Goal: Task Accomplishment & Management: Use online tool/utility

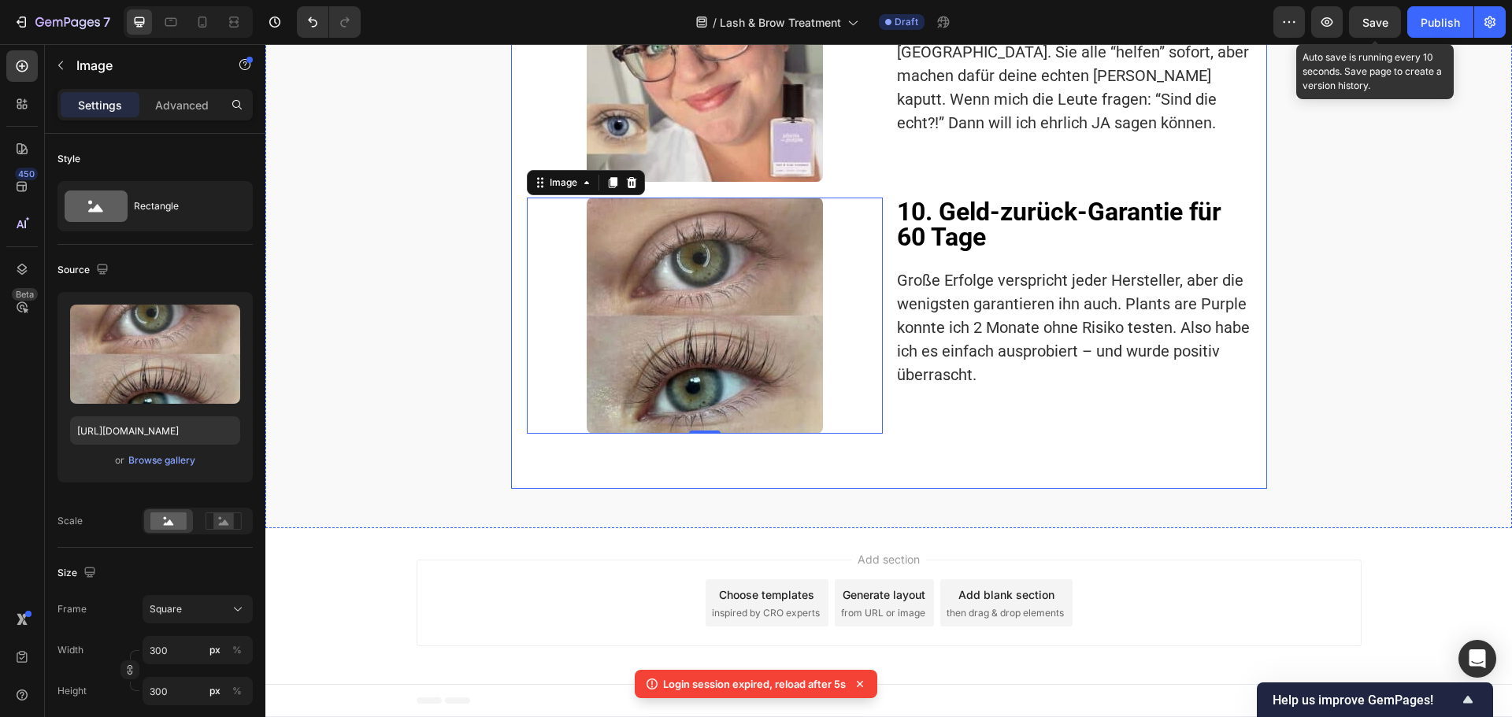
scroll to position [1, 0]
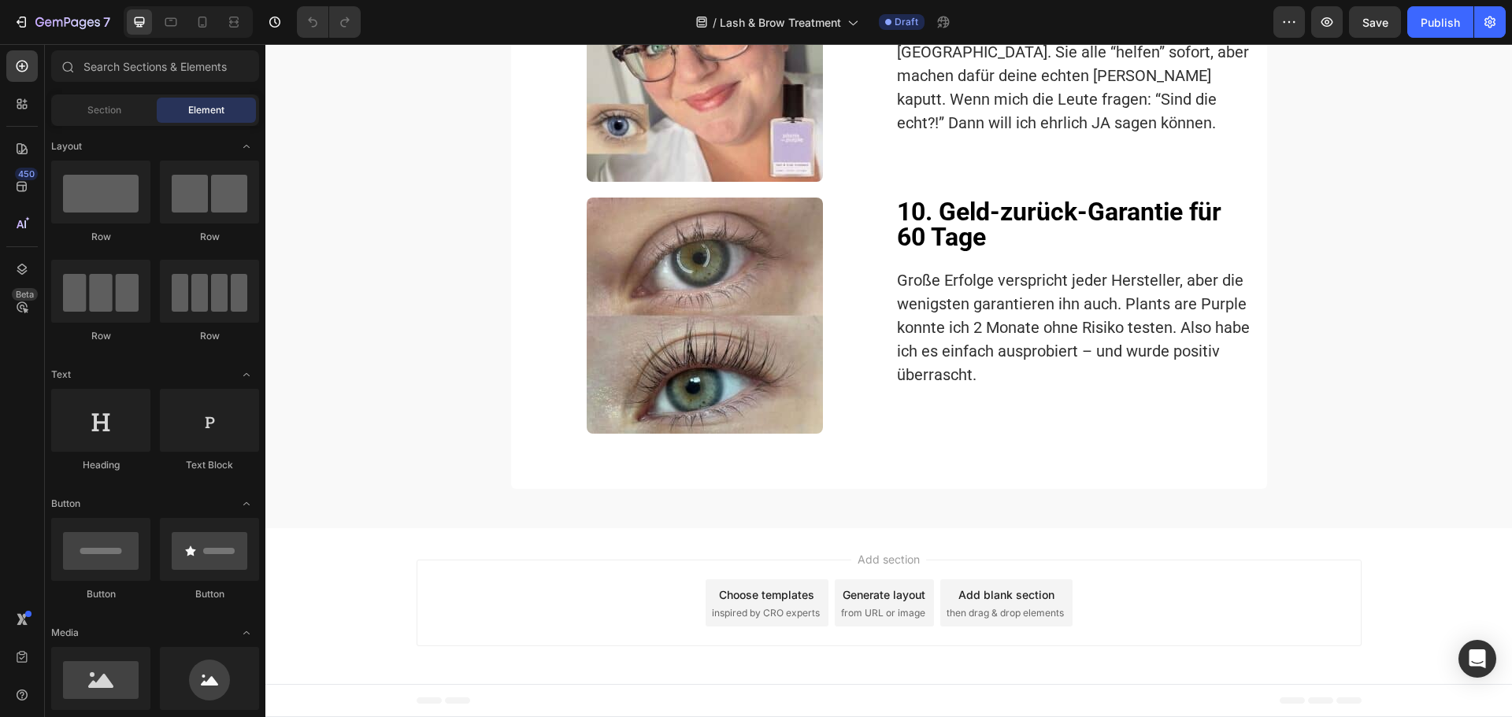
scroll to position [3661, 0]
click at [29, 63] on icon at bounding box center [22, 66] width 16 height 16
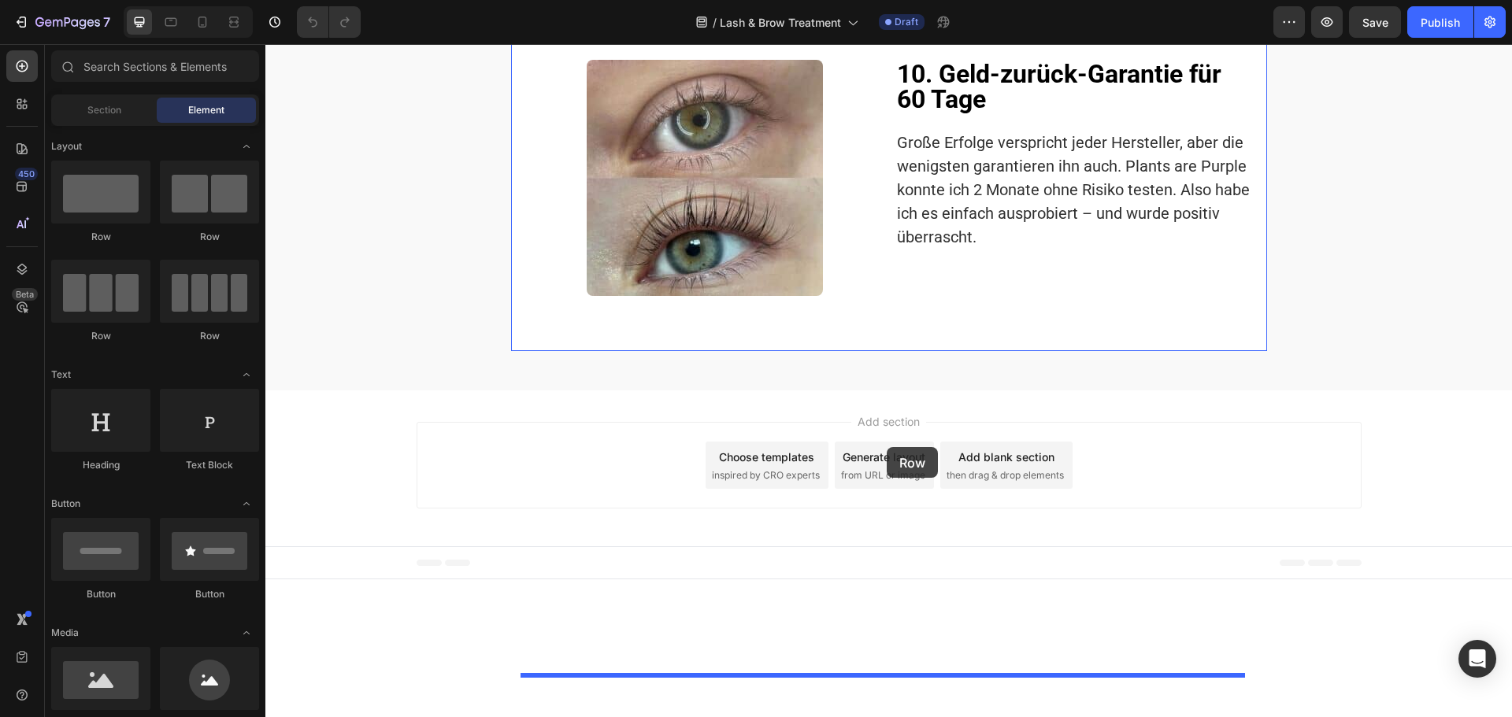
drag, startPoint x: 364, startPoint y: 255, endPoint x: 887, endPoint y: 447, distance: 557.0
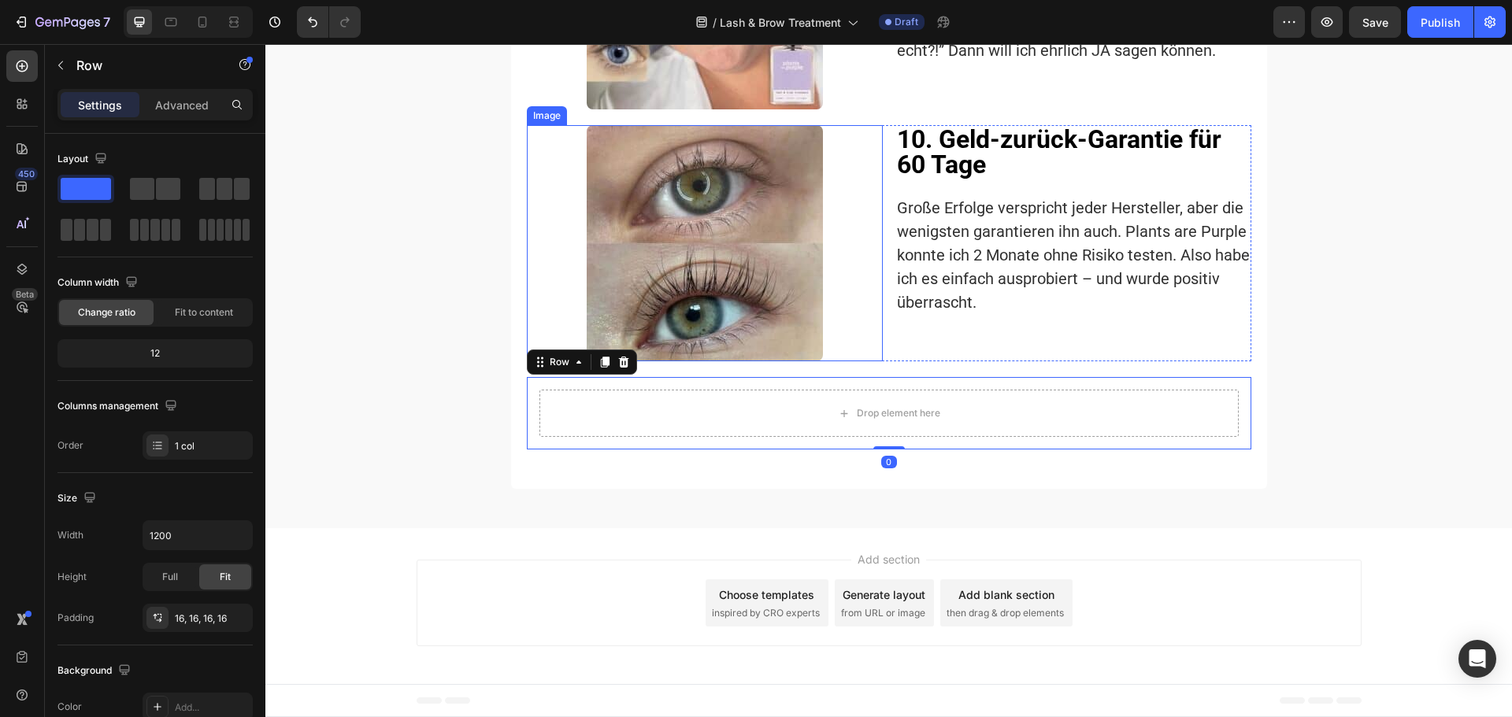
click at [855, 361] on div at bounding box center [705, 243] width 356 height 236
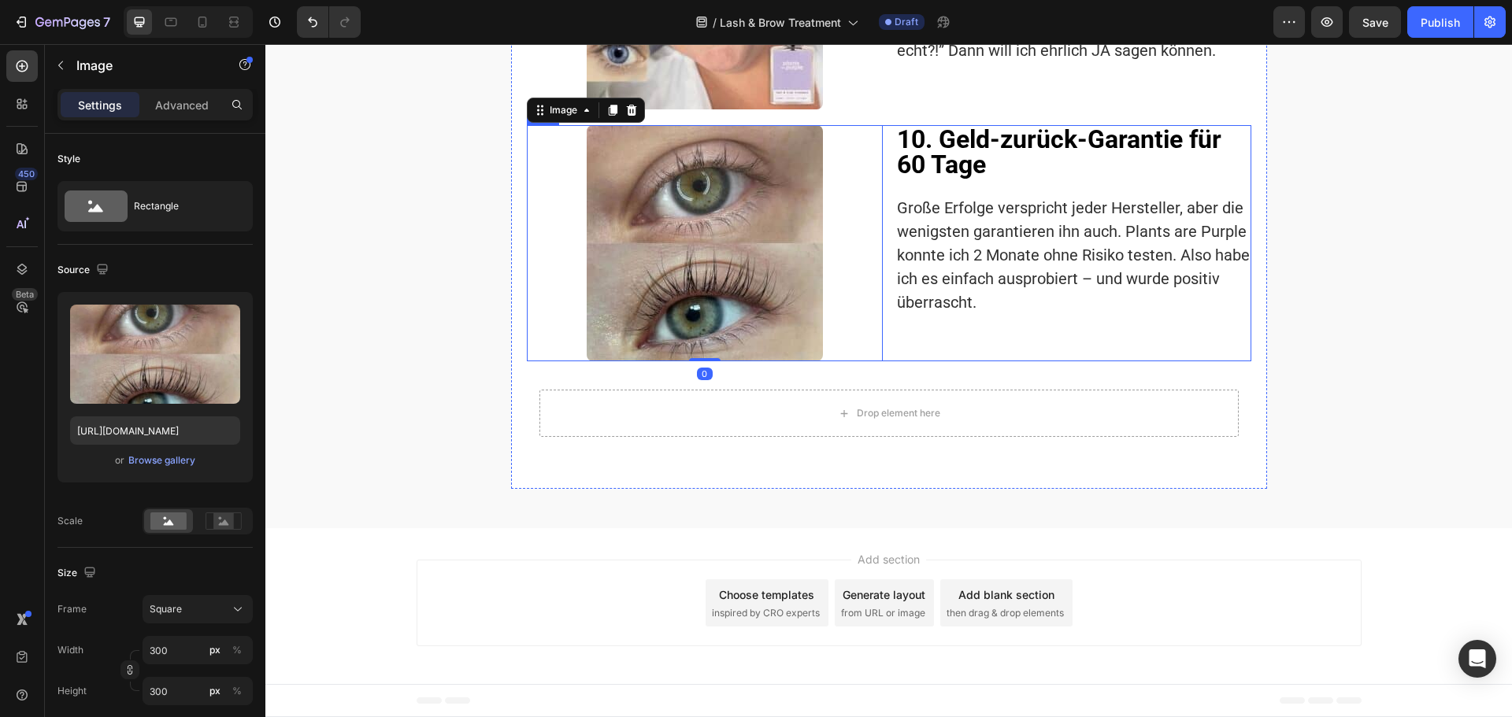
click at [885, 361] on div "Image 0 10. Geld-zurück-Garantie für 60 Tage Heading Große Erfolge verspricht j…" at bounding box center [889, 243] width 724 height 236
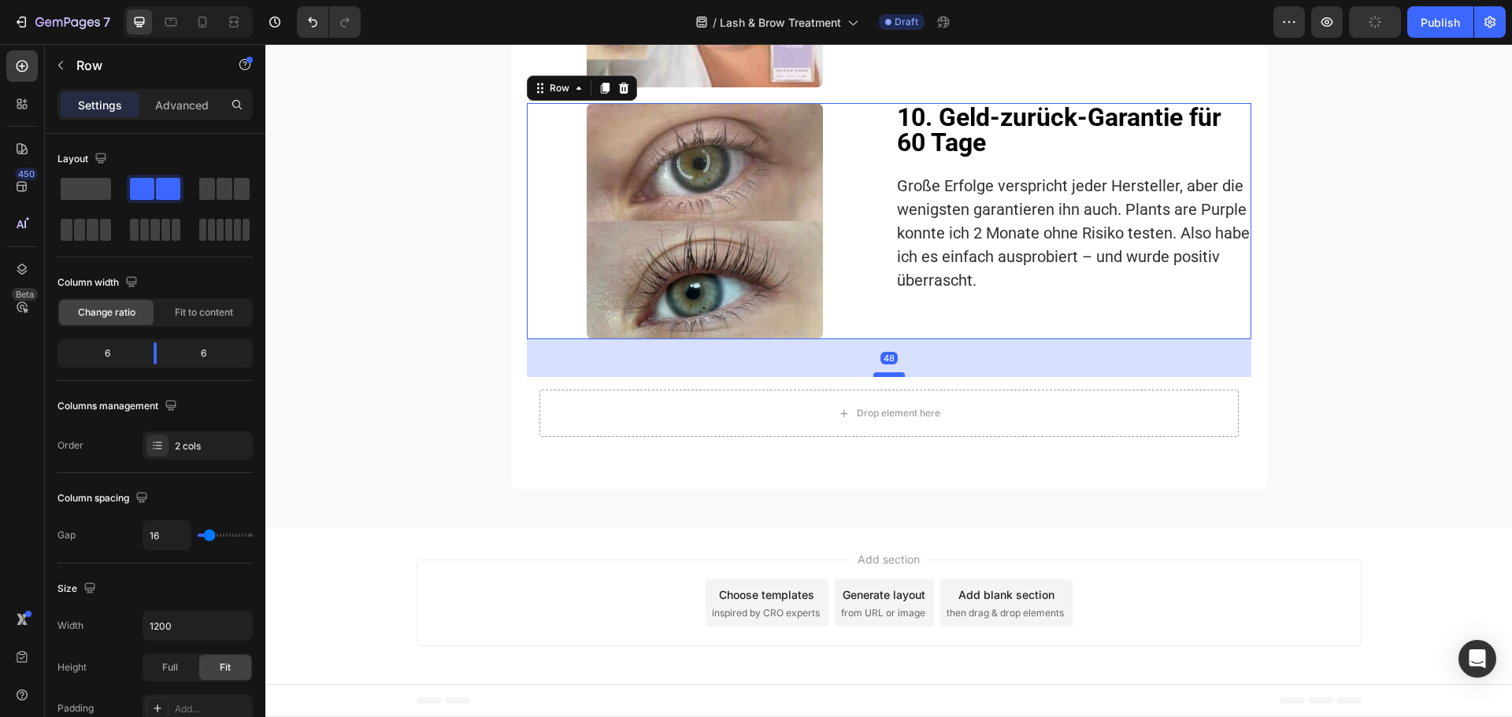
drag, startPoint x: 884, startPoint y: 446, endPoint x: 886, endPoint y: 468, distance: 22.1
click at [886, 377] on div at bounding box center [888, 374] width 31 height 5
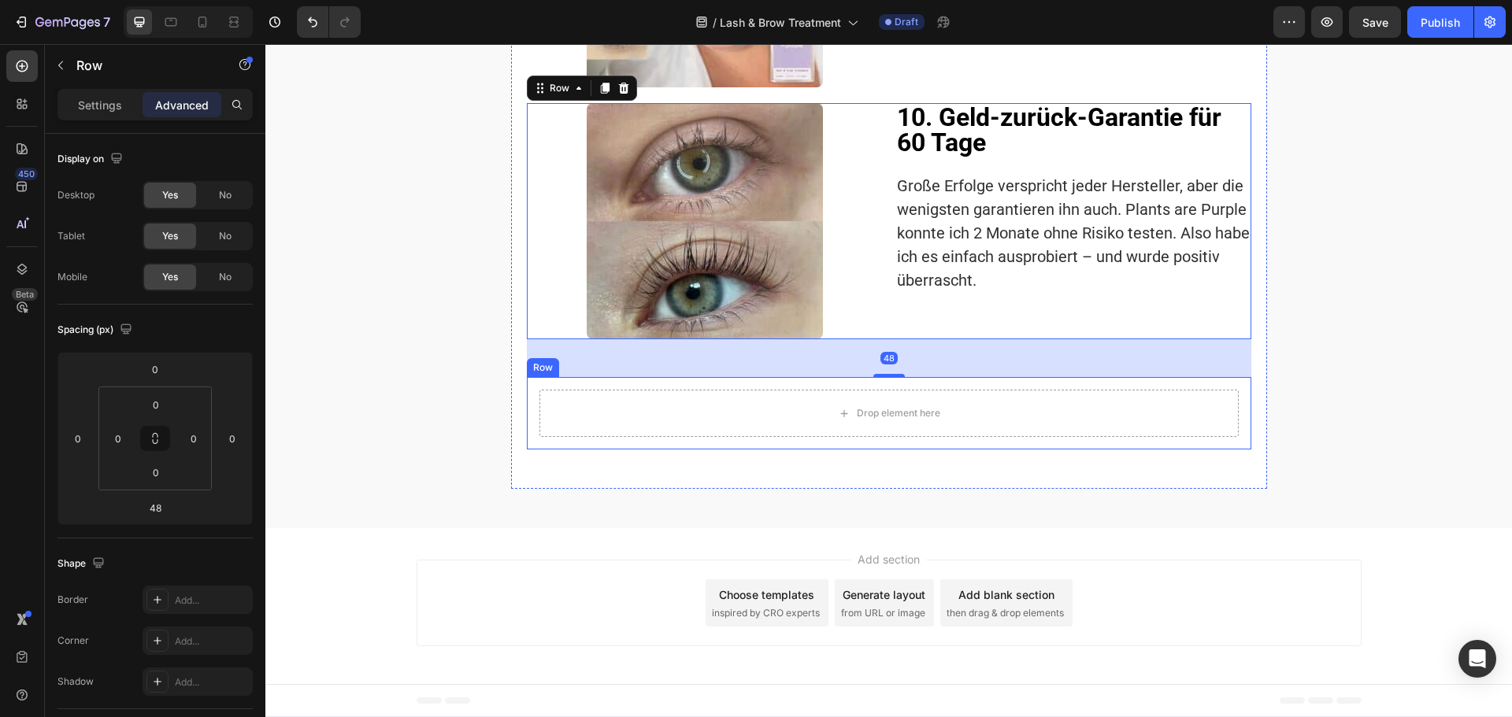
click at [532, 450] on div "Drop element here Row" at bounding box center [889, 413] width 724 height 72
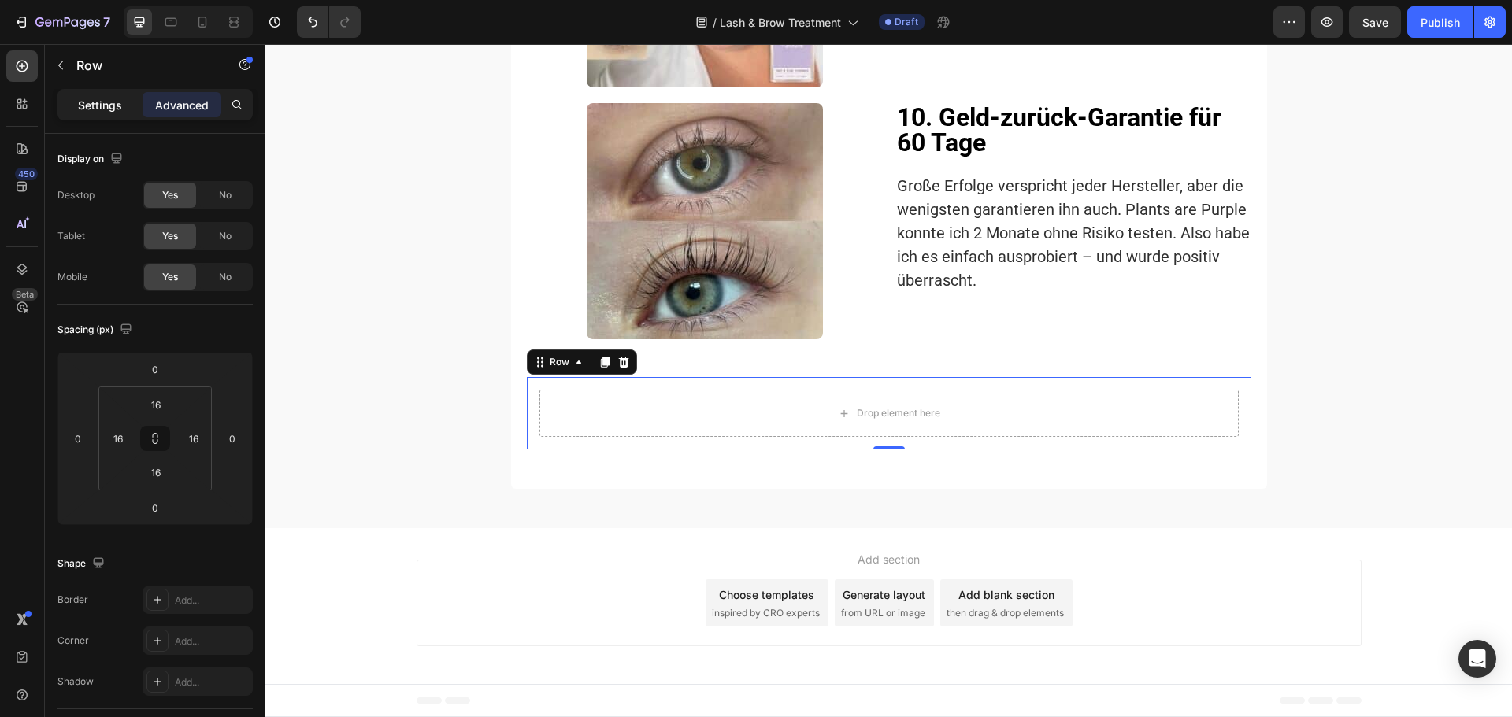
click at [98, 105] on p "Settings" at bounding box center [100, 105] width 44 height 17
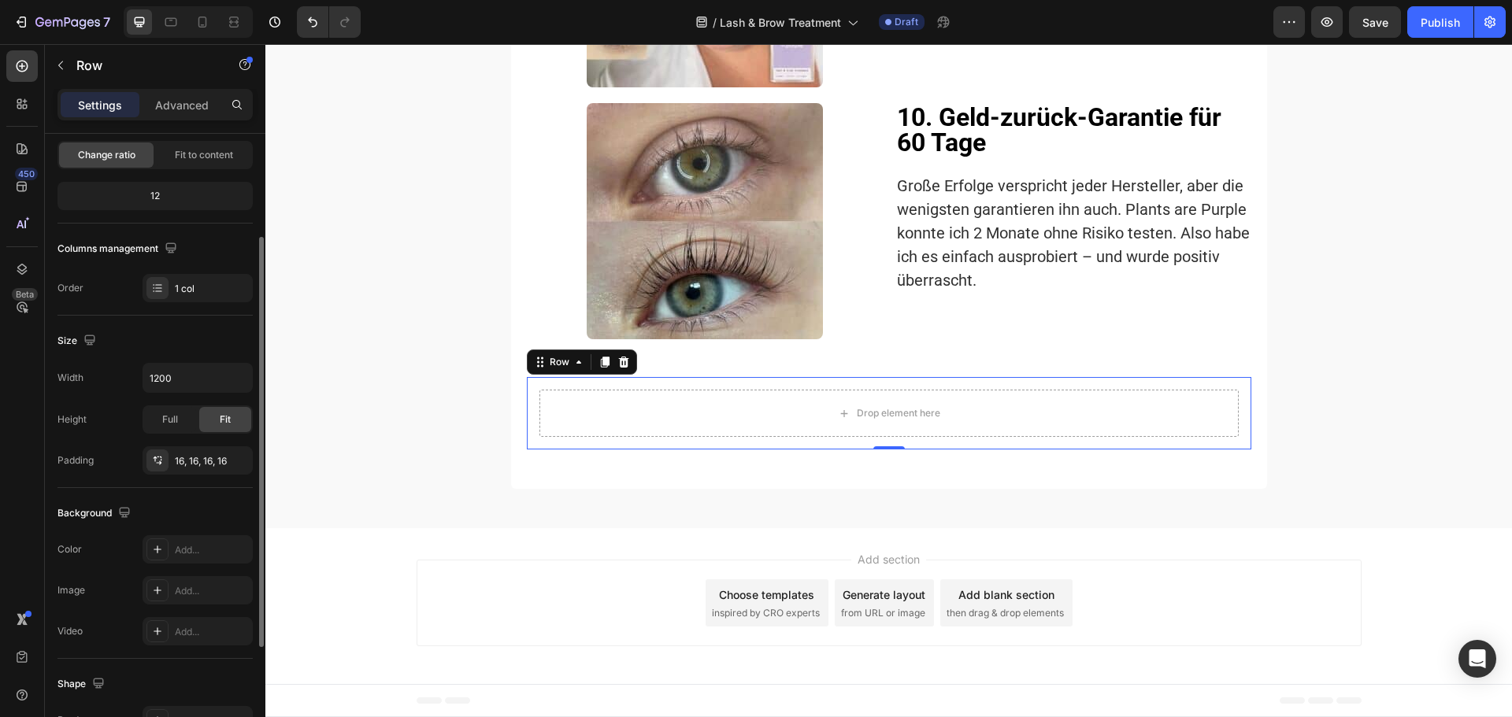
scroll to position [236, 0]
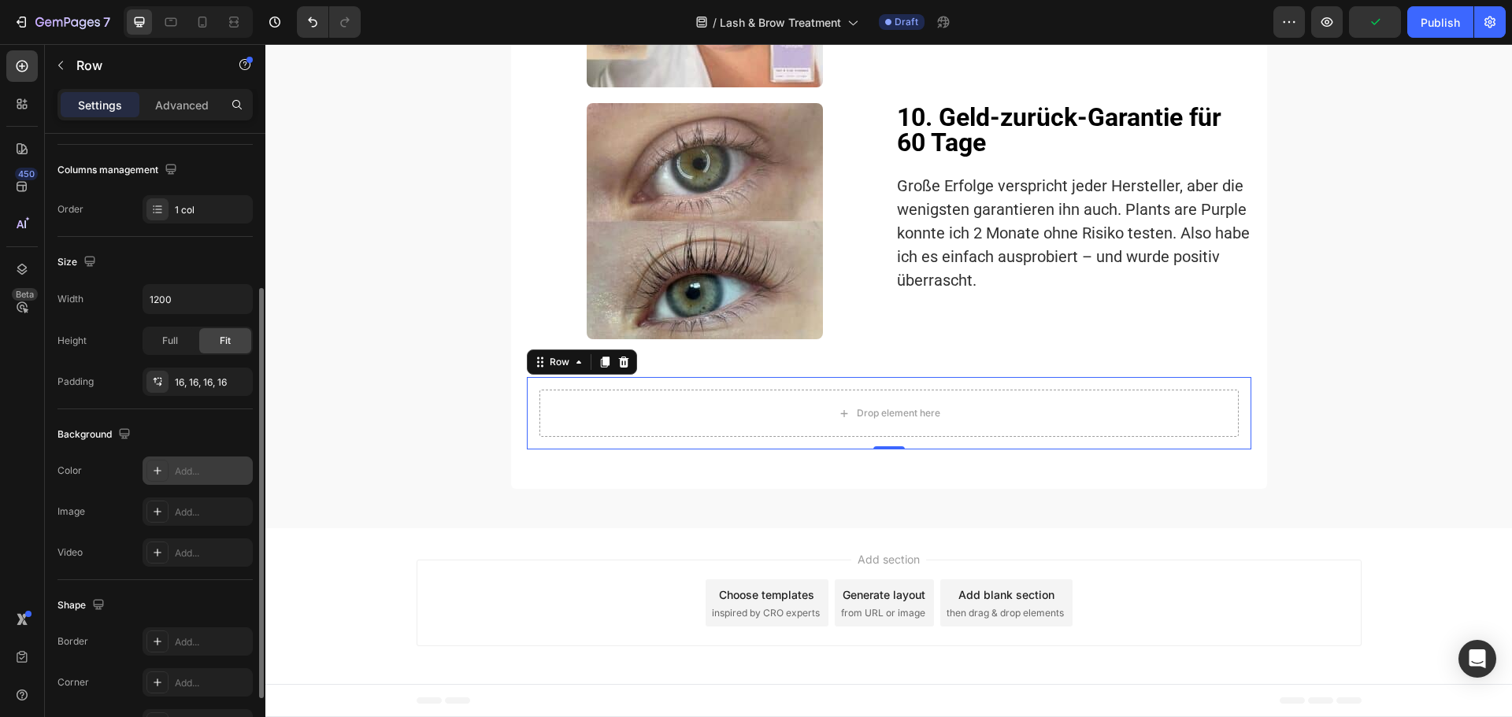
click at [187, 469] on div "Add..." at bounding box center [212, 472] width 74 height 14
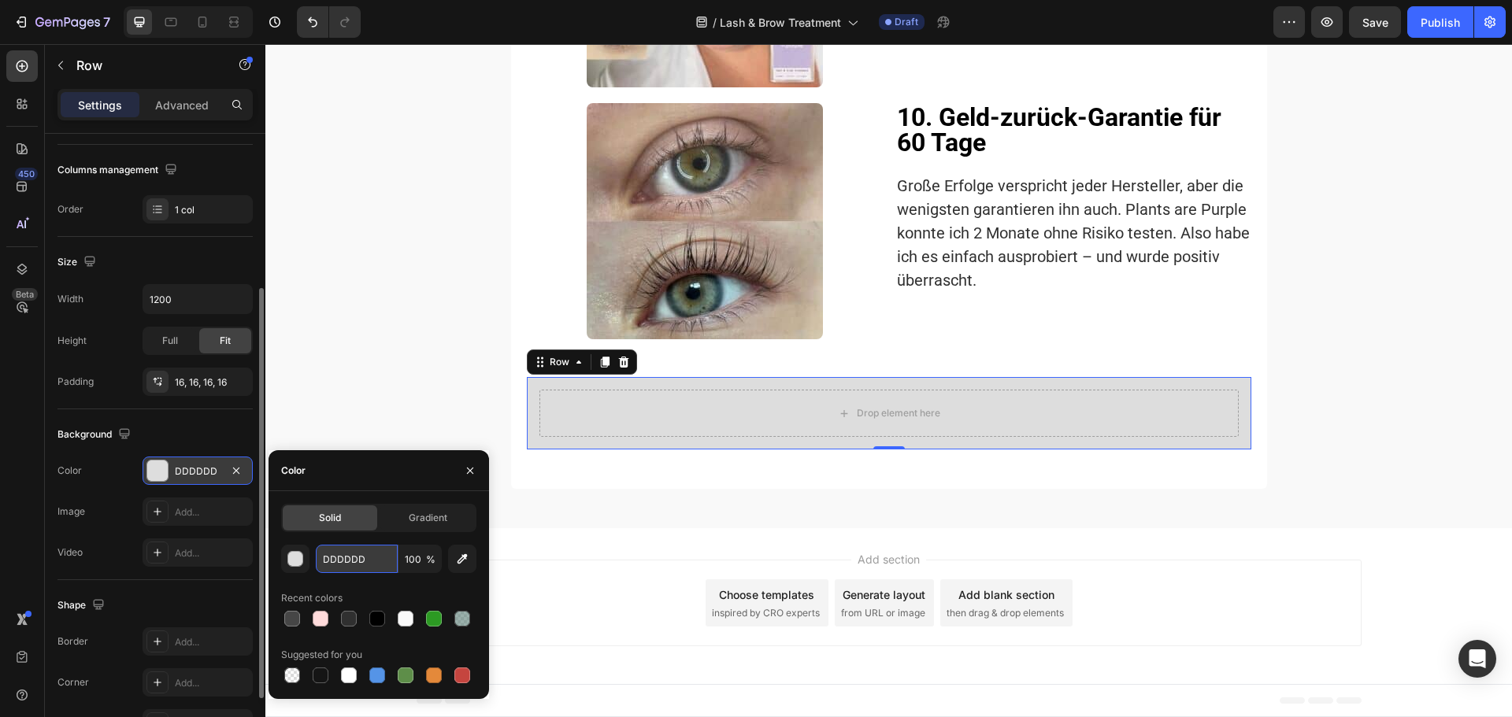
click at [343, 563] on input "DDDDDD" at bounding box center [357, 559] width 82 height 28
paste input "FFDBDB"
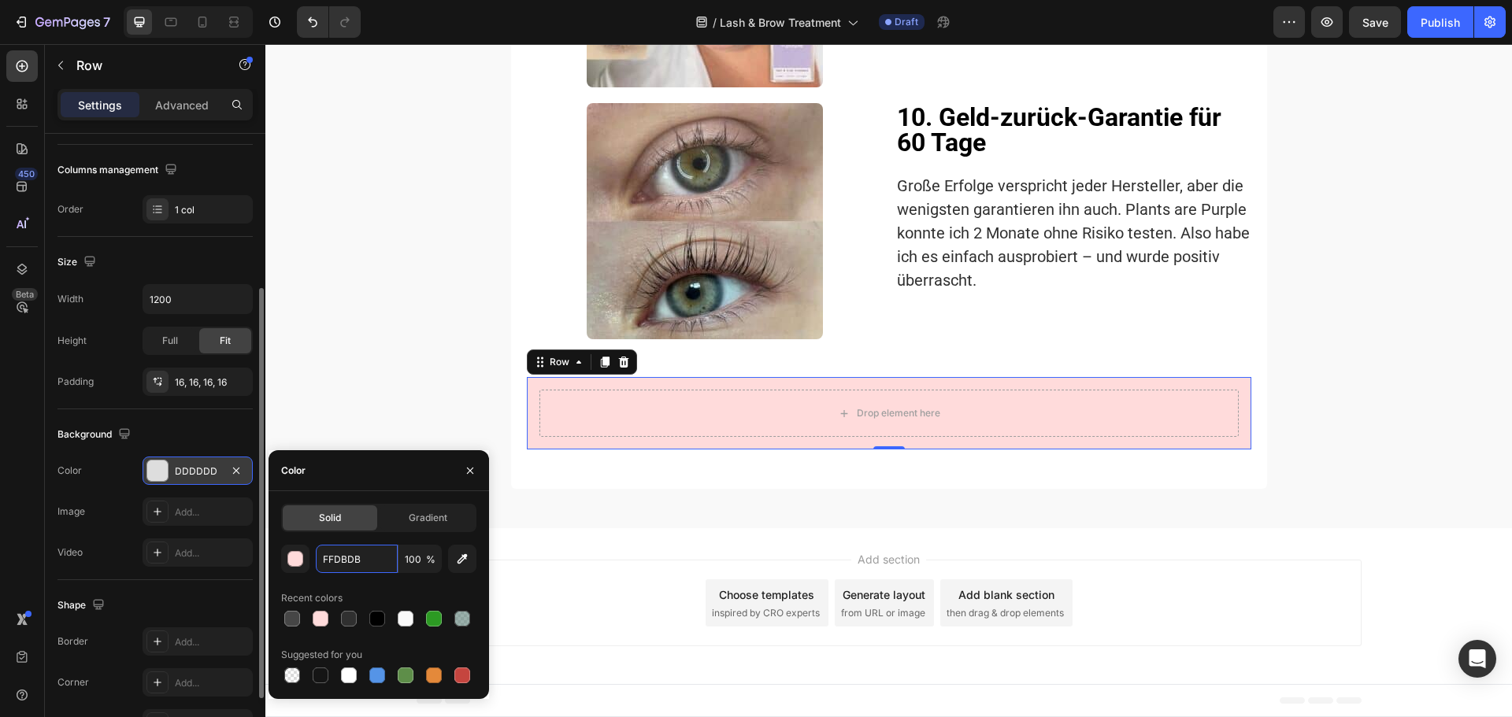
type input "FFDBDB"
click at [363, 587] on div "Recent colors" at bounding box center [378, 598] width 195 height 25
click at [194, 672] on div "Add..." at bounding box center [198, 682] width 110 height 28
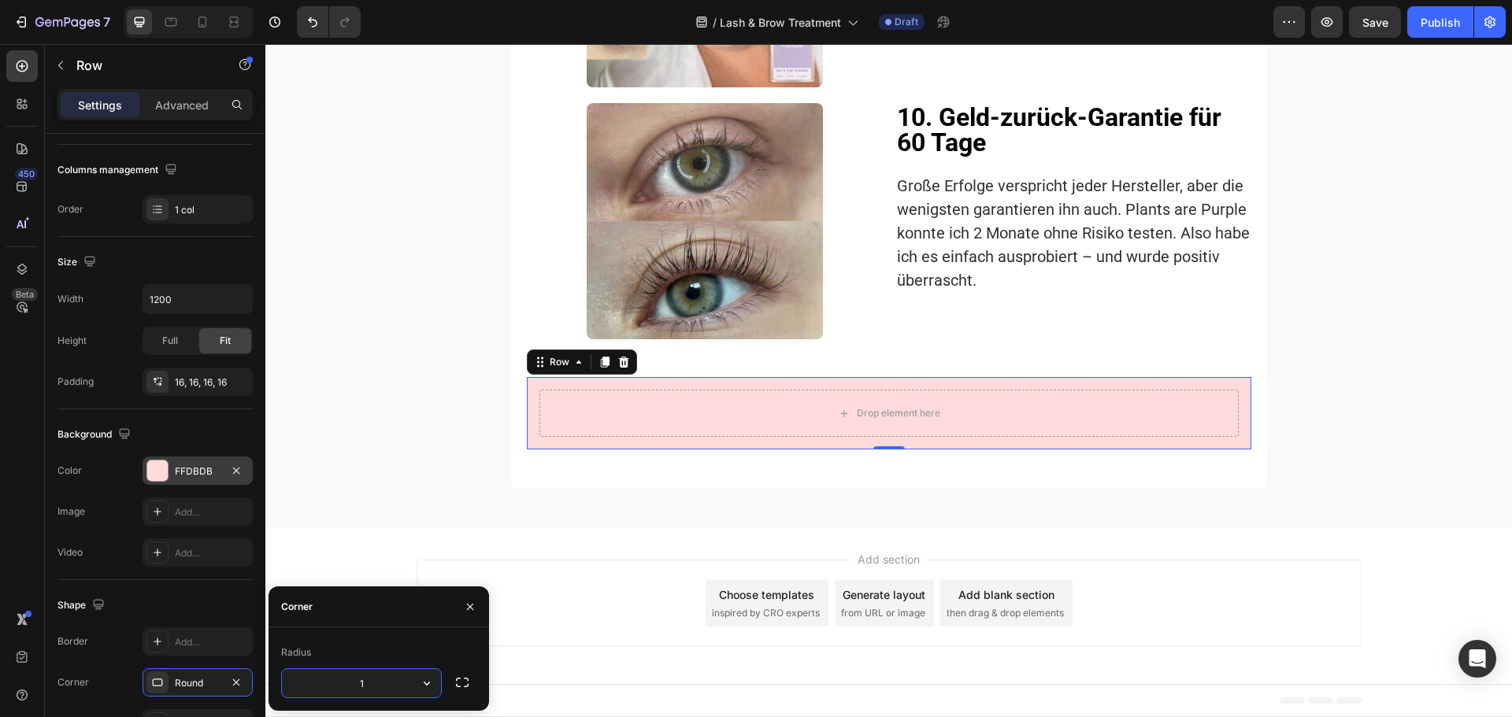
type input "12"
click at [107, 566] on div "Video Add..." at bounding box center [154, 553] width 195 height 28
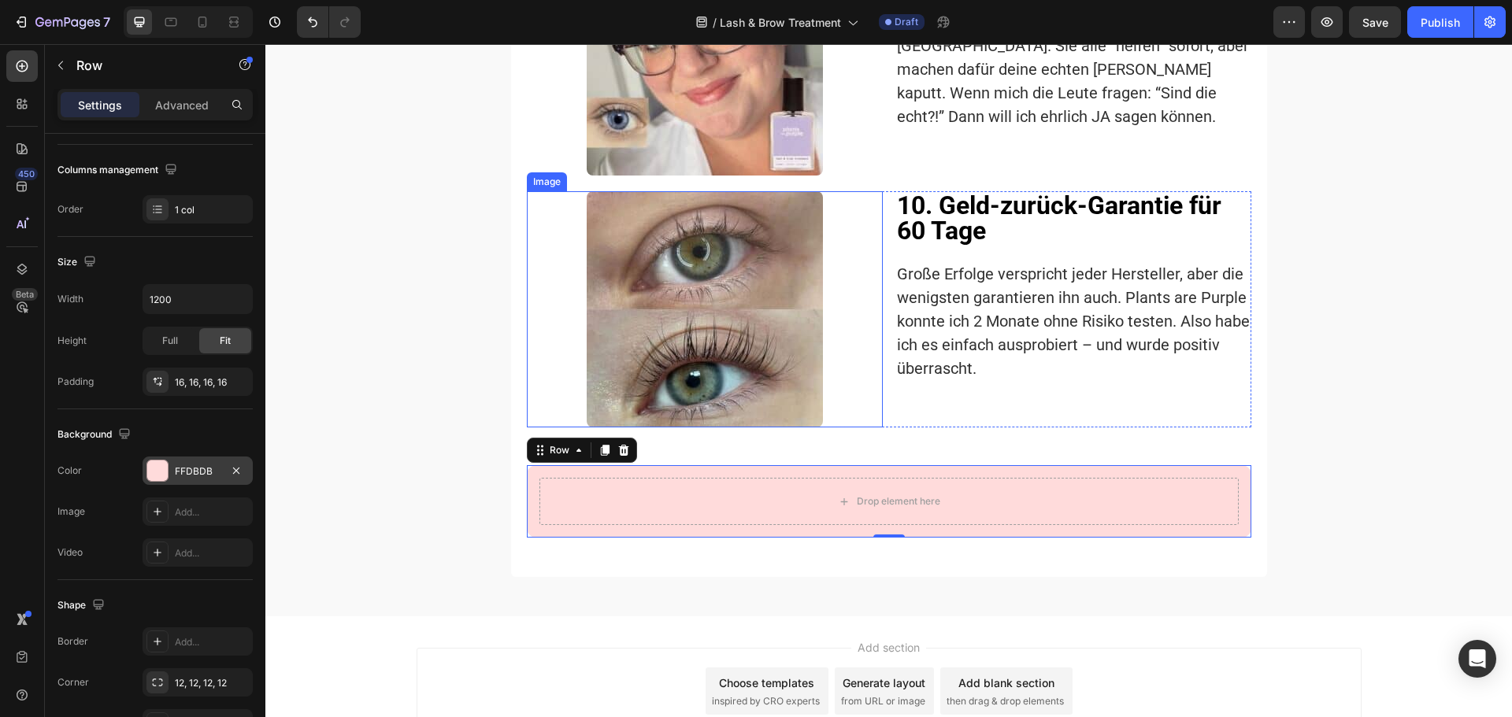
scroll to position [3189, 0]
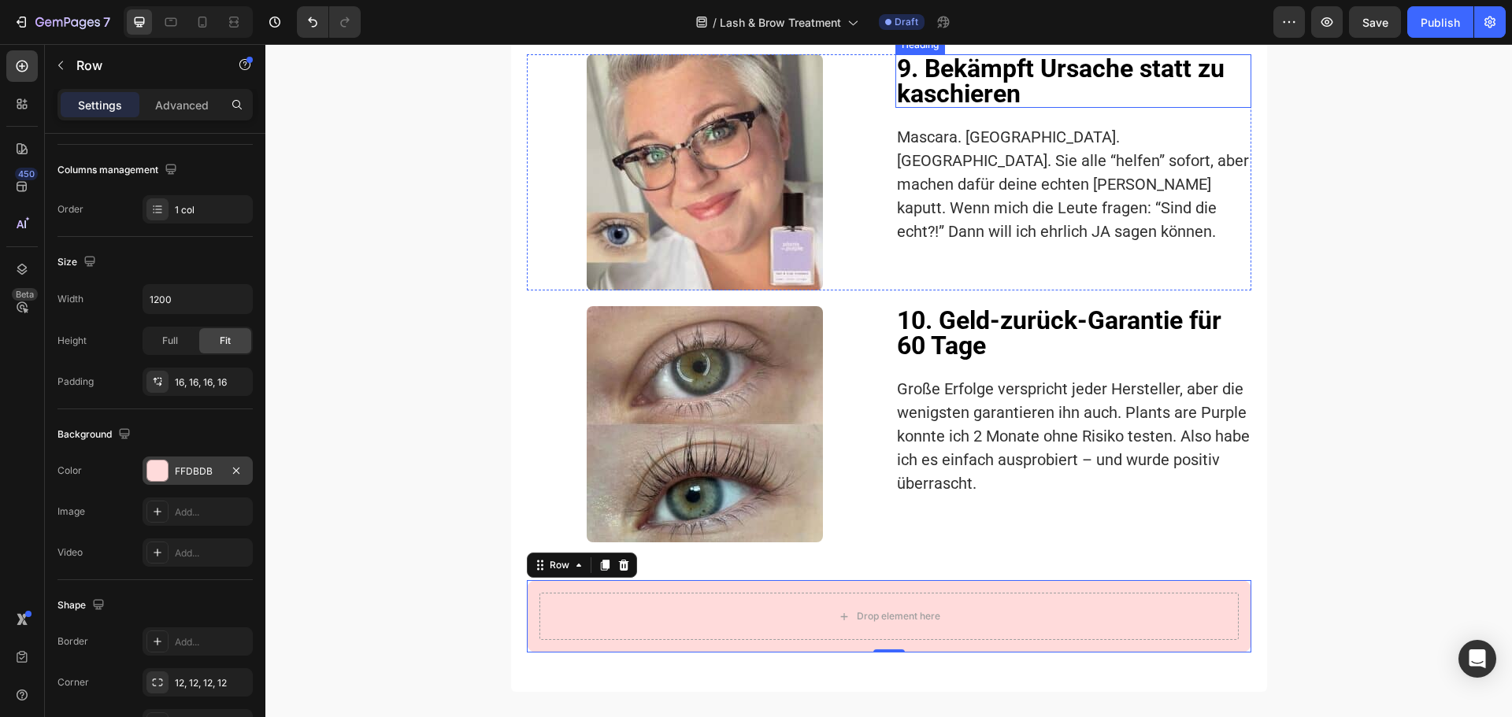
click at [996, 108] on h2 "9. Bekämpft Ursache statt zu kaschieren" at bounding box center [1073, 81] width 356 height 54
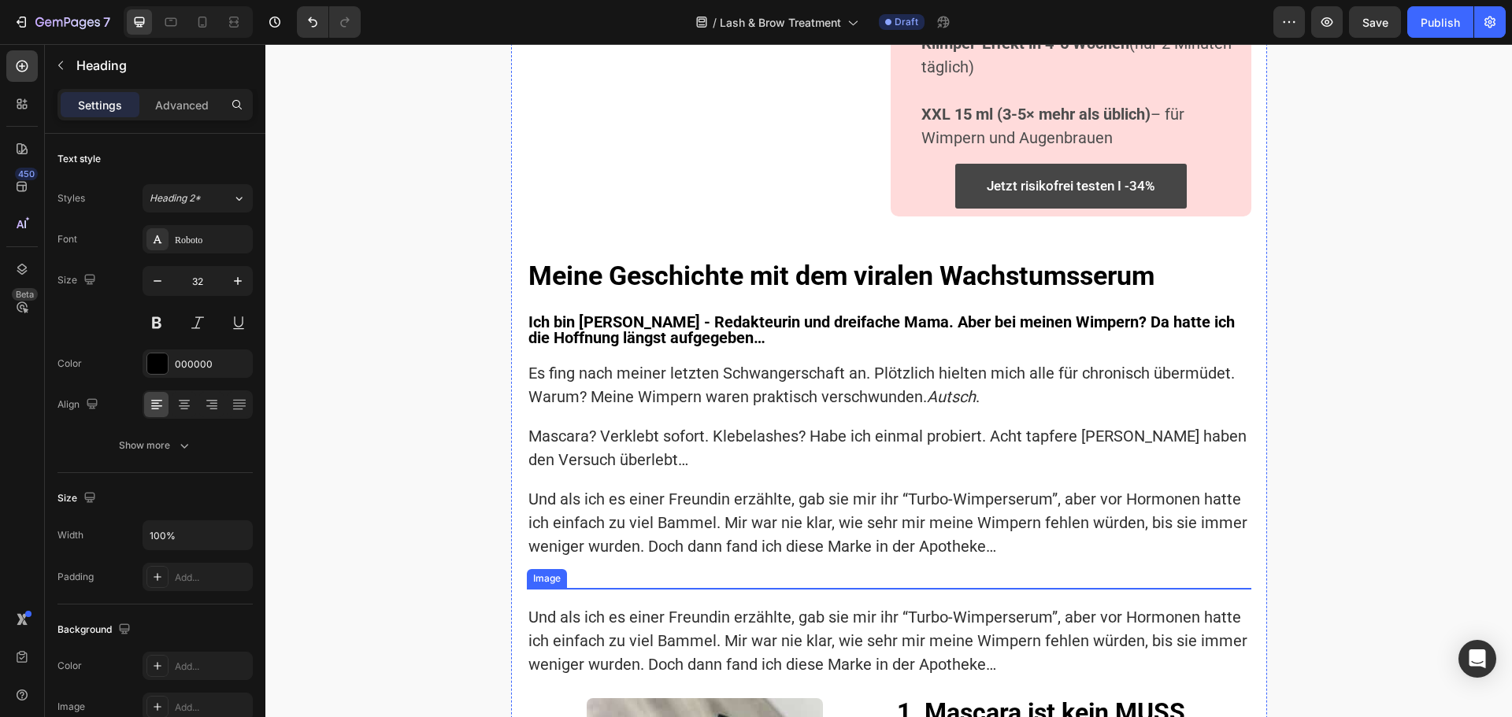
scroll to position [512, 0]
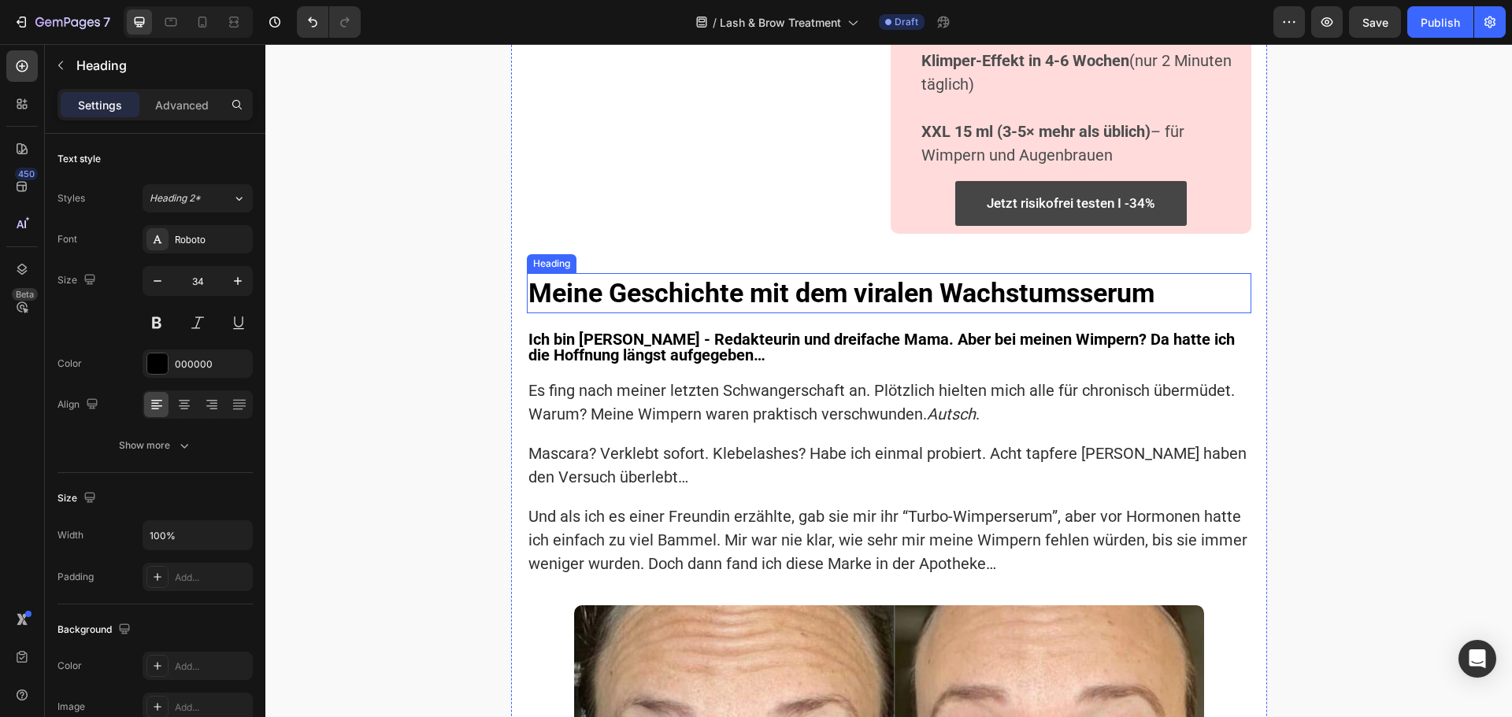
click at [879, 310] on h2 "Meine Geschichte mit dem viralen Wachstumsserum" at bounding box center [889, 293] width 724 height 41
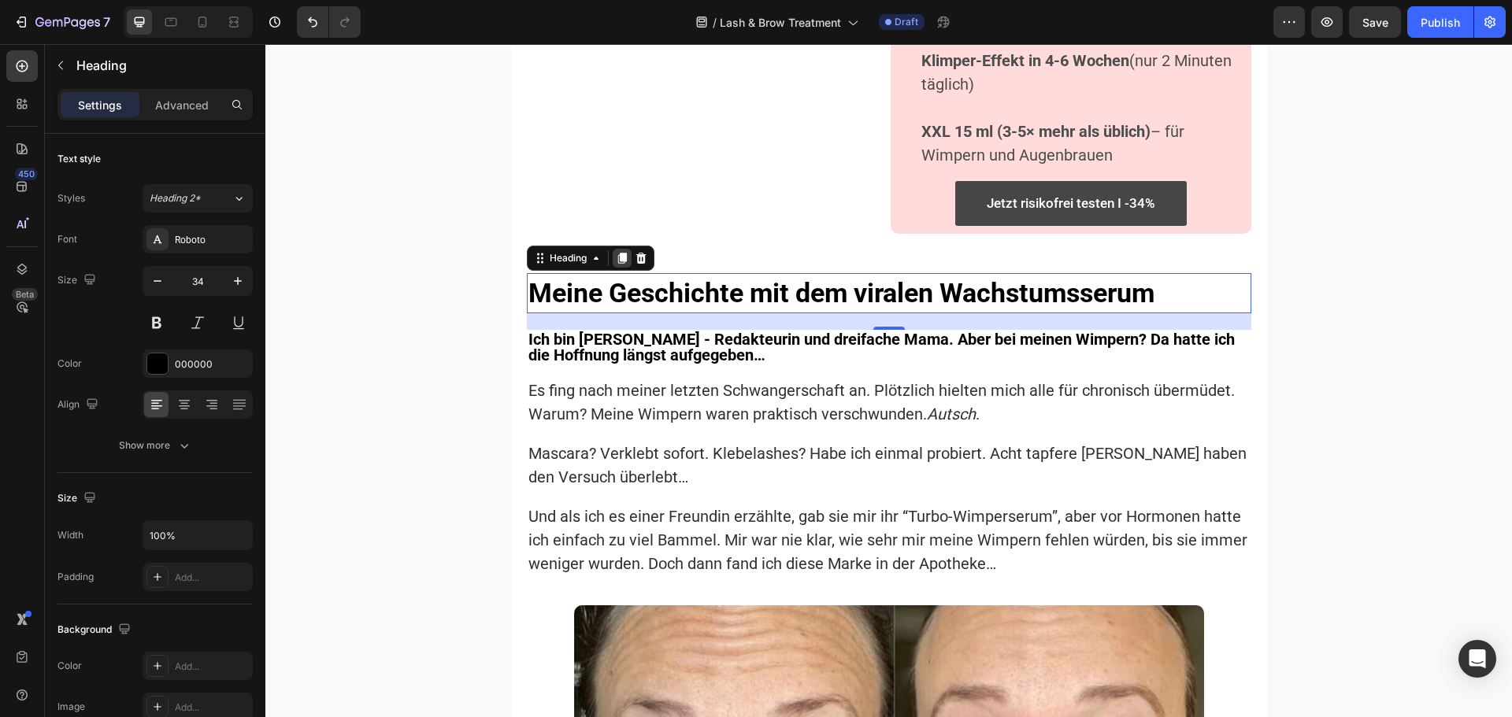
click at [618, 264] on icon at bounding box center [621, 258] width 9 height 11
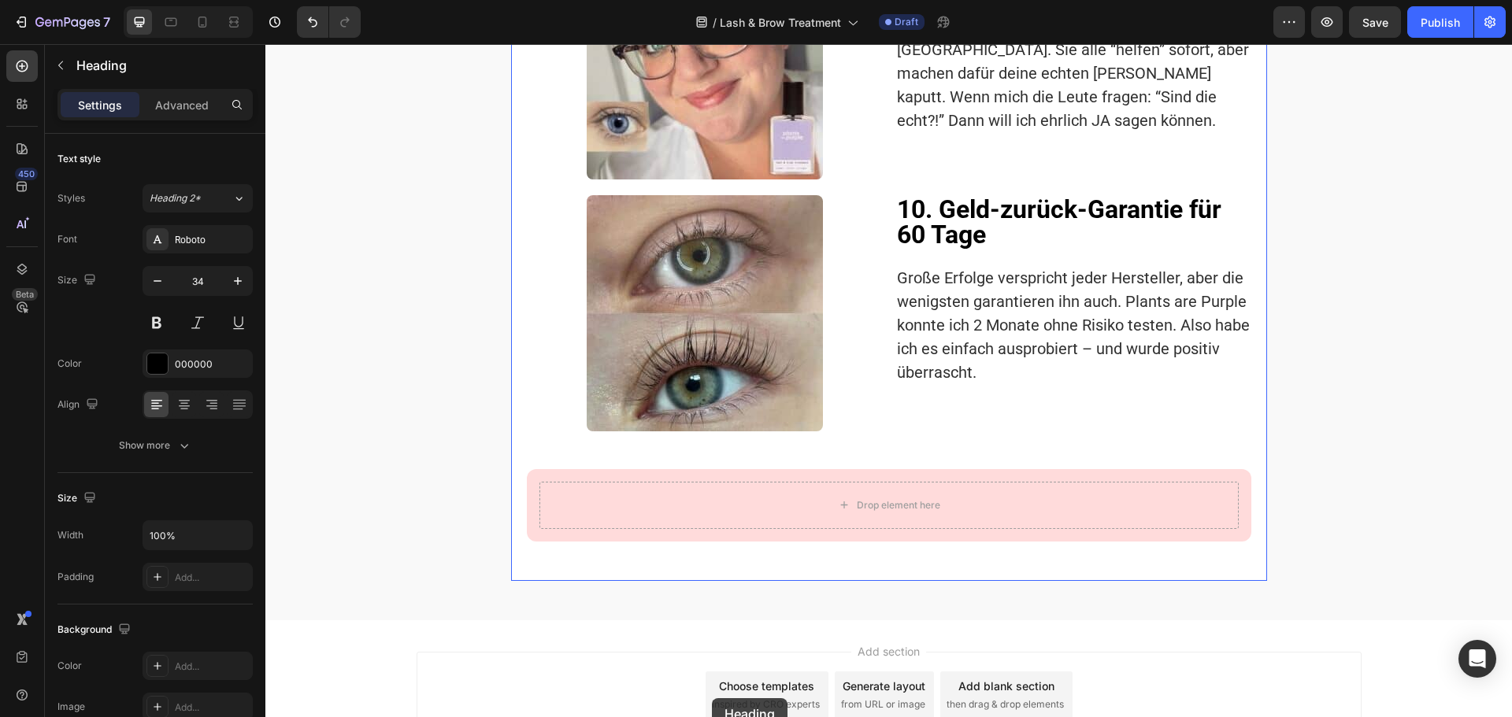
scroll to position [3813, 0]
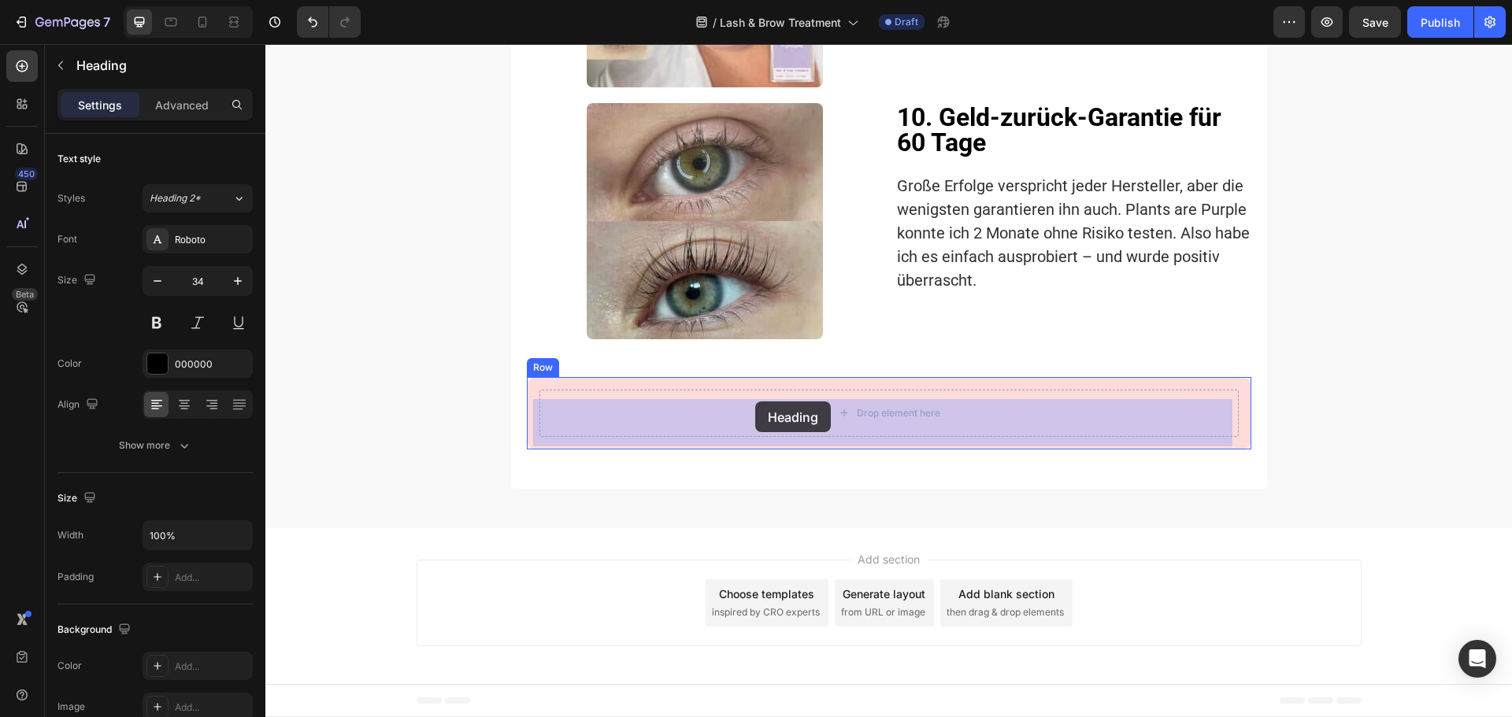
drag, startPoint x: 534, startPoint y: 327, endPoint x: 755, endPoint y: 402, distance: 233.5
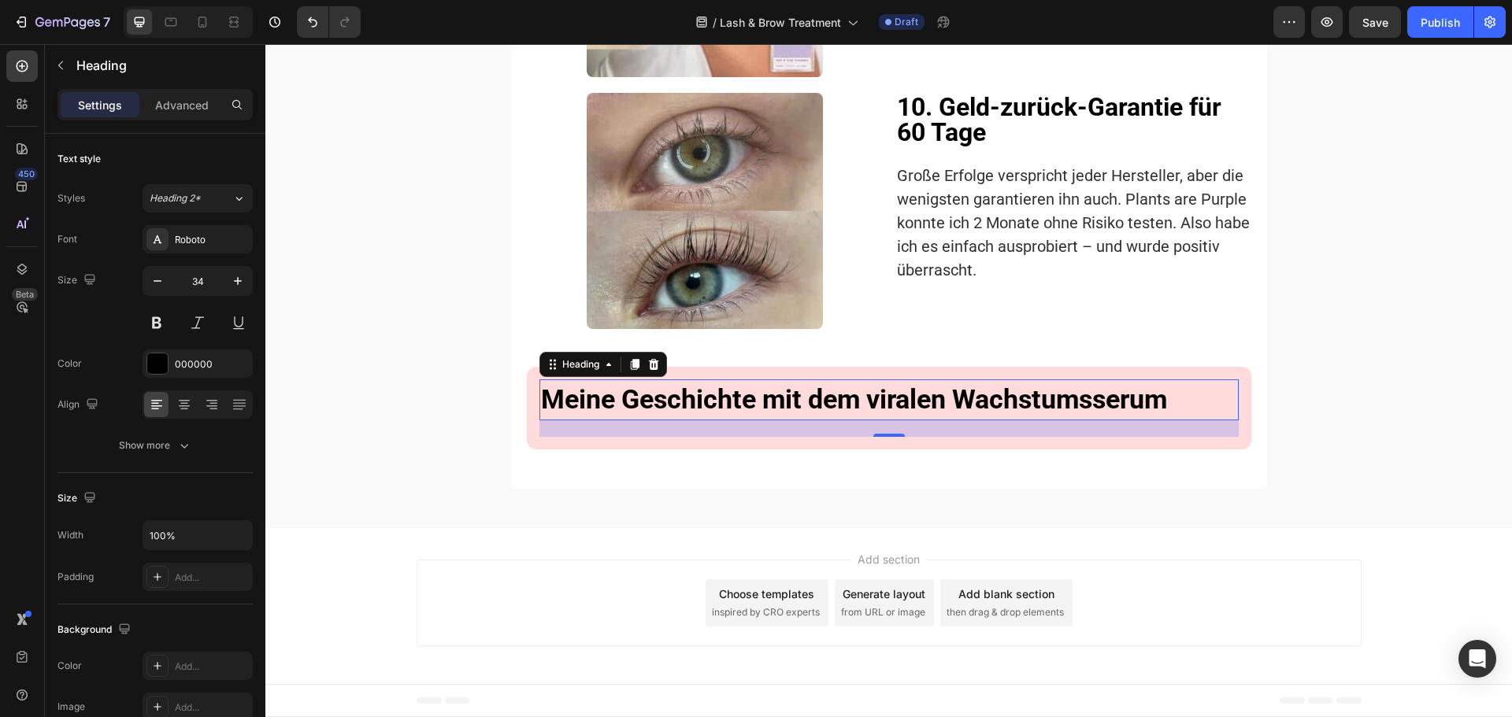
scroll to position [3755, 0]
click at [180, 406] on icon at bounding box center [184, 406] width 11 height 2
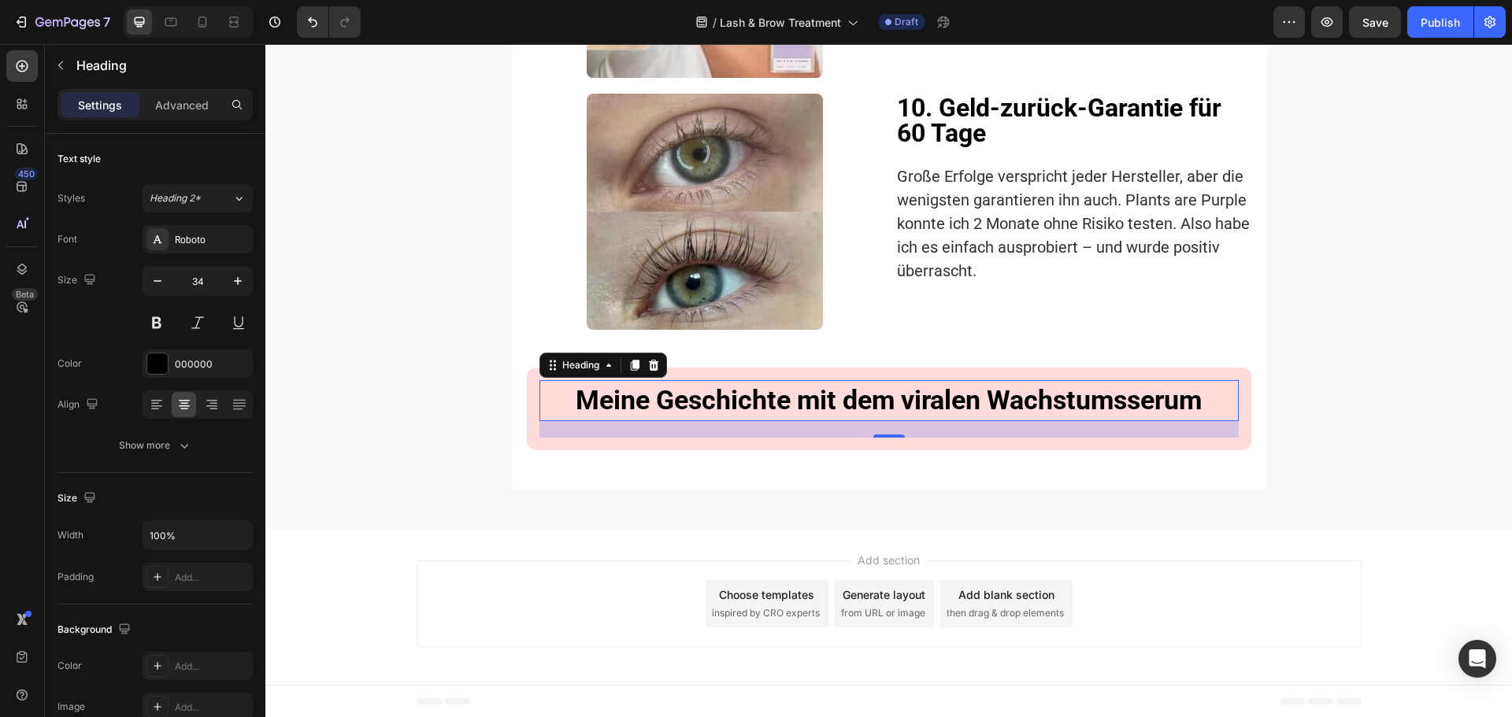
click at [783, 419] on h2 "Meine Geschichte mit dem viralen Wachstumsserum" at bounding box center [888, 400] width 699 height 41
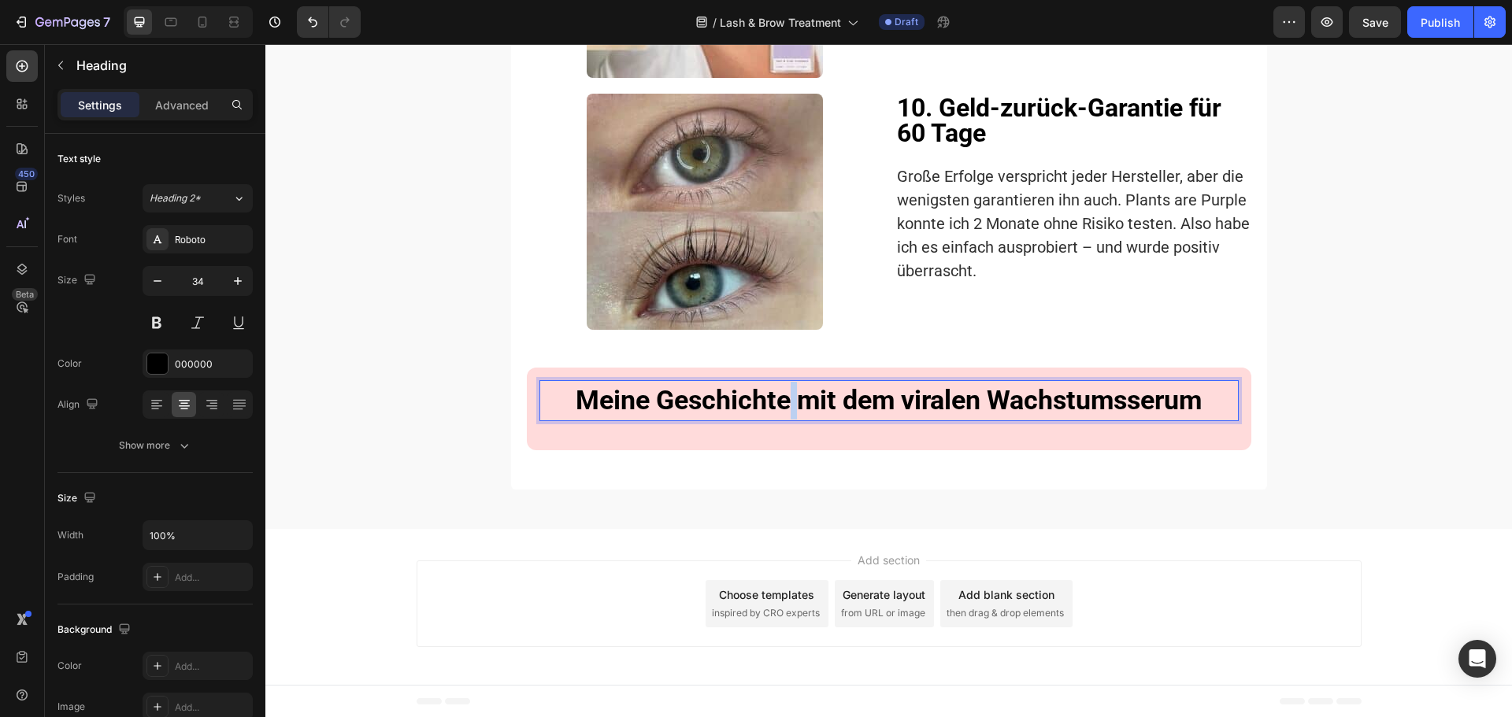
click at [783, 419] on p "Meine Geschichte mit dem viralen Wachstumsserum" at bounding box center [889, 401] width 696 height 38
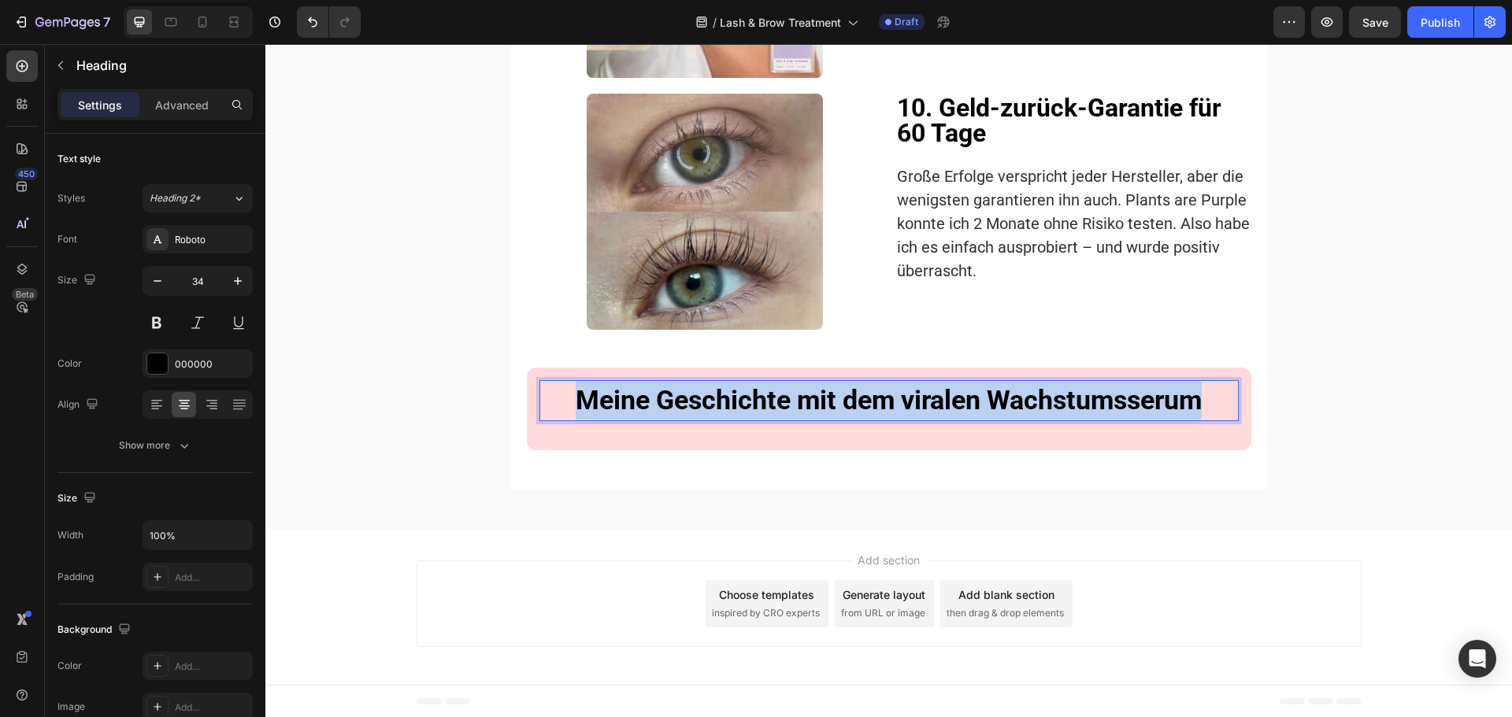
click at [783, 419] on p "Meine Geschichte mit dem viralen Wachstumsserum" at bounding box center [889, 401] width 696 height 38
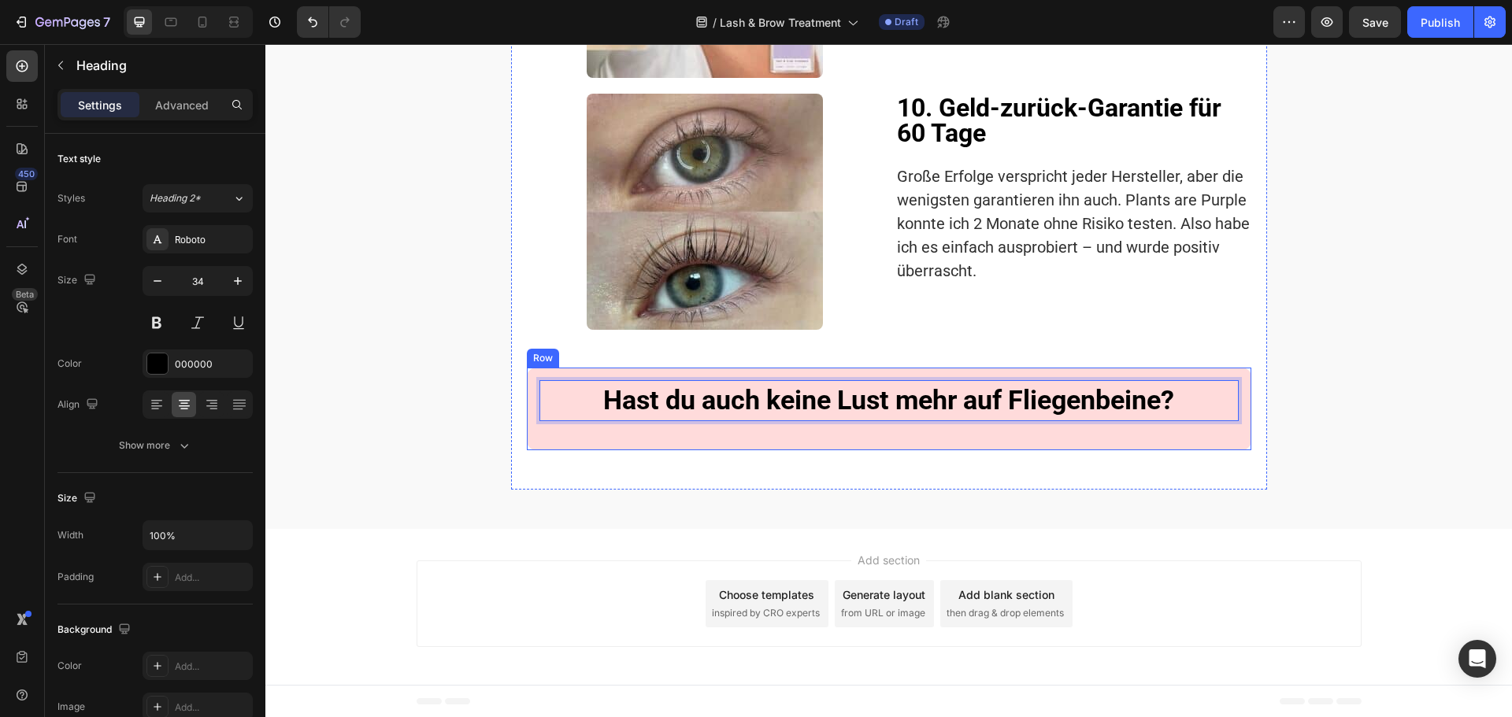
click at [980, 450] on div "Hast du auch keine Lust mehr auf Fliegenbeine? Heading 21 Row" at bounding box center [889, 409] width 724 height 83
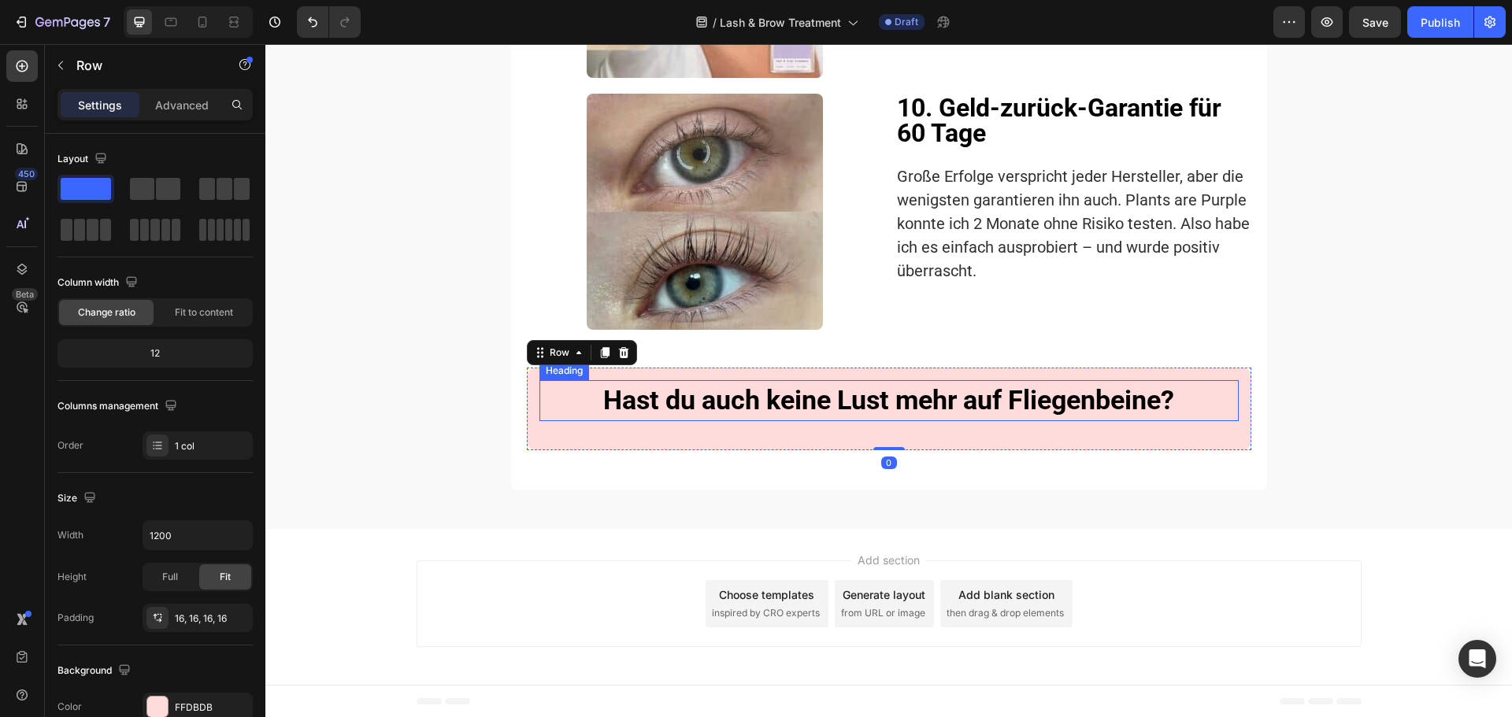
click at [985, 414] on p "Hast du auch keine Lust mehr auf Fliegenbeine?" at bounding box center [889, 401] width 696 height 38
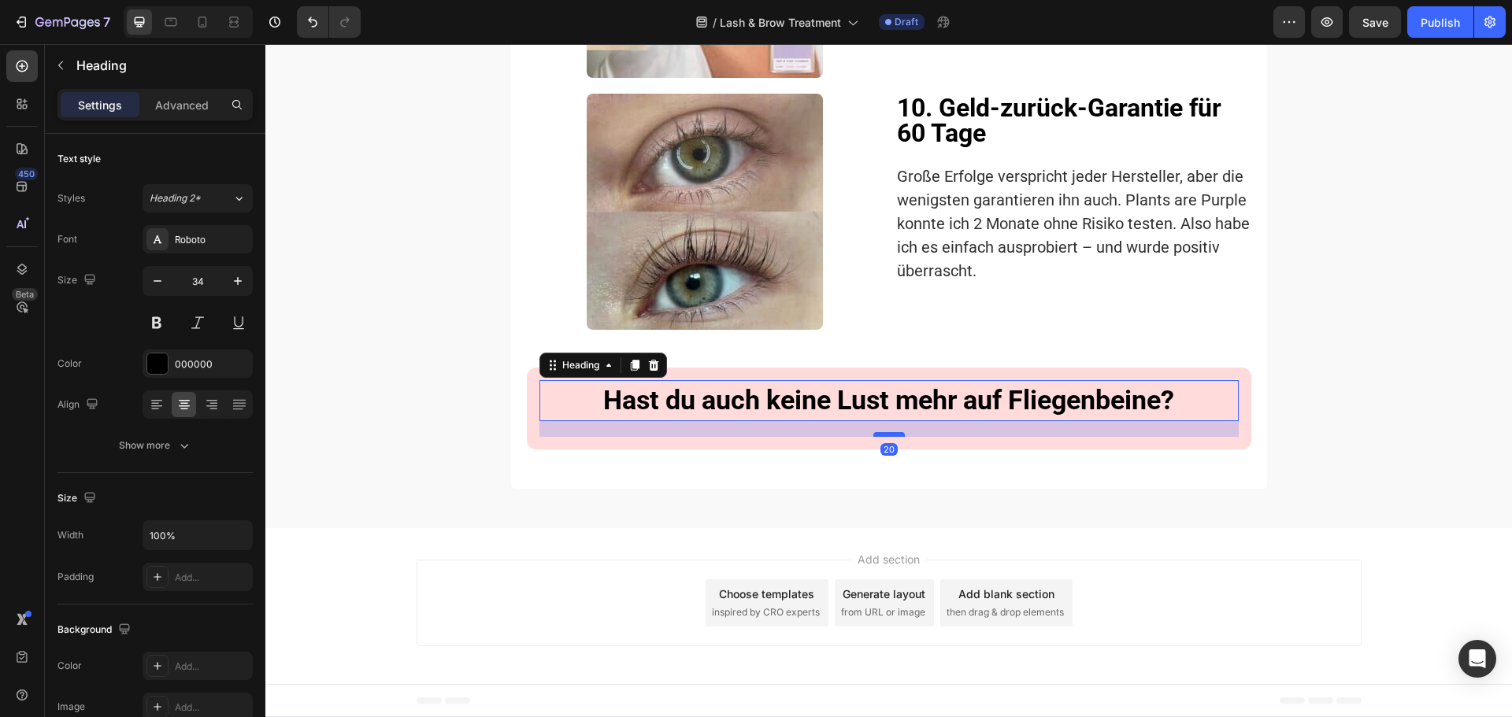
click at [887, 437] on div at bounding box center [888, 434] width 31 height 5
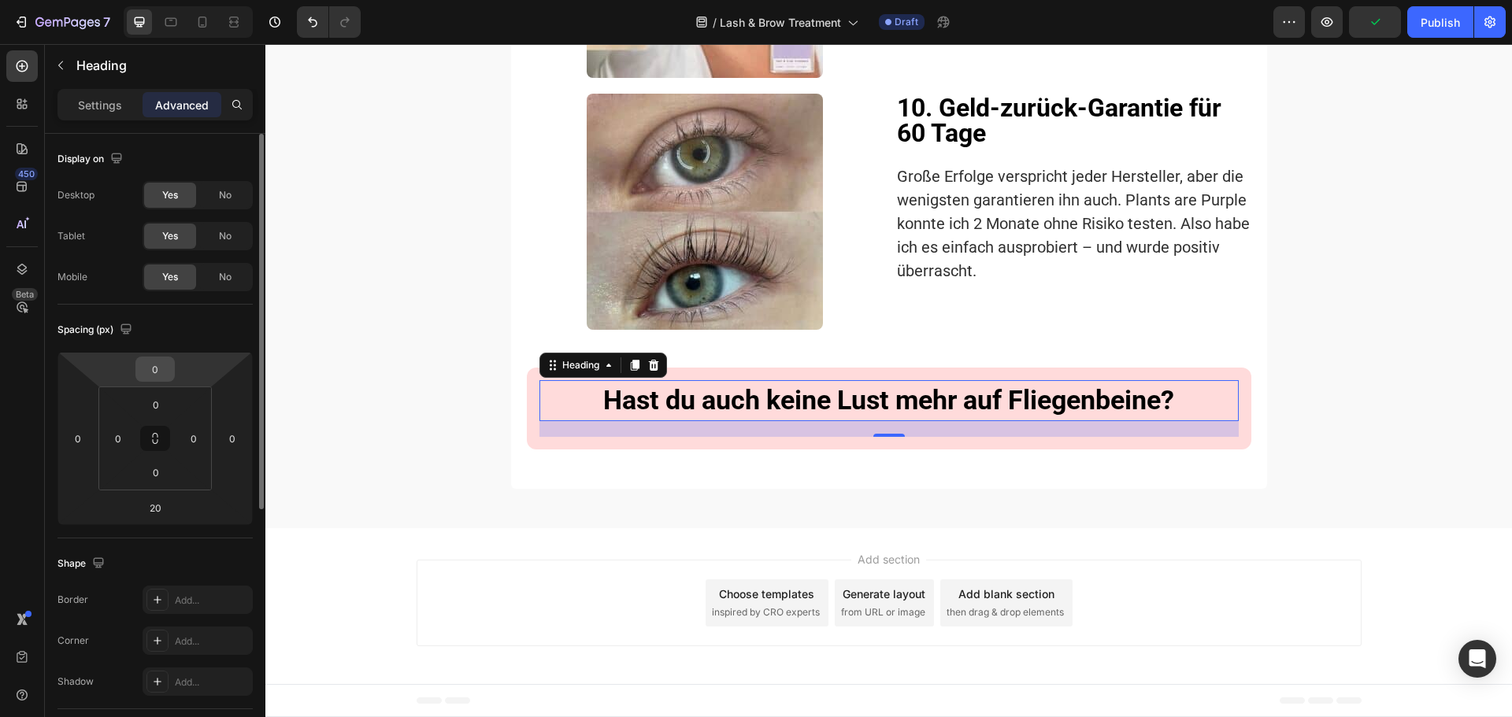
click at [155, 368] on input "0" at bounding box center [154, 369] width 31 height 24
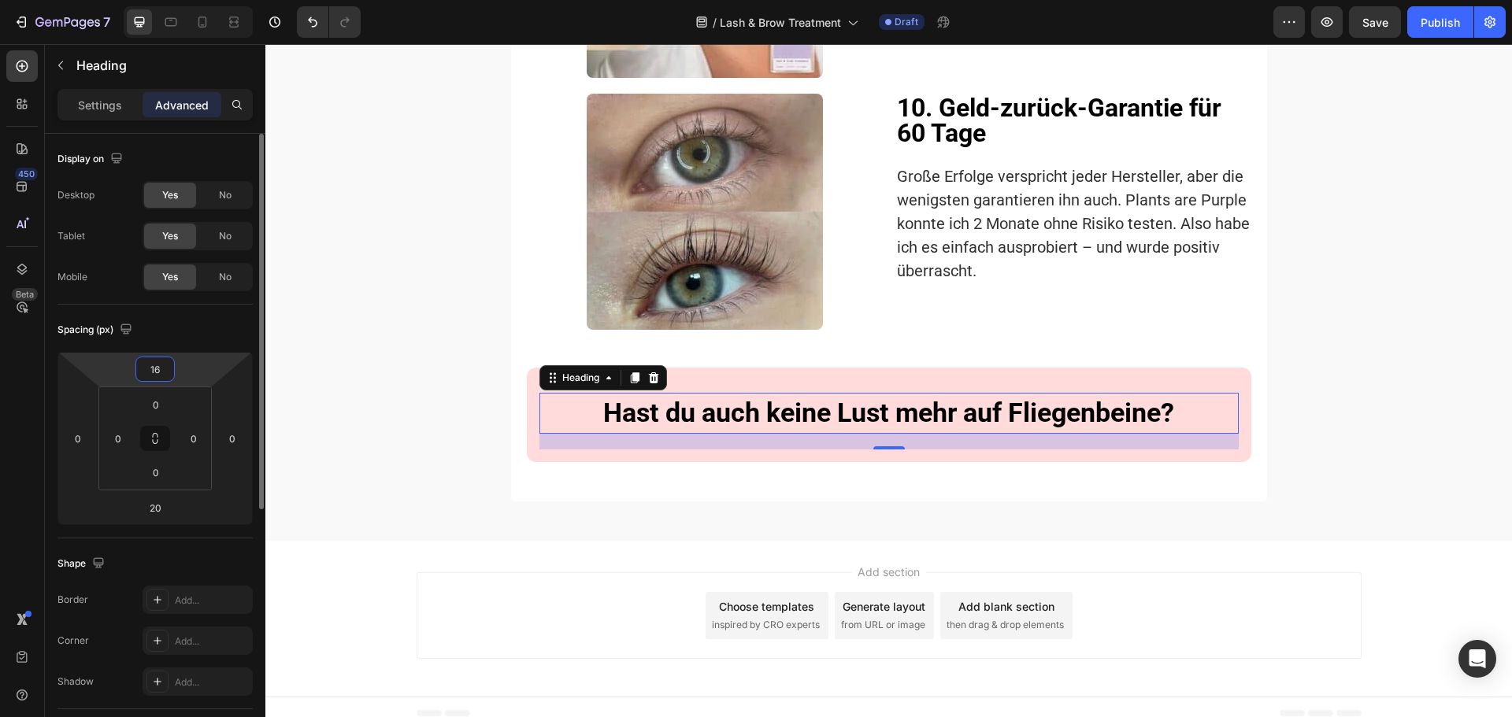
type input "16"
click at [180, 333] on div "Spacing (px)" at bounding box center [154, 329] width 195 height 25
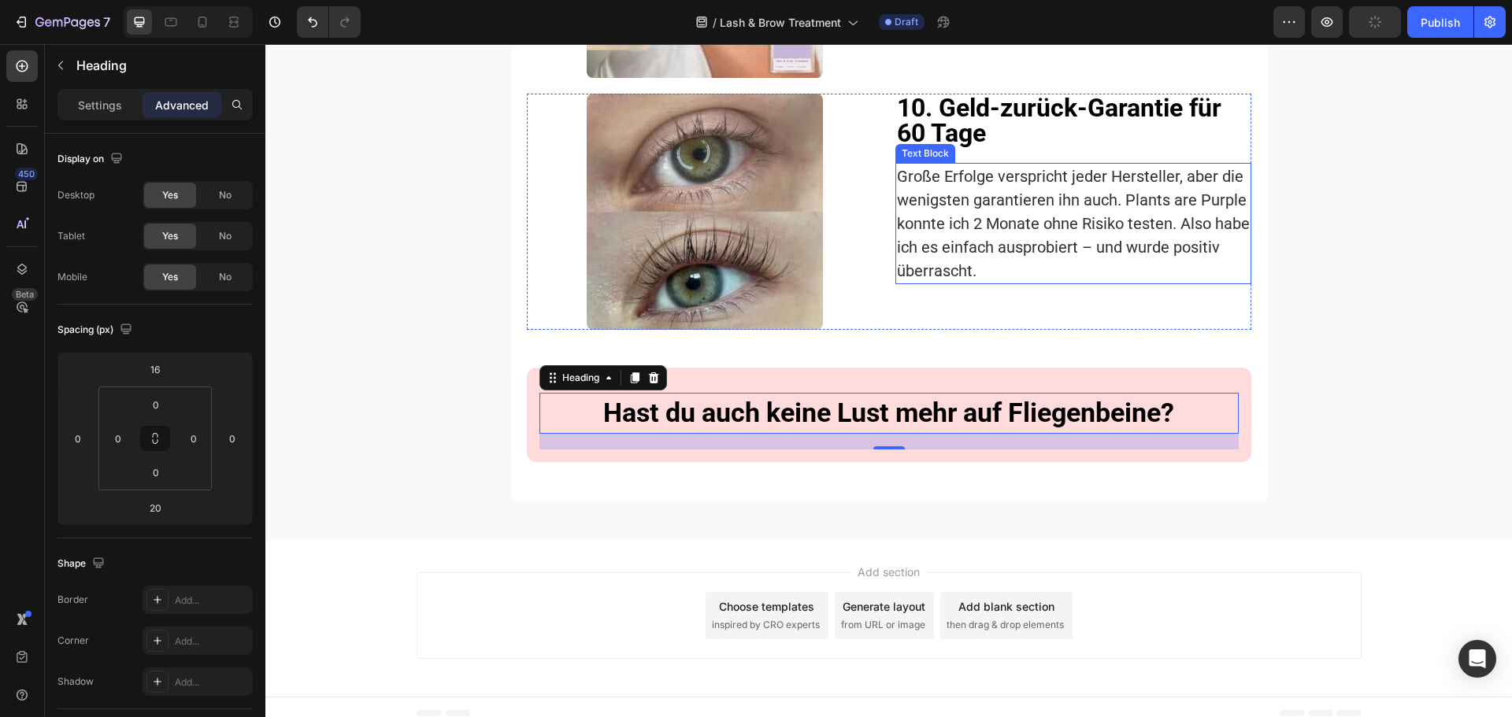
click at [961, 227] on p "Große Erfolge verspricht jeder Hersteller, aber die wenigsten garantieren ihn a…" at bounding box center [1073, 224] width 353 height 118
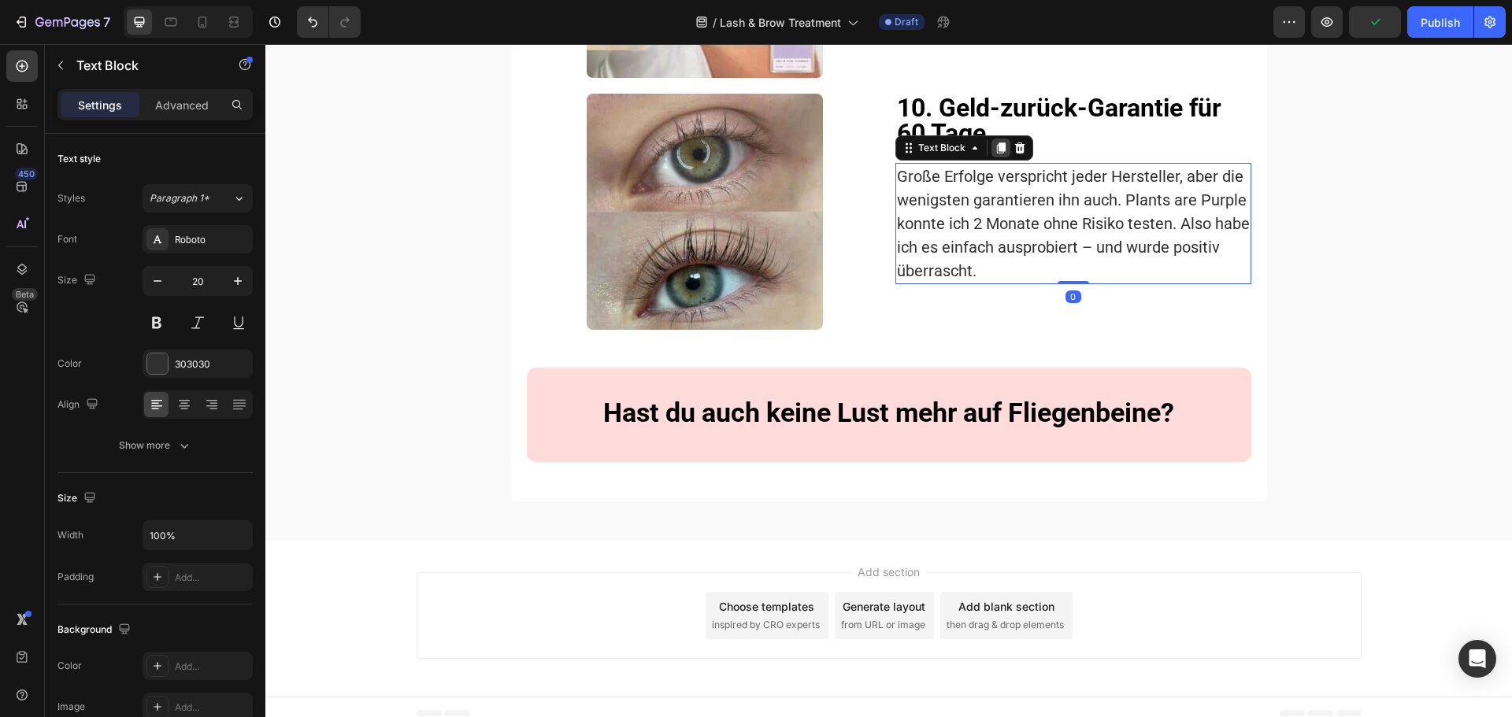
click at [996, 154] on icon at bounding box center [1000, 148] width 9 height 11
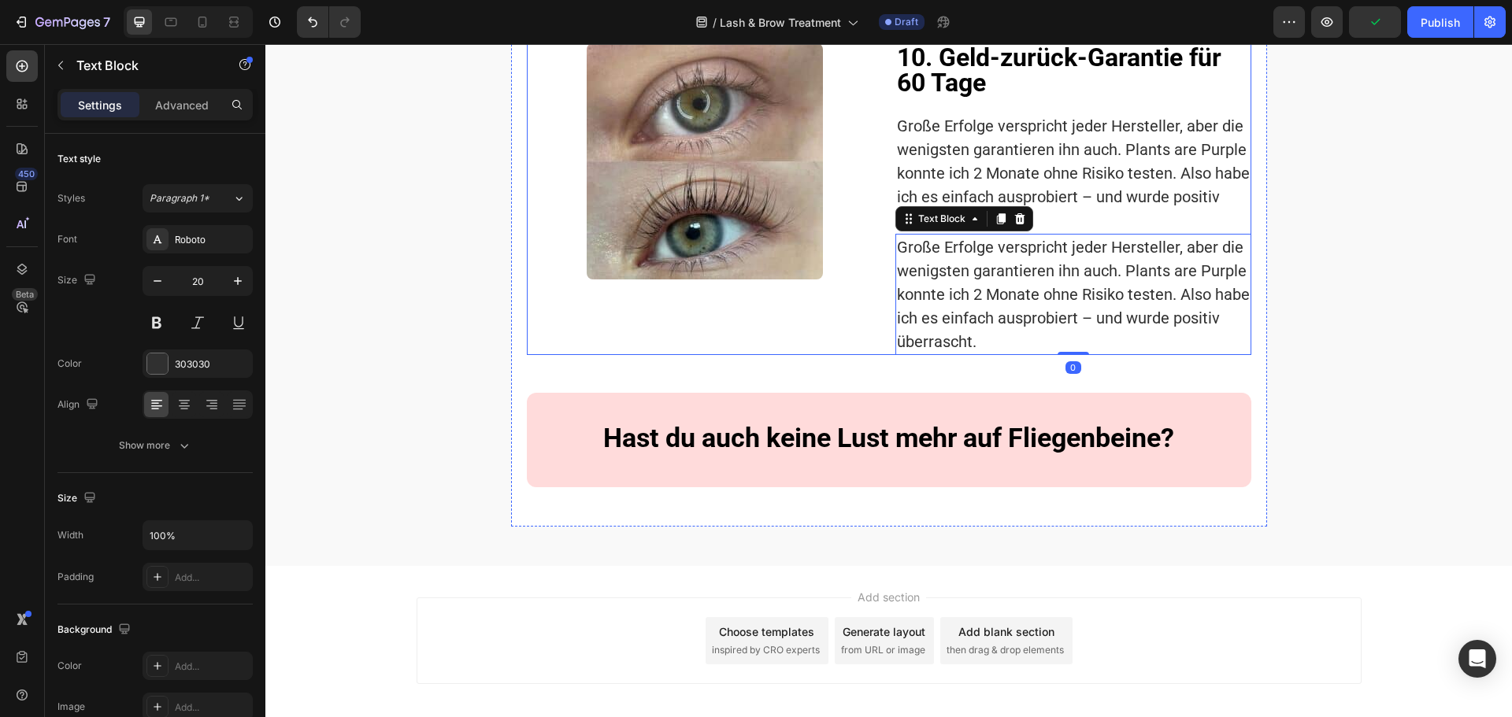
scroll to position [3853, 0]
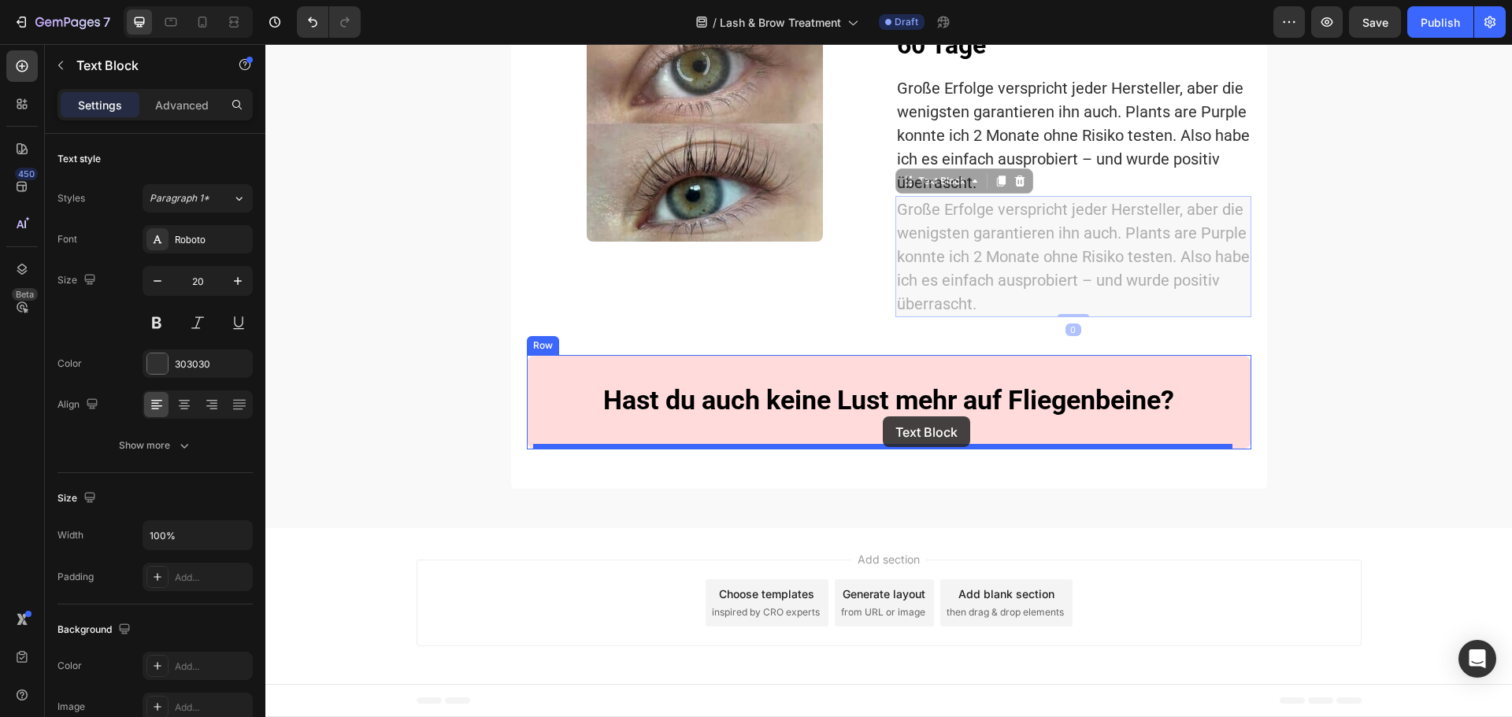
drag, startPoint x: 904, startPoint y: 183, endPoint x: 883, endPoint y: 416, distance: 234.0
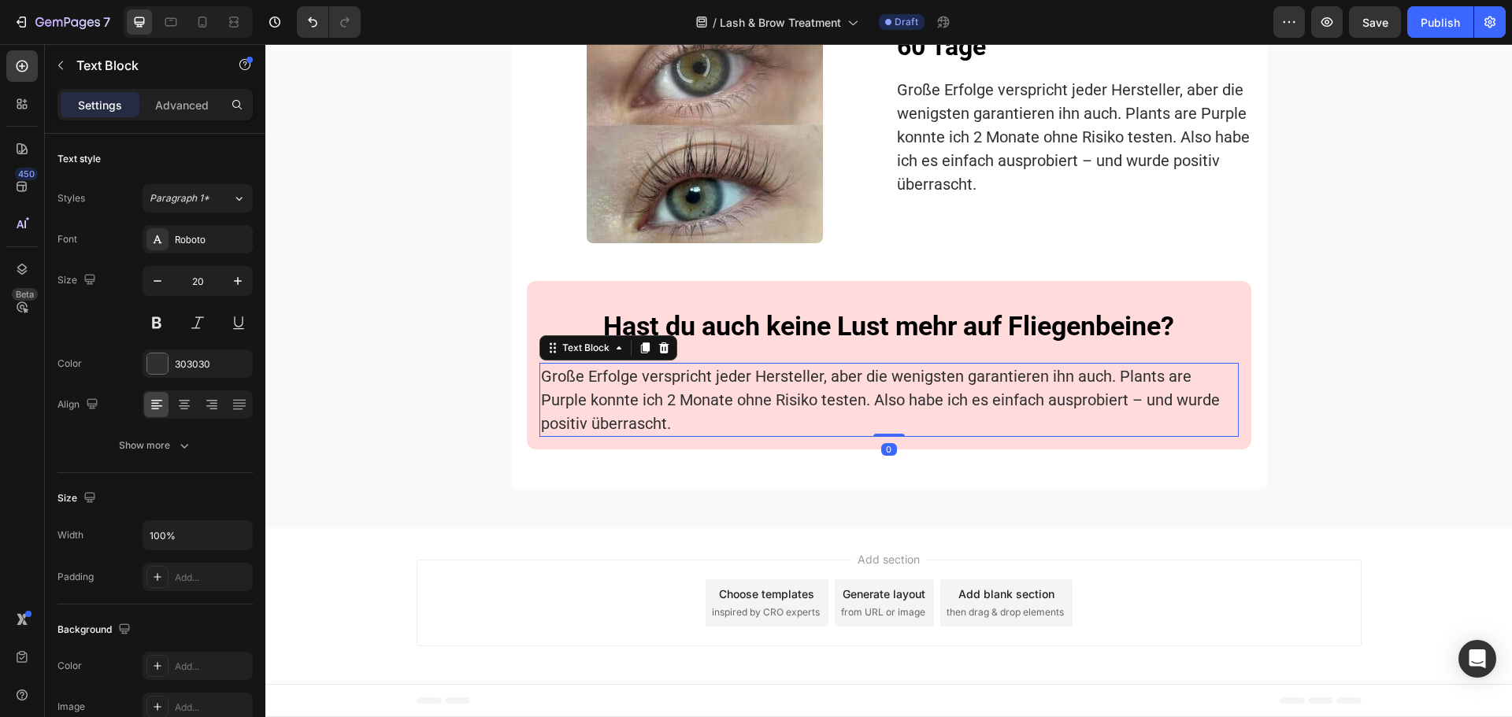
scroll to position [3852, 0]
click at [185, 405] on icon at bounding box center [184, 405] width 16 height 16
click at [178, 108] on p "Advanced" at bounding box center [182, 105] width 54 height 17
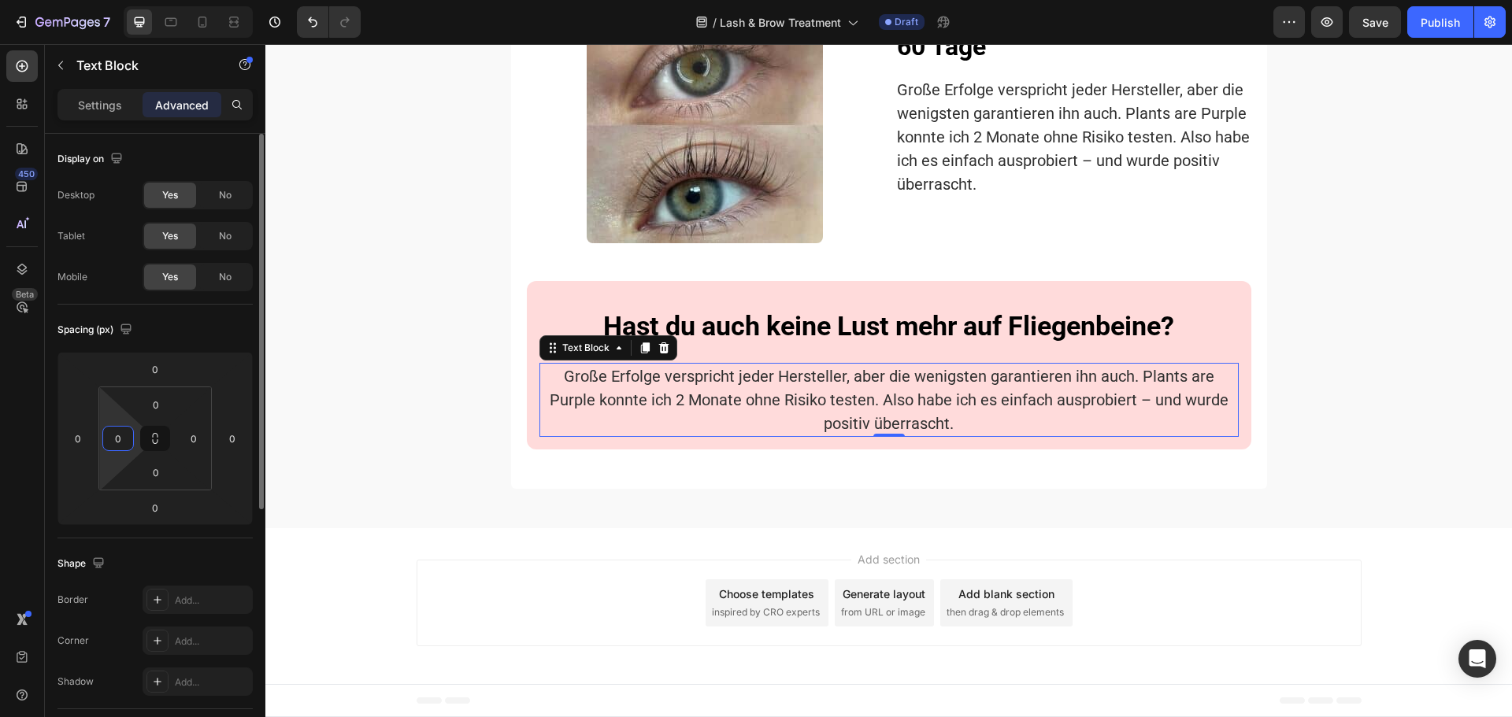
click at [119, 438] on input "0" at bounding box center [118, 439] width 24 height 24
type input "100"
click at [194, 436] on input "0" at bounding box center [194, 439] width 24 height 24
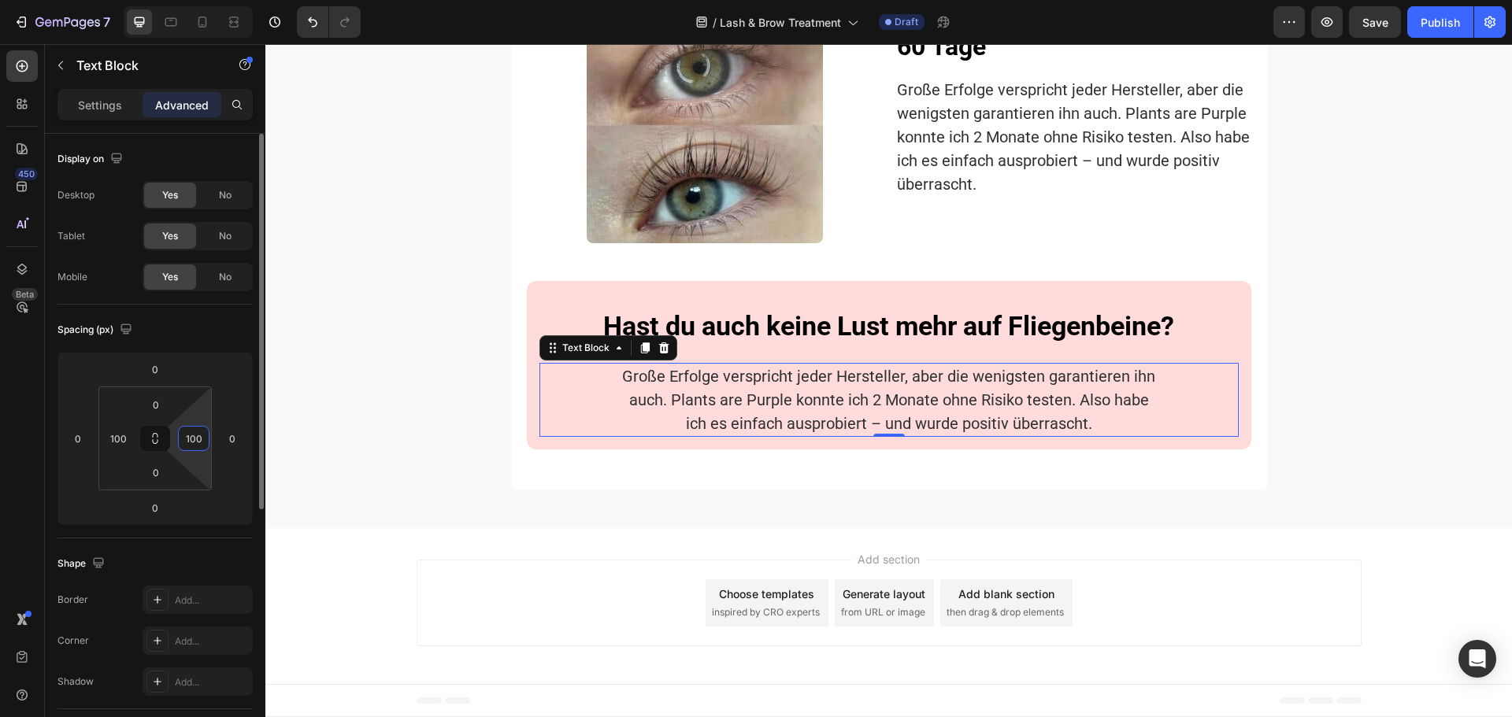
type input "100"
click at [225, 532] on div "Spacing (px) 0 0 0 0 0 100 0 100" at bounding box center [154, 422] width 195 height 234
click at [879, 387] on p "Große Erfolge verspricht jeder Hersteller, aber die wenigsten garantieren ihn a…" at bounding box center [889, 400] width 539 height 71
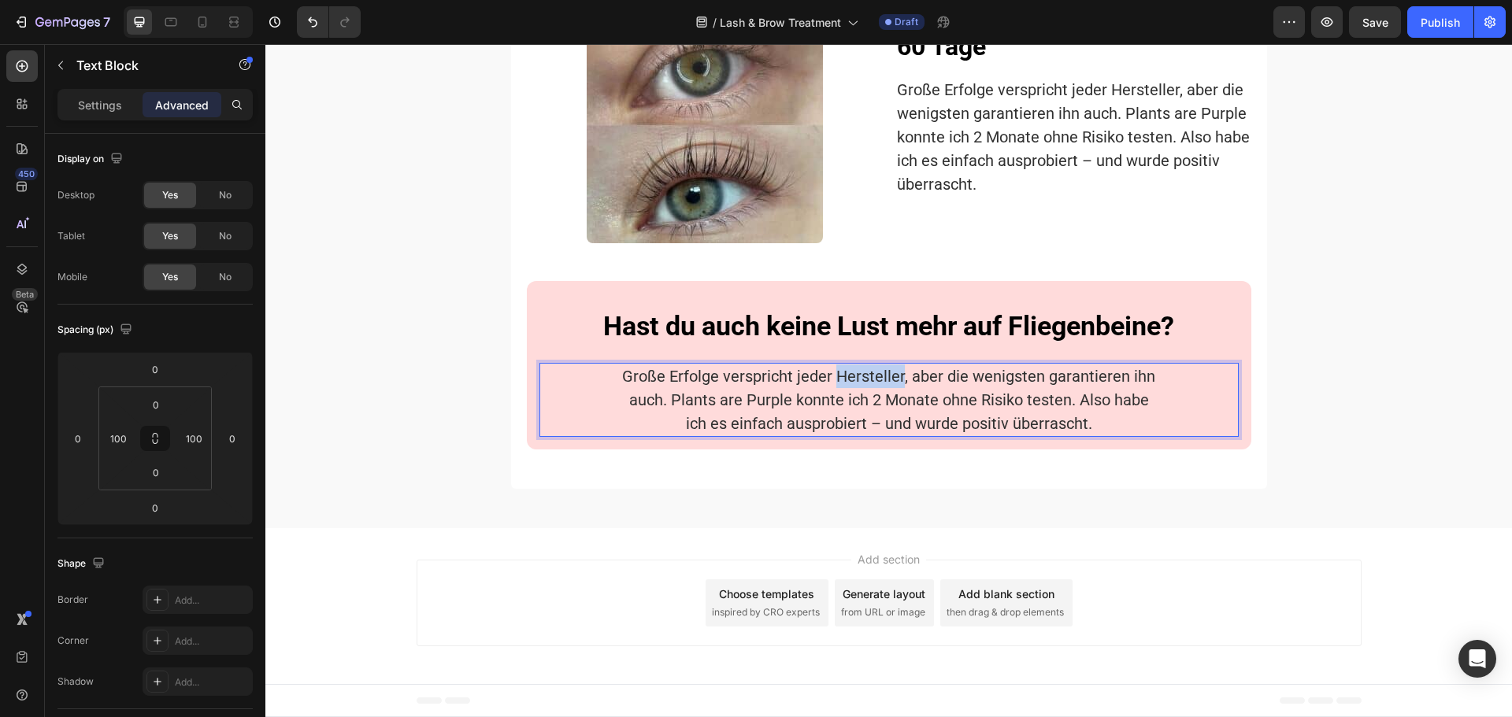
click at [879, 387] on p "Große Erfolge verspricht jeder Hersteller, aber die wenigsten garantieren ihn a…" at bounding box center [889, 400] width 539 height 71
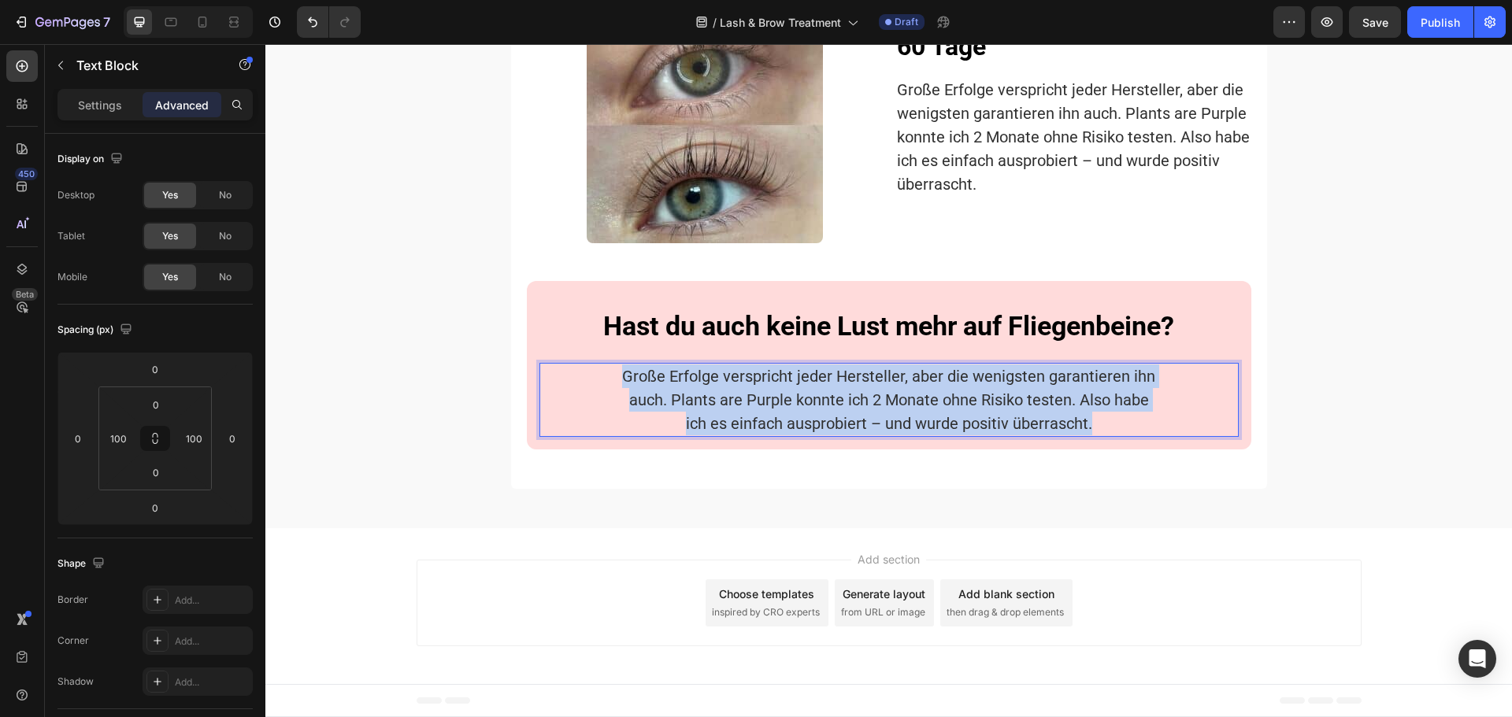
click at [879, 387] on p "Große Erfolge verspricht jeder Hersteller, aber die wenigsten garantieren ihn a…" at bounding box center [889, 400] width 539 height 71
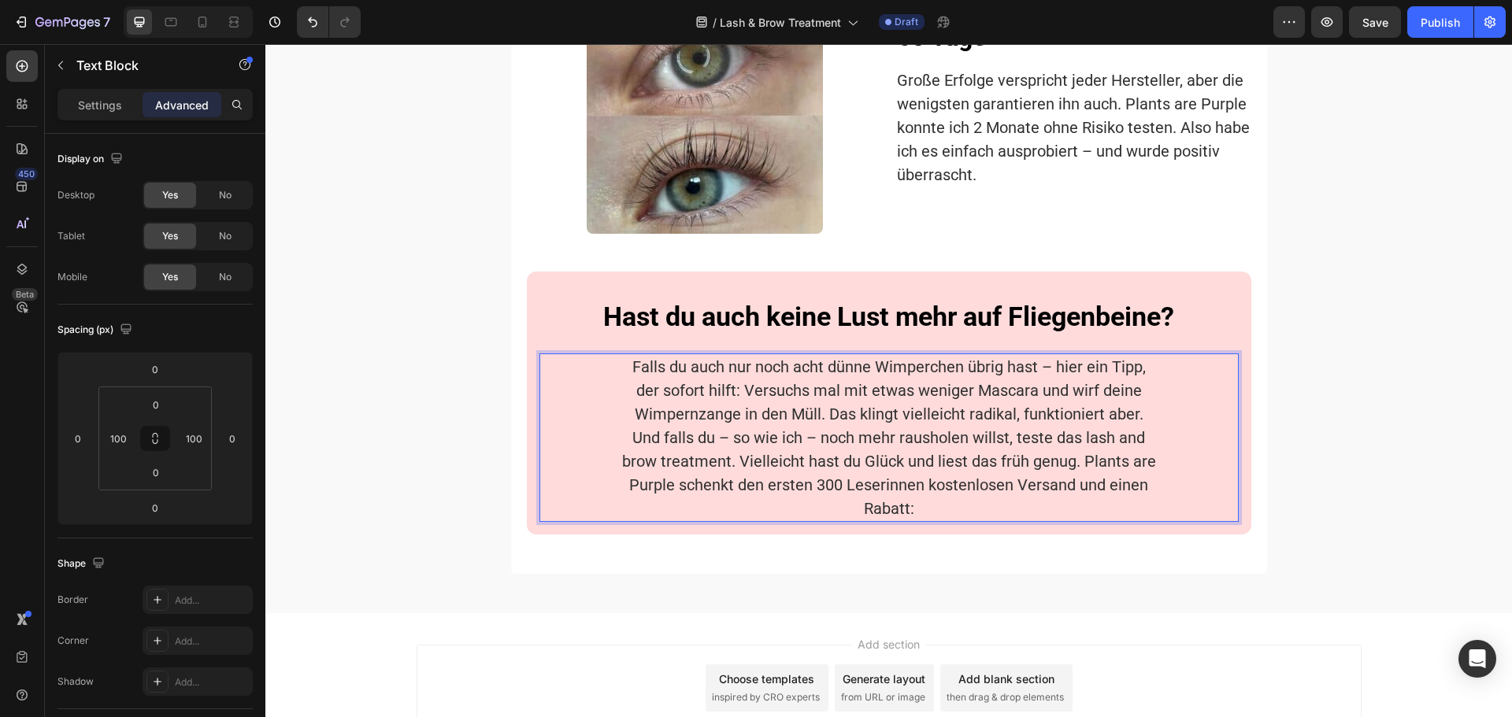
click at [809, 420] on p "Falls du auch nur noch acht dünne Wimperchen übrig hast – hier ein Tipp, der so…" at bounding box center [889, 437] width 539 height 165
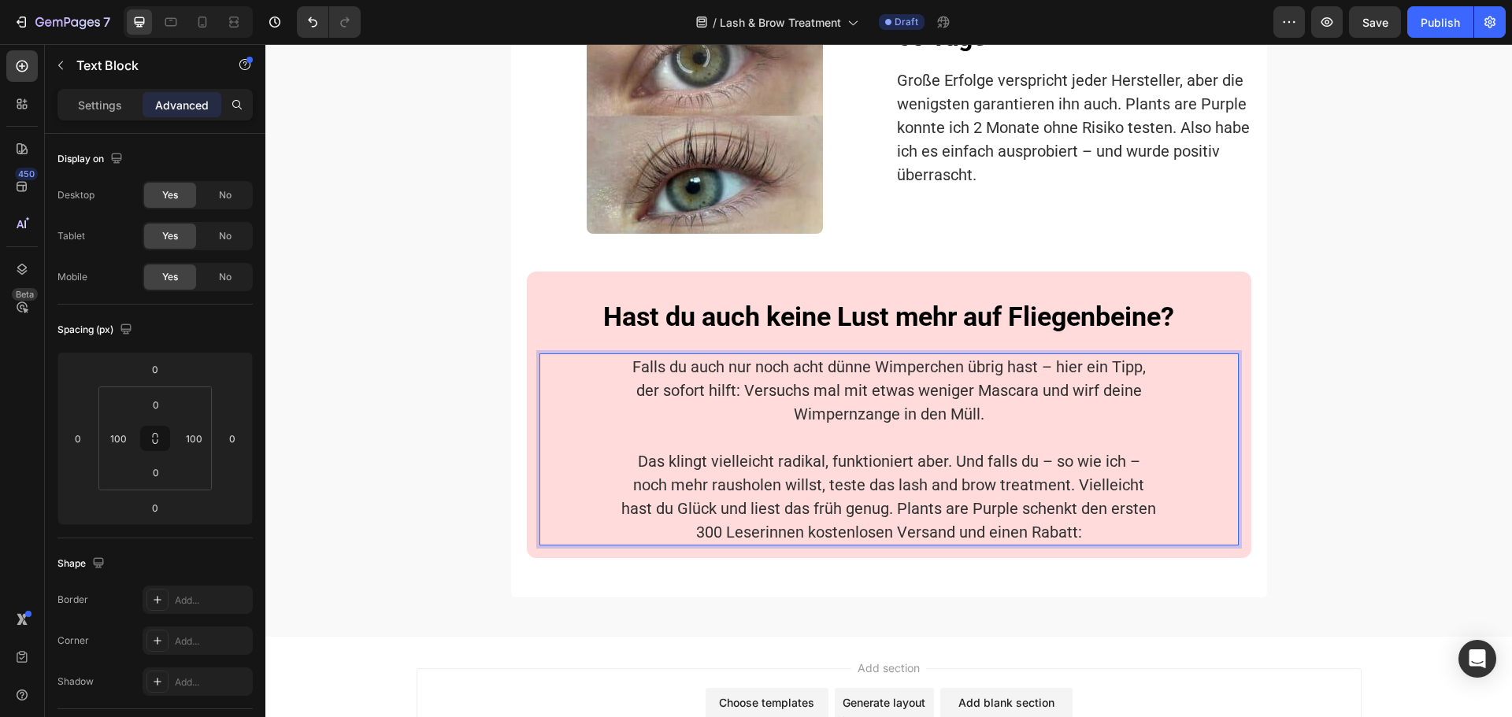
click at [950, 472] on p "Das klingt vielleicht radikal, funktioniert aber. Und falls du – so wie ich – n…" at bounding box center [889, 497] width 539 height 94
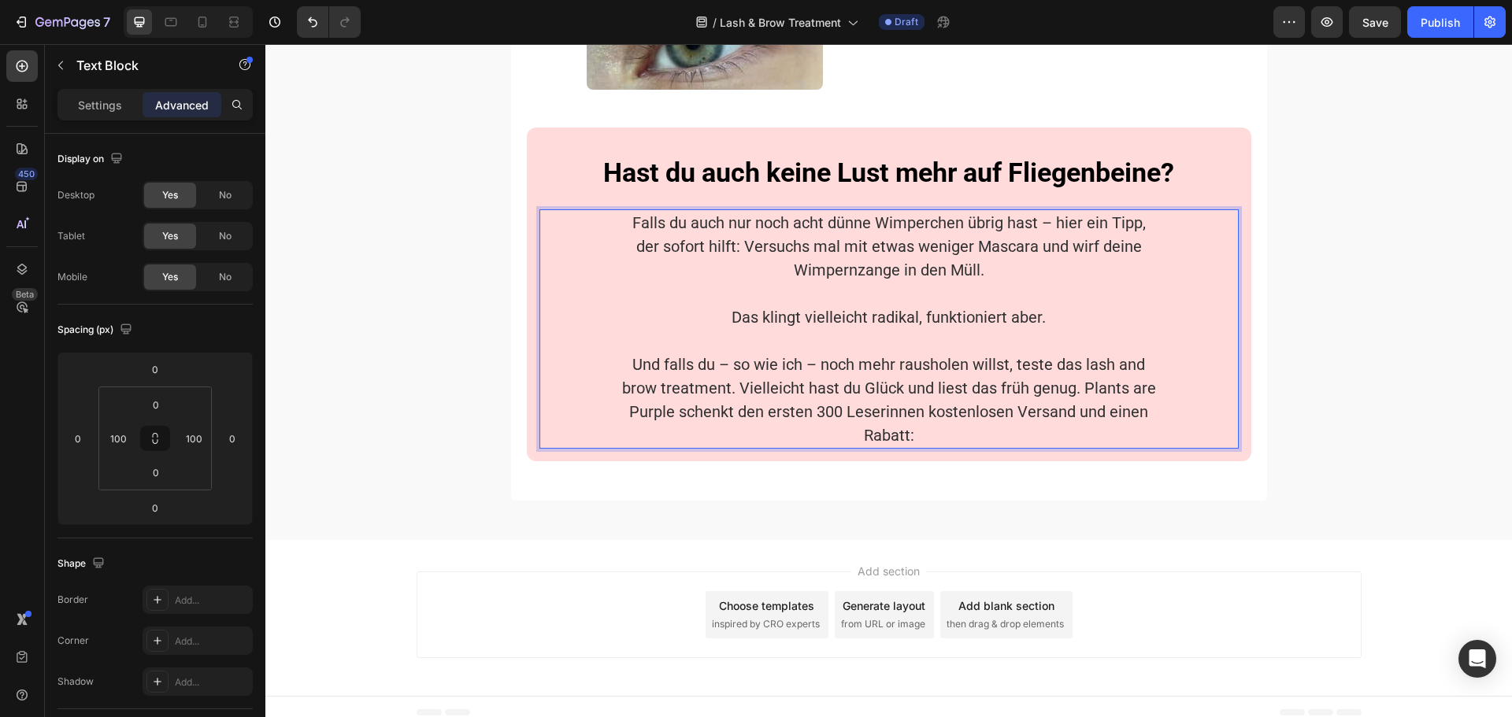
scroll to position [4009, 0]
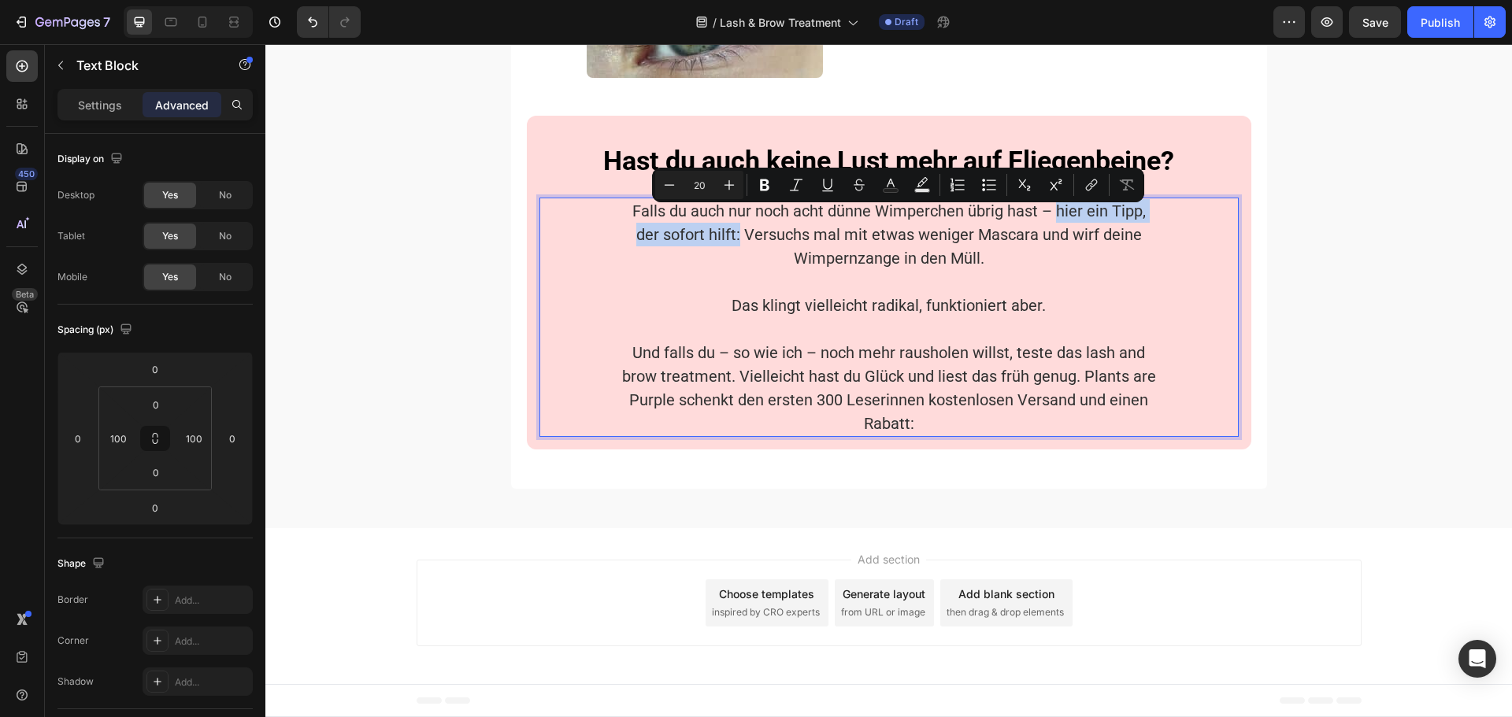
drag, startPoint x: 1039, startPoint y: 219, endPoint x: 723, endPoint y: 242, distance: 317.4
click at [723, 242] on p "Falls du auch nur noch acht dünne Wimperchen übrig hast – hier ein Tipp, der so…" at bounding box center [889, 234] width 539 height 71
click at [766, 186] on icon "Editor contextual toolbar" at bounding box center [764, 186] width 9 height 12
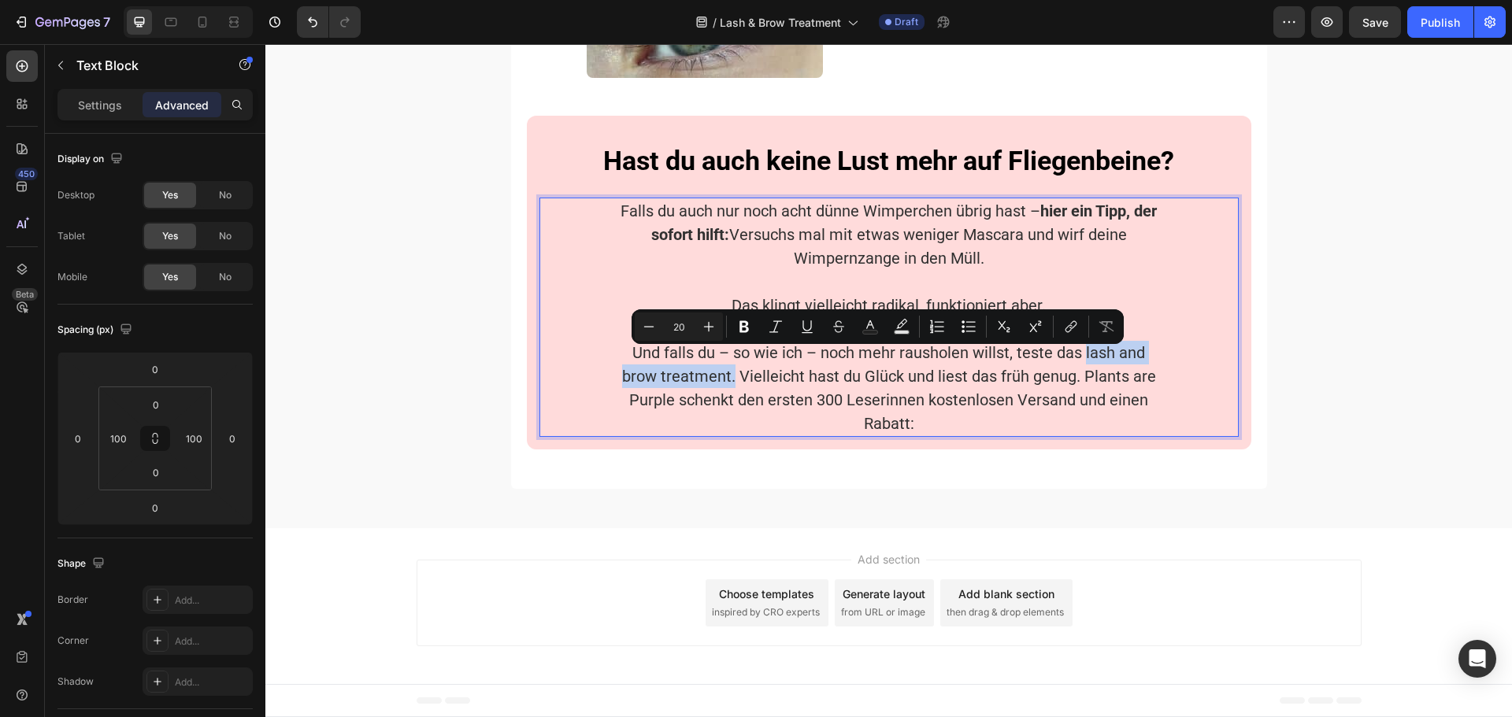
drag, startPoint x: 1081, startPoint y: 362, endPoint x: 729, endPoint y: 387, distance: 352.8
click at [729, 387] on p "Und falls du – so wie ich – noch mehr rausholen willst, teste das lash and brow…" at bounding box center [889, 388] width 539 height 94
click at [749, 331] on icon "Editor contextual toolbar" at bounding box center [744, 327] width 16 height 16
click at [772, 329] on icon "Editor contextual toolbar" at bounding box center [776, 327] width 16 height 16
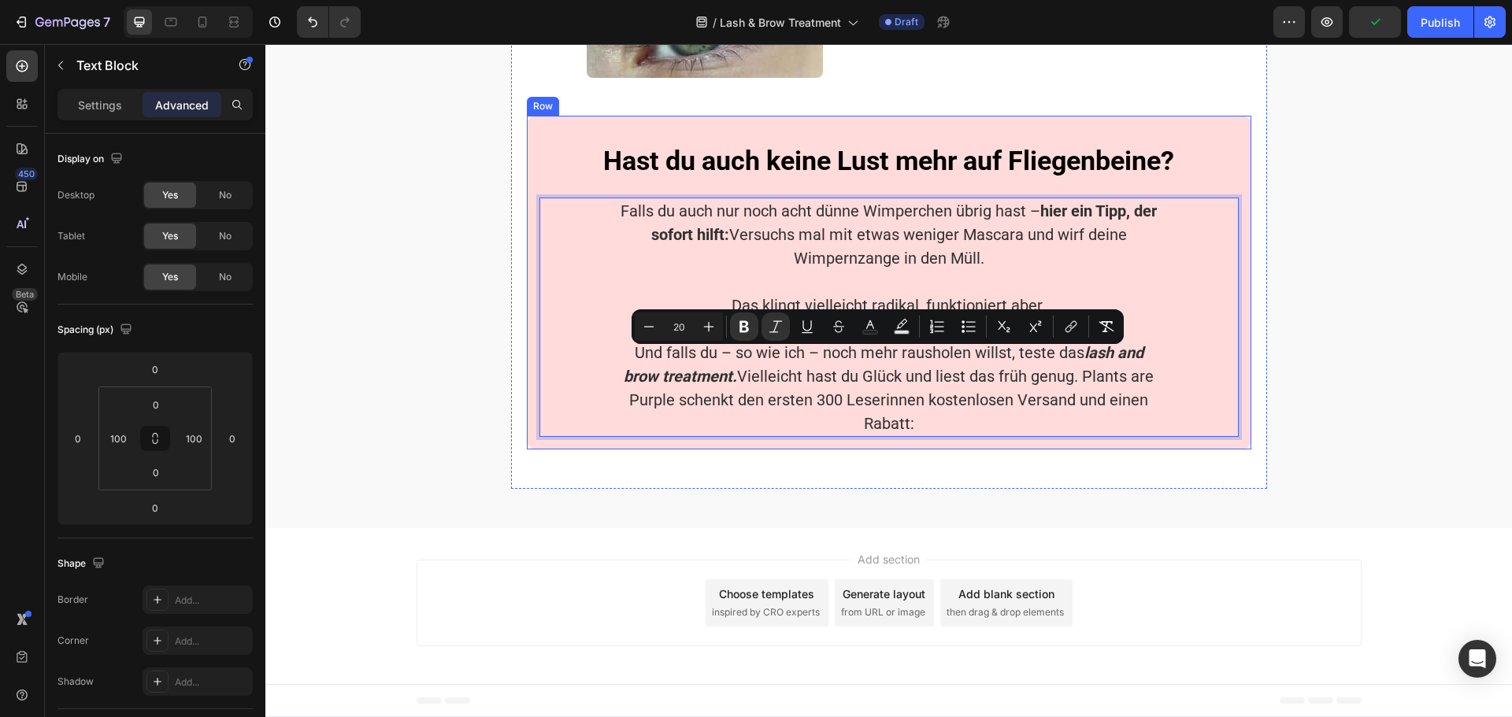
click at [1238, 405] on div "Hast du auch keine Lust mehr auf Fliegenbeine? Heading Falls du auch nur noch a…" at bounding box center [889, 283] width 724 height 334
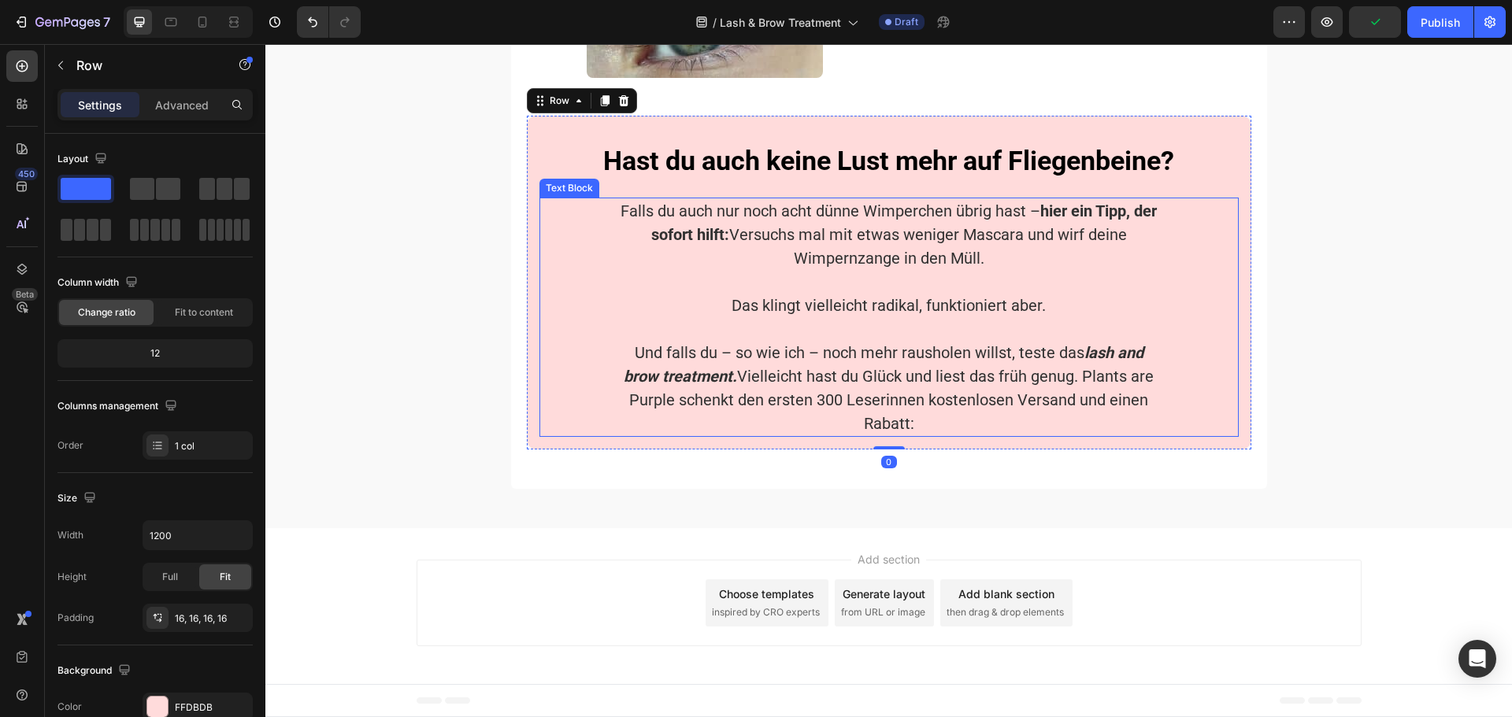
click at [1143, 401] on p "Und falls du – so wie ich – noch mehr rausholen willst, teste das lash and brow…" at bounding box center [889, 388] width 539 height 94
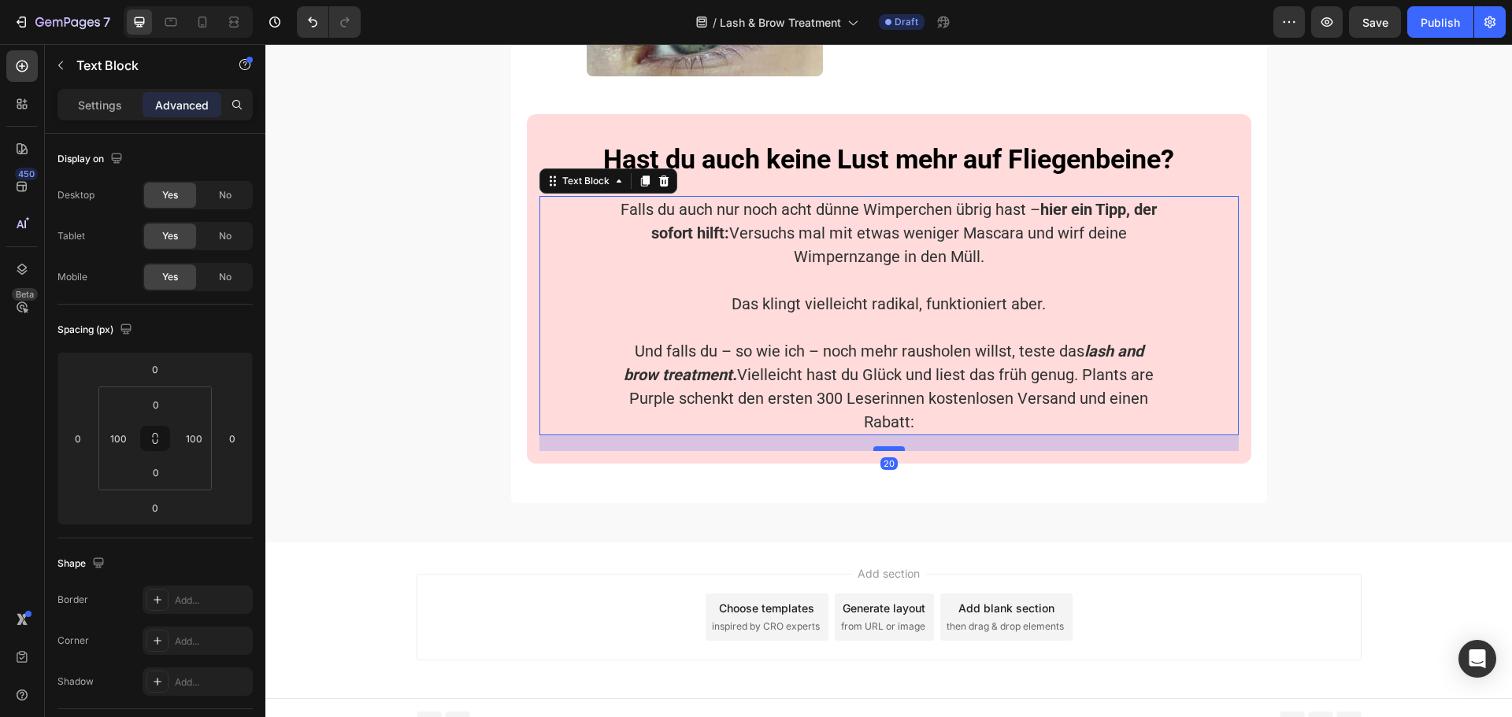
drag, startPoint x: 892, startPoint y: 444, endPoint x: 896, endPoint y: 460, distance: 16.2
click at [896, 451] on div at bounding box center [888, 448] width 31 height 5
type input "20"
click at [640, 187] on icon at bounding box center [644, 181] width 9 height 11
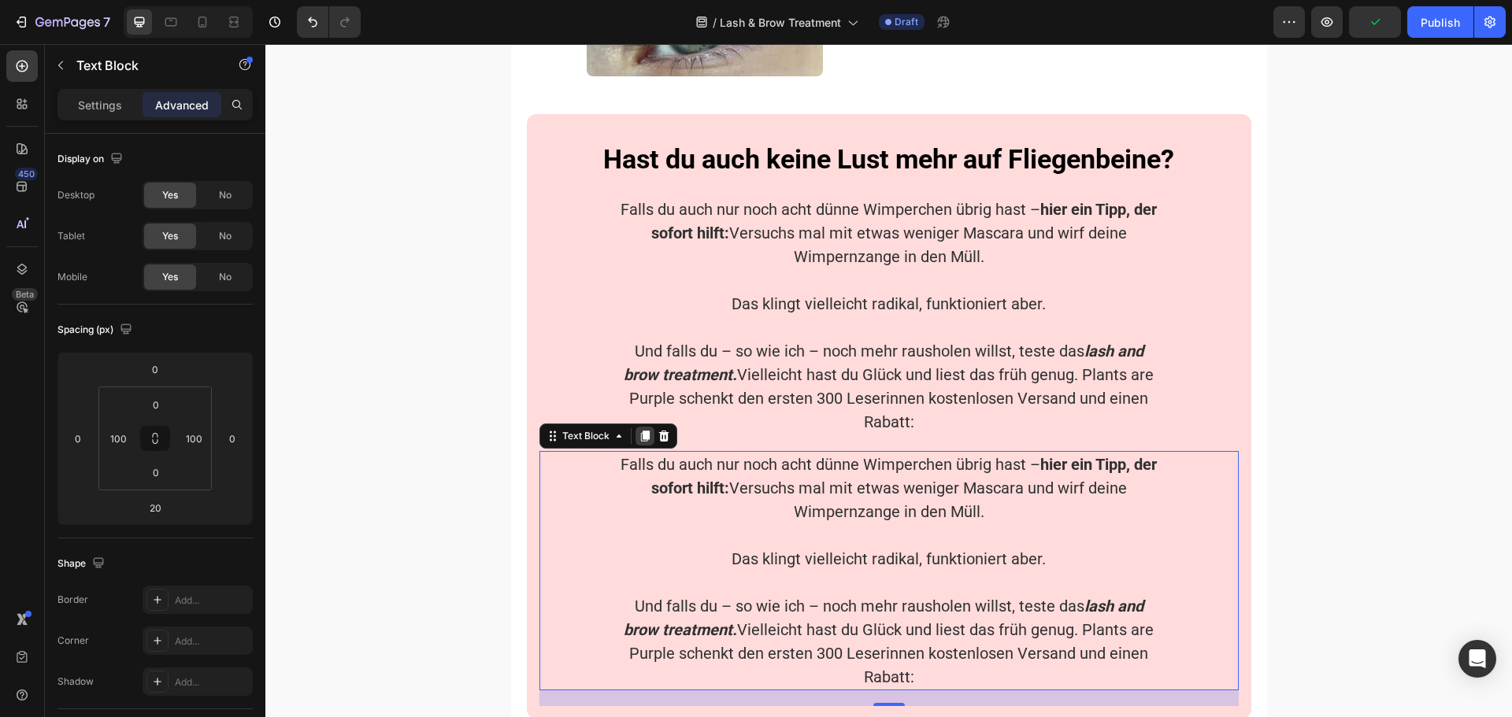
click at [640, 442] on icon at bounding box center [644, 436] width 9 height 11
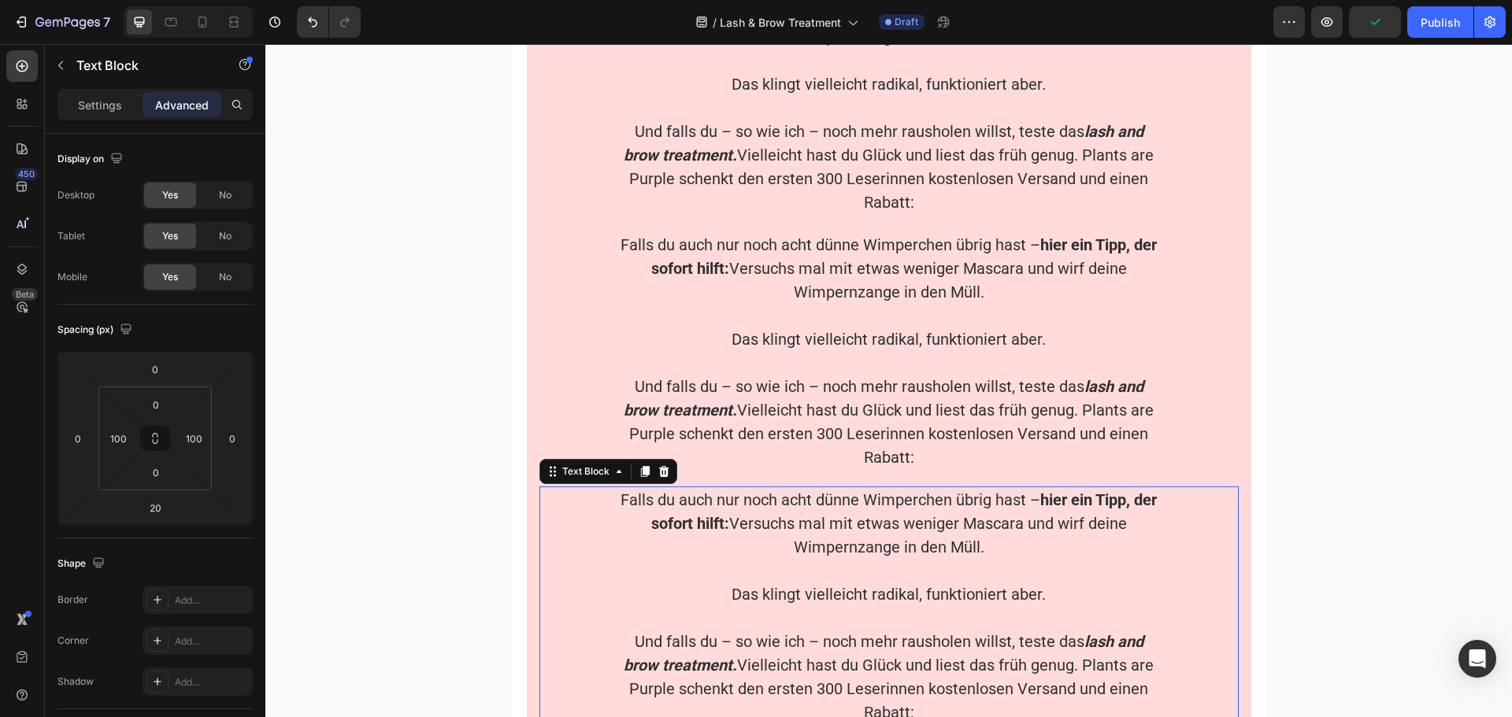
scroll to position [4149, 0]
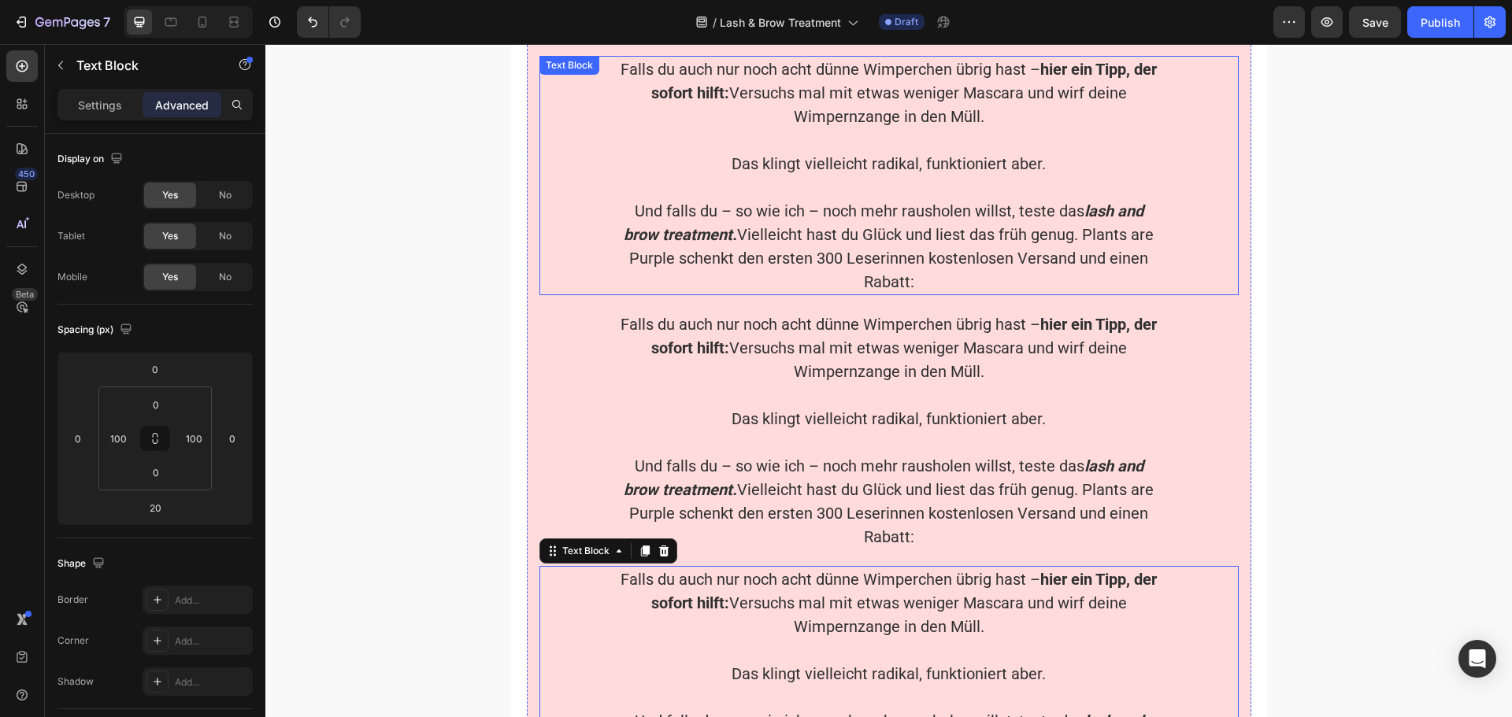
click at [908, 190] on p "Rich Text Editor. Editing area: main" at bounding box center [889, 188] width 539 height 24
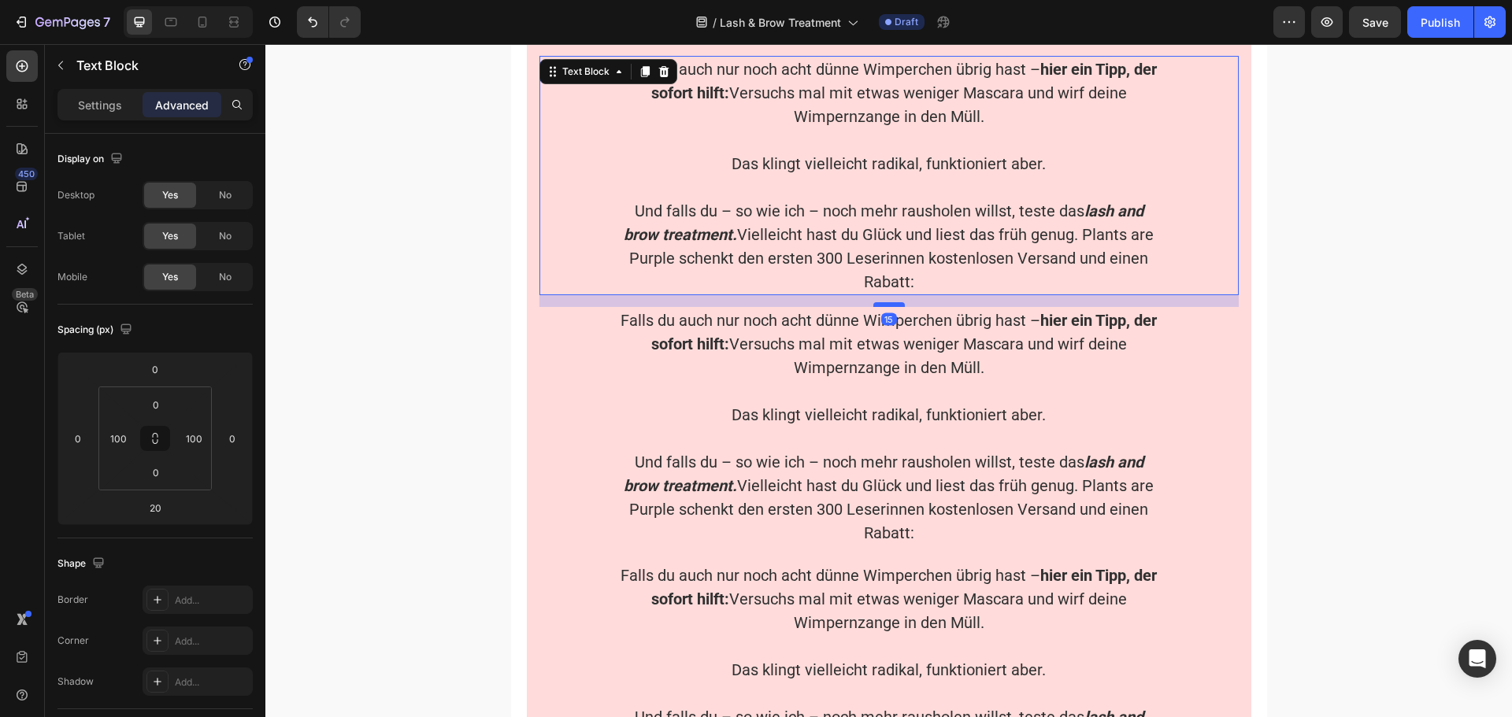
click at [898, 307] on div at bounding box center [888, 304] width 31 height 5
type input "15"
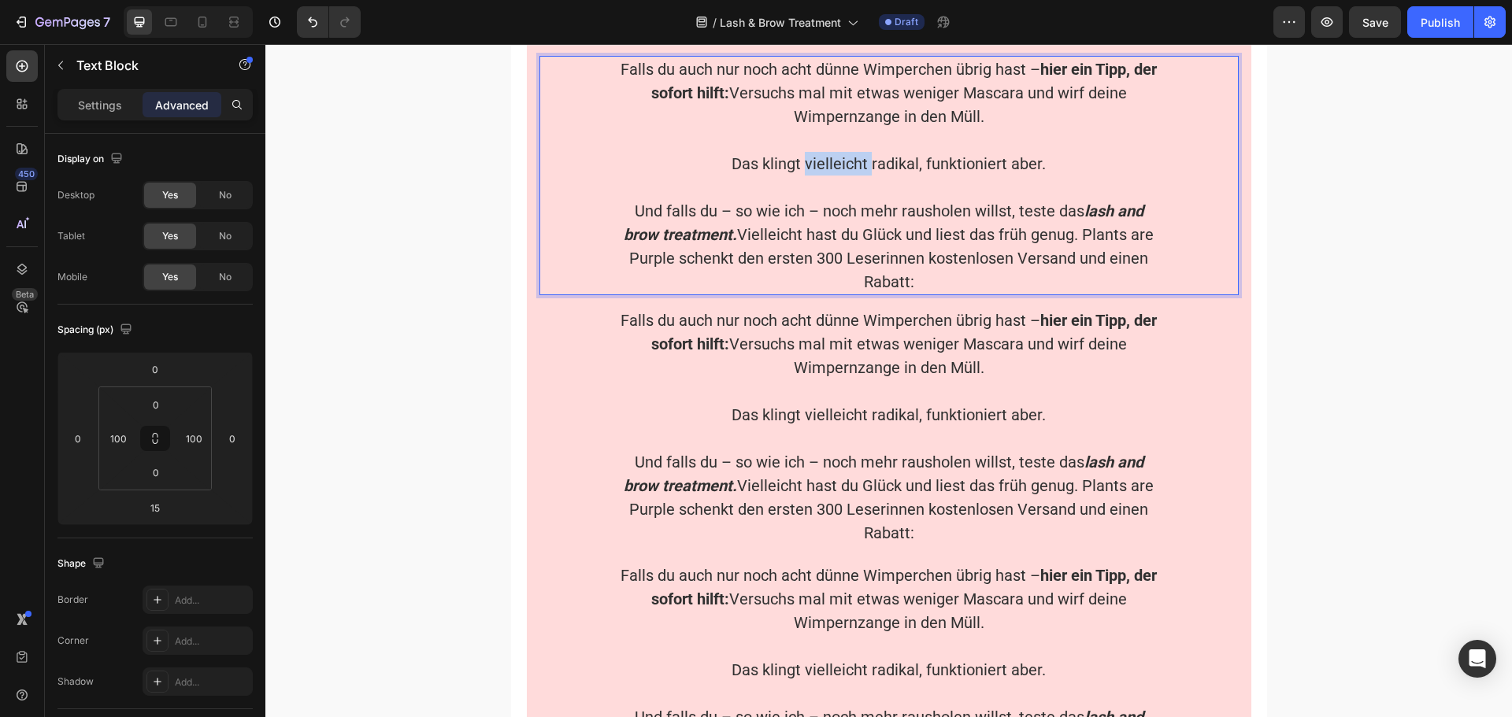
click at [851, 171] on p "Das klingt vielleicht radikal, funktioniert aber." at bounding box center [889, 164] width 539 height 24
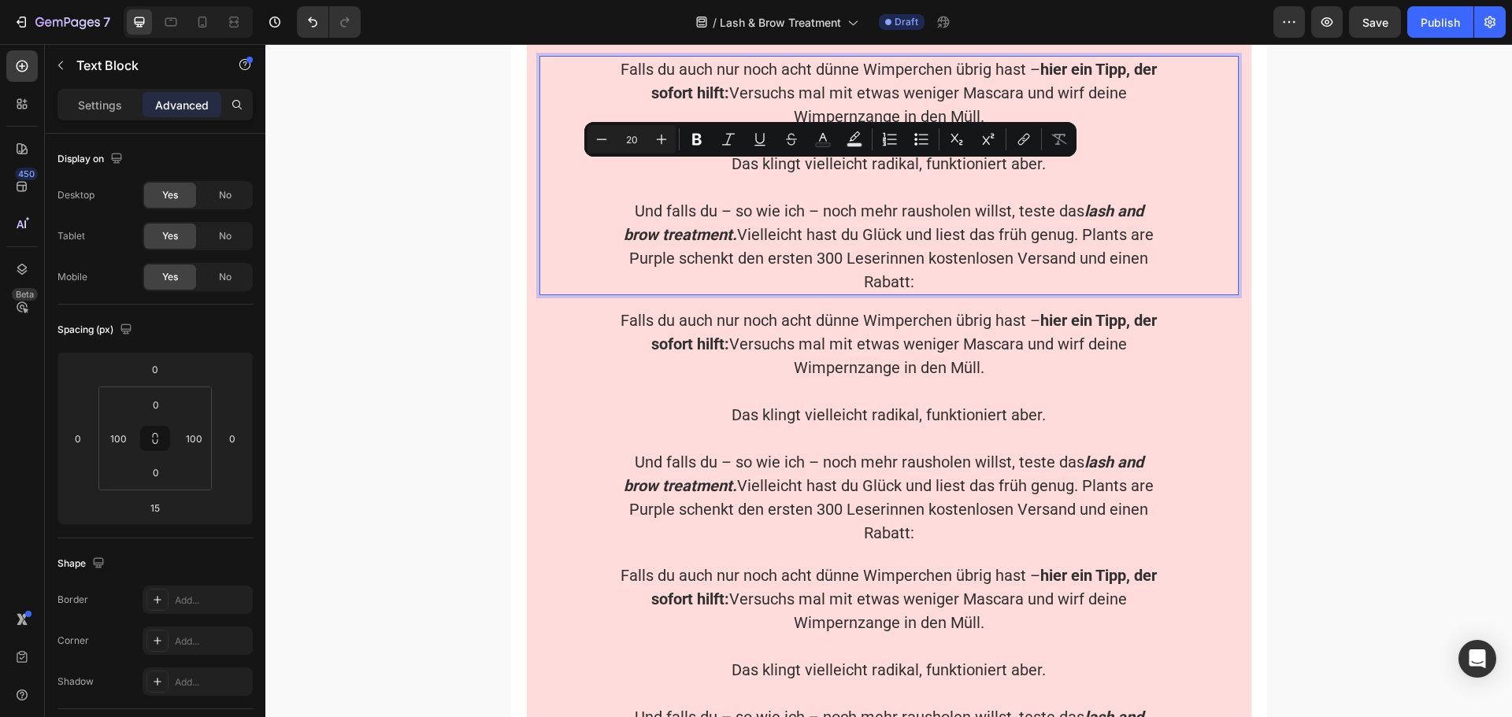
click at [911, 290] on p "Und falls du – so wie ich – noch mehr rausholen willst, teste das lash and brow…" at bounding box center [889, 246] width 539 height 94
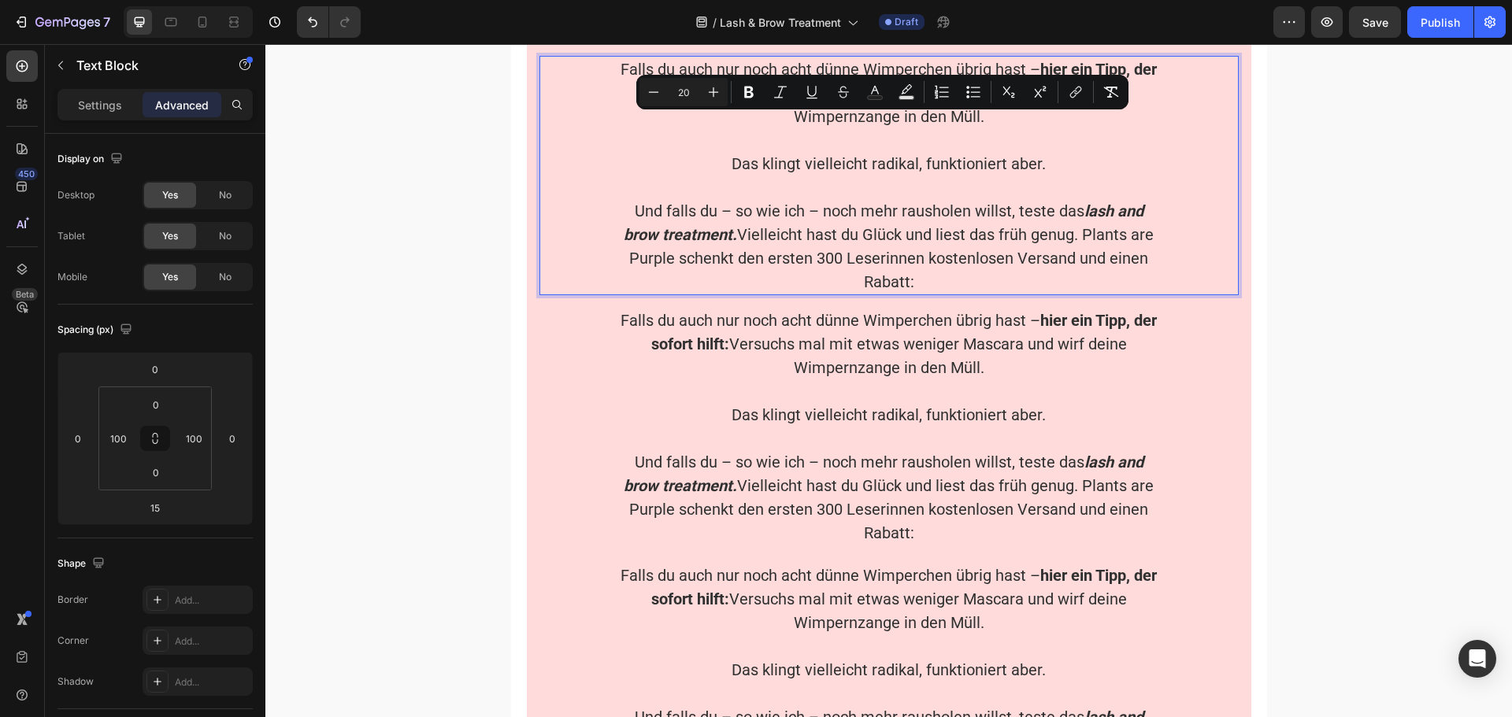
drag, startPoint x: 909, startPoint y: 290, endPoint x: 983, endPoint y: 129, distance: 176.8
click at [983, 129] on div "Falls du auch nur noch acht dünne Wimperchen übrig hast – hier ein Tipp, der so…" at bounding box center [889, 175] width 542 height 239
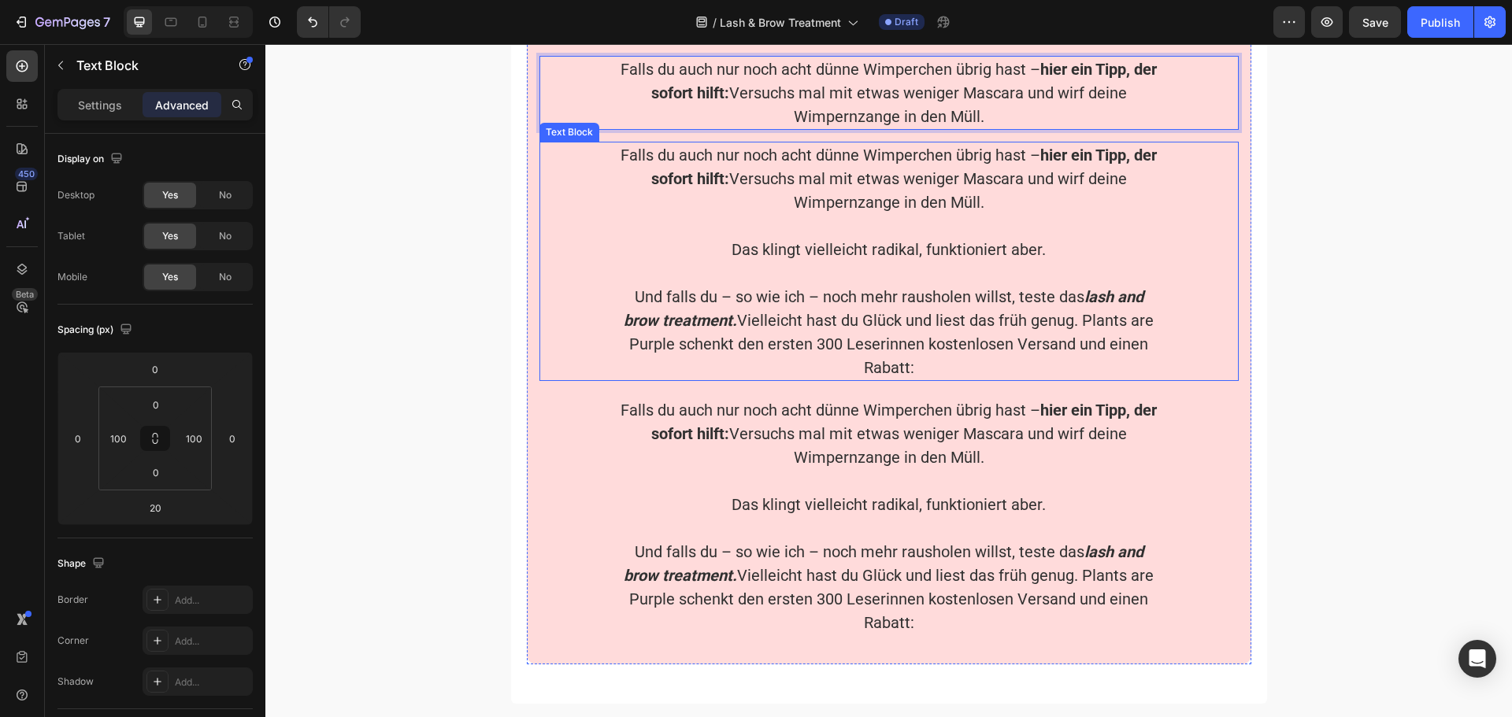
click at [983, 238] on p at bounding box center [889, 226] width 539 height 24
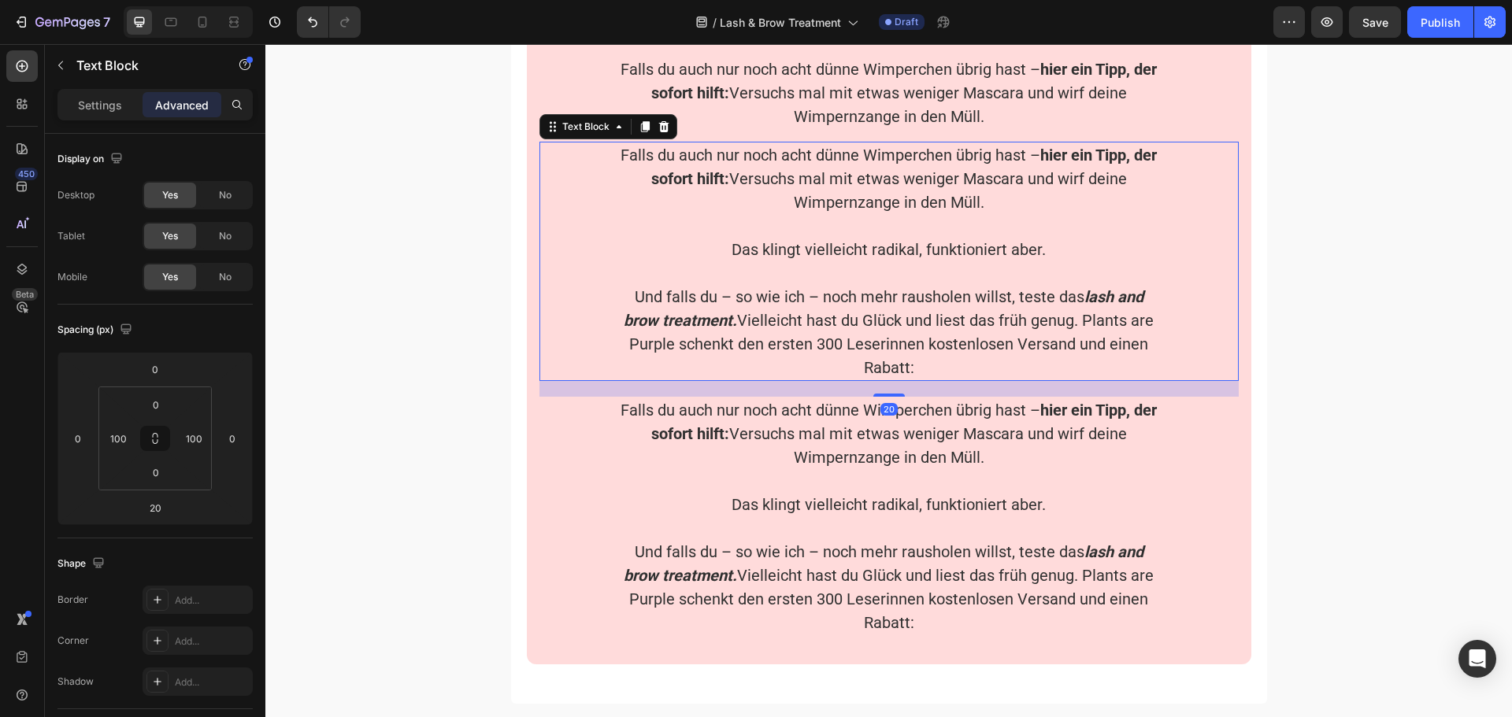
click at [980, 213] on p "Falls du auch nur noch acht dünne Wimperchen übrig hast – hier ein Tipp, der so…" at bounding box center [889, 178] width 539 height 71
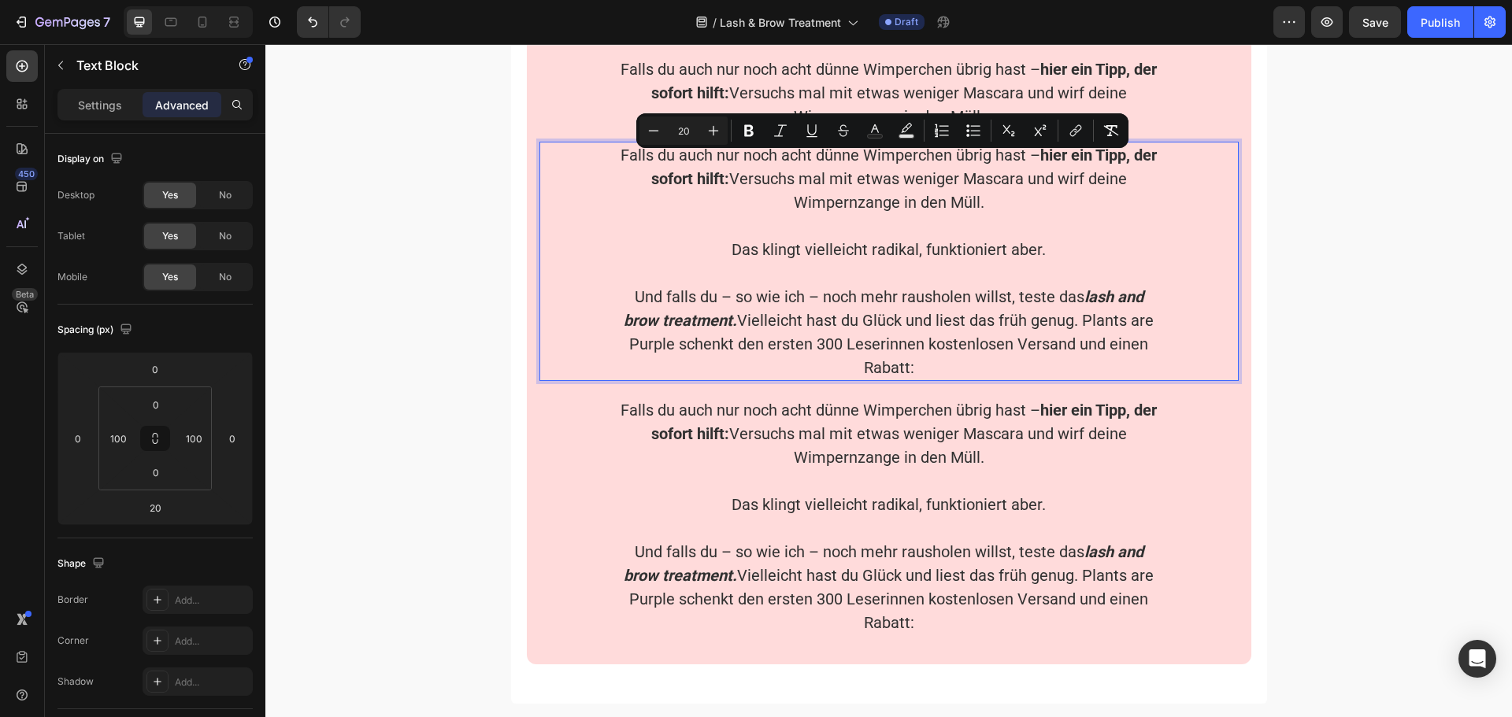
drag, startPoint x: 980, startPoint y: 213, endPoint x: 627, endPoint y: 165, distance: 356.0
click at [627, 165] on p "Falls du auch nur noch acht dünne Wimperchen übrig hast – hier ein Tipp, der so…" at bounding box center [889, 178] width 539 height 71
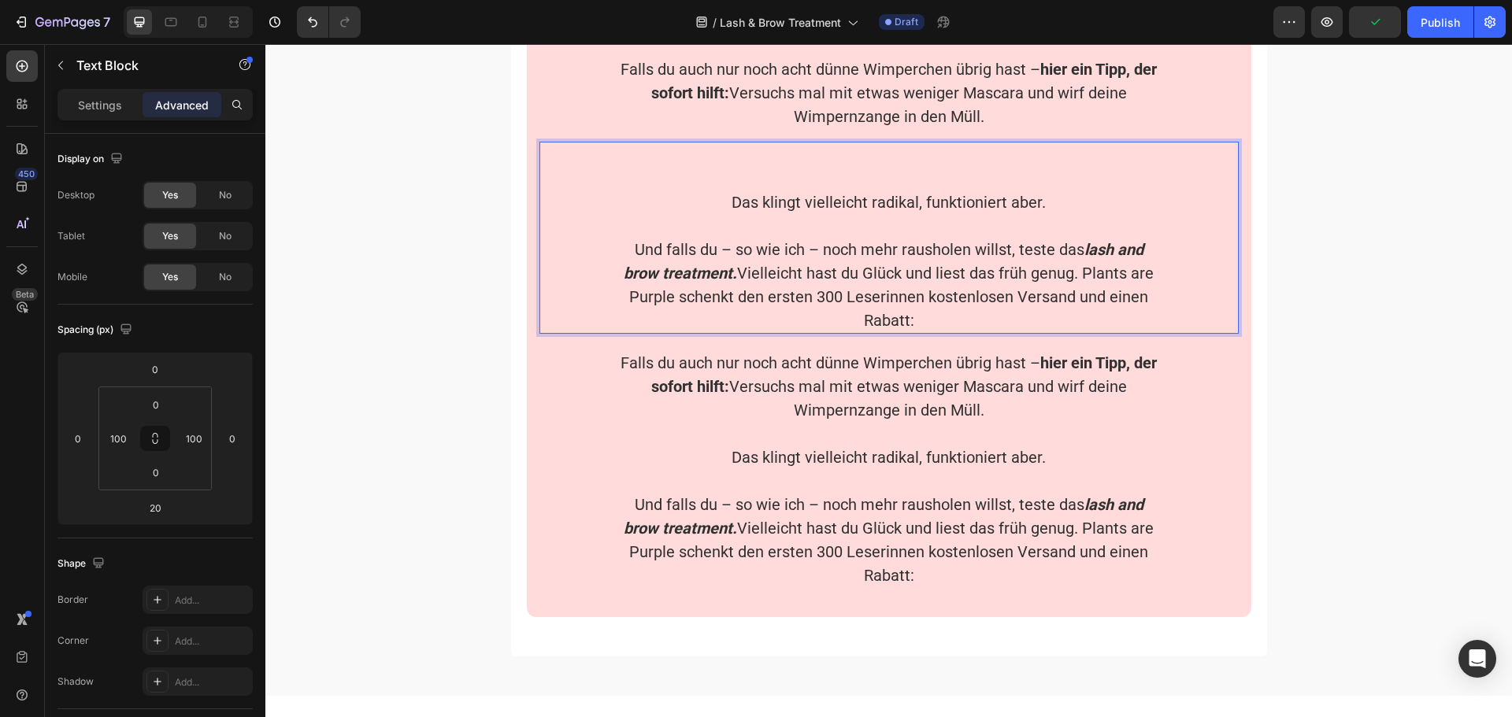
click at [724, 214] on p "Das klingt vielleicht radikal, funktioniert aber." at bounding box center [889, 203] width 539 height 24
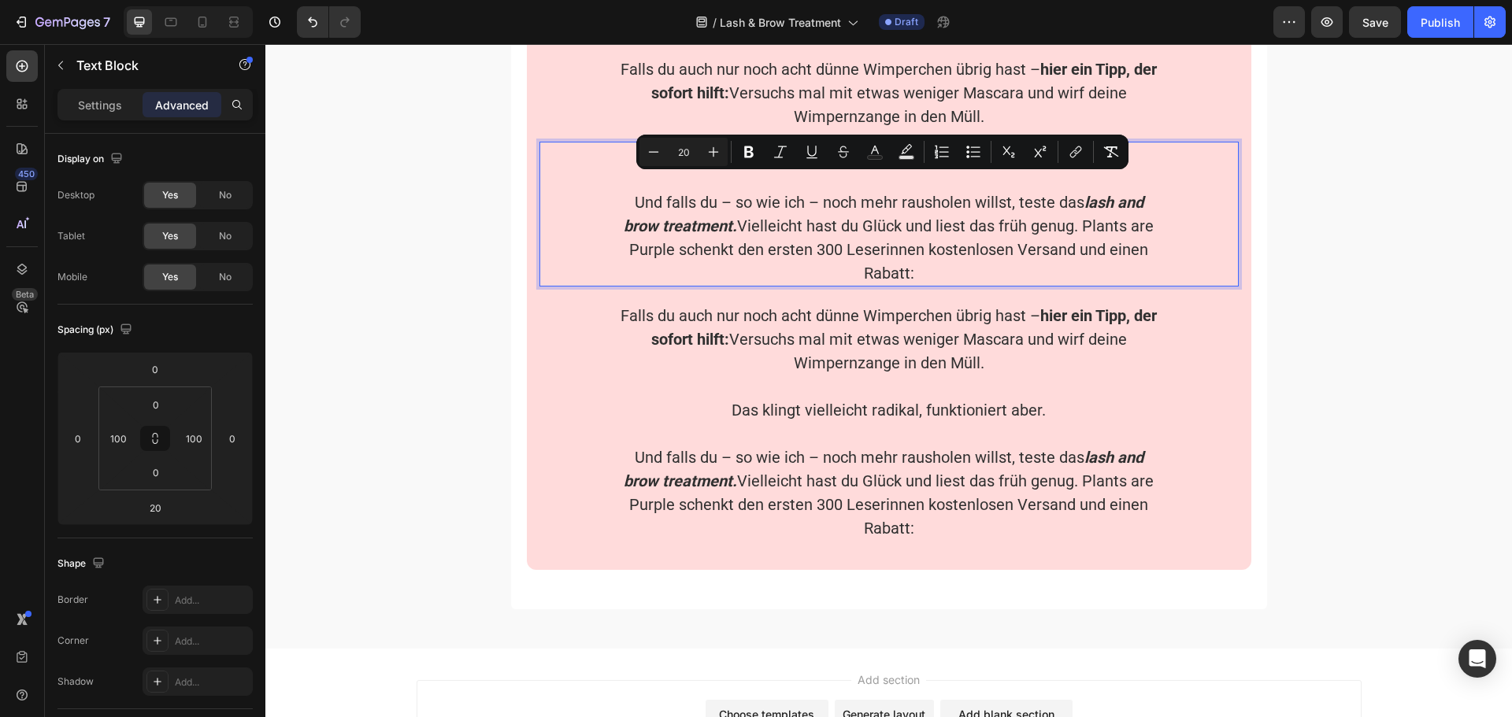
drag, startPoint x: 921, startPoint y: 283, endPoint x: 1046, endPoint y: 170, distance: 168.4
click at [1046, 170] on div "Das klingt vielleicht radikal, funktioniert aber. Und falls du – so wie ich – n…" at bounding box center [889, 214] width 542 height 145
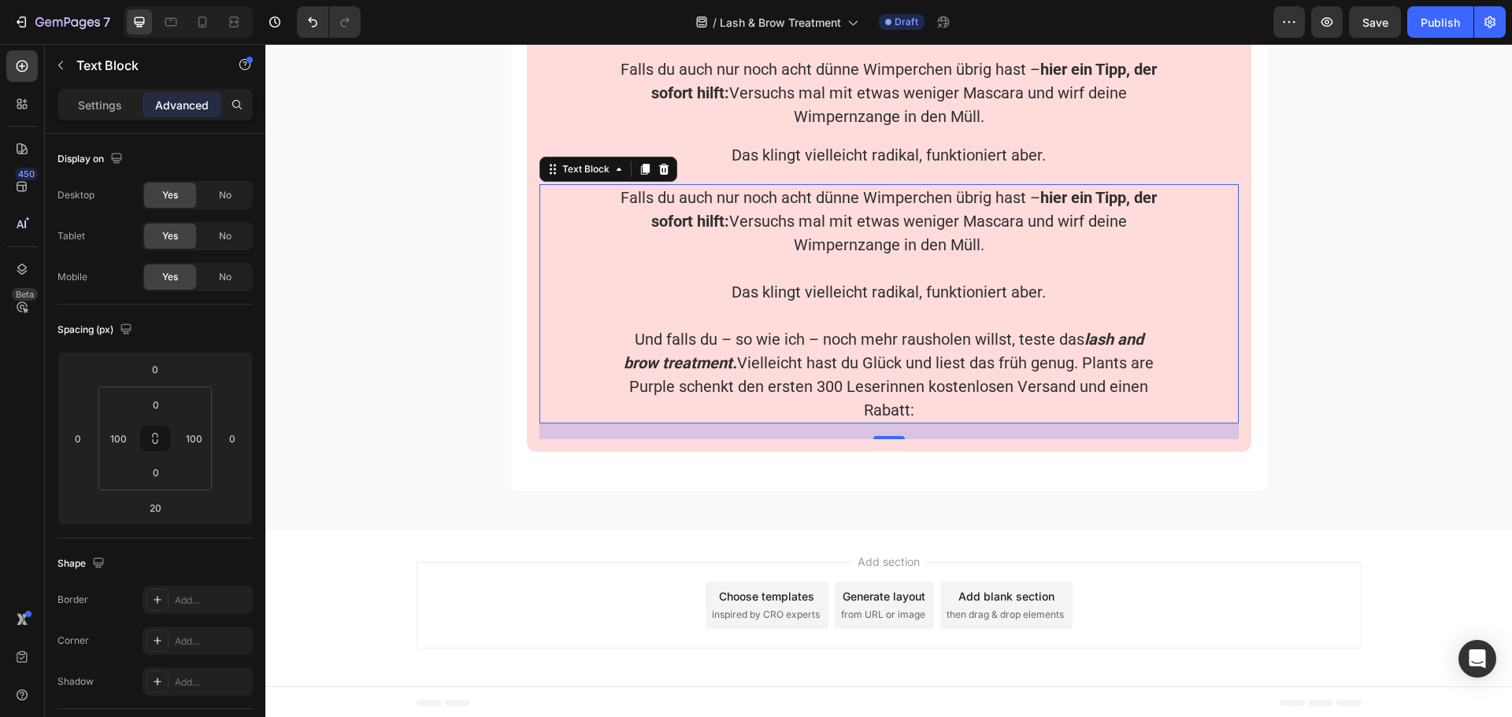
click at [1046, 304] on p "Das klingt vielleicht radikal, funktioniert aber." at bounding box center [889, 292] width 539 height 24
click at [1038, 304] on p "Das klingt vielleicht radikal, funktioniert aber." at bounding box center [889, 292] width 539 height 24
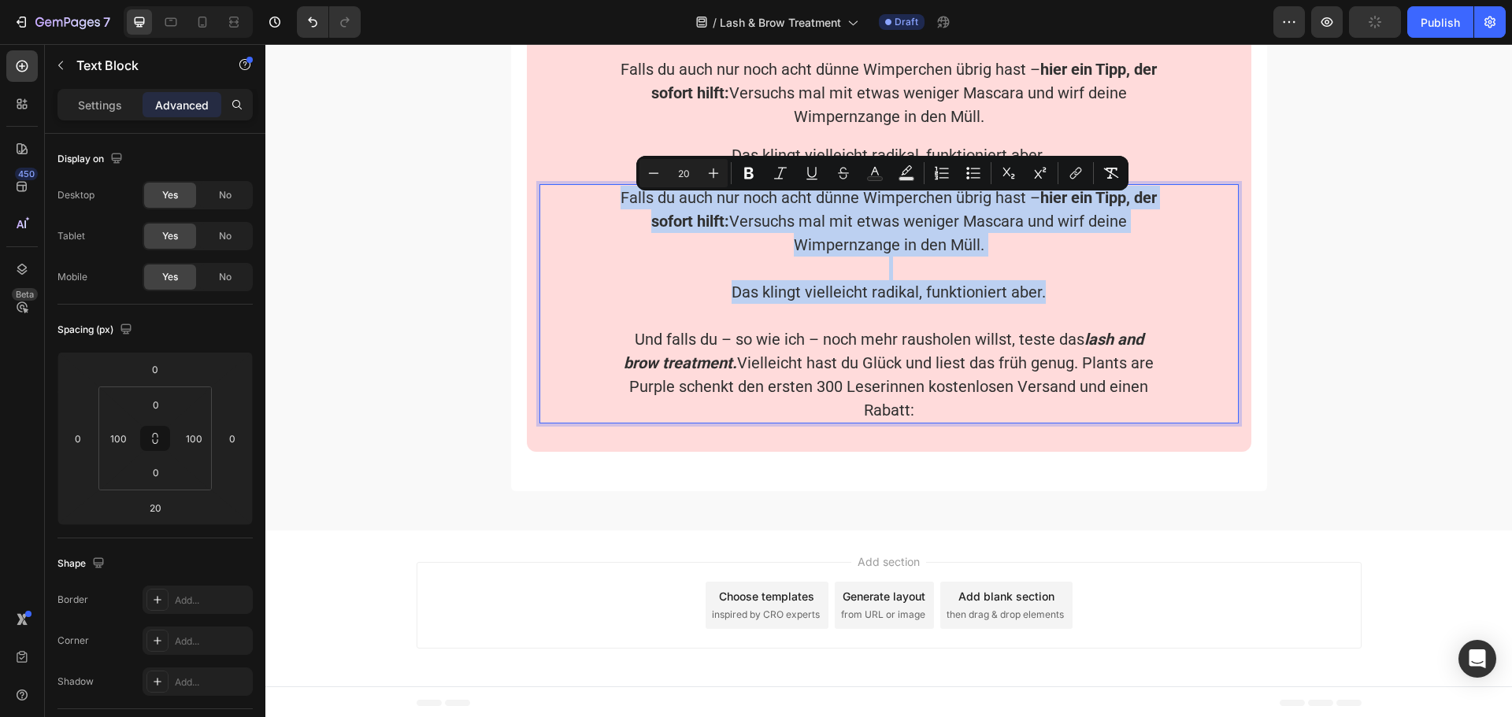
drag, startPoint x: 1038, startPoint y: 305, endPoint x: 628, endPoint y: 210, distance: 420.2
click at [628, 210] on div "Falls du auch nur noch acht dünne Wimperchen übrig hast – hier ein Tipp, der so…" at bounding box center [889, 303] width 542 height 239
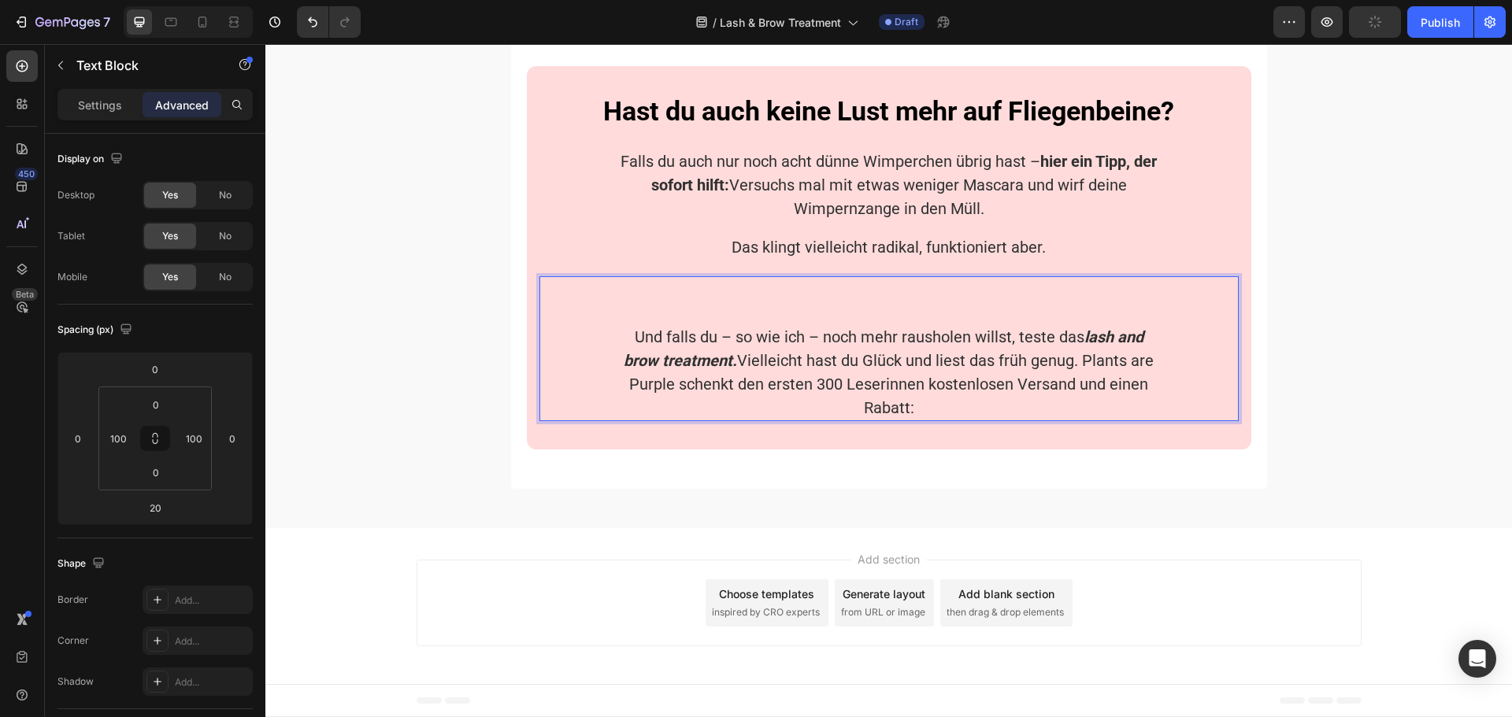
scroll to position [4066, 0]
click at [631, 339] on p "Und falls du – so wie ich – noch mehr rausholen willst, teste das lash and brow…" at bounding box center [889, 372] width 539 height 94
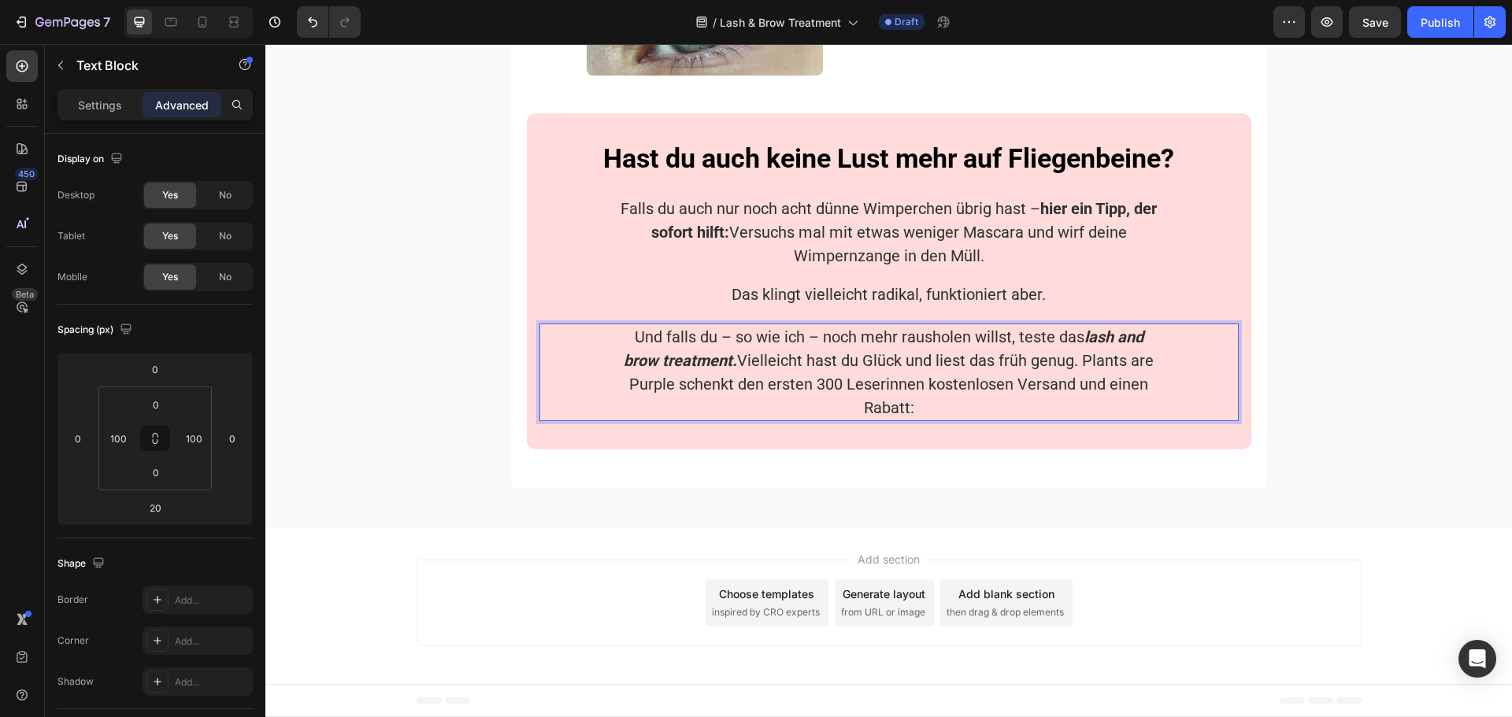
scroll to position [4019, 0]
click at [871, 291] on p "Das klingt vielleicht radikal, funktioniert aber." at bounding box center [889, 295] width 539 height 24
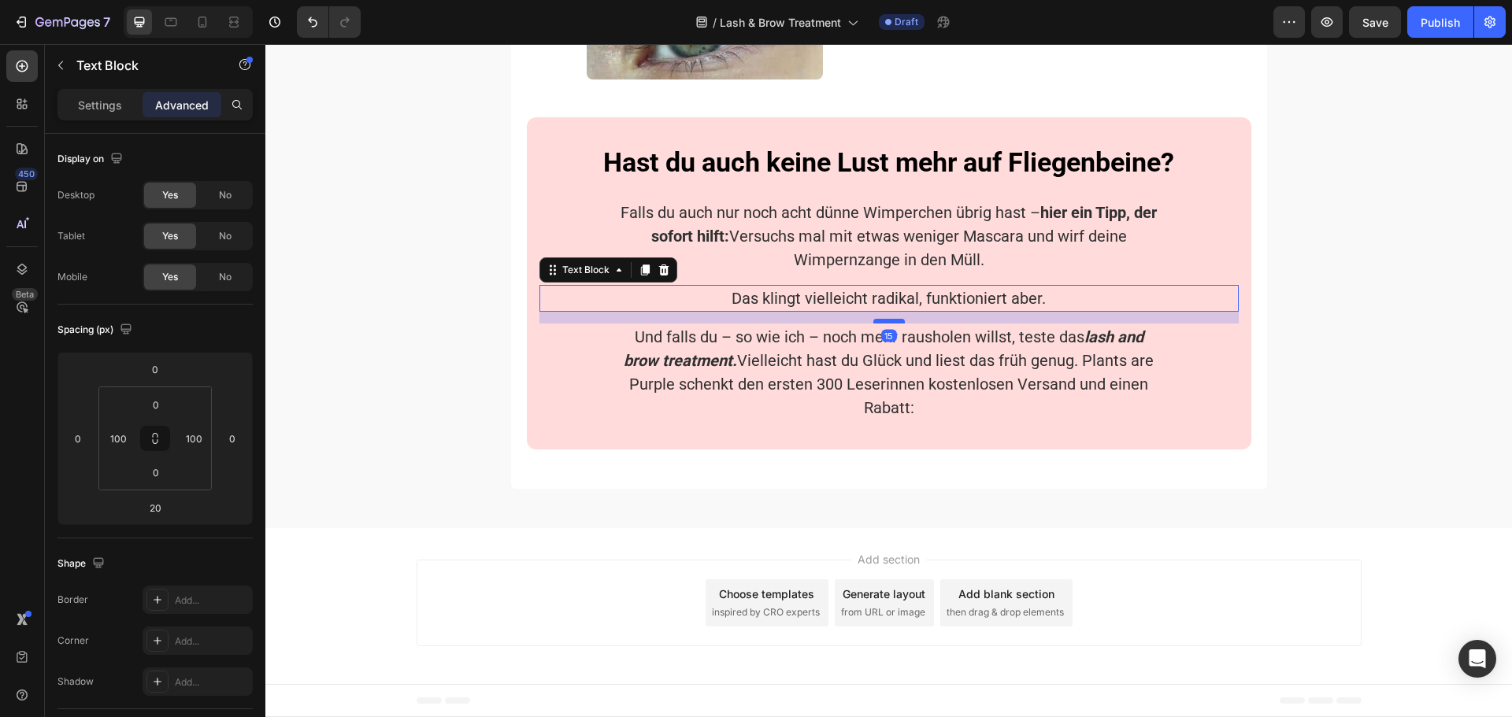
scroll to position [4015, 0]
click at [895, 319] on div at bounding box center [888, 321] width 31 height 5
type input "15"
click at [968, 363] on p "Und falls du – so wie ich – noch mehr rausholen willst, teste das lash and brow…" at bounding box center [889, 372] width 539 height 94
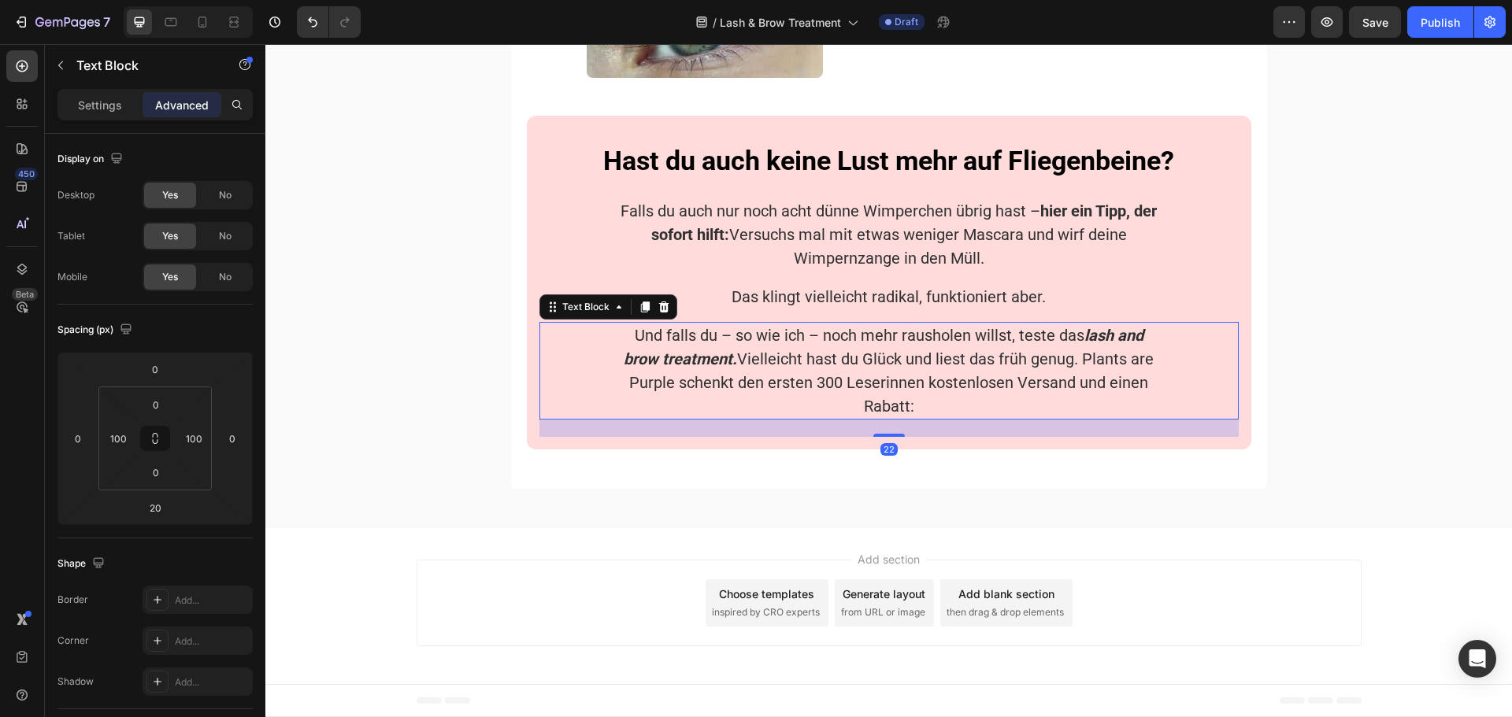
scroll to position [4019, 0]
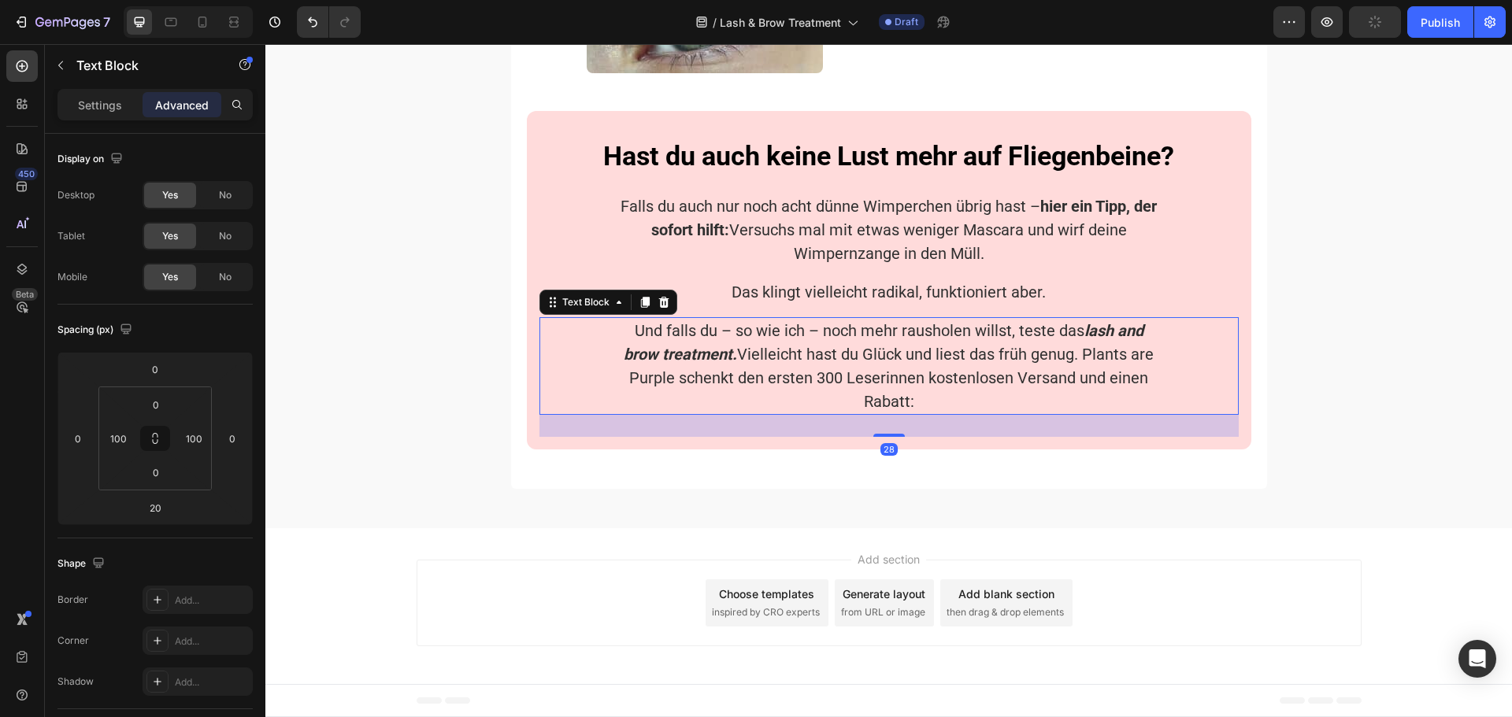
click at [890, 440] on div "Hast du auch keine Lust mehr auf Fliegenbeine? Heading Falls du auch nur noch a…" at bounding box center [889, 280] width 724 height 339
type input "28"
click at [28, 70] on icon at bounding box center [22, 66] width 16 height 16
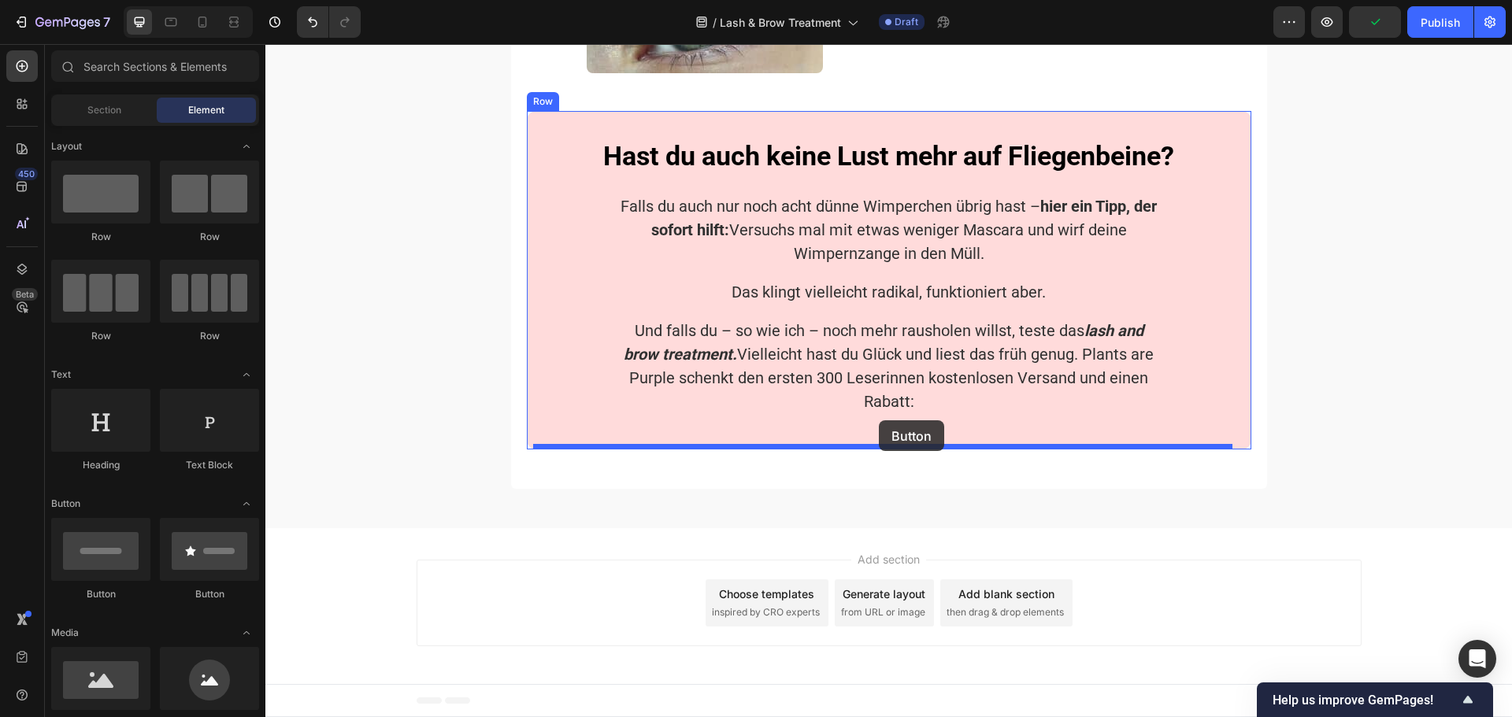
drag, startPoint x: 393, startPoint y: 594, endPoint x: 879, endPoint y: 420, distance: 516.0
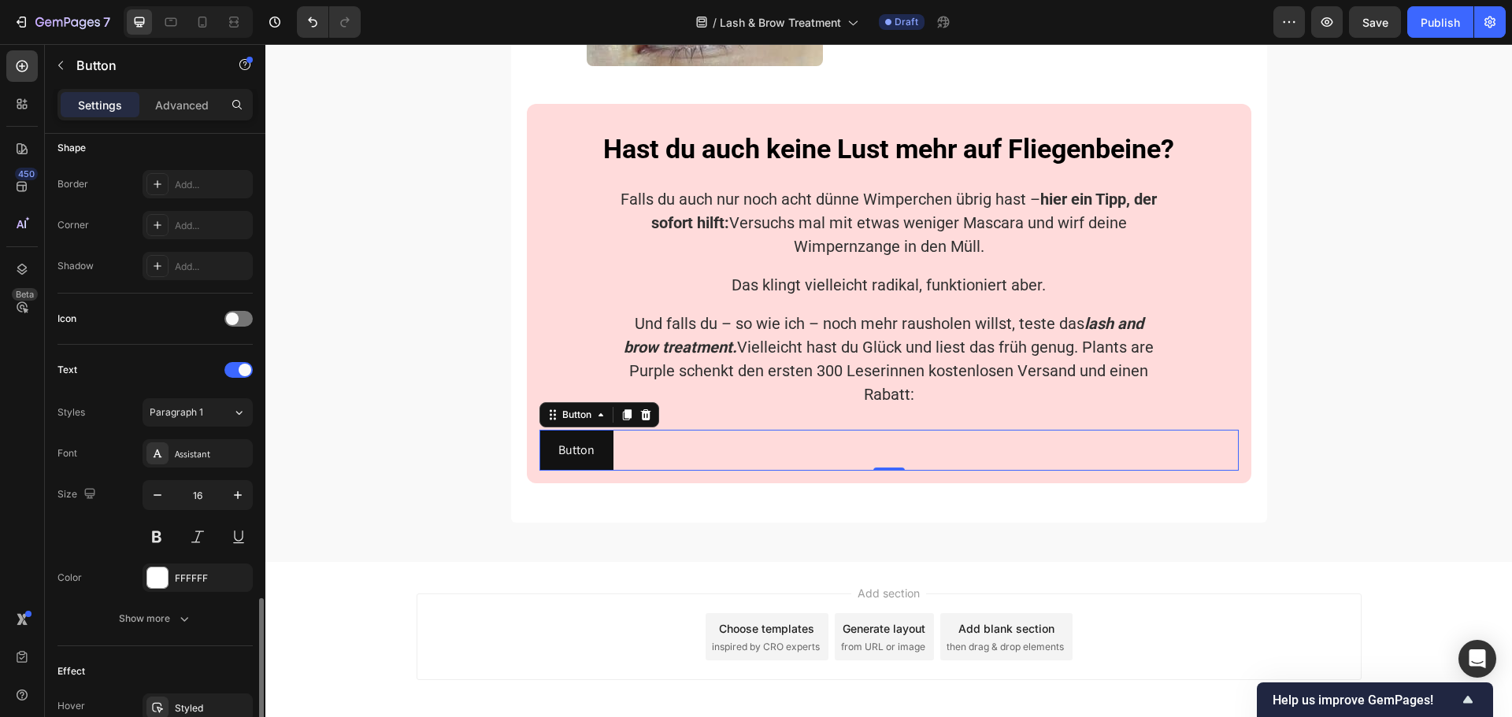
scroll to position [501, 0]
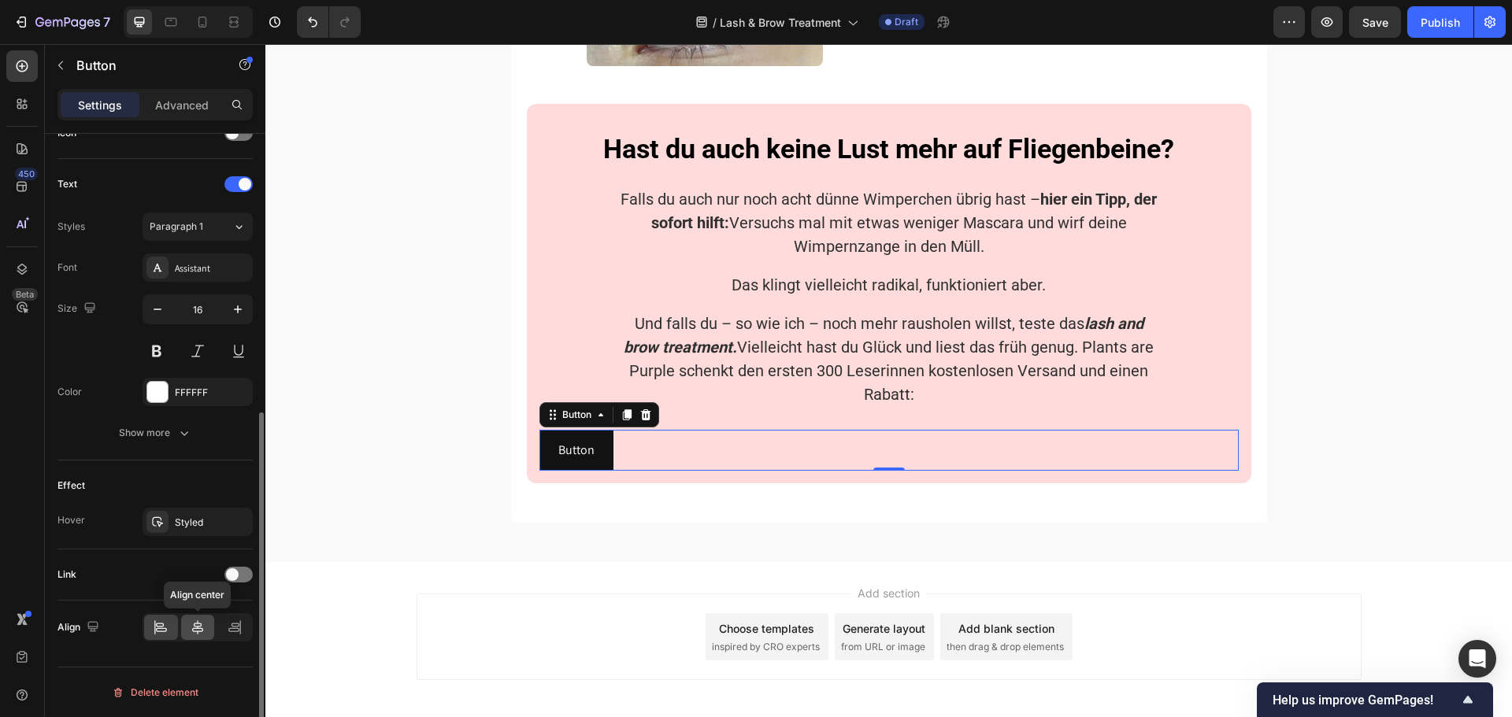
click at [200, 628] on icon at bounding box center [197, 627] width 11 height 14
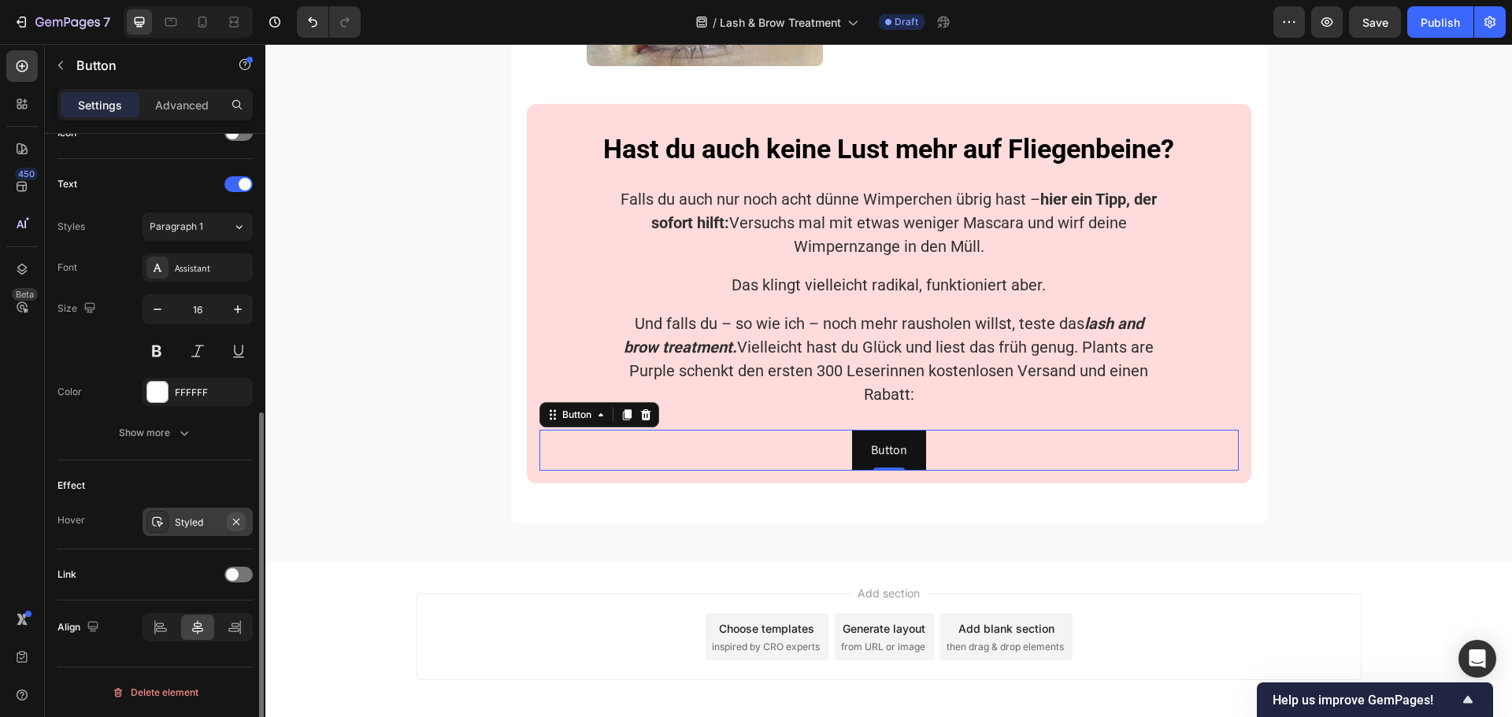
click at [234, 518] on icon "button" at bounding box center [236, 522] width 13 height 13
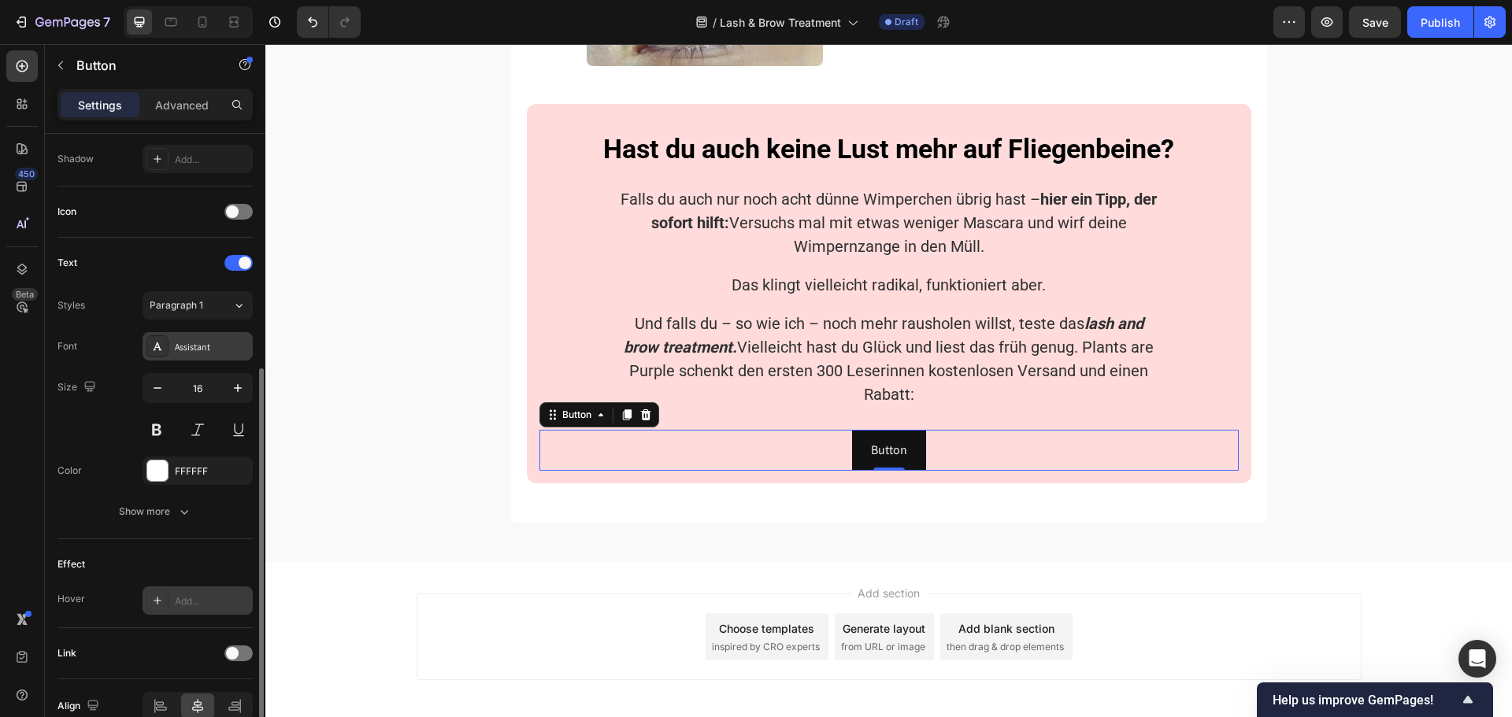
click at [194, 355] on div "Assistant" at bounding box center [198, 346] width 110 height 28
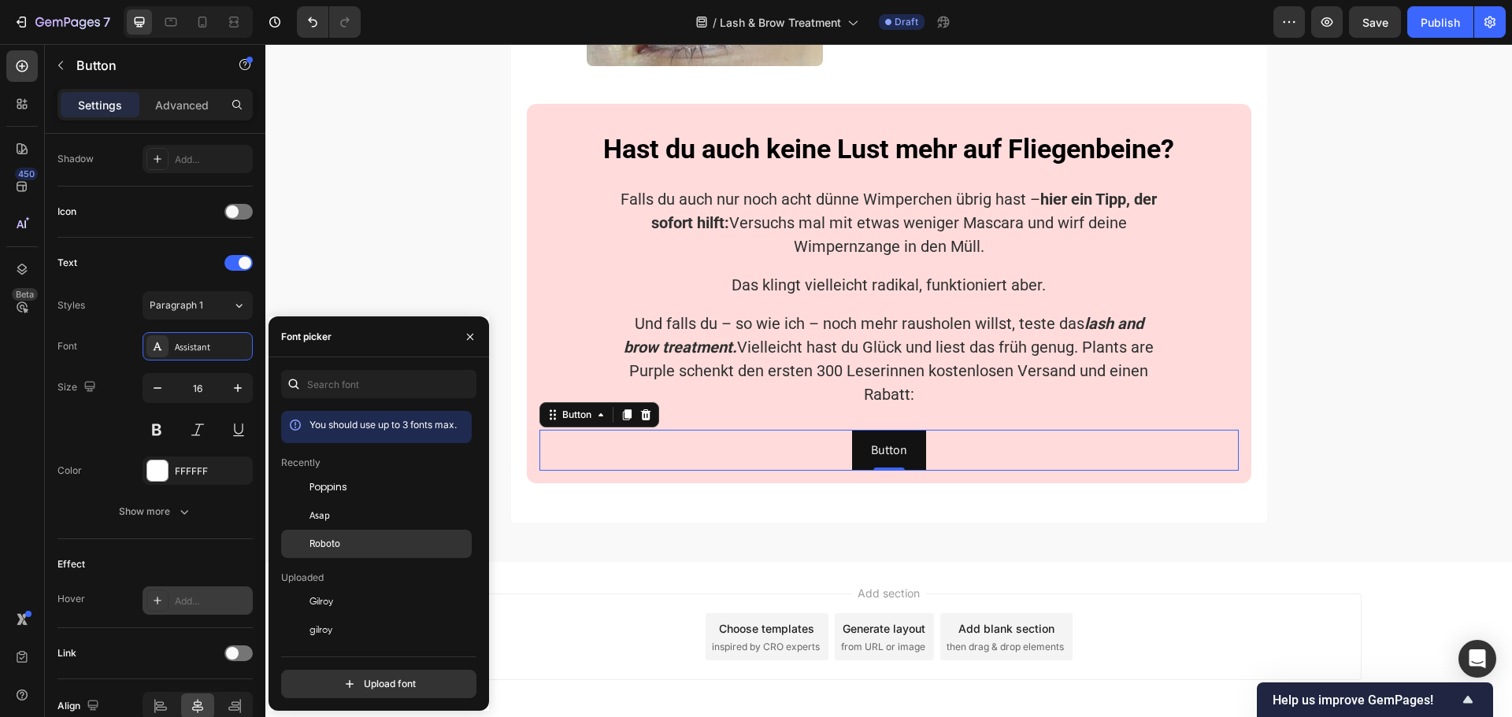
click at [324, 535] on div "Roboto" at bounding box center [376, 544] width 191 height 28
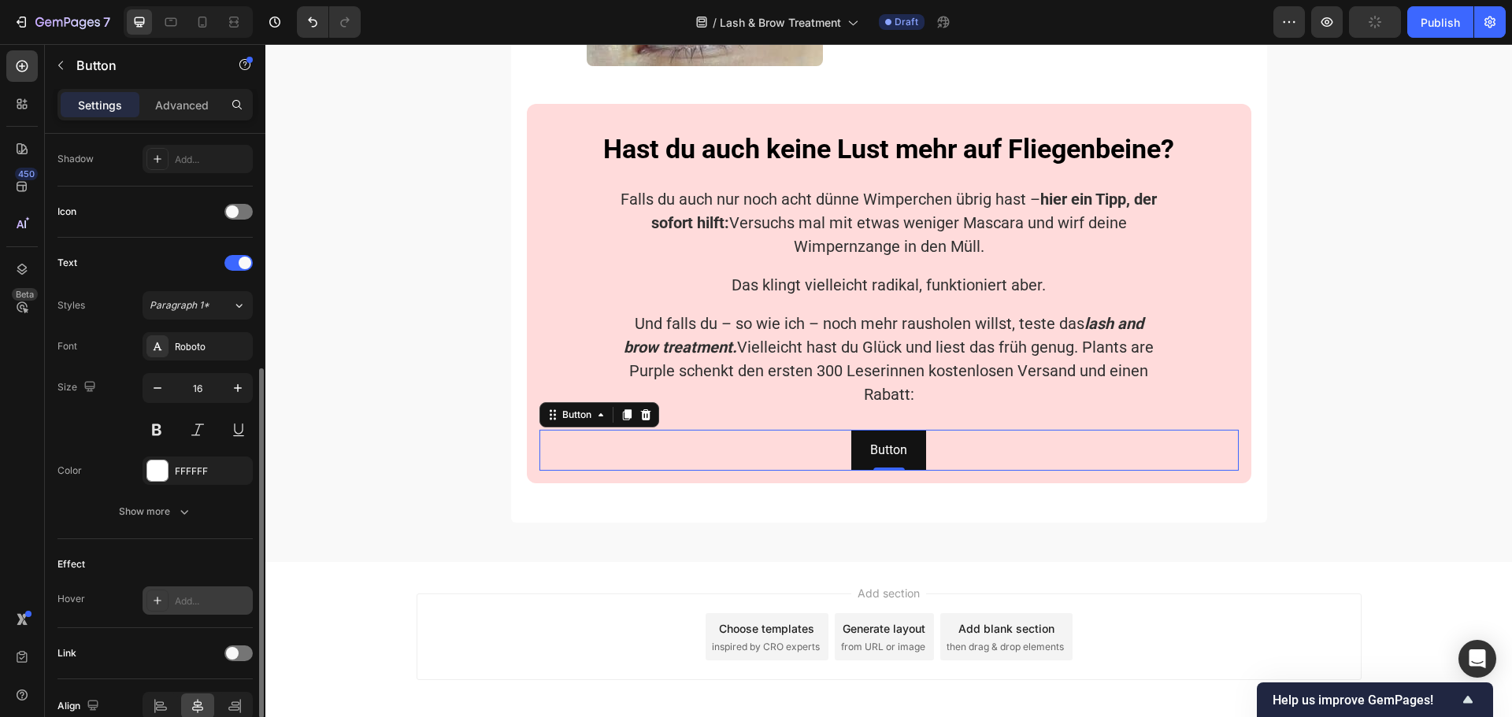
click at [122, 376] on div "Size 16" at bounding box center [154, 408] width 195 height 71
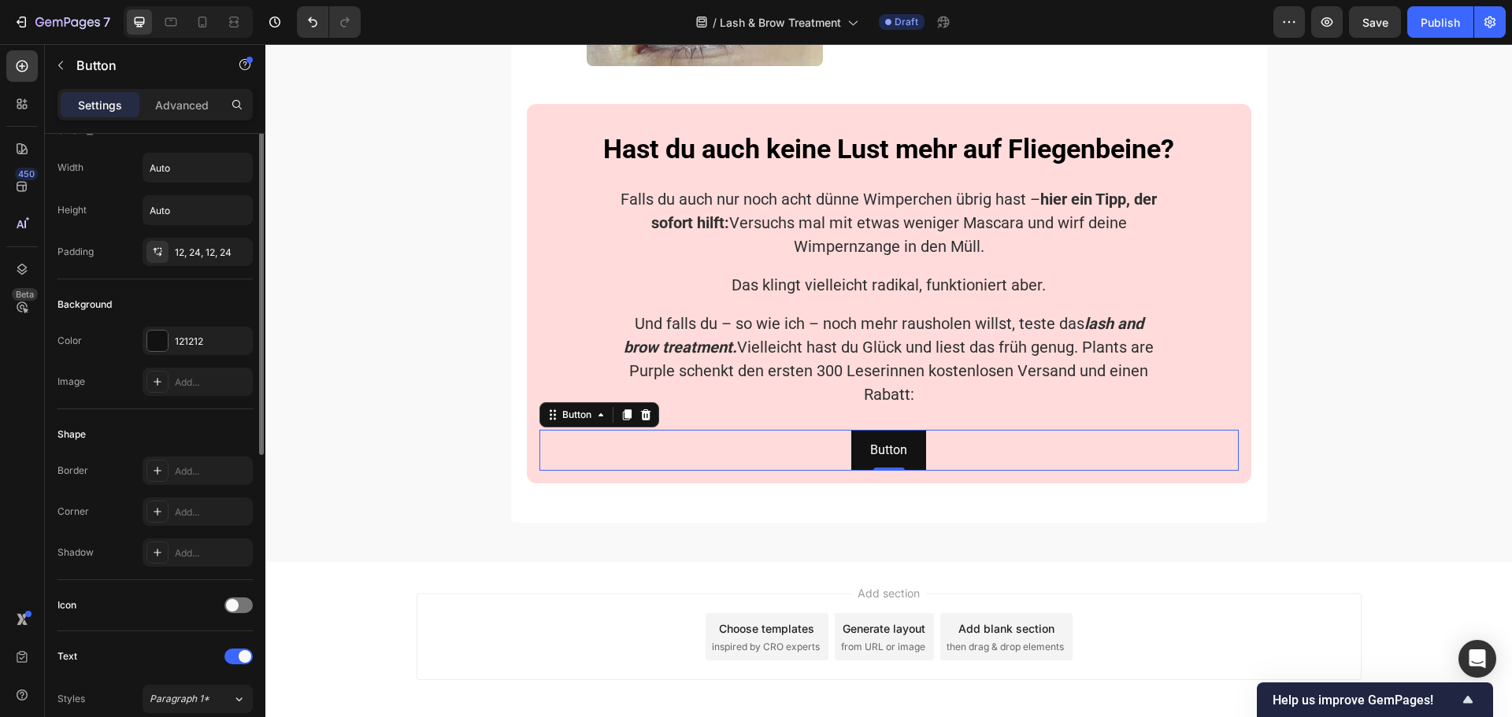
scroll to position [0, 0]
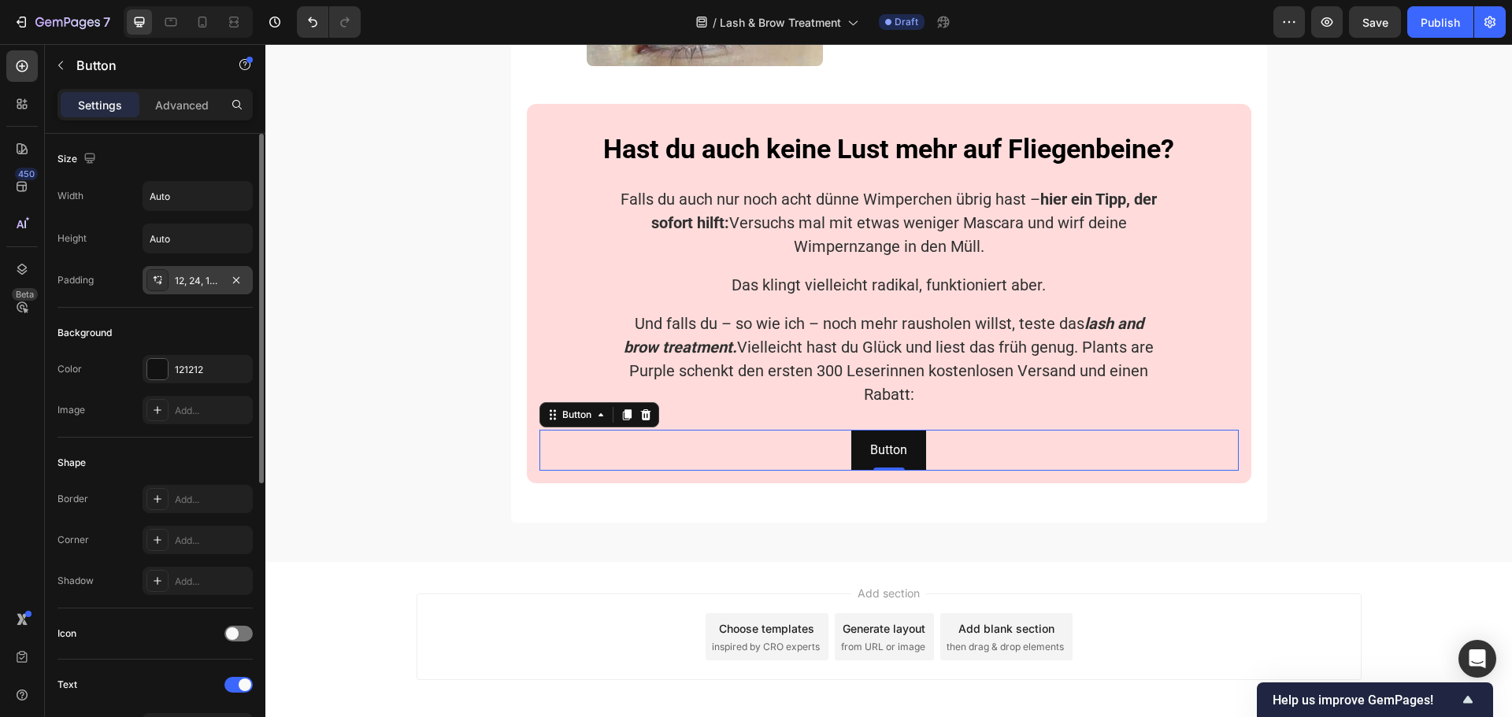
click at [195, 278] on div "12, 24, 12, 24" at bounding box center [198, 281] width 46 height 14
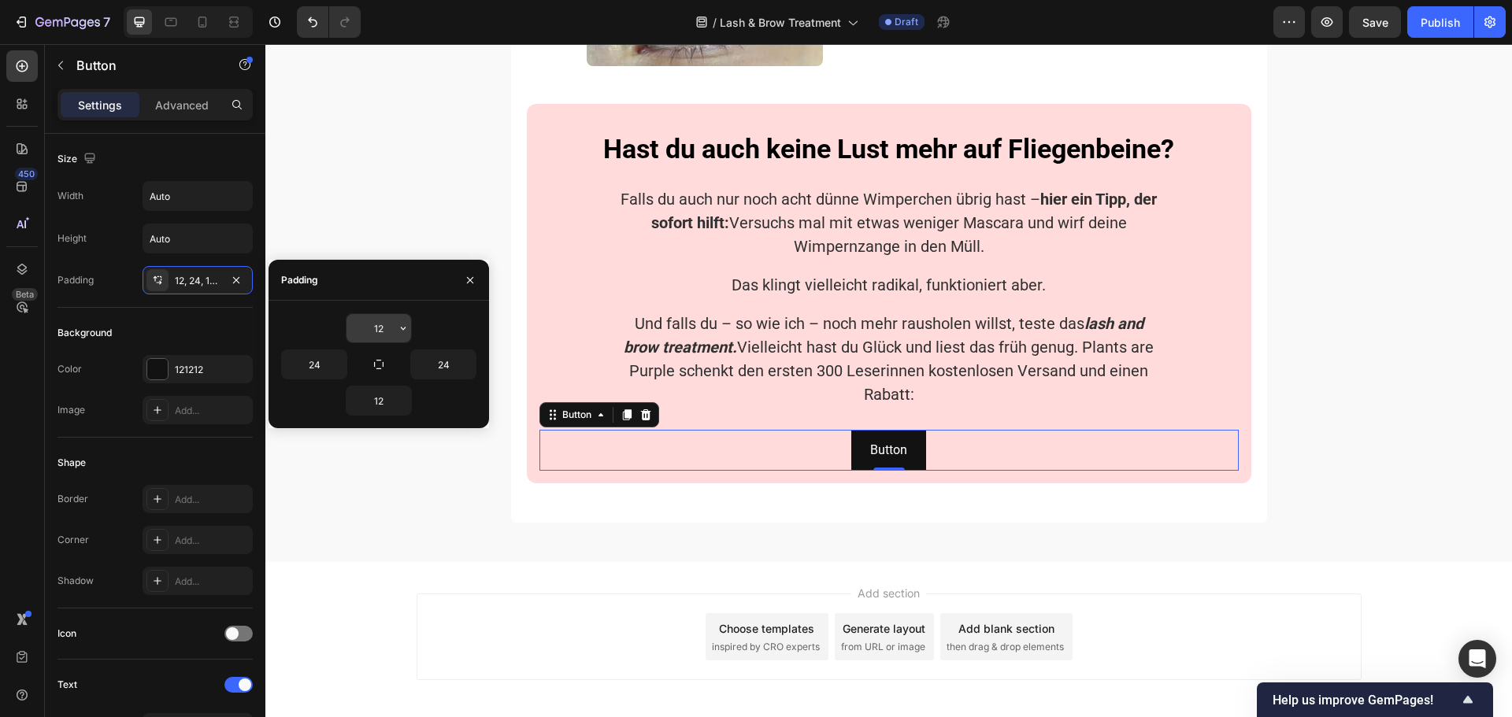
click at [380, 335] on input "12" at bounding box center [378, 328] width 65 height 28
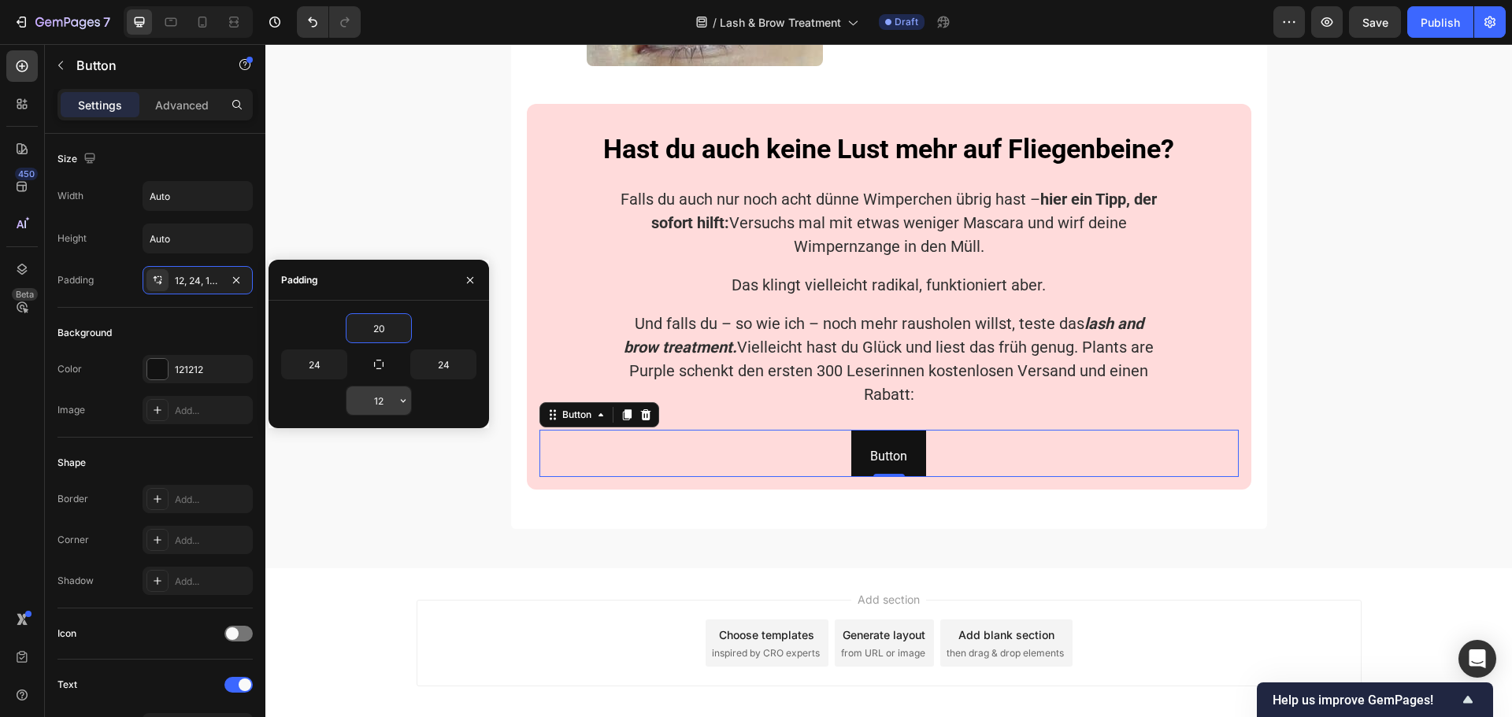
type input "20"
click at [378, 392] on input "12" at bounding box center [378, 401] width 65 height 28
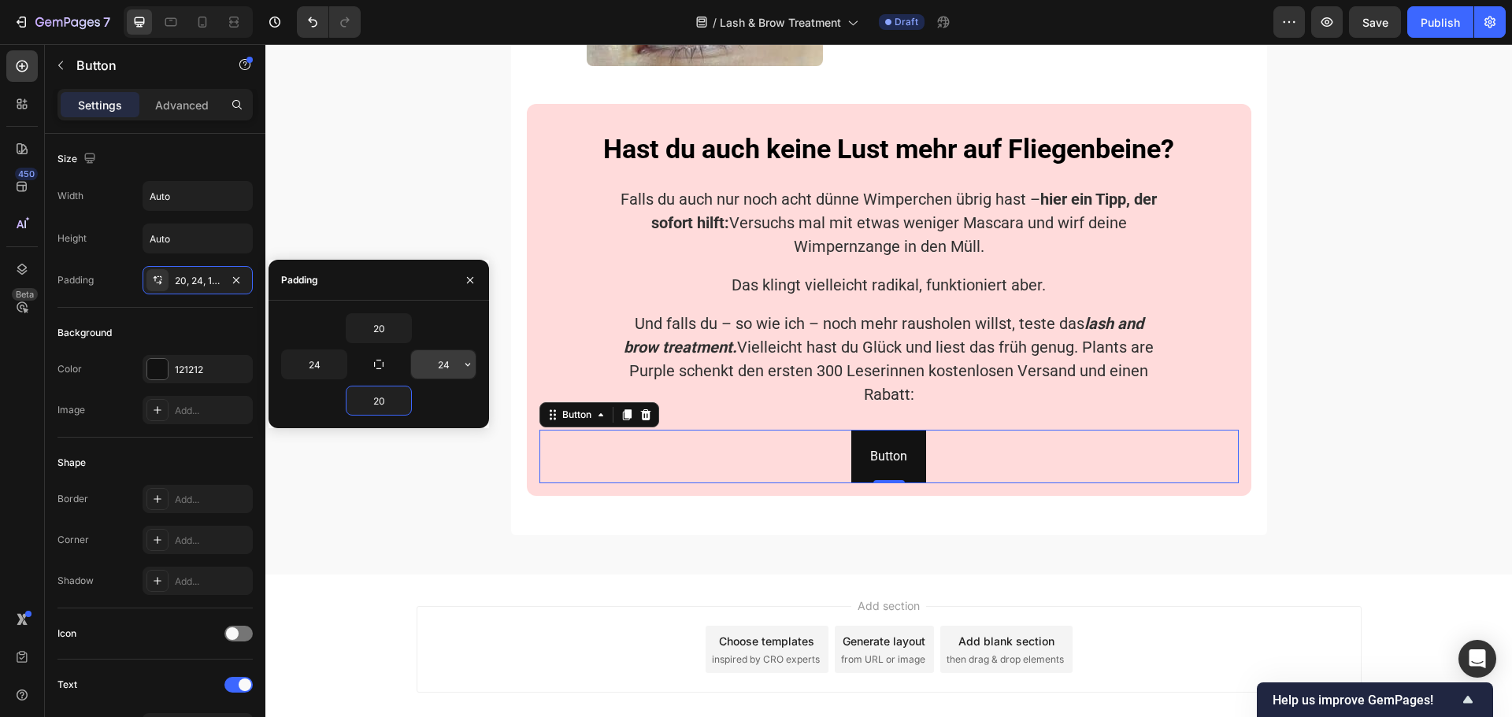
type input "20"
click at [453, 358] on input "24" at bounding box center [443, 364] width 65 height 28
type input "40"
click at [309, 361] on input "24" at bounding box center [314, 364] width 65 height 28
type input "40"
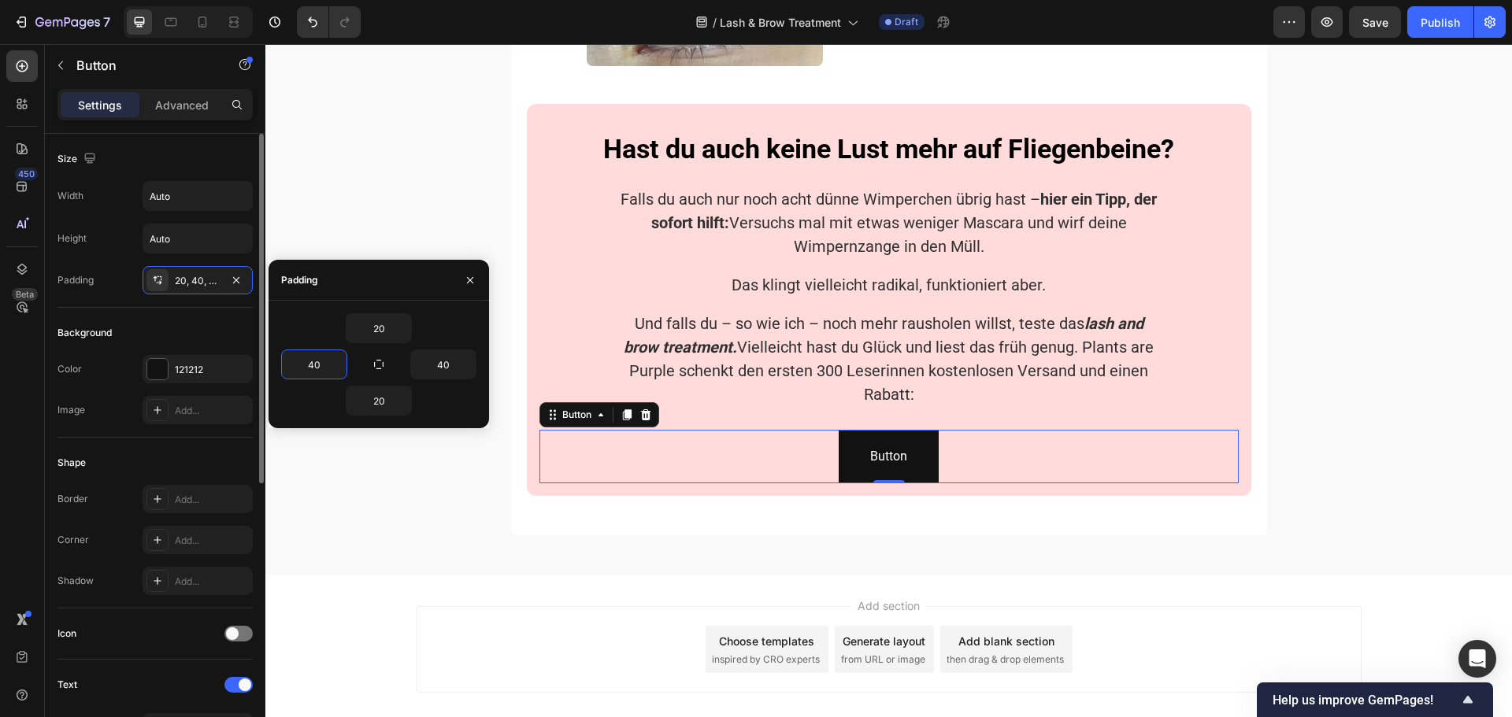
click at [138, 305] on div "Size Width Auto Height Auto Padding 20, 40, 20, 24" at bounding box center [154, 221] width 195 height 174
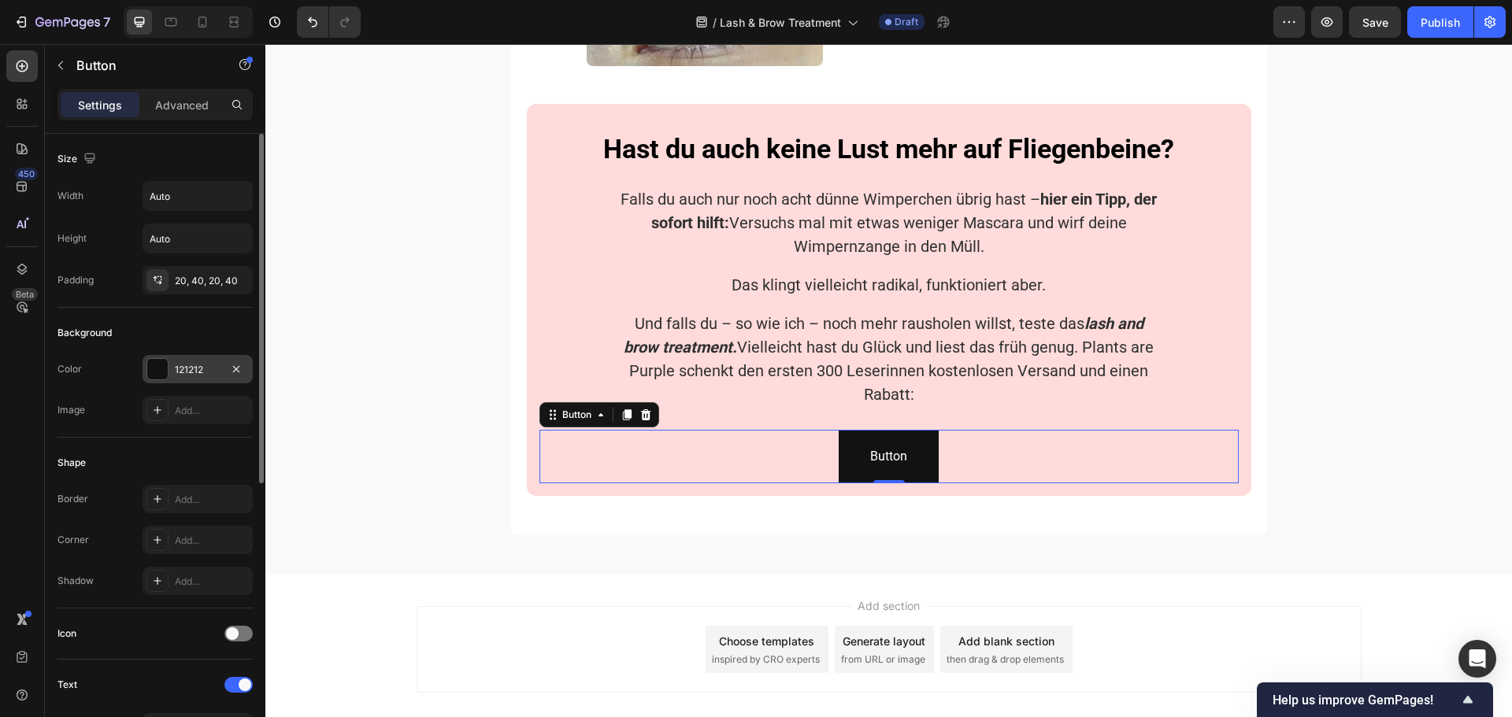
click at [176, 366] on div "121212" at bounding box center [198, 370] width 46 height 14
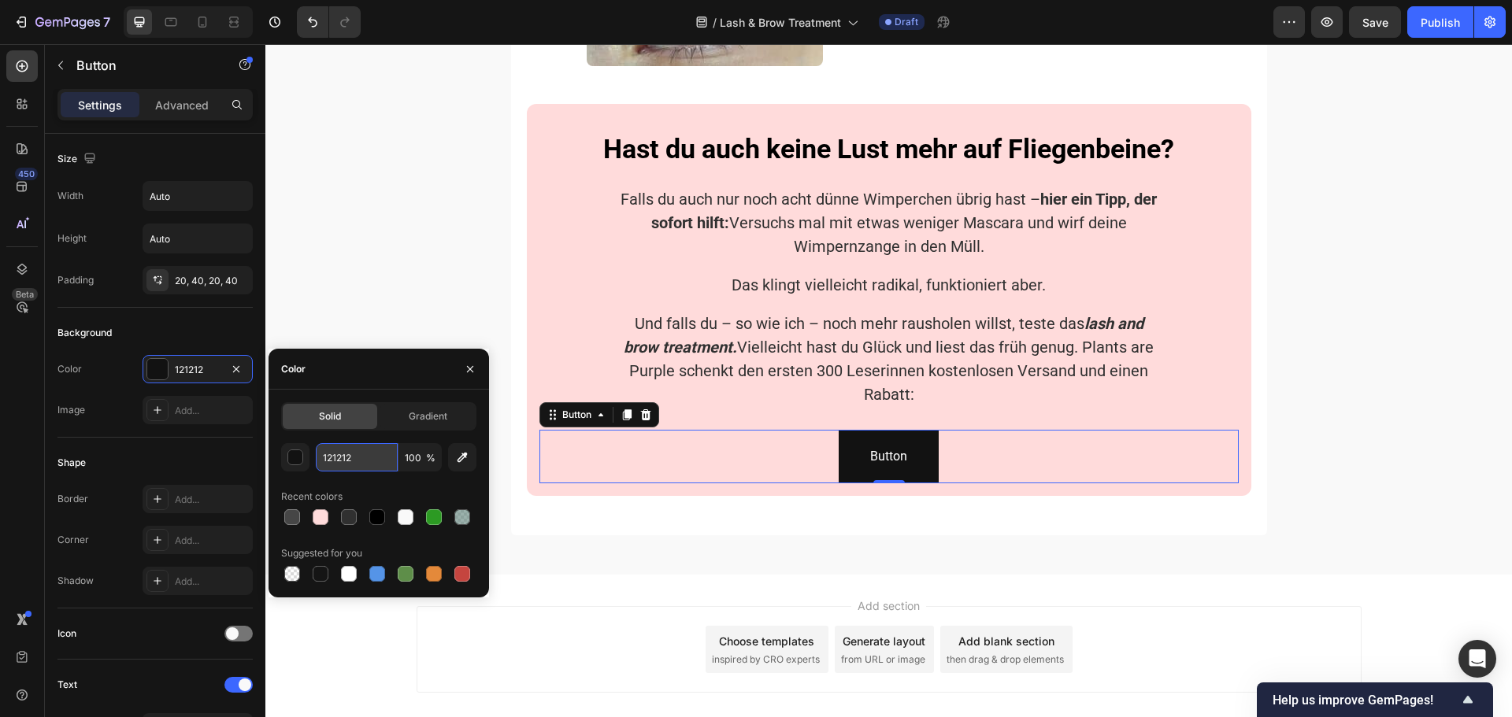
click at [348, 462] on input "121212" at bounding box center [357, 457] width 82 height 28
paste input "464646"
type input "464646"
click at [368, 482] on div "464646 100 % Recent colors Suggested for you" at bounding box center [378, 514] width 195 height 142
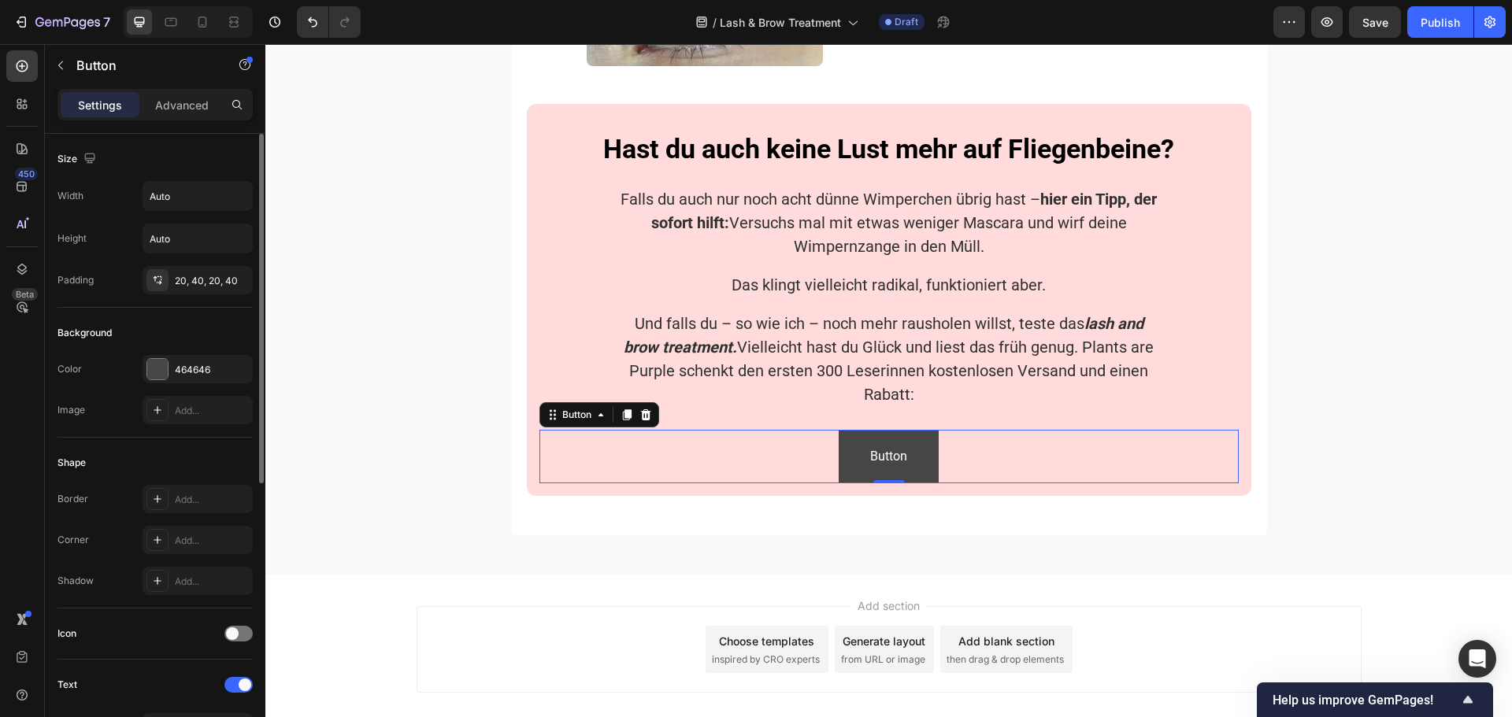
click at [124, 387] on div "Color 464646 Image Add..." at bounding box center [154, 389] width 195 height 69
click at [196, 535] on div "Add..." at bounding box center [212, 541] width 74 height 14
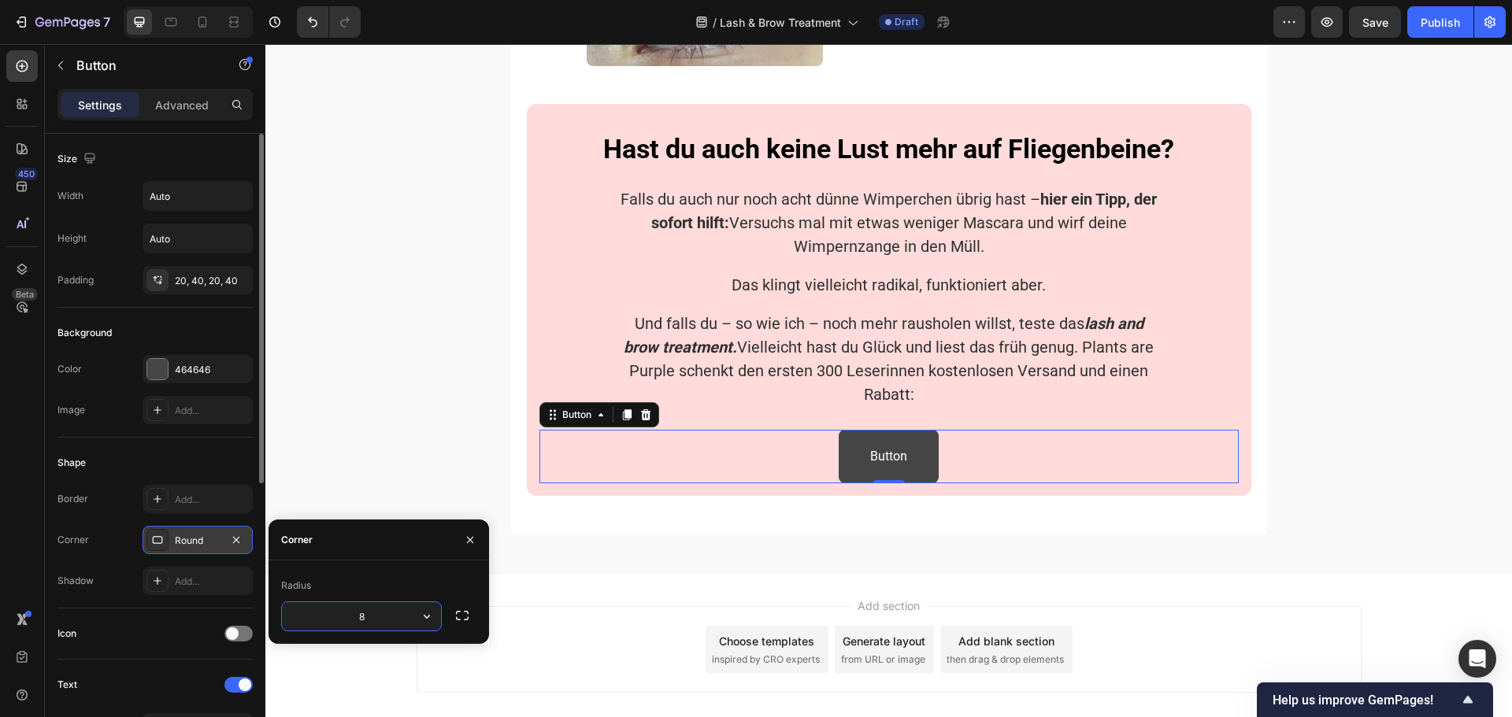
type input "3"
click at [117, 542] on div "Corner Round" at bounding box center [154, 540] width 195 height 28
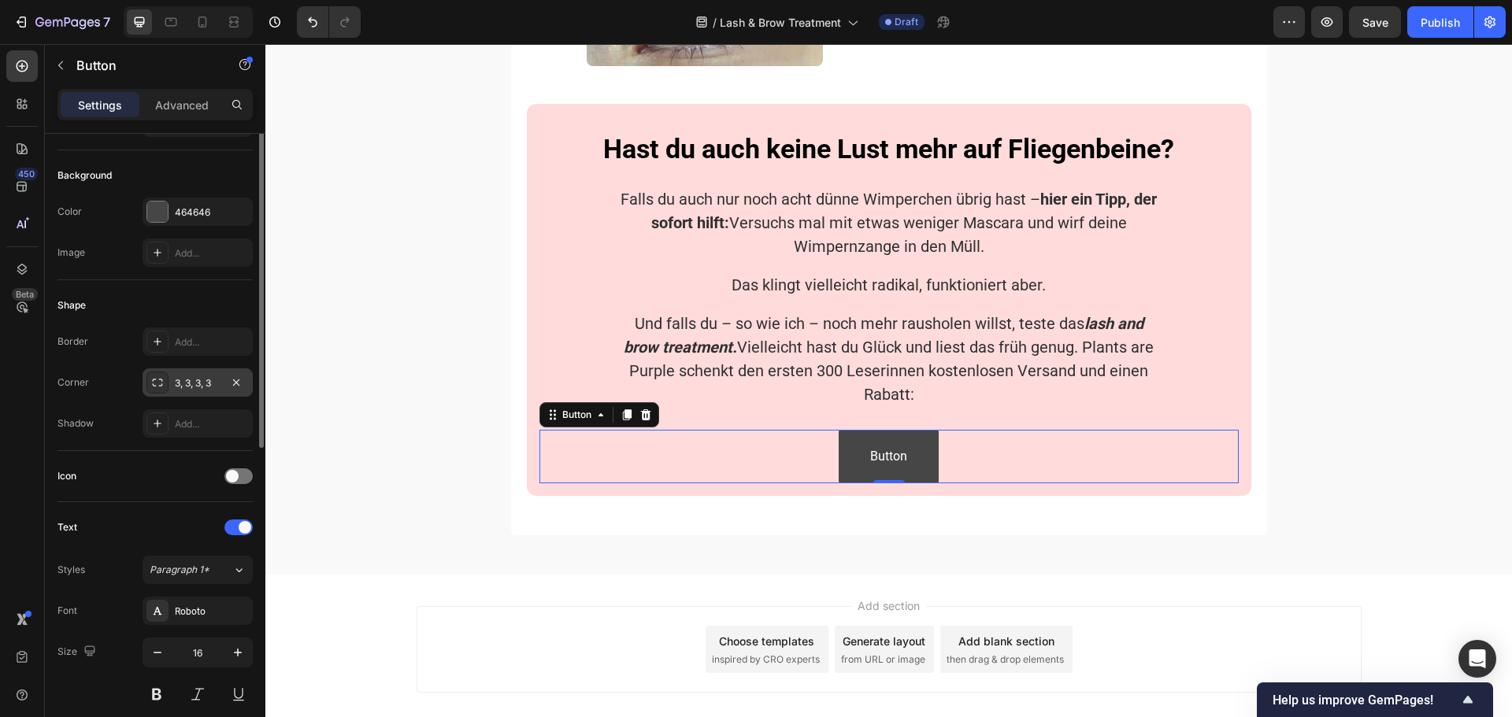
scroll to position [236, 0]
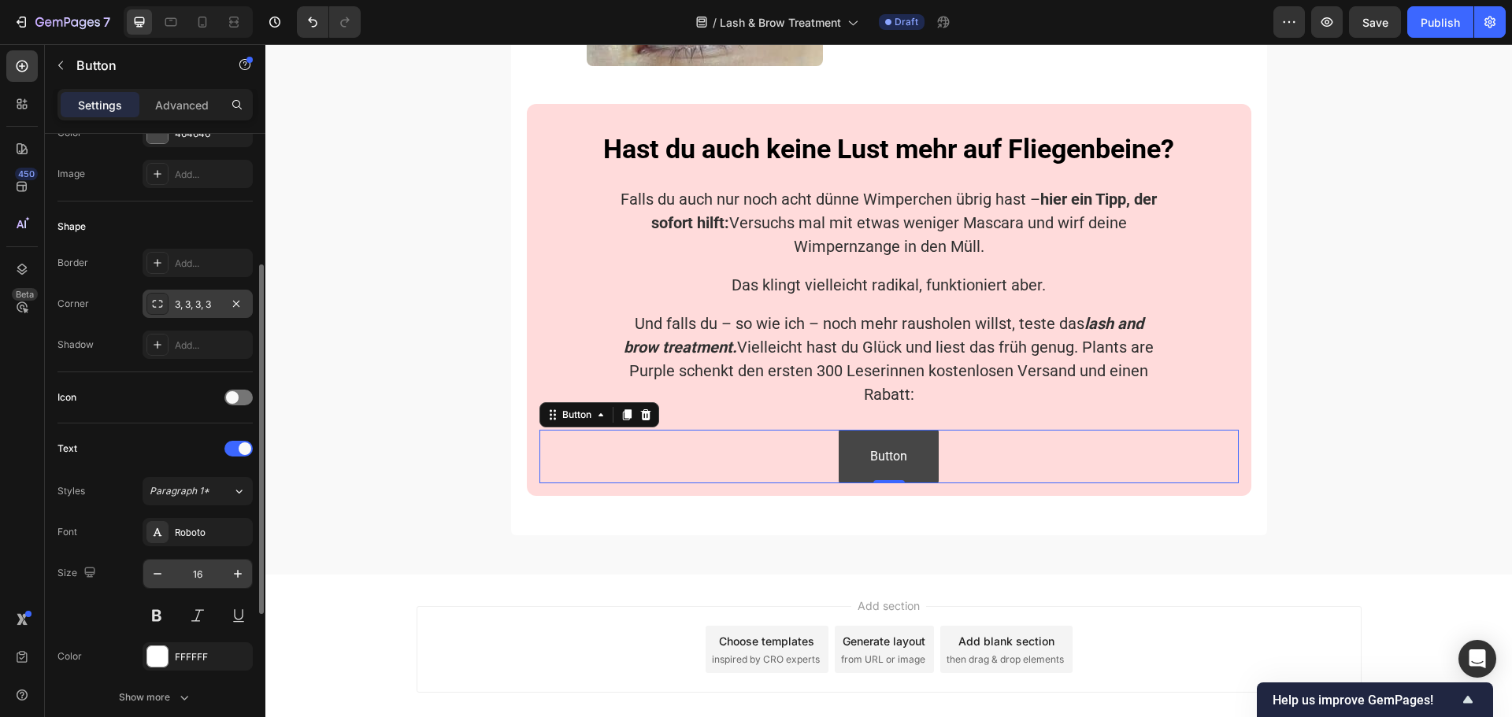
click at [202, 579] on input "16" at bounding box center [198, 574] width 52 height 28
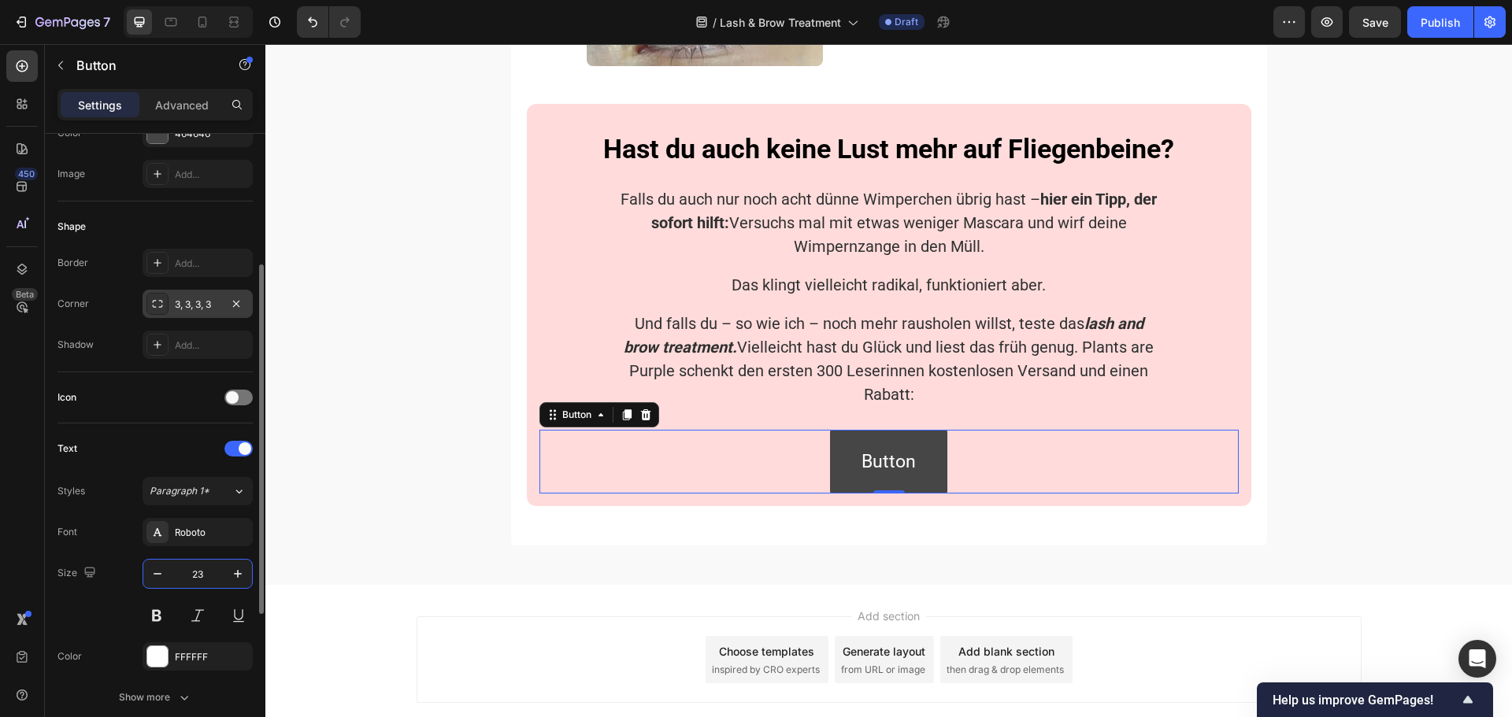
type input "23"
click at [125, 584] on div "Size 23" at bounding box center [154, 594] width 195 height 71
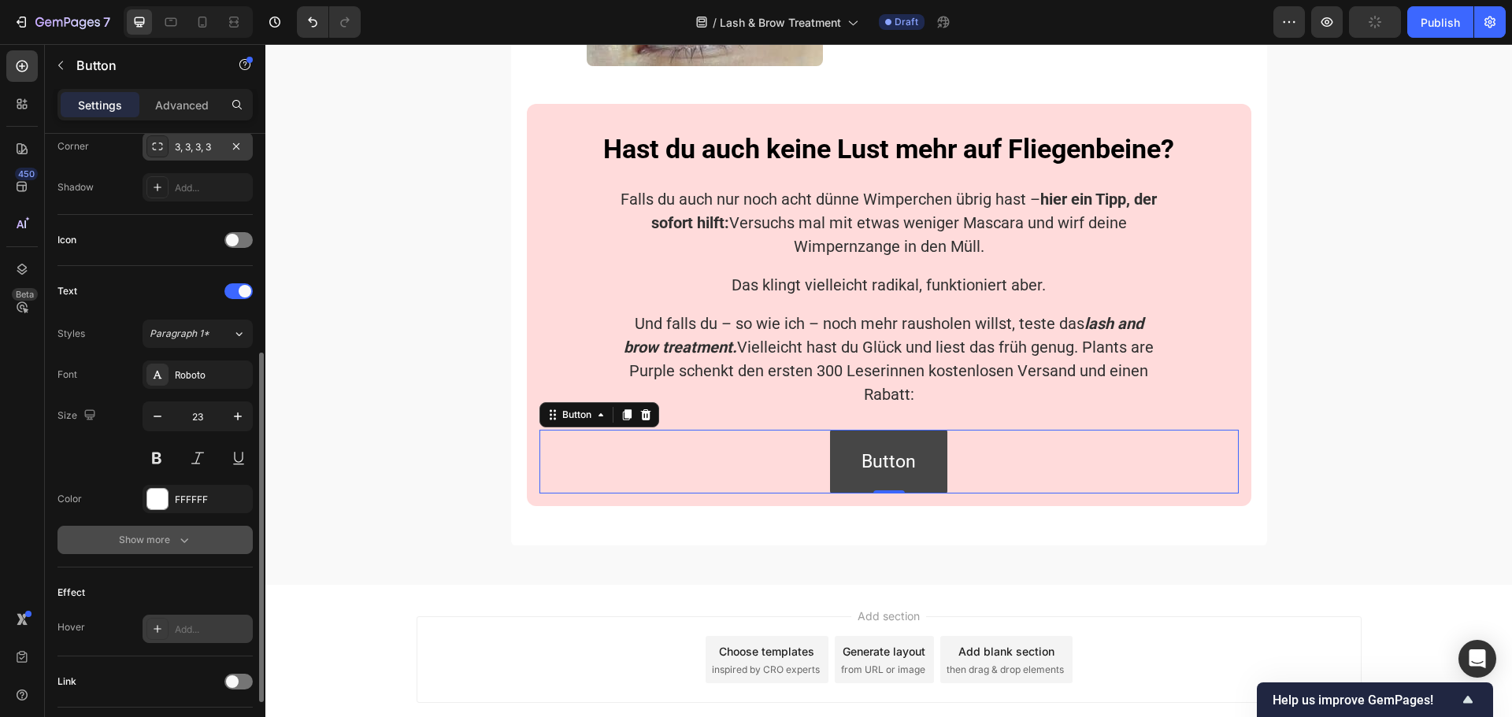
click at [158, 545] on div "Show more" at bounding box center [155, 540] width 73 height 16
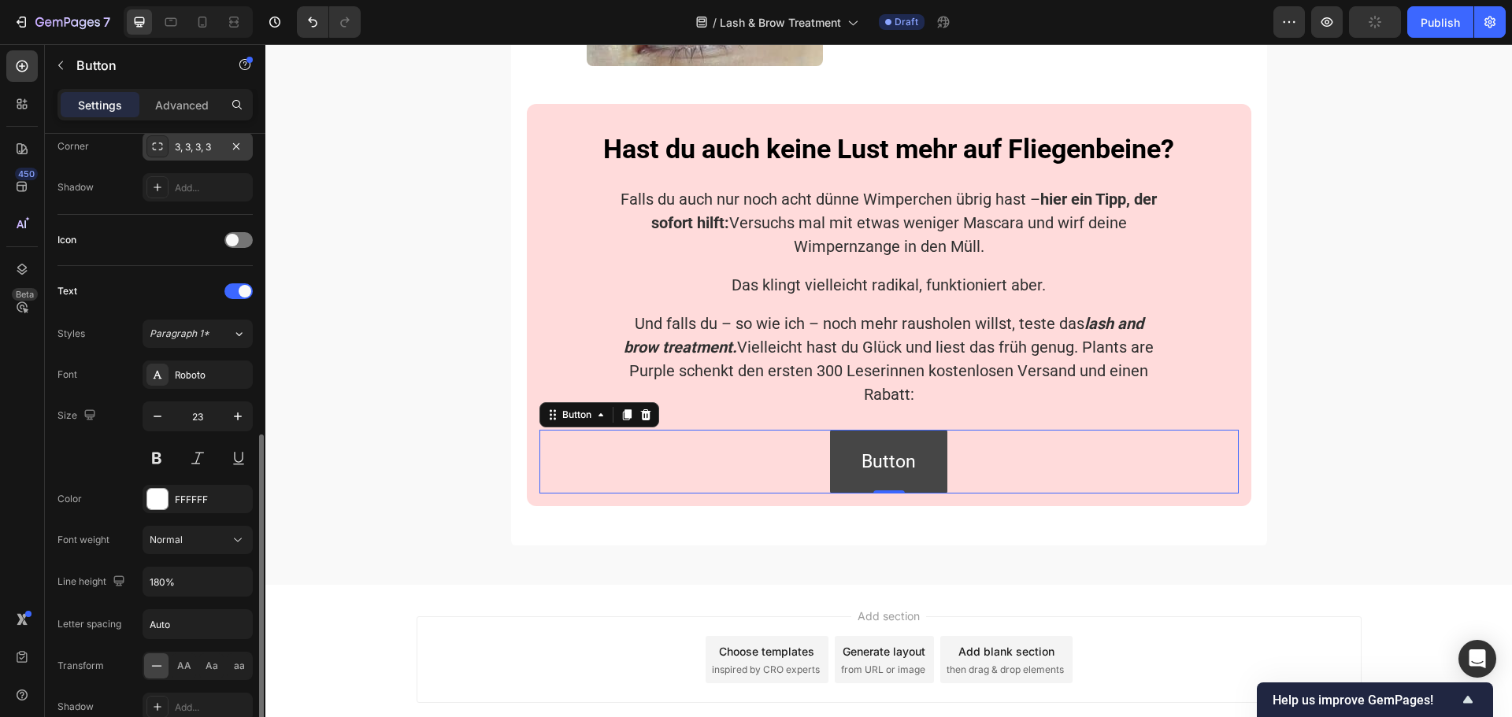
scroll to position [472, 0]
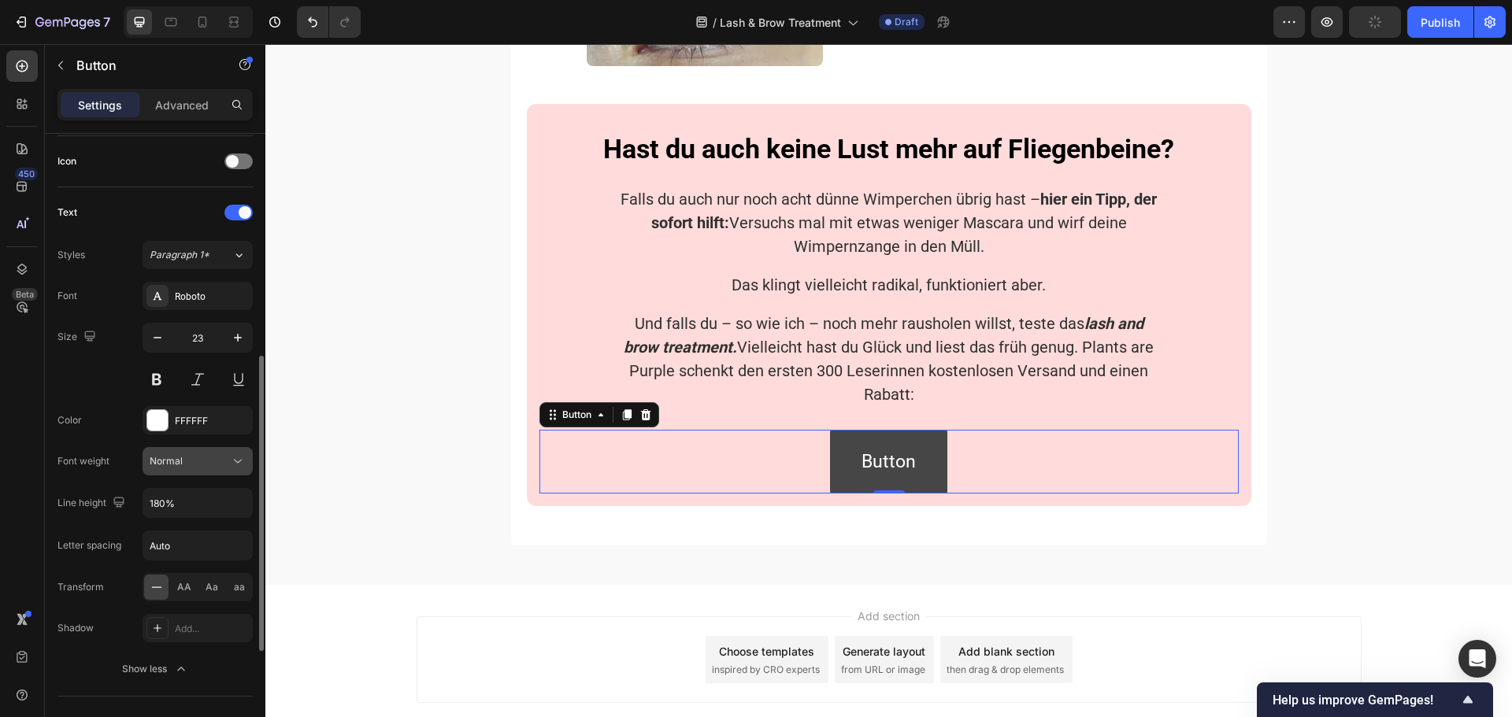
click at [183, 457] on div "Normal" at bounding box center [190, 461] width 80 height 14
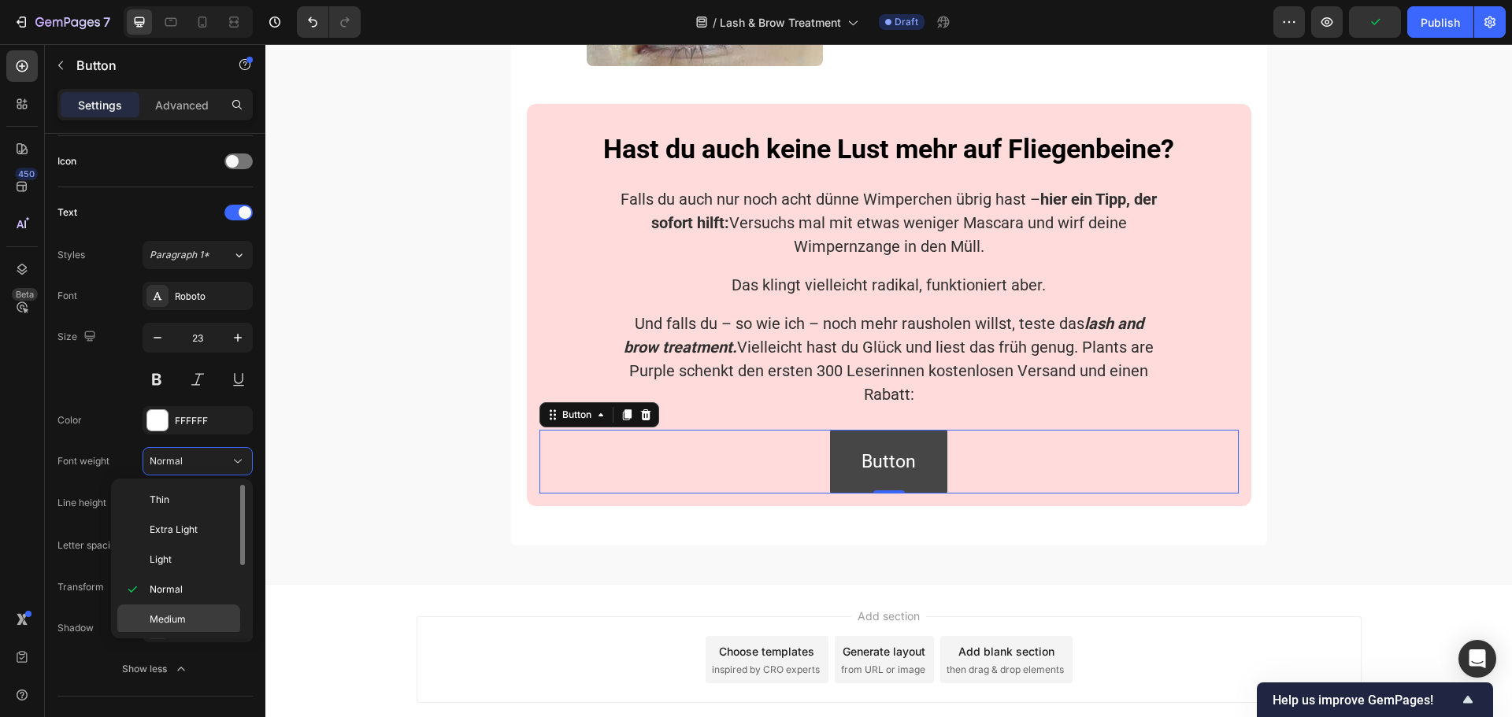
click at [172, 614] on span "Medium" at bounding box center [168, 620] width 36 height 14
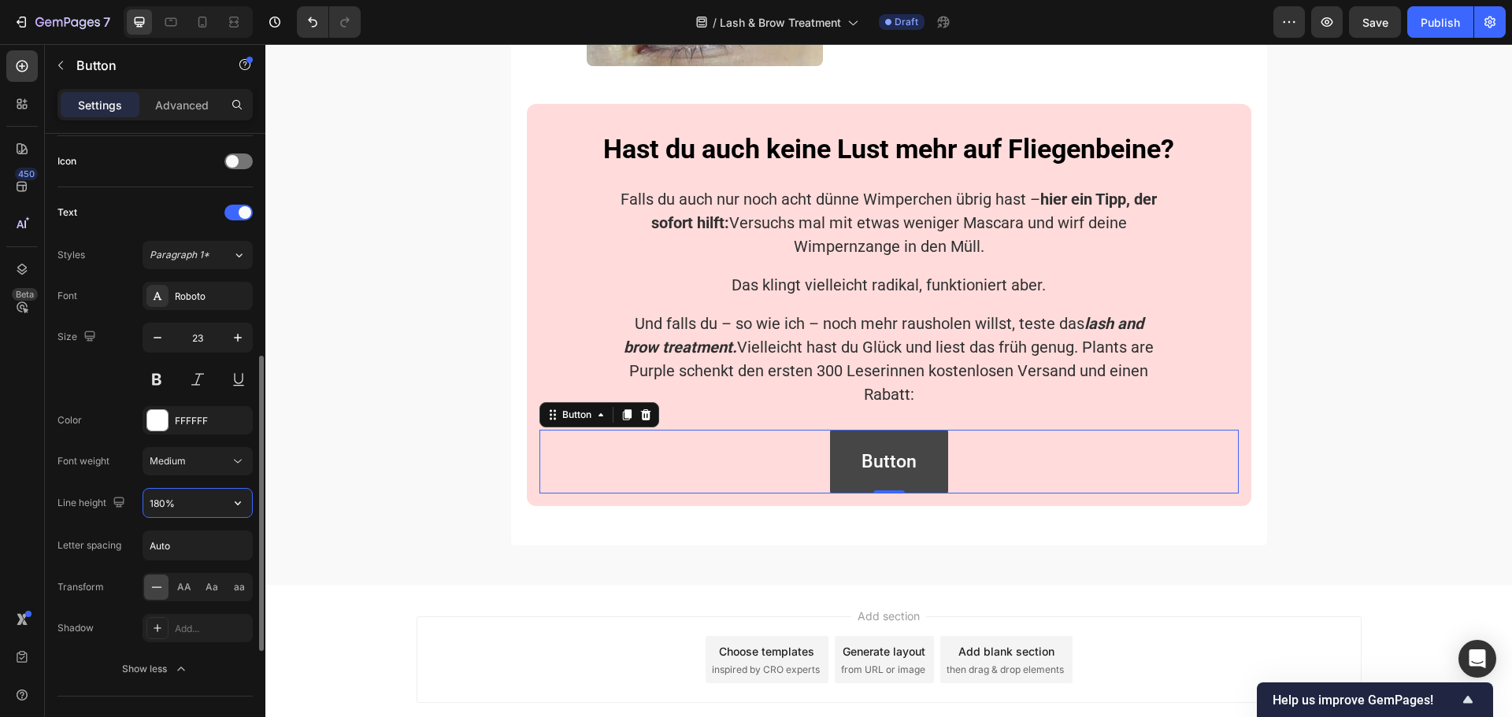
click at [158, 502] on input "180%" at bounding box center [197, 503] width 109 height 28
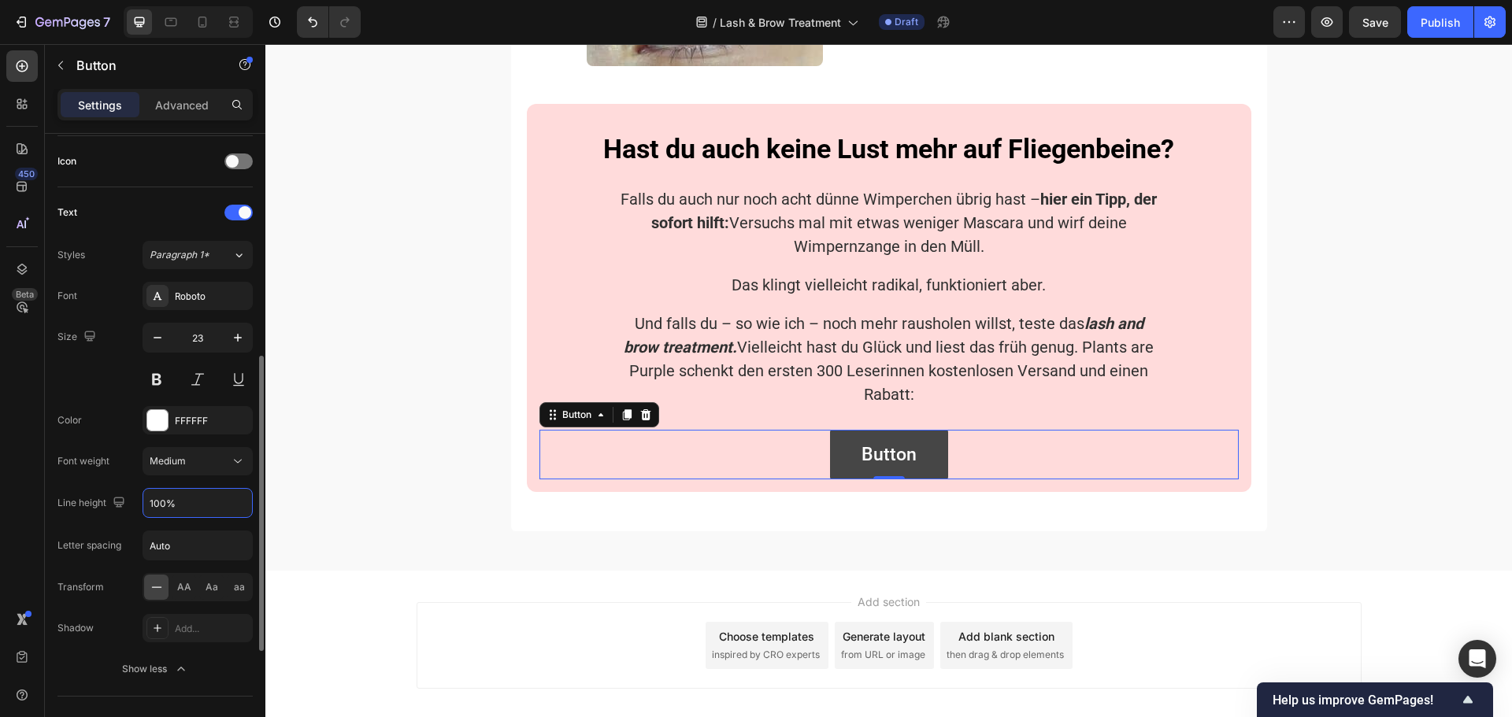
type input "100%"
click at [129, 529] on div "Font Roboto Size 23 Color FFFFFF Font weight Medium Line height 100% Letter spa…" at bounding box center [154, 483] width 195 height 402
click at [149, 550] on input "Auto" at bounding box center [197, 545] width 109 height 28
type input "0"
click at [127, 572] on div "Font Roboto Size 23 Color FFFFFF Font weight Medium Line height 100% Letter spa…" at bounding box center [154, 483] width 195 height 402
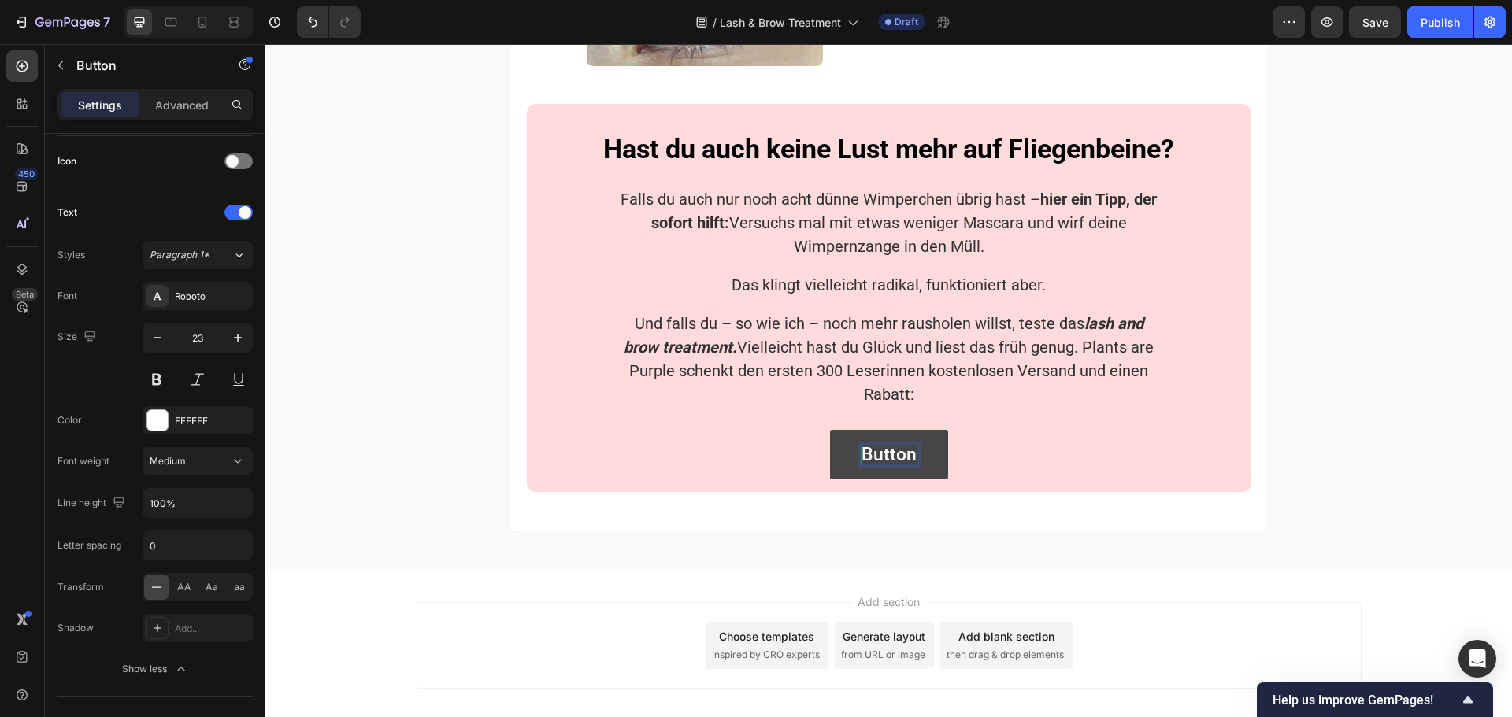
click at [885, 463] on p "Button" at bounding box center [888, 455] width 55 height 18
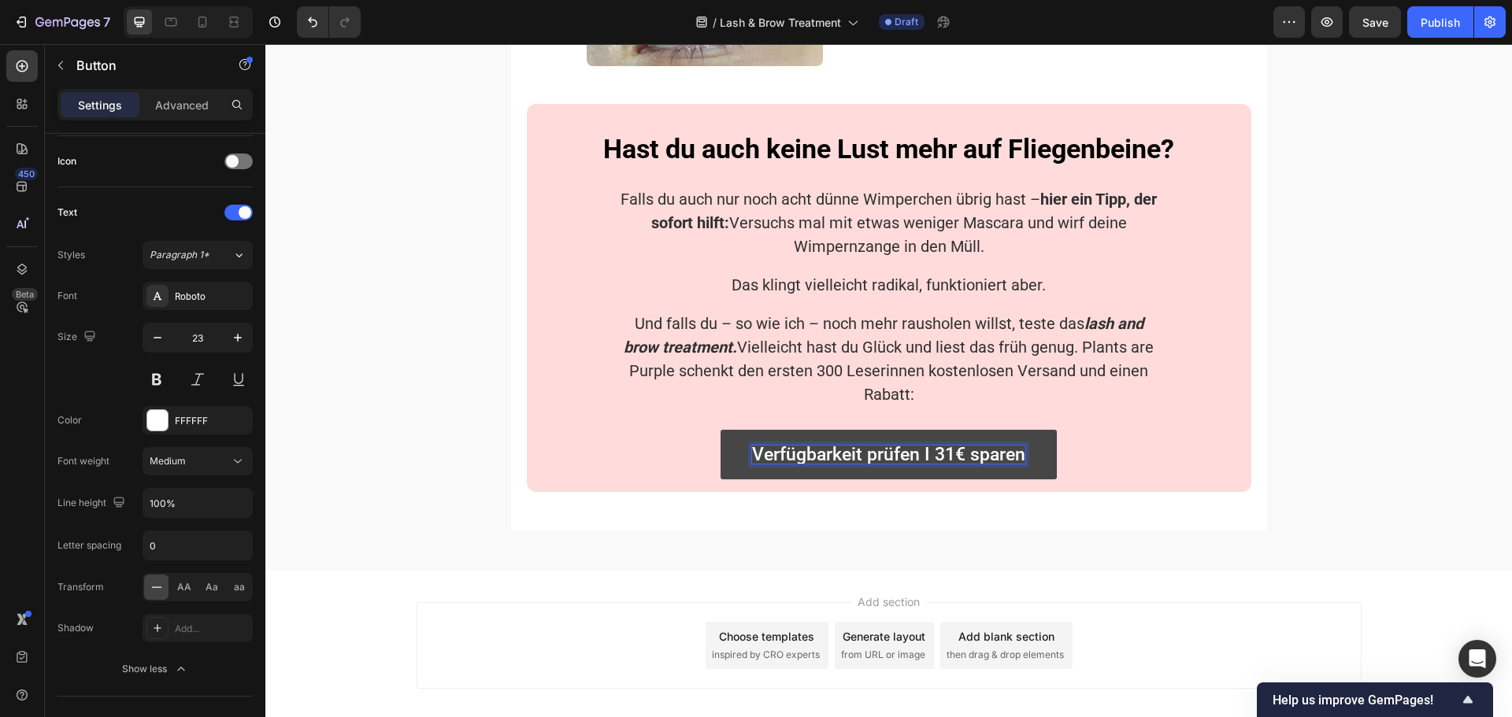
click at [1072, 465] on div "Verfügbarkeit prüfen I 31€ sparen Button 0" at bounding box center [888, 455] width 699 height 50
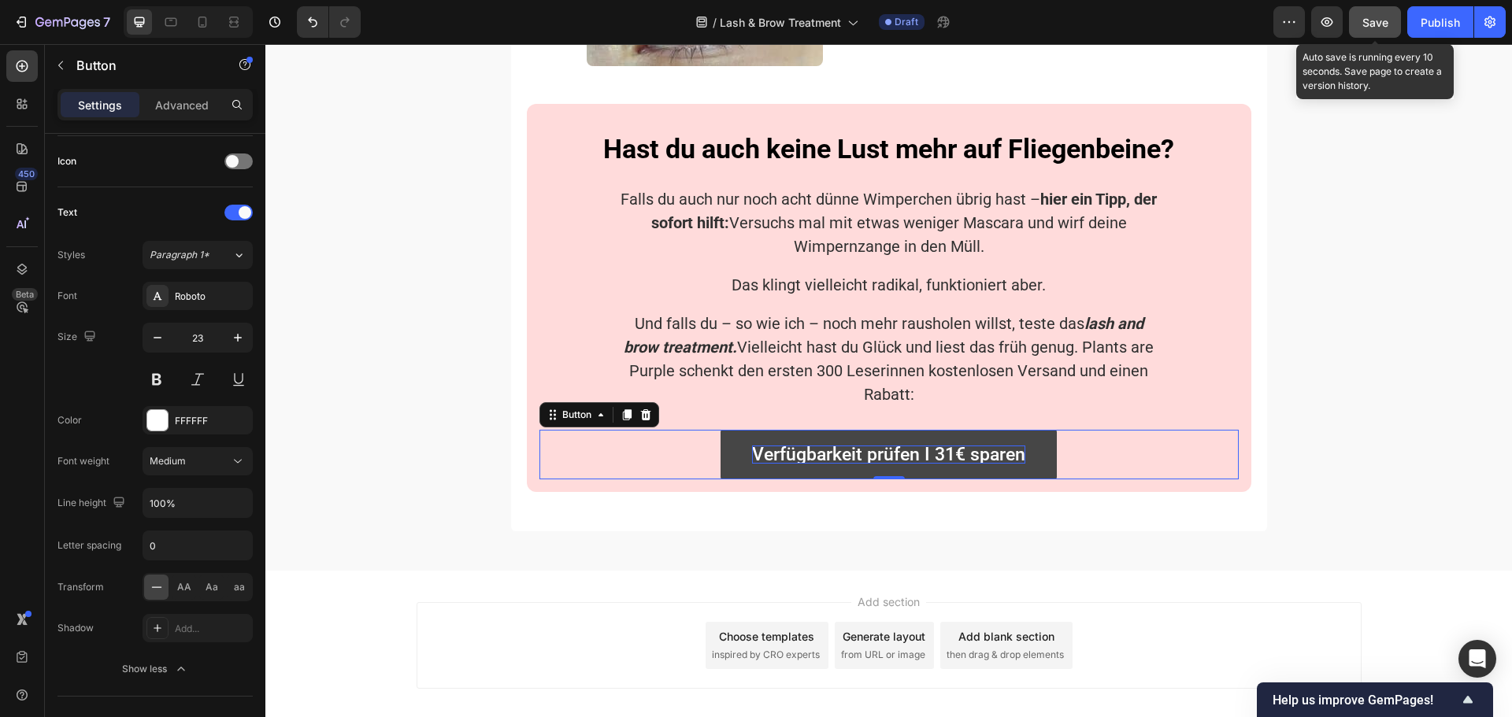
click at [1378, 22] on span "Save" at bounding box center [1375, 22] width 26 height 13
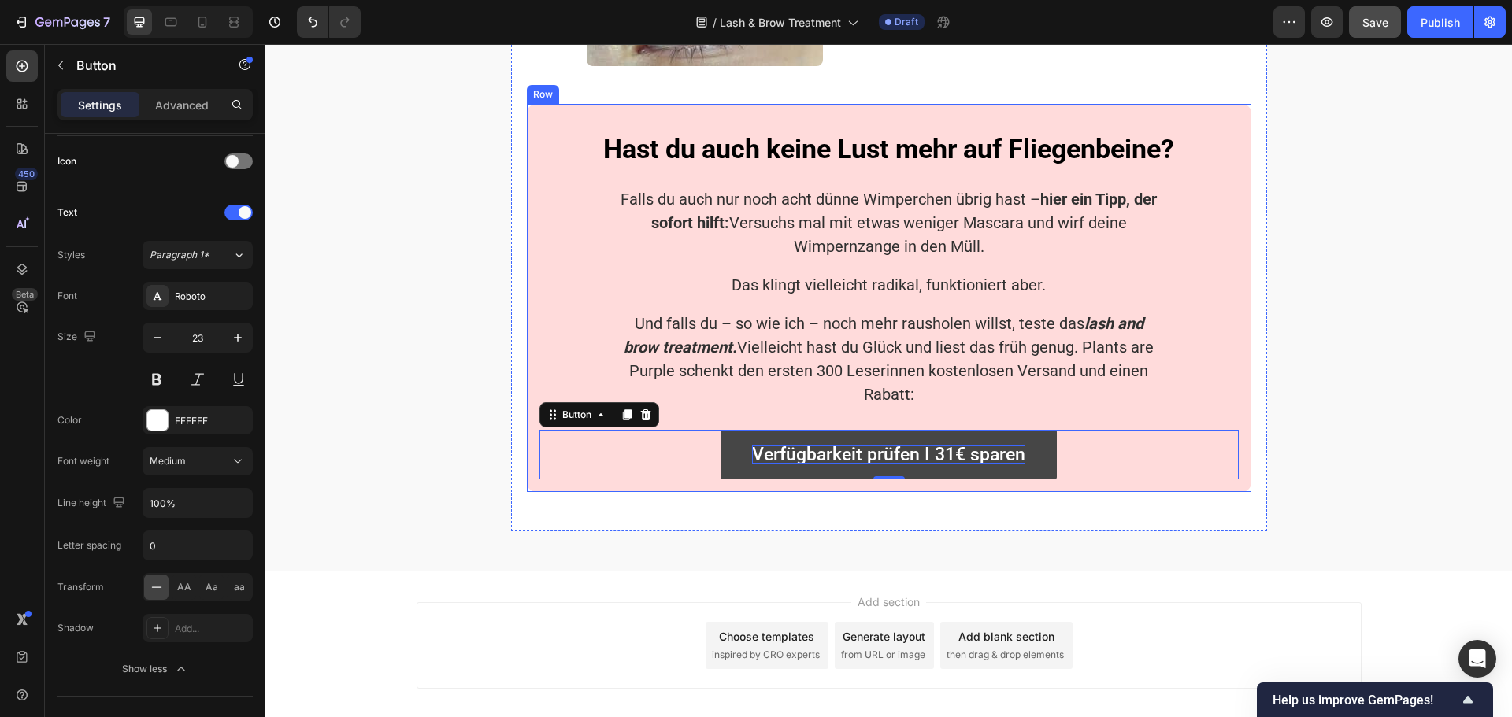
click at [1180, 492] on div "Hast du auch keine Lust mehr auf Fliegenbeine? Heading Falls du auch nur noch a…" at bounding box center [889, 298] width 724 height 388
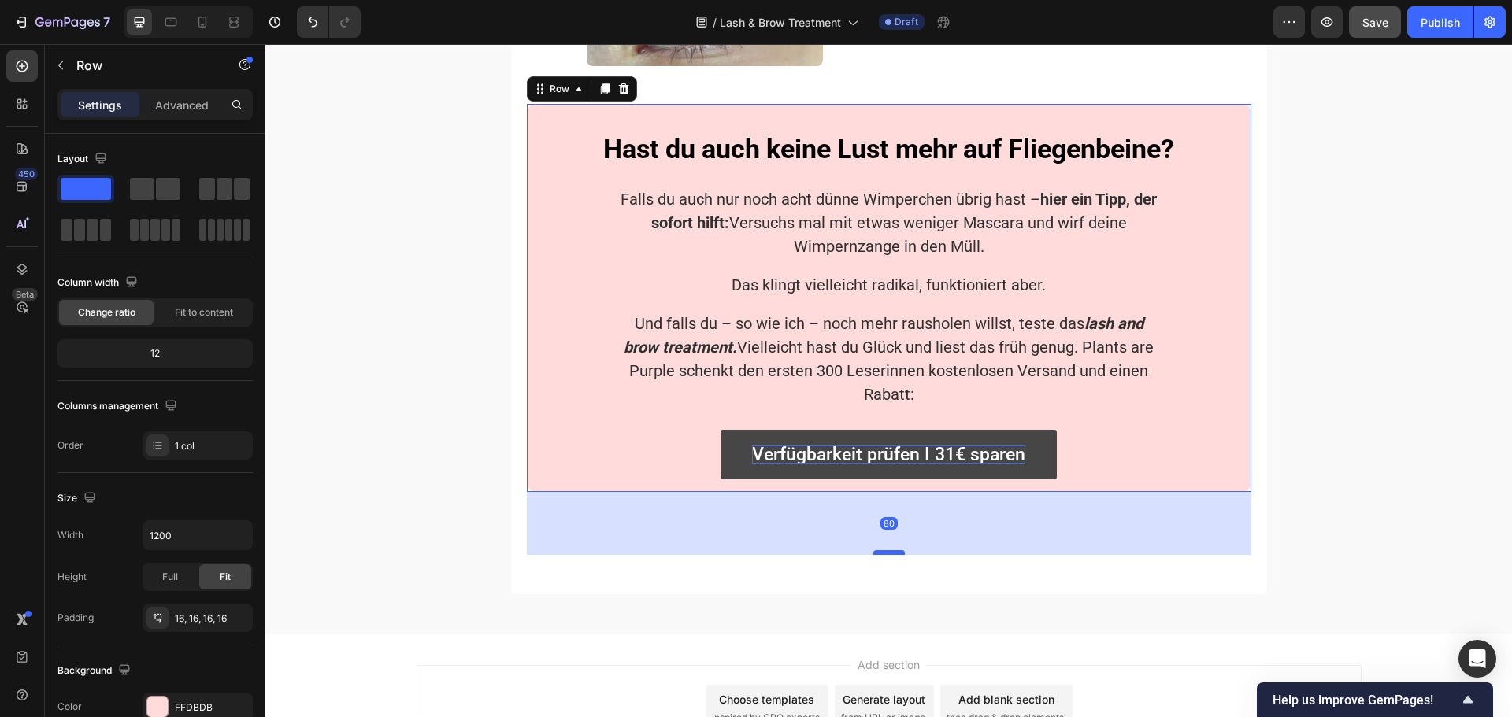
drag, startPoint x: 892, startPoint y: 500, endPoint x: 890, endPoint y: 563, distance: 63.0
click at [890, 555] on div at bounding box center [888, 552] width 31 height 5
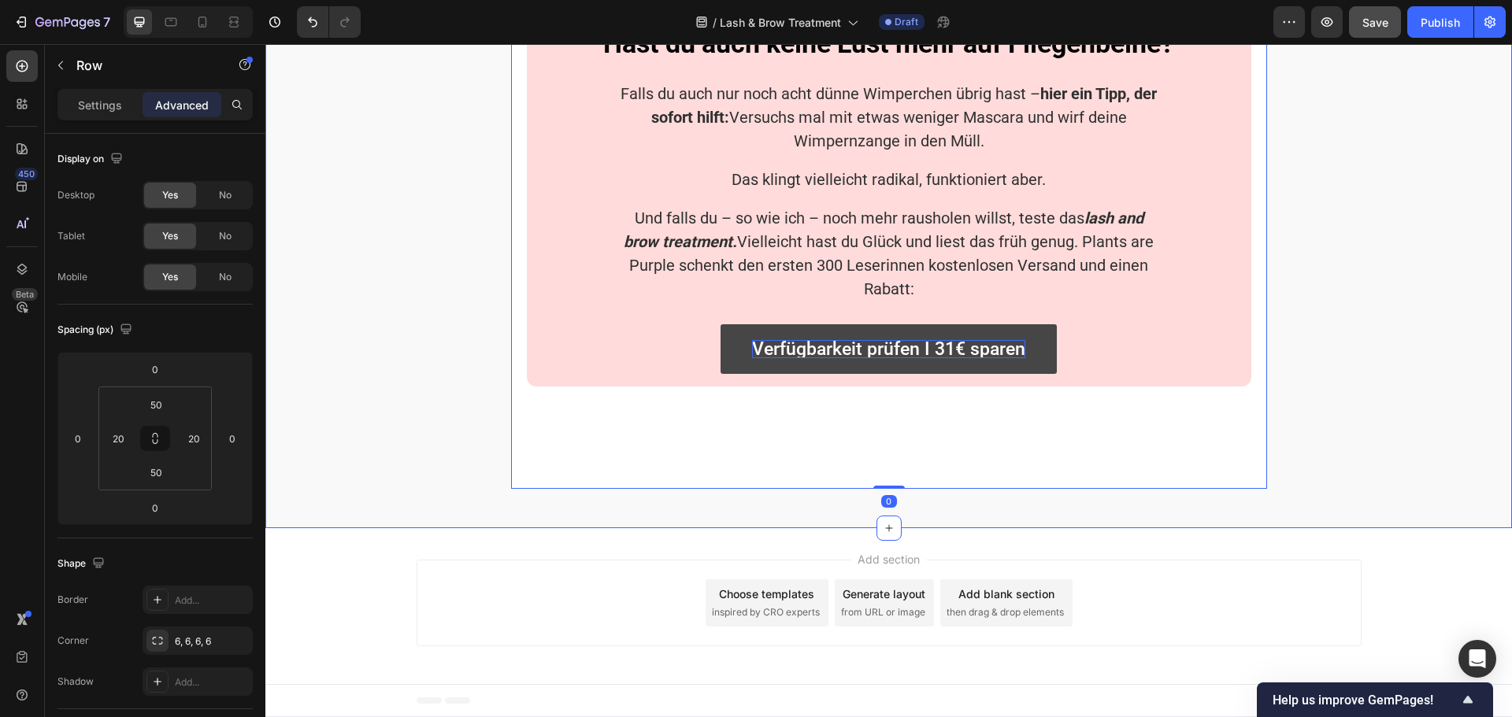
scroll to position [4134, 0]
click at [24, 67] on icon at bounding box center [22, 66] width 16 height 16
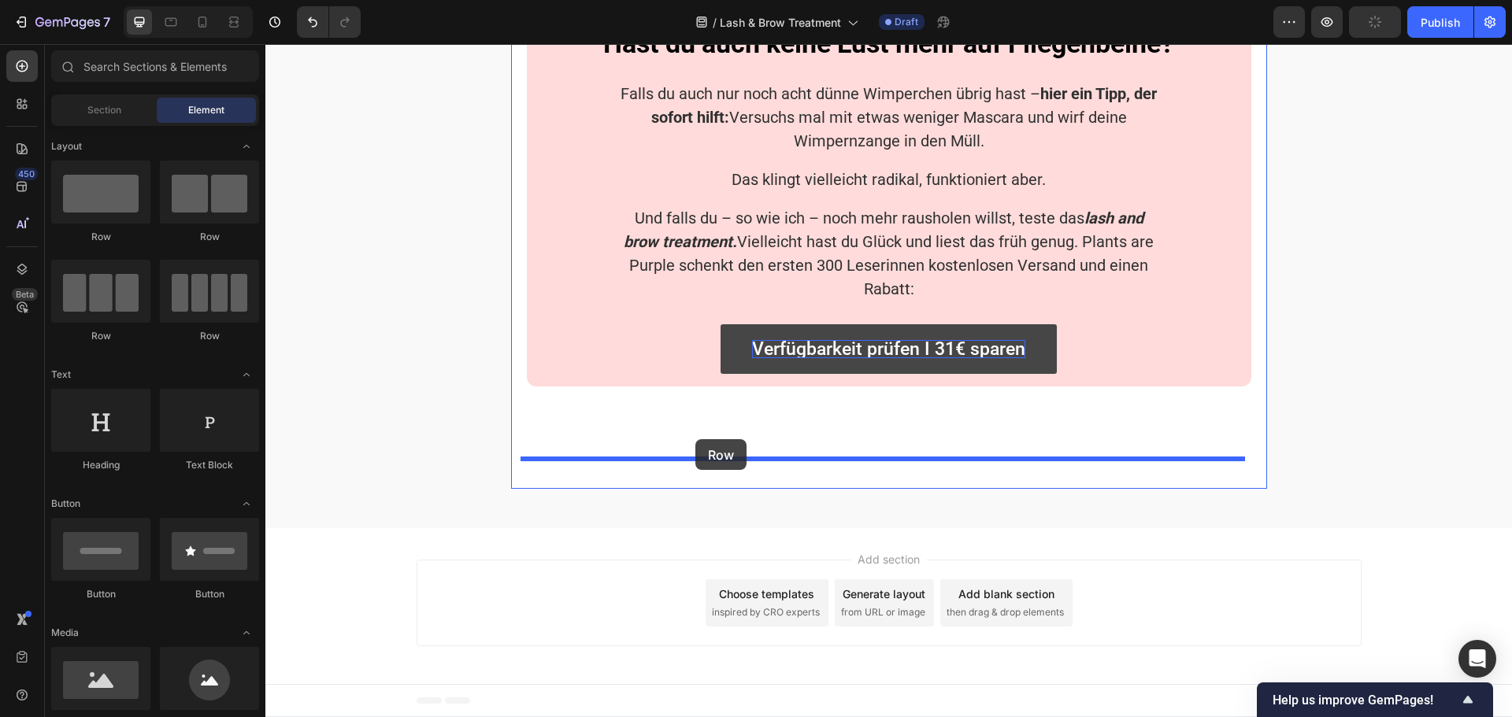
drag, startPoint x: 384, startPoint y: 250, endPoint x: 695, endPoint y: 439, distance: 363.9
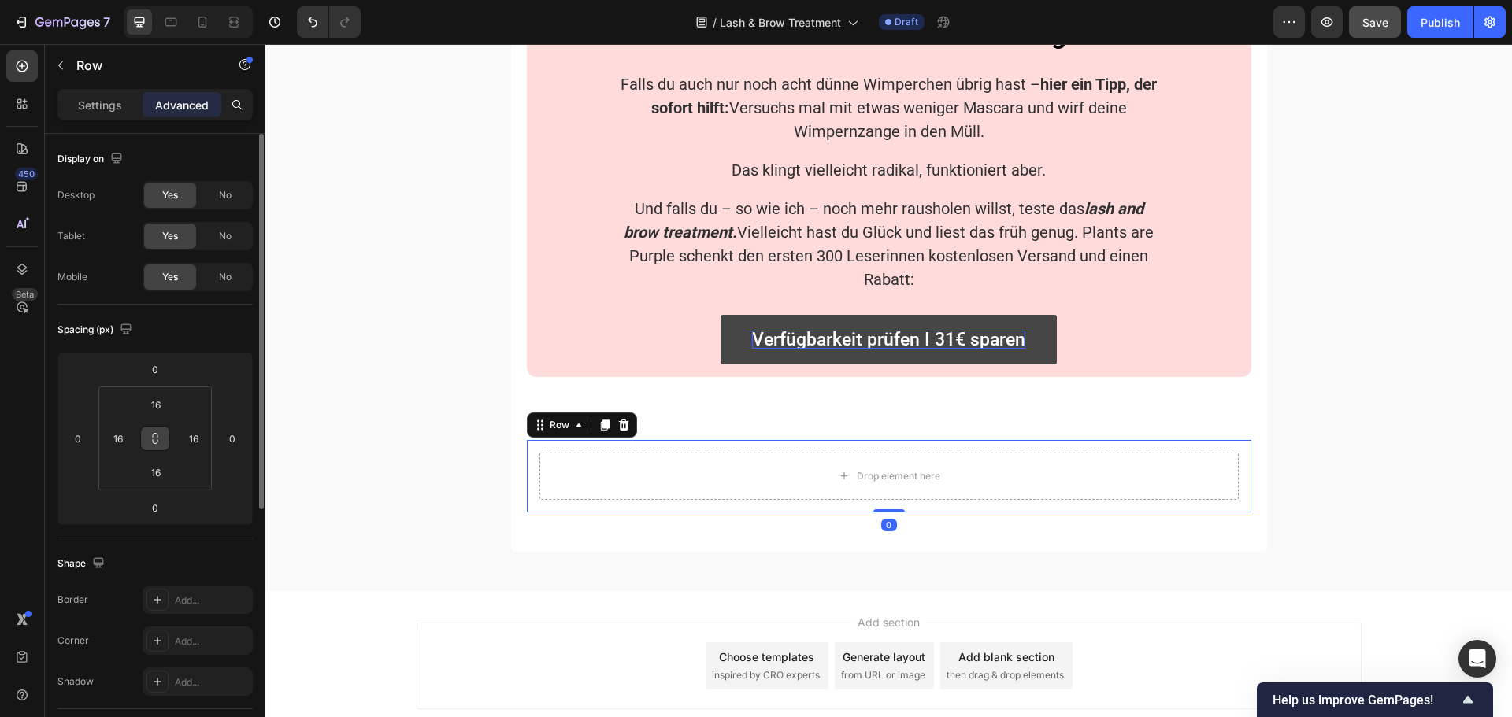
click at [155, 439] on icon at bounding box center [155, 438] width 13 height 13
click at [157, 402] on input "16" at bounding box center [155, 405] width 31 height 24
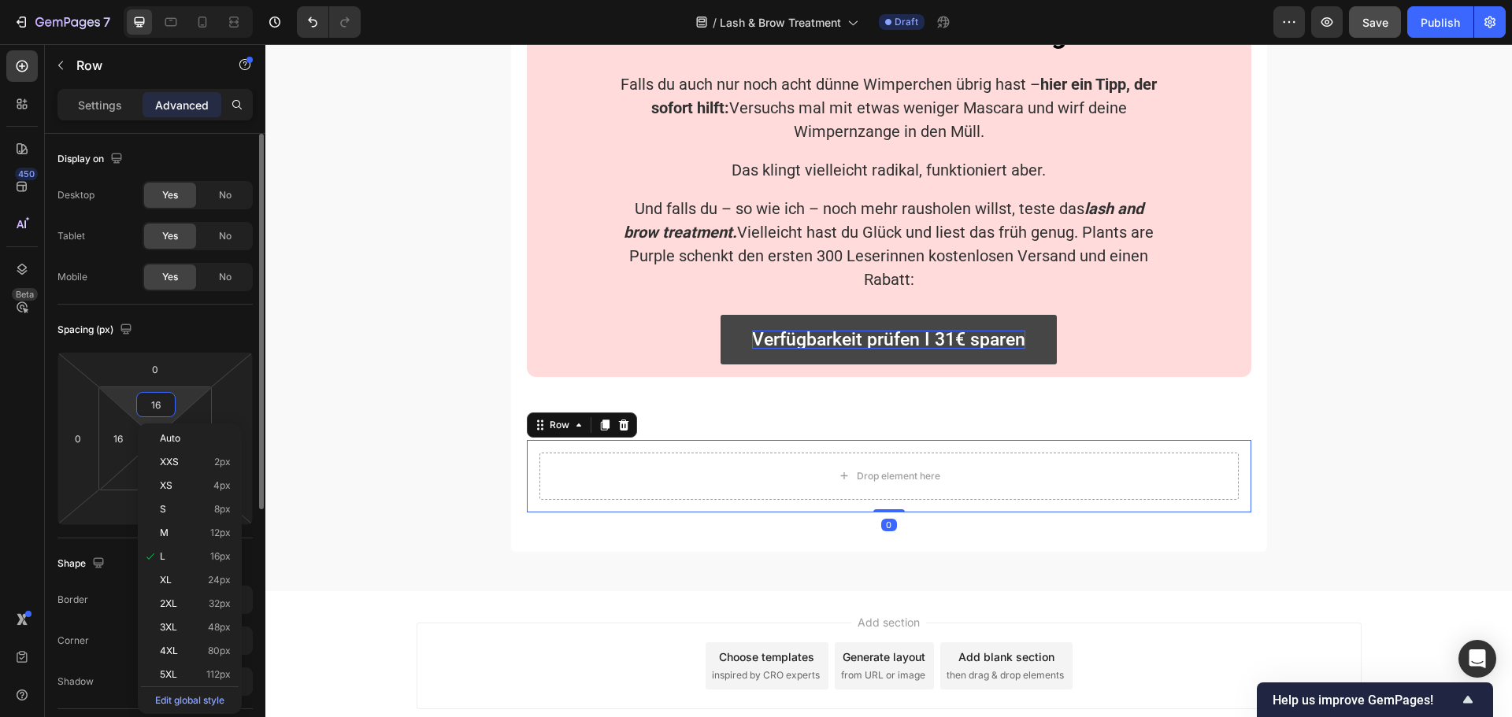
type input "0"
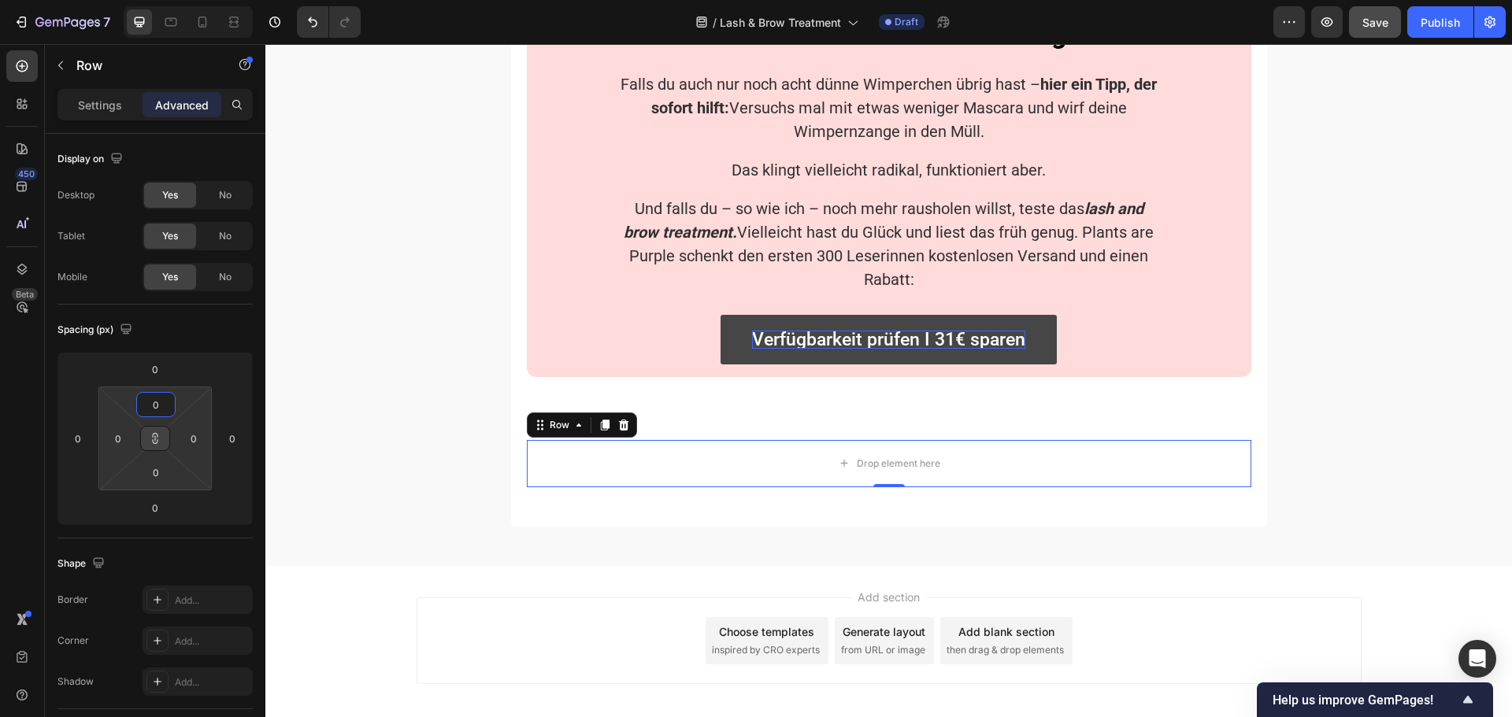
type input "0"
click at [155, 440] on icon at bounding box center [155, 439] width 1 height 6
click at [44, 384] on div "450 Beta" at bounding box center [22, 380] width 45 height 673
click at [28, 65] on icon at bounding box center [23, 67] width 12 height 12
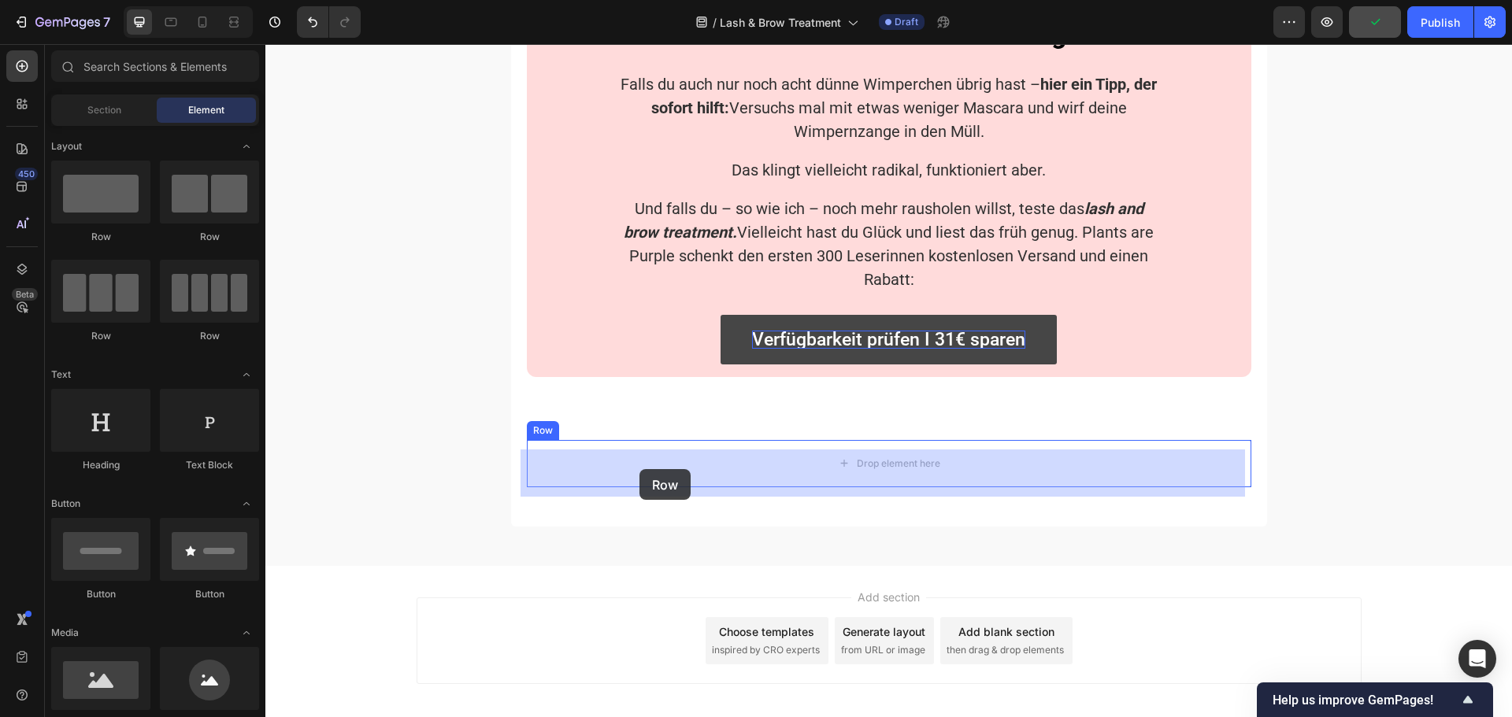
drag, startPoint x: 361, startPoint y: 238, endPoint x: 639, endPoint y: 469, distance: 361.7
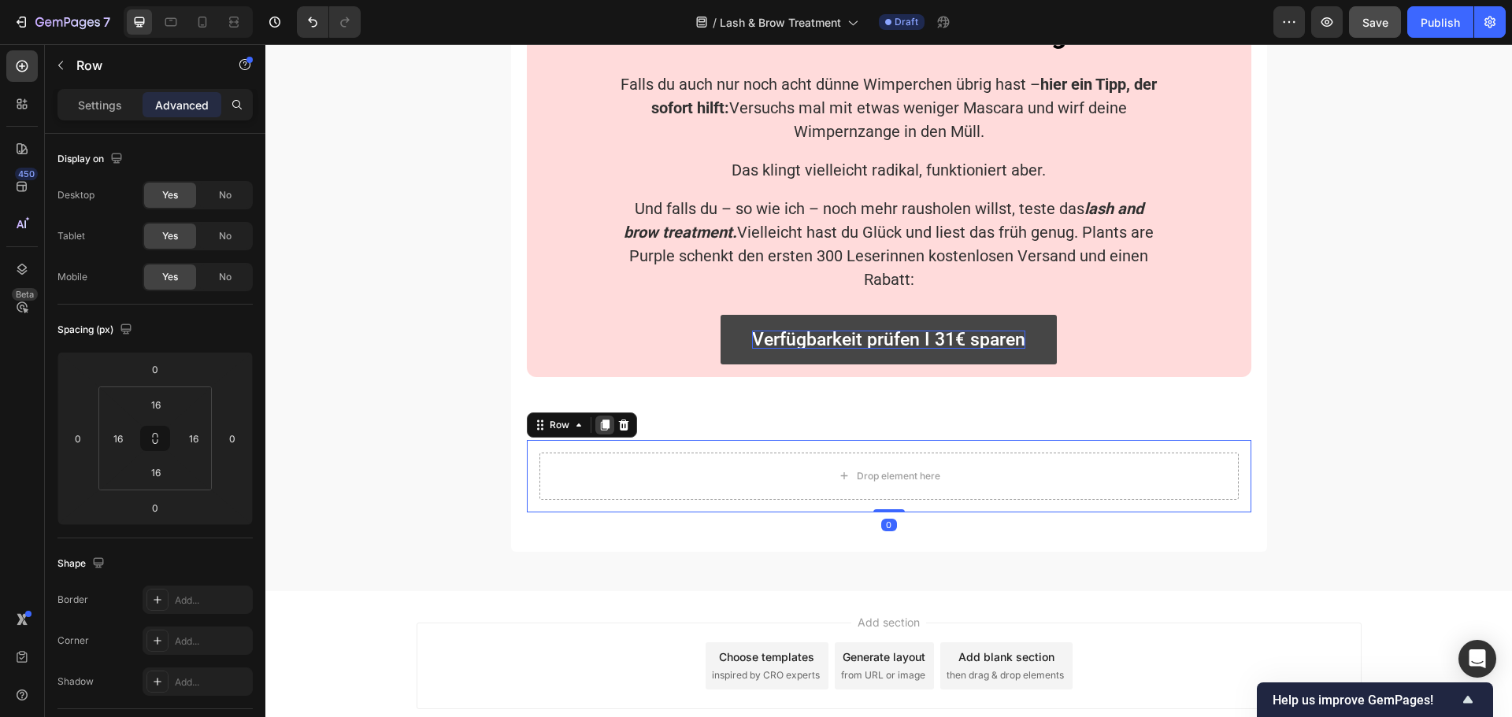
click at [598, 431] on icon at bounding box center [604, 425] width 13 height 13
click at [664, 457] on div "Drop element here Row 0" at bounding box center [889, 476] width 724 height 72
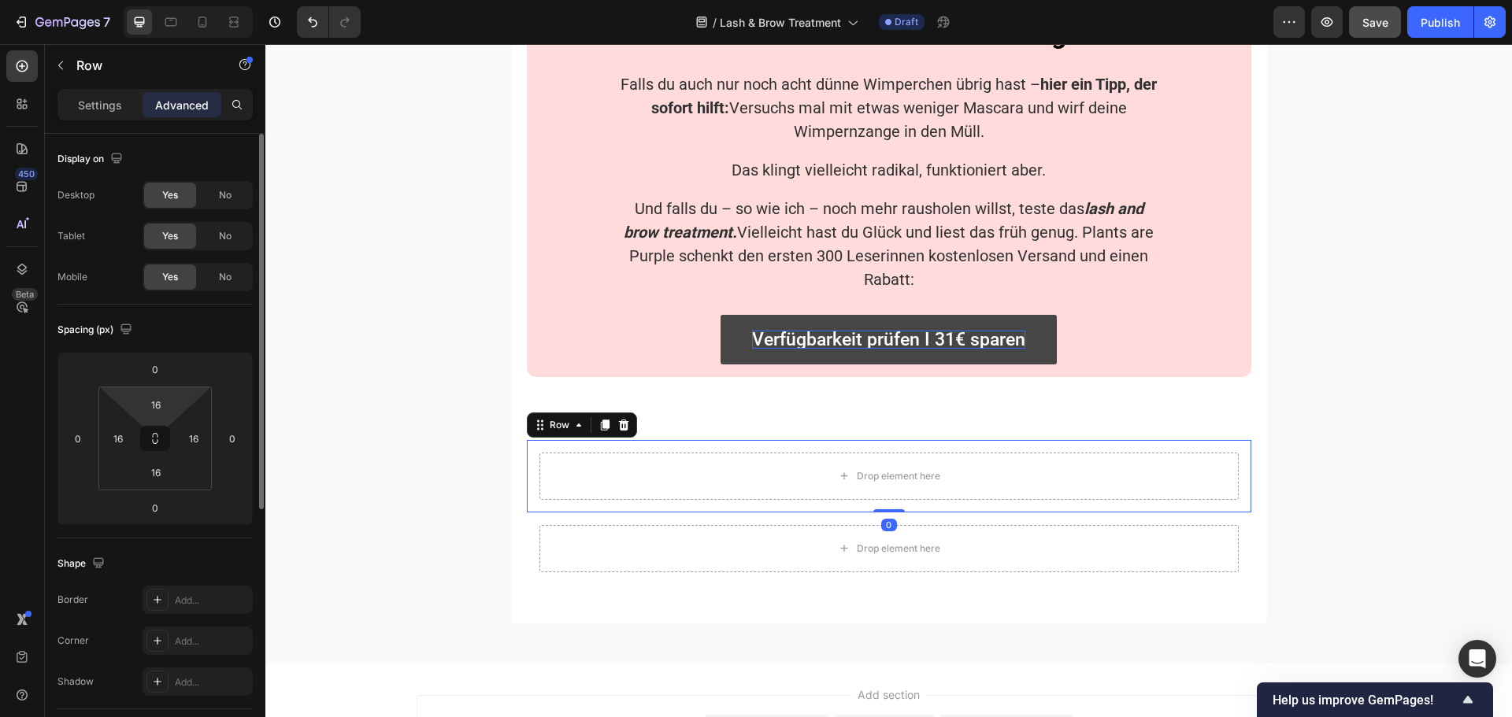
drag, startPoint x: 159, startPoint y: 437, endPoint x: 161, endPoint y: 424, distance: 13.5
click at [159, 436] on icon at bounding box center [155, 438] width 13 height 13
click at [164, 403] on input "16" at bounding box center [155, 405] width 31 height 24
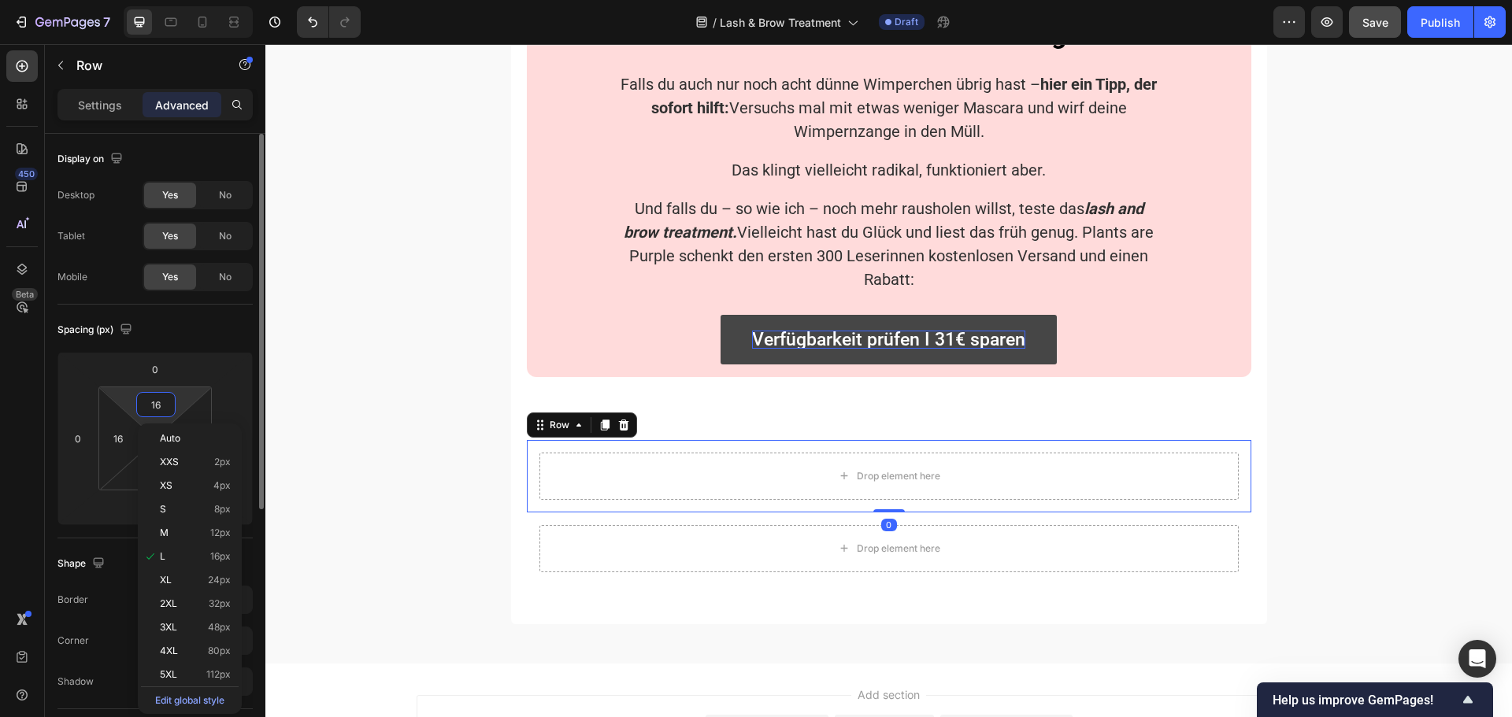
type input "0"
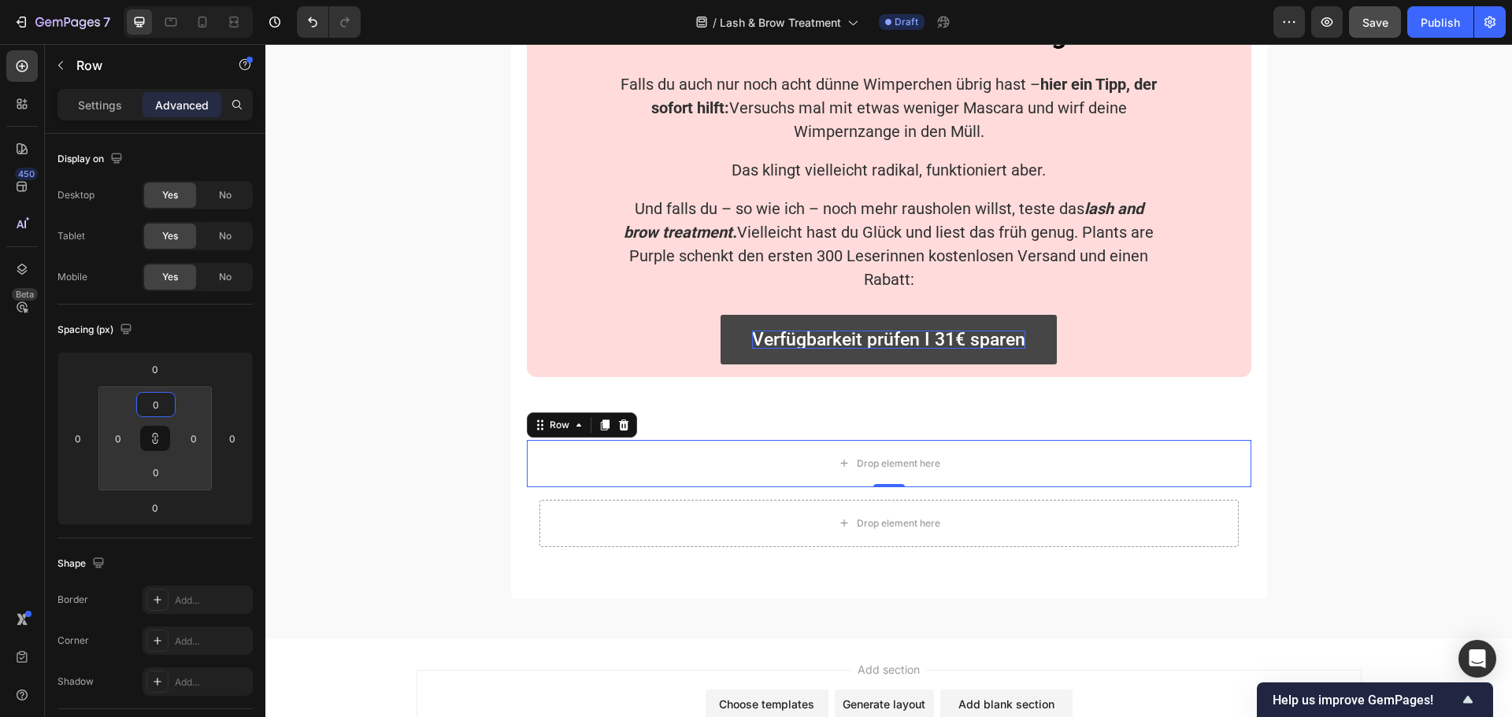
type input "0"
click at [43, 417] on div "450 Beta" at bounding box center [22, 380] width 45 height 673
click at [21, 72] on icon at bounding box center [22, 66] width 16 height 16
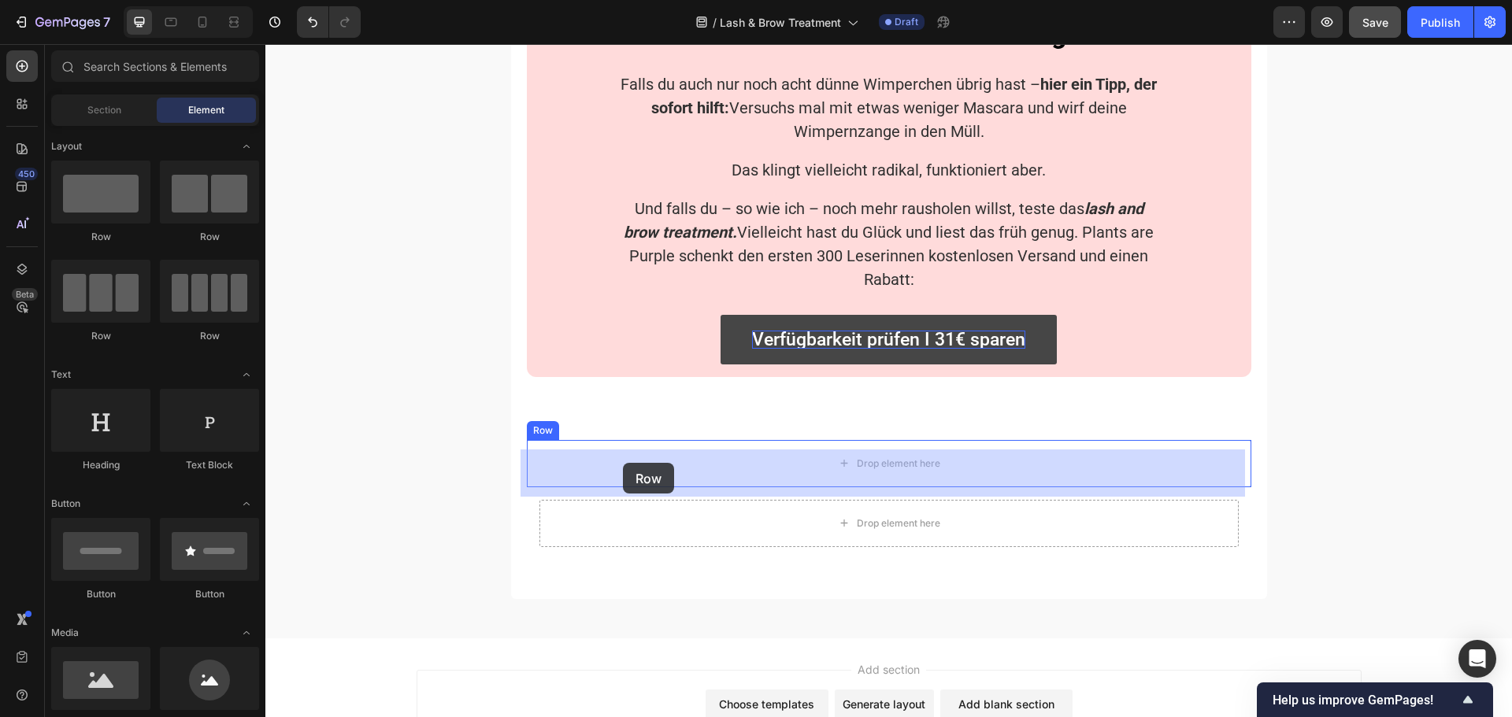
drag, startPoint x: 476, startPoint y: 251, endPoint x: 623, endPoint y: 463, distance: 257.9
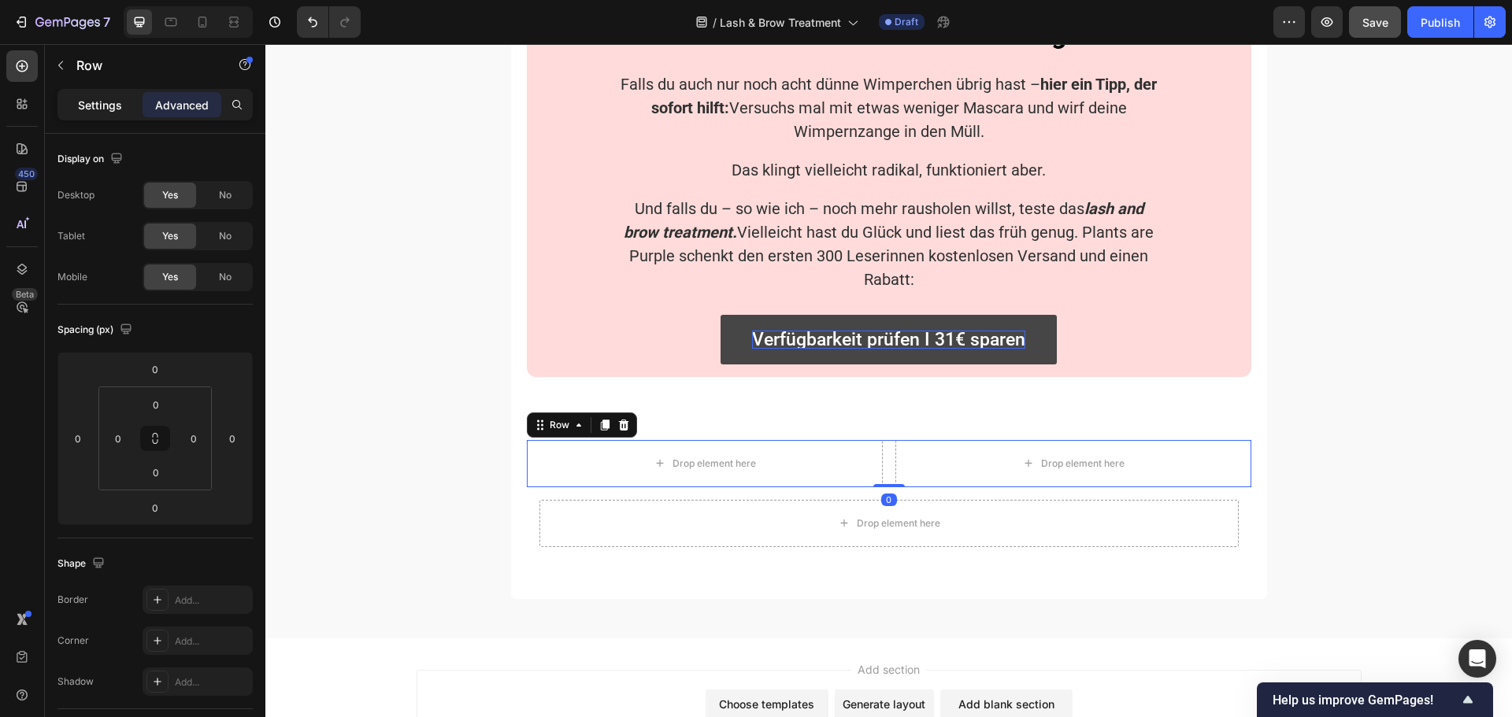
click at [99, 98] on p "Settings" at bounding box center [100, 105] width 44 height 17
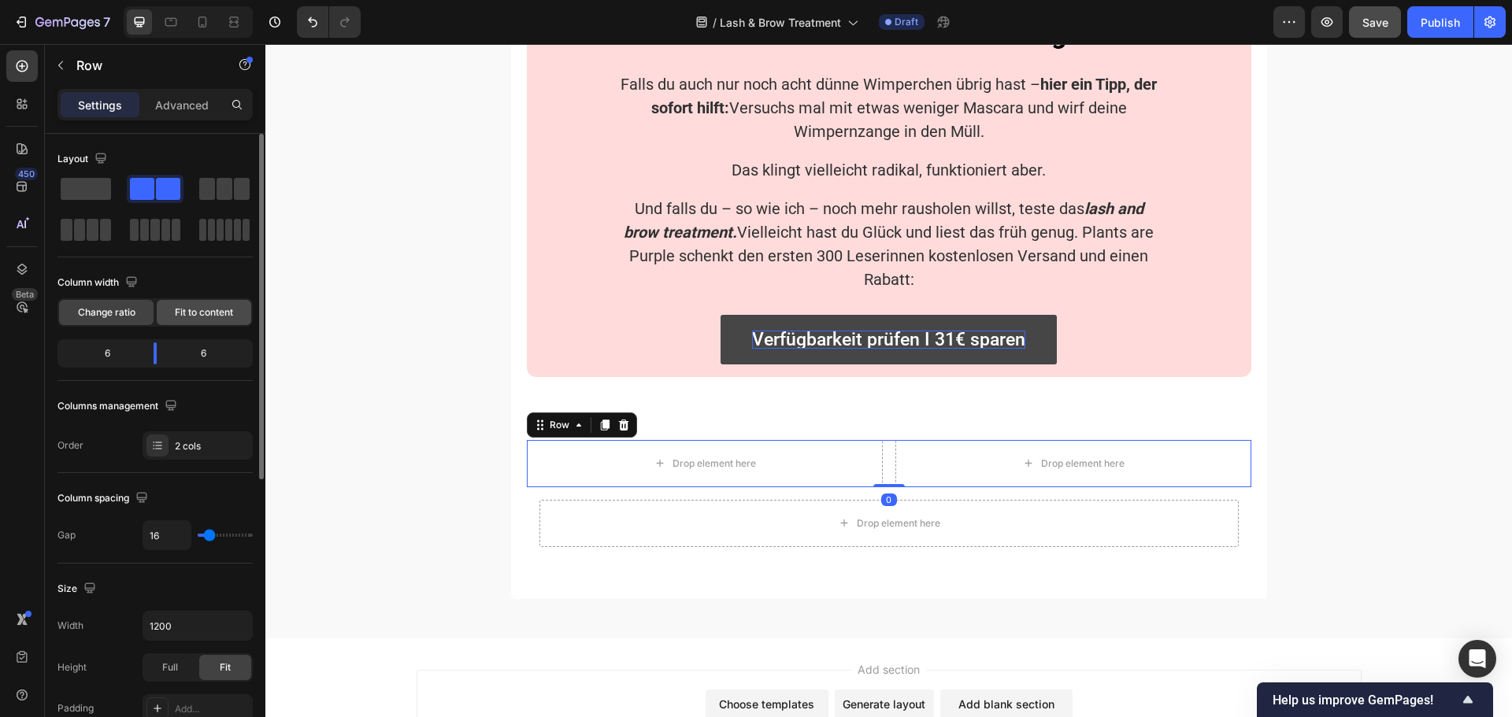
click at [186, 313] on span "Fit to content" at bounding box center [204, 312] width 58 height 14
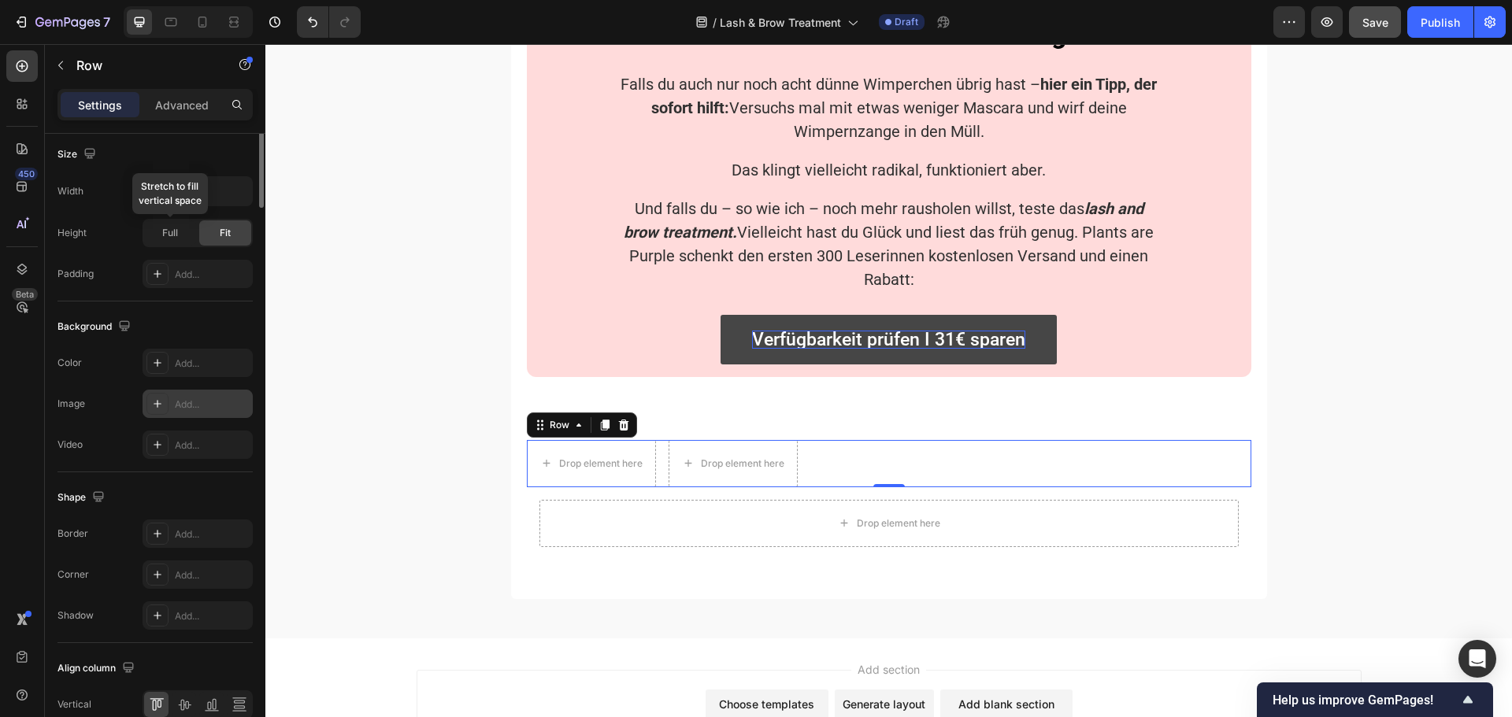
scroll to position [512, 0]
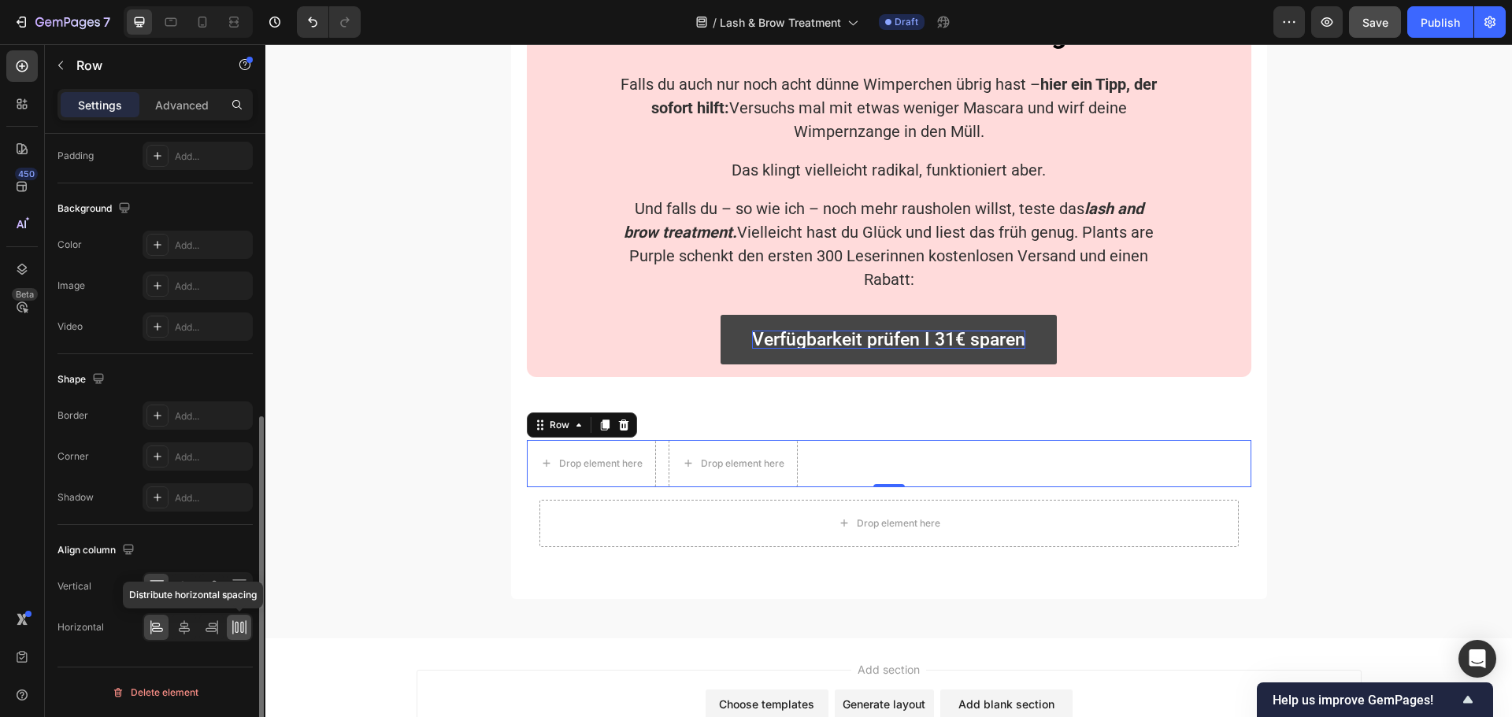
click at [241, 619] on div at bounding box center [239, 627] width 24 height 25
click at [29, 68] on icon at bounding box center [22, 66] width 16 height 16
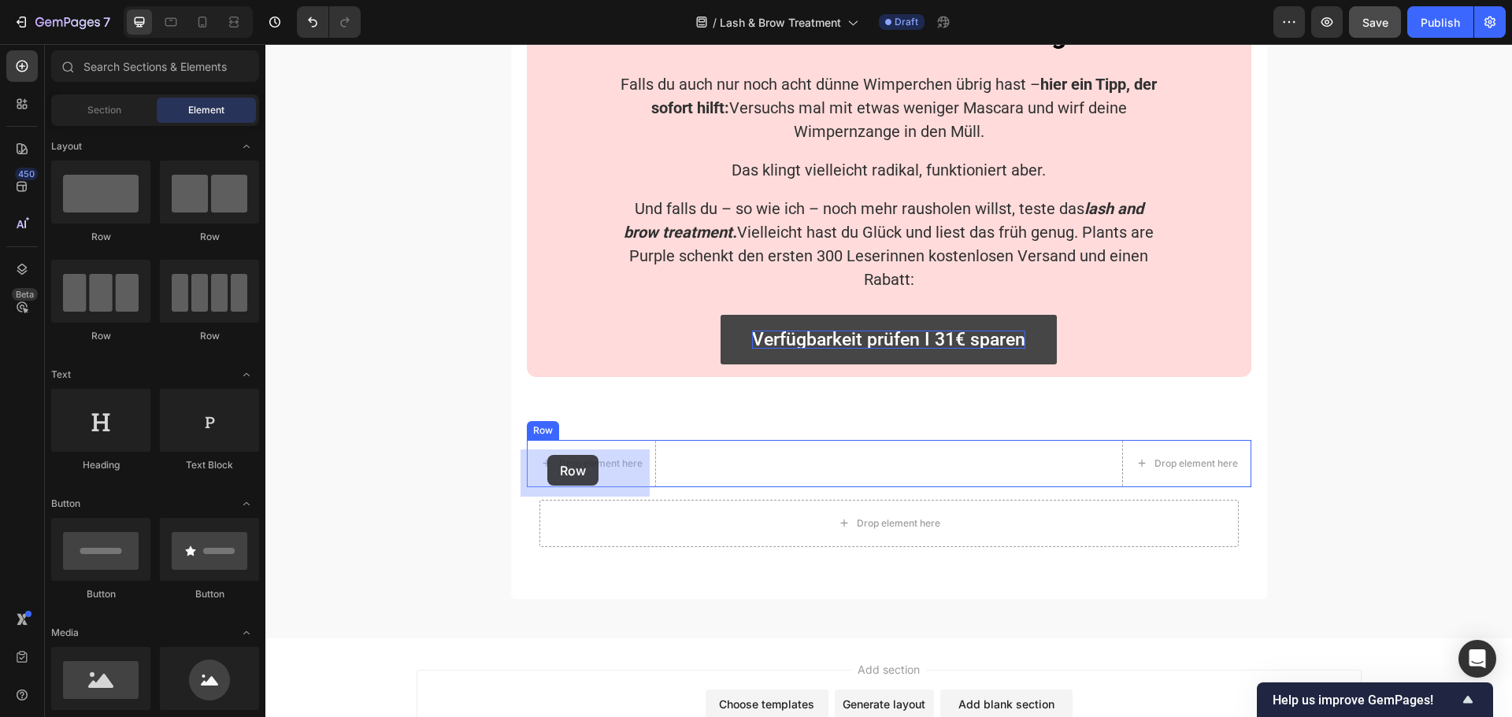
drag, startPoint x: 475, startPoint y: 242, endPoint x: 547, endPoint y: 455, distance: 225.3
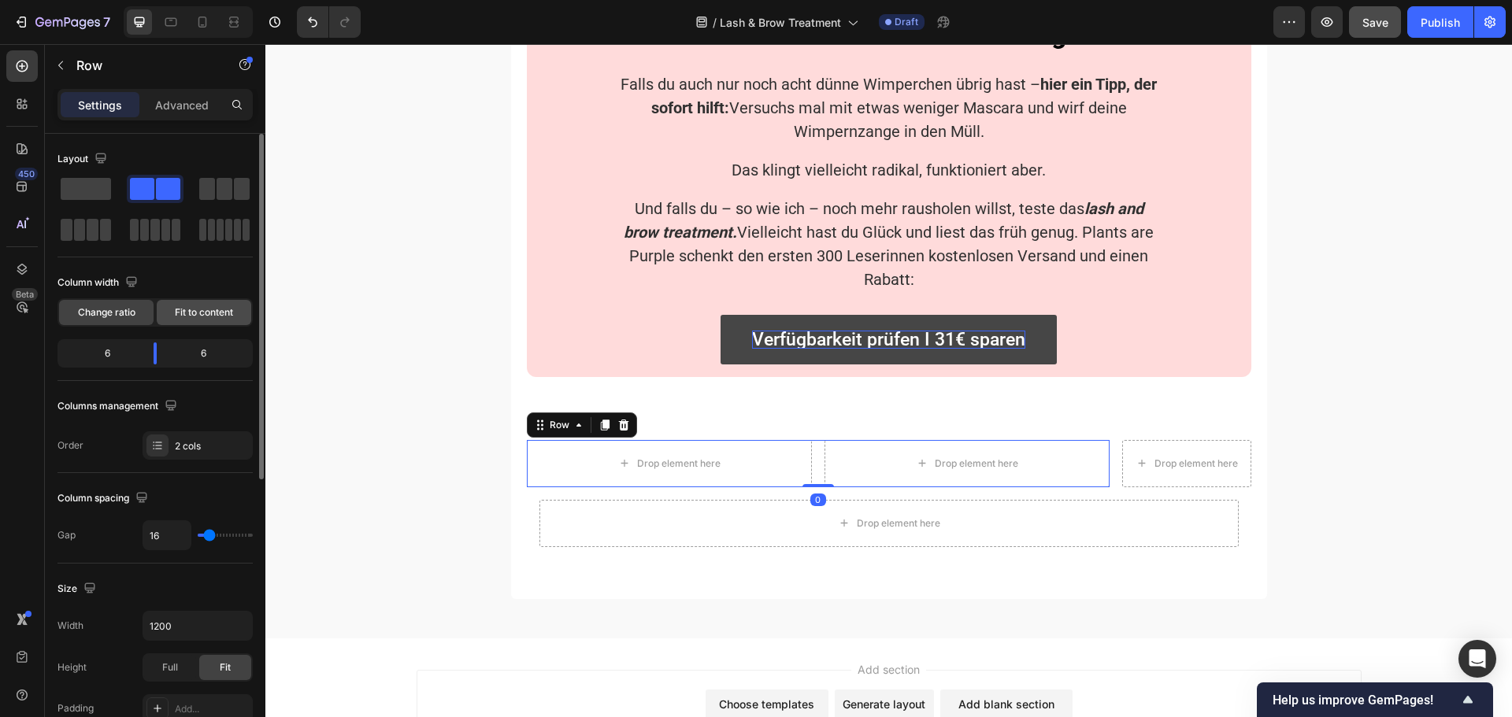
click at [195, 305] on span "Fit to content" at bounding box center [204, 312] width 58 height 14
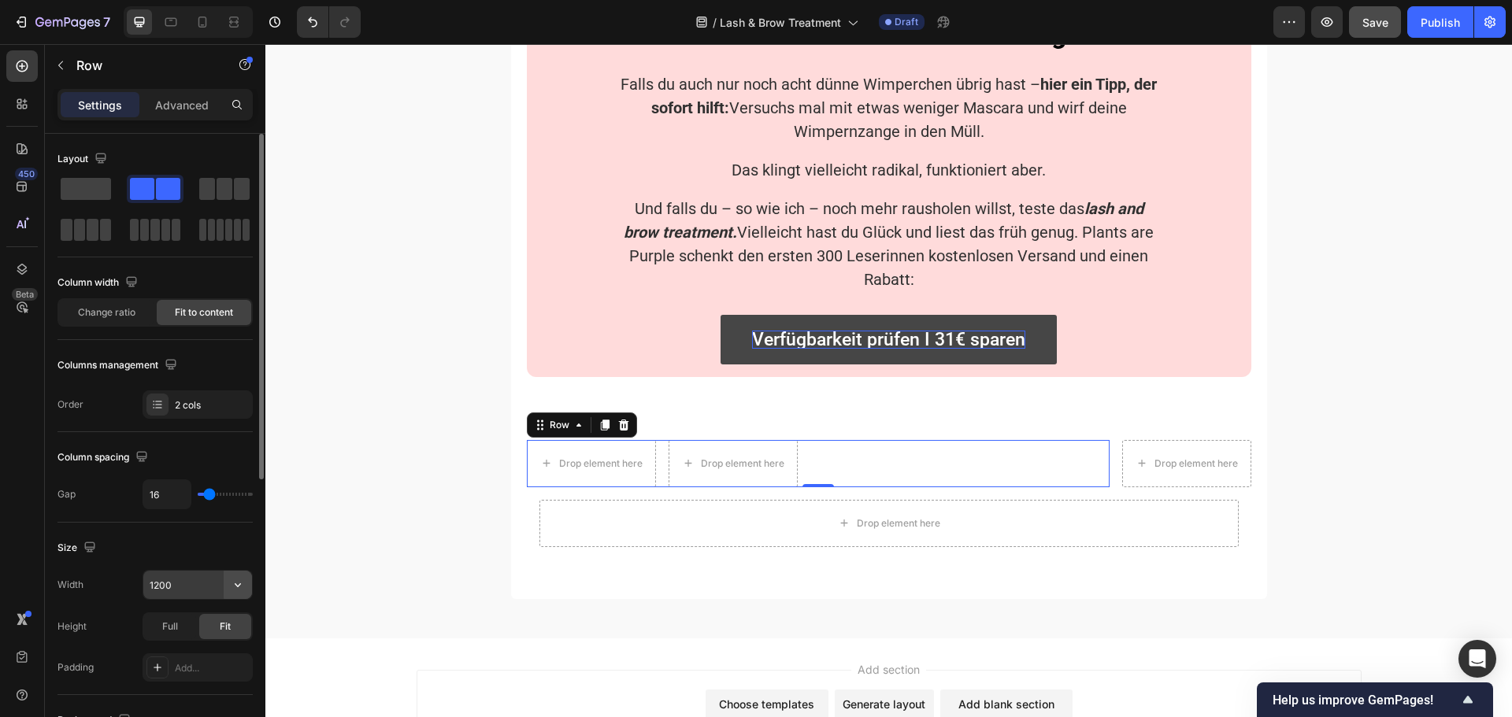
click at [239, 587] on icon "button" at bounding box center [238, 585] width 6 height 4
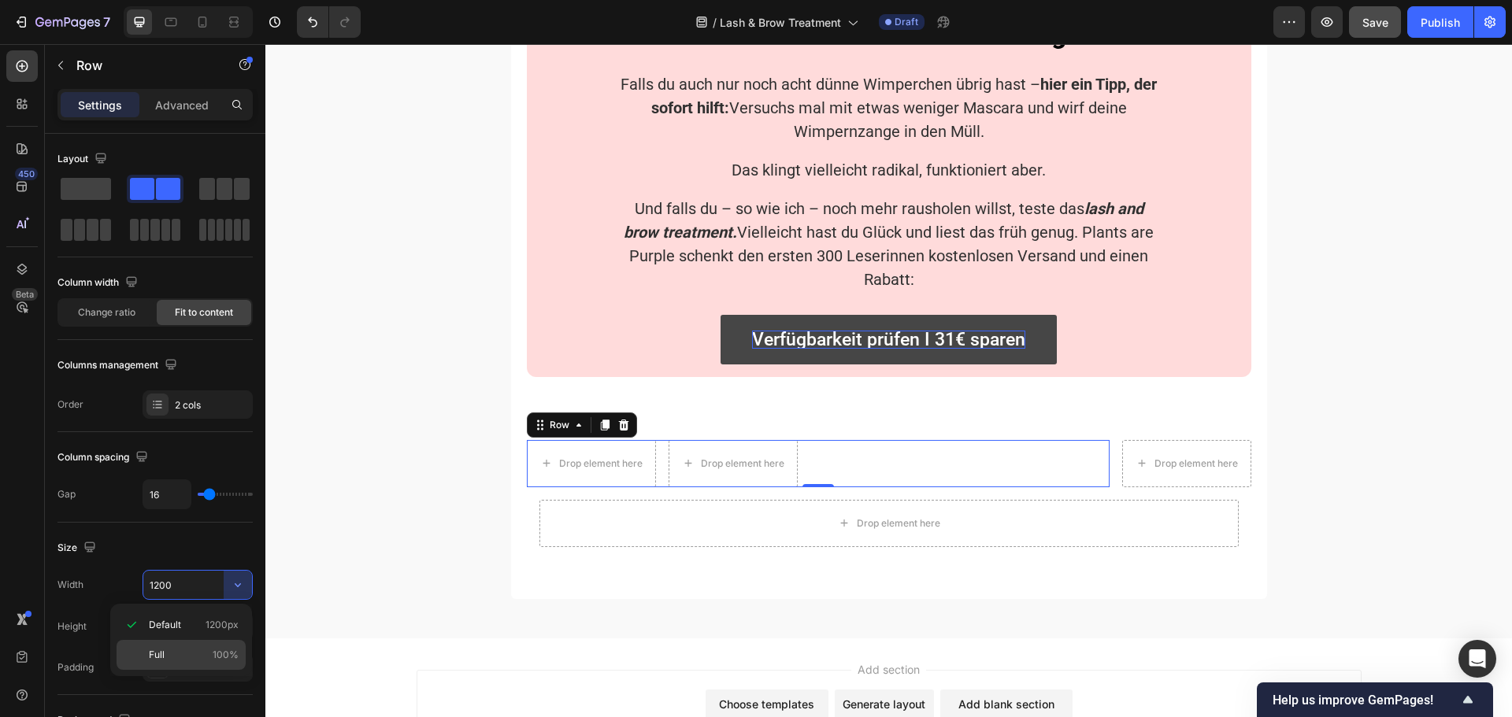
click at [198, 650] on p "Full 100%" at bounding box center [194, 655] width 90 height 14
type input "100%"
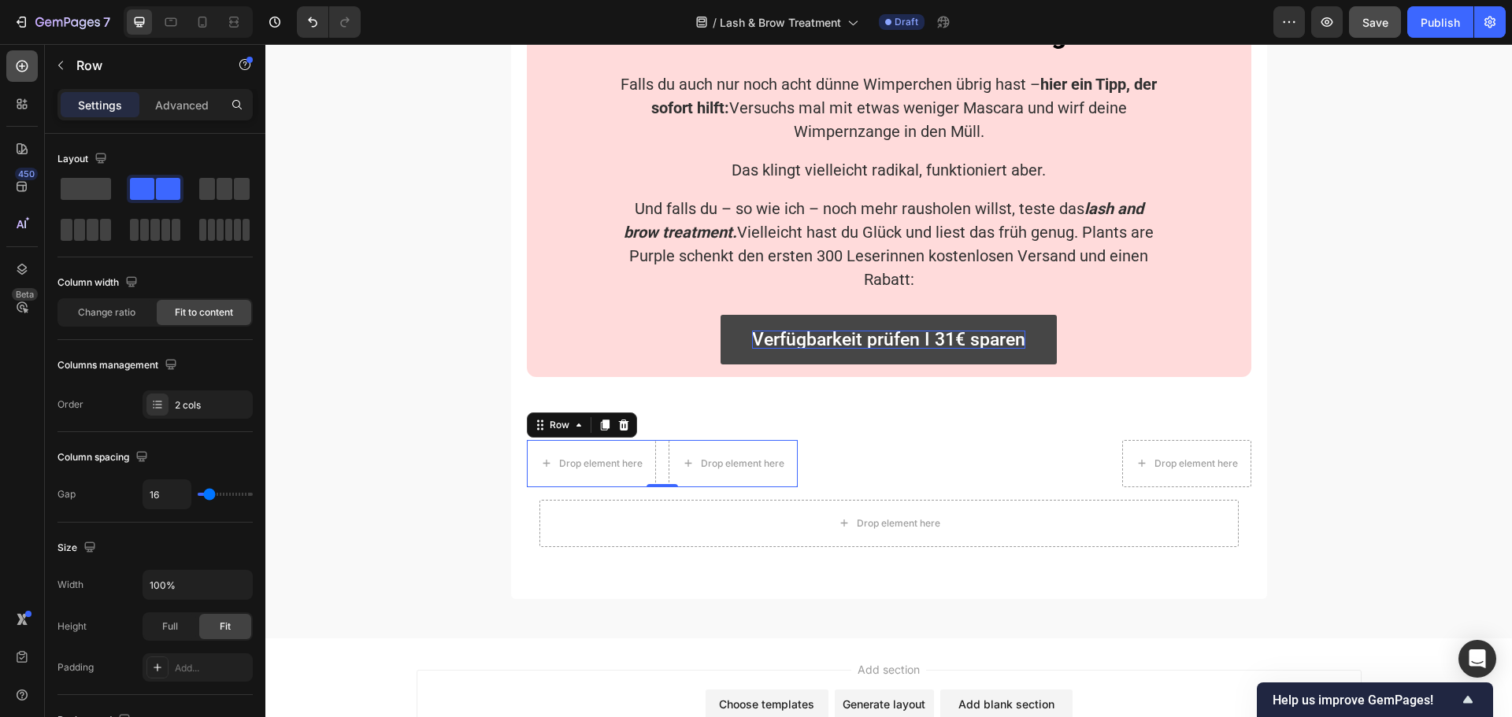
click at [19, 68] on icon at bounding box center [22, 66] width 16 height 16
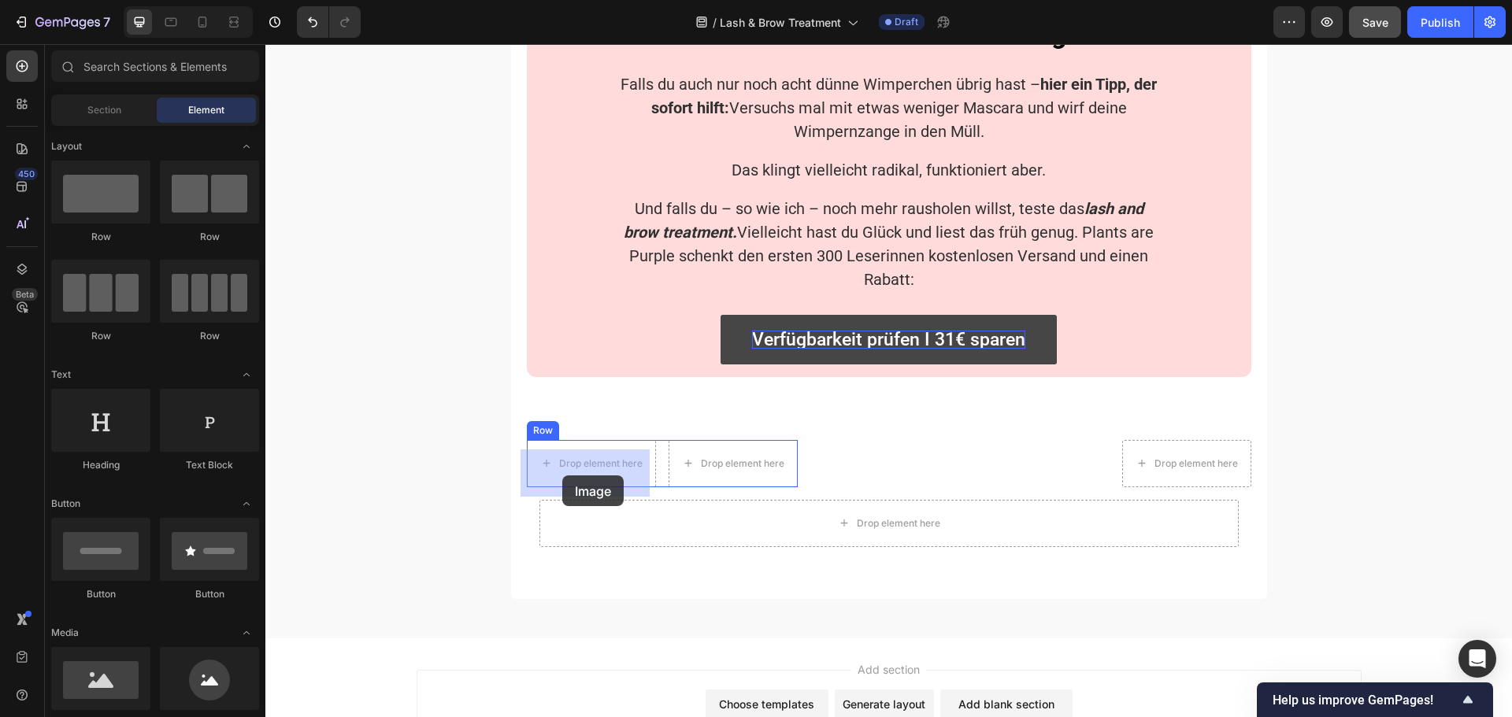
drag, startPoint x: 465, startPoint y: 731, endPoint x: 562, endPoint y: 476, distance: 273.9
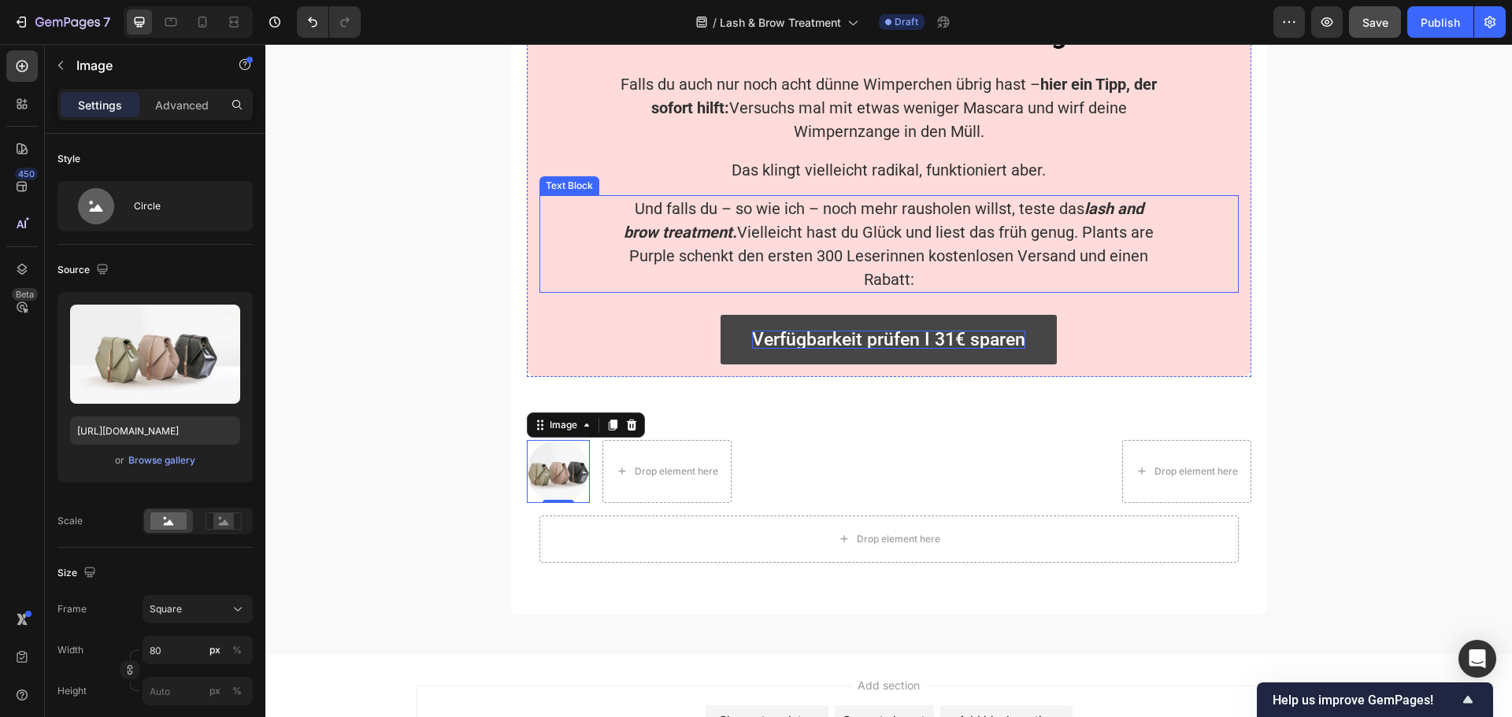
click at [858, 233] on p "Und falls du – so wie ich – noch mehr rausholen willst, teste das lash and brow…" at bounding box center [889, 244] width 539 height 94
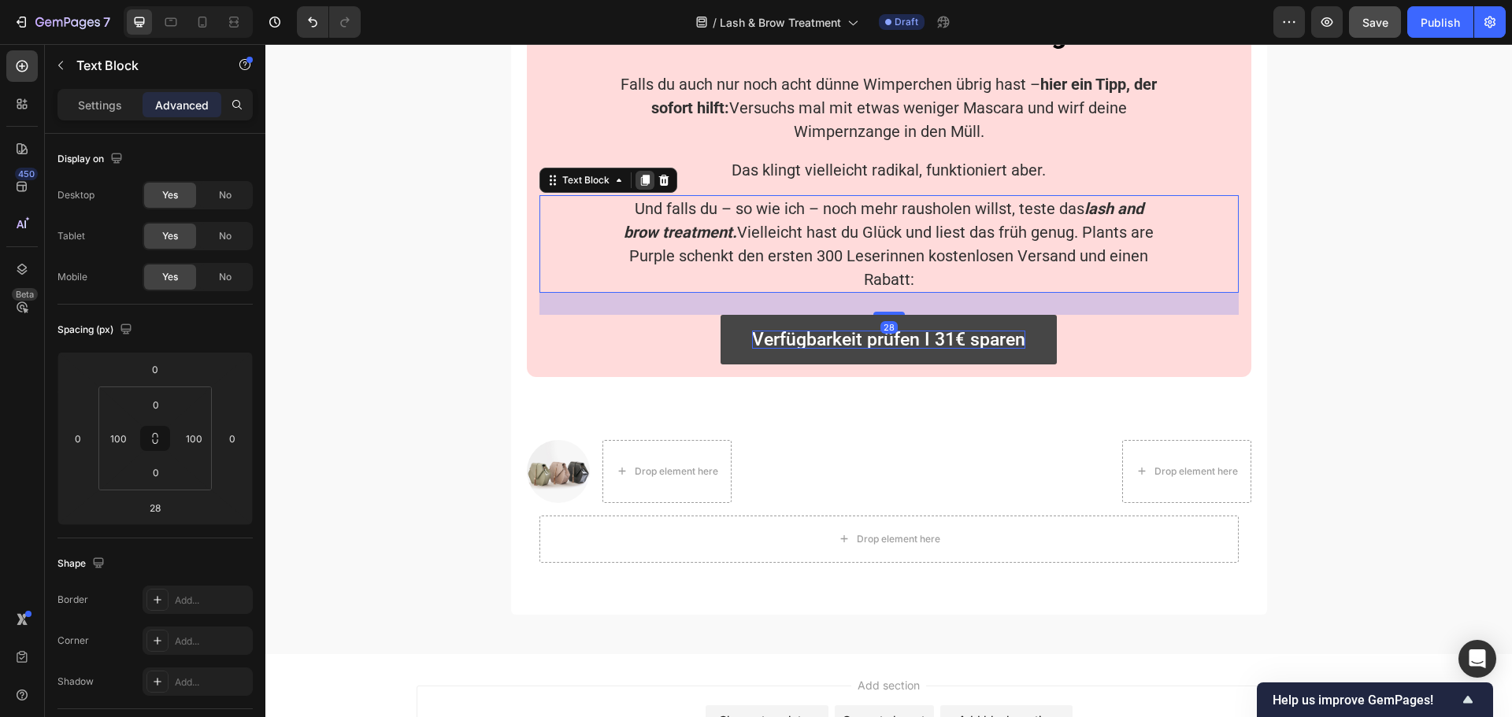
click at [642, 186] on icon at bounding box center [644, 180] width 9 height 11
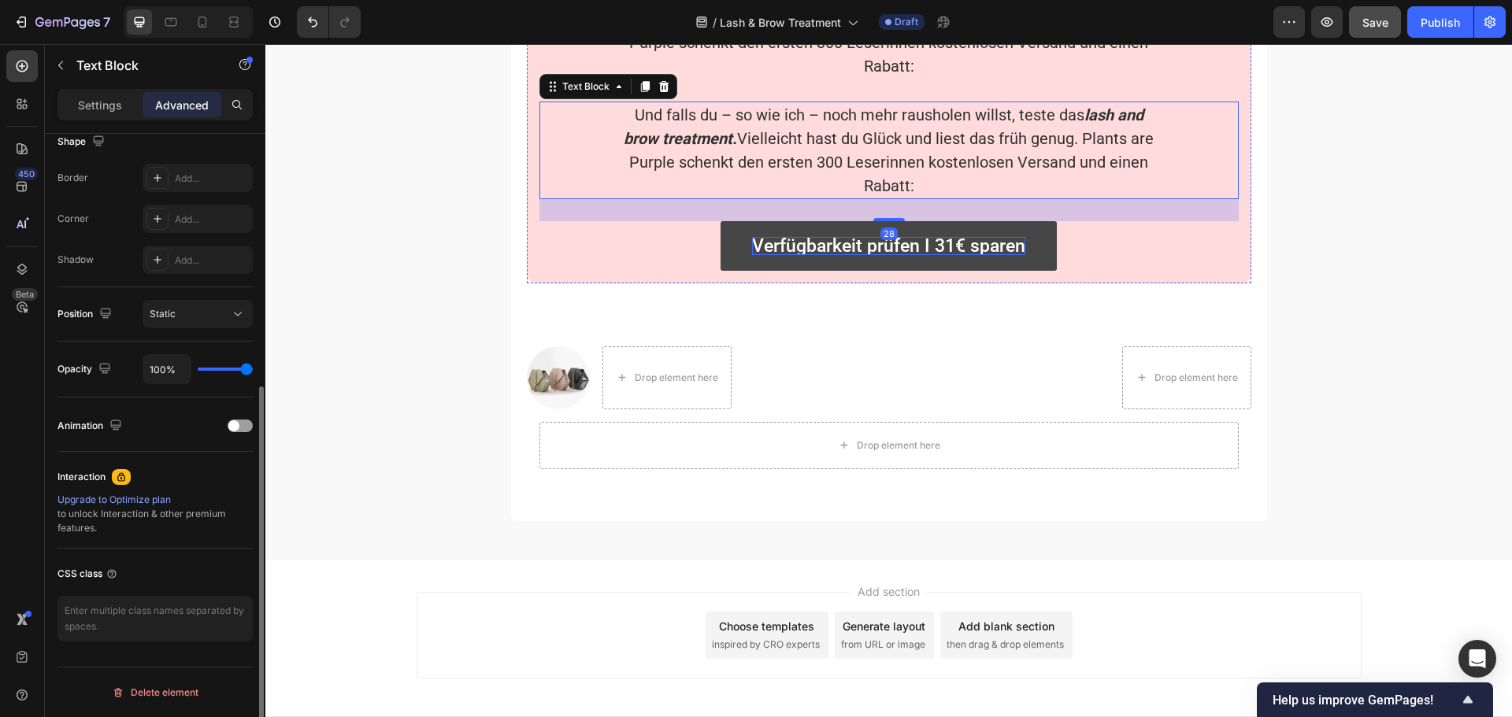
scroll to position [4370, 0]
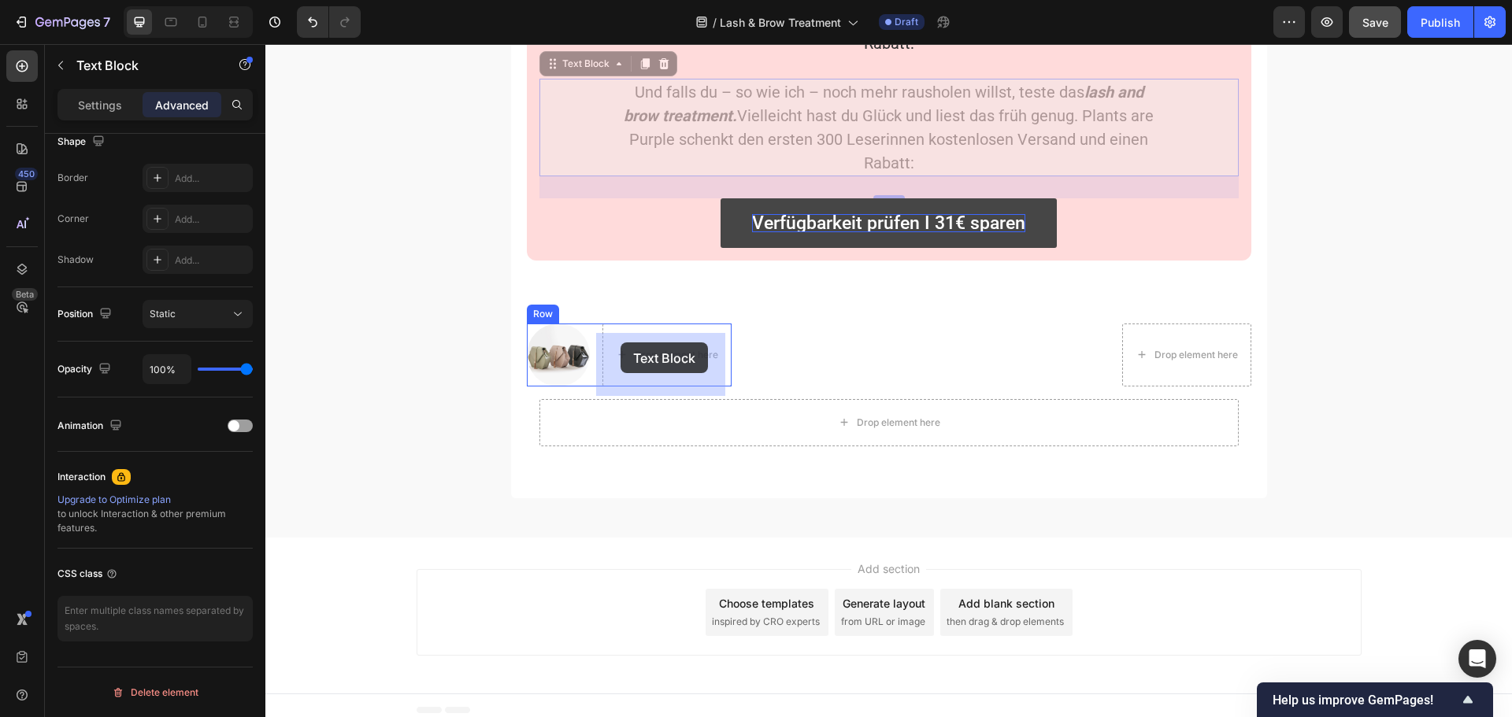
drag, startPoint x: 549, startPoint y: 73, endPoint x: 620, endPoint y: 342, distance: 278.6
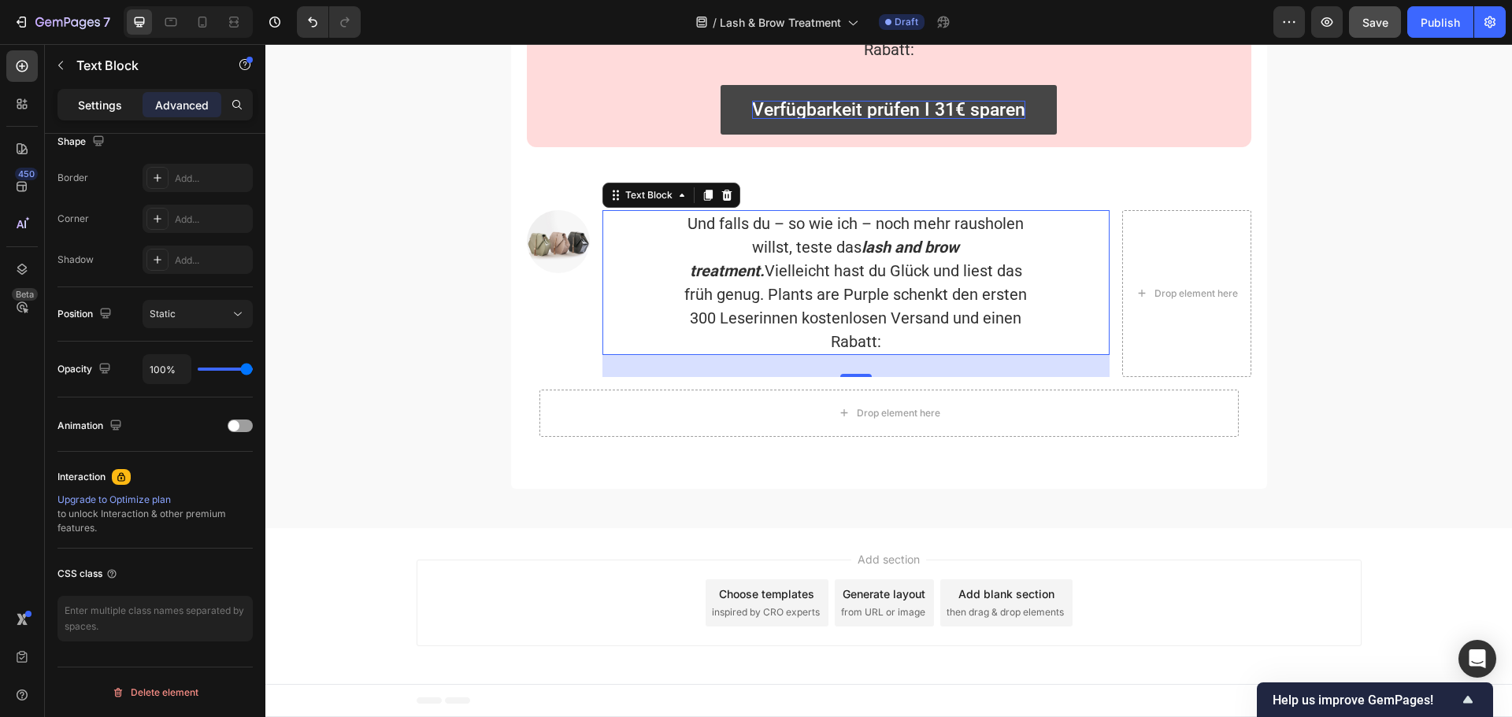
click at [90, 112] on p "Settings" at bounding box center [100, 105] width 44 height 17
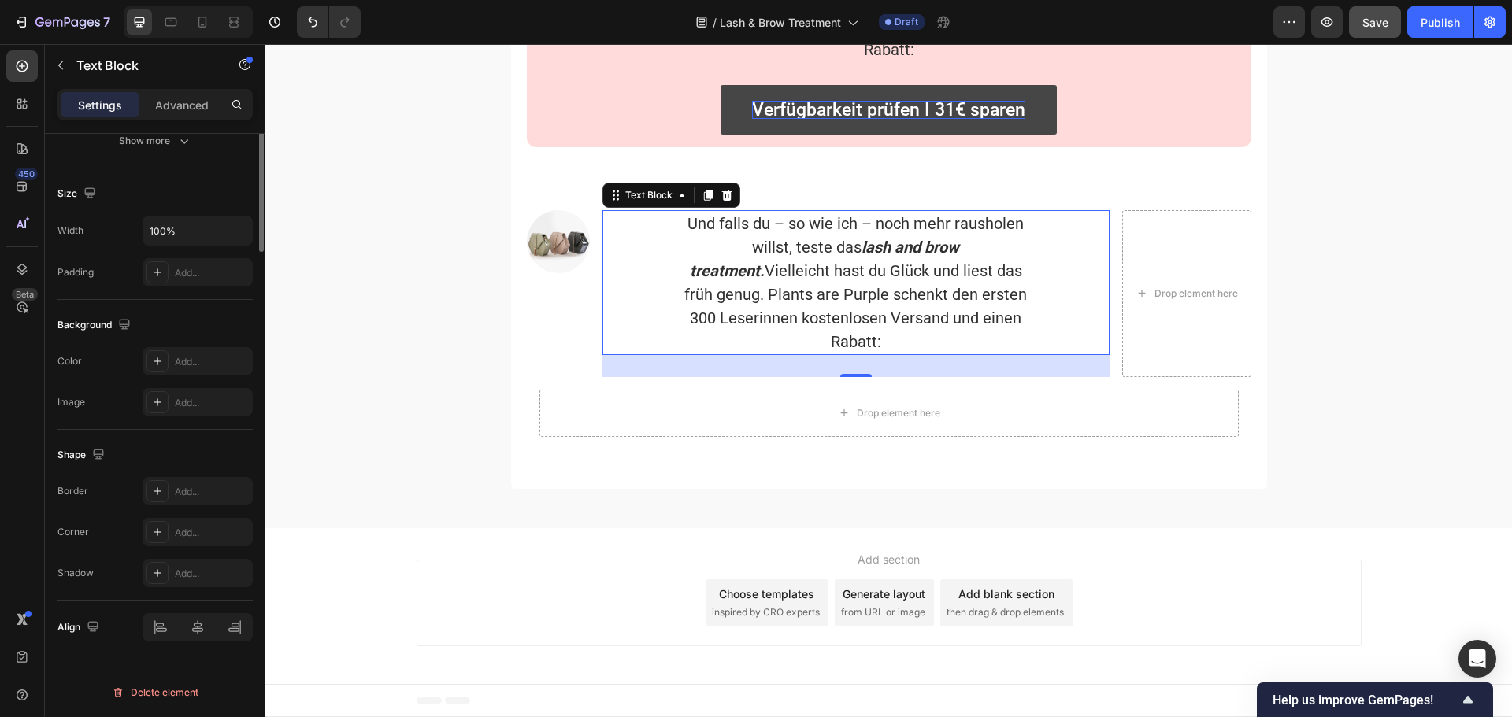
scroll to position [0, 0]
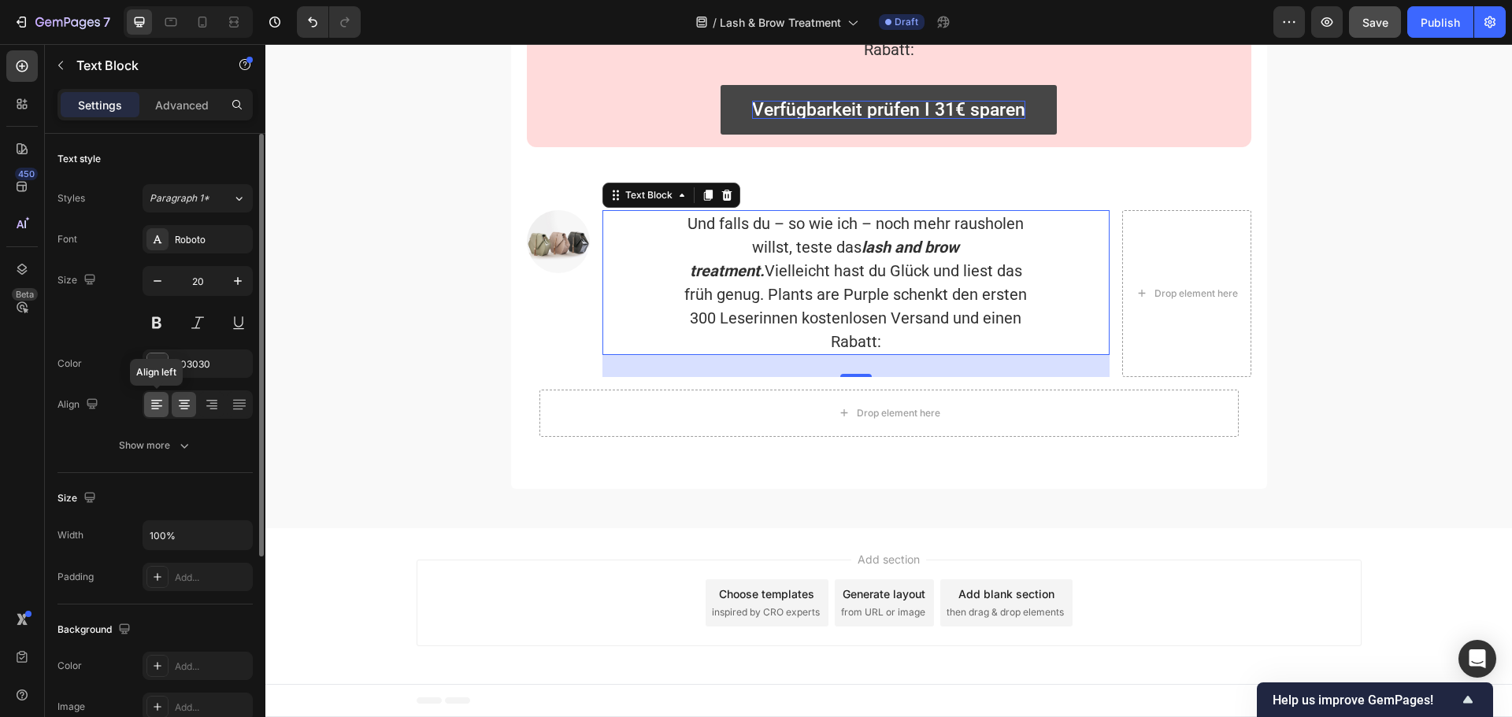
click at [162, 398] on icon at bounding box center [157, 405] width 16 height 16
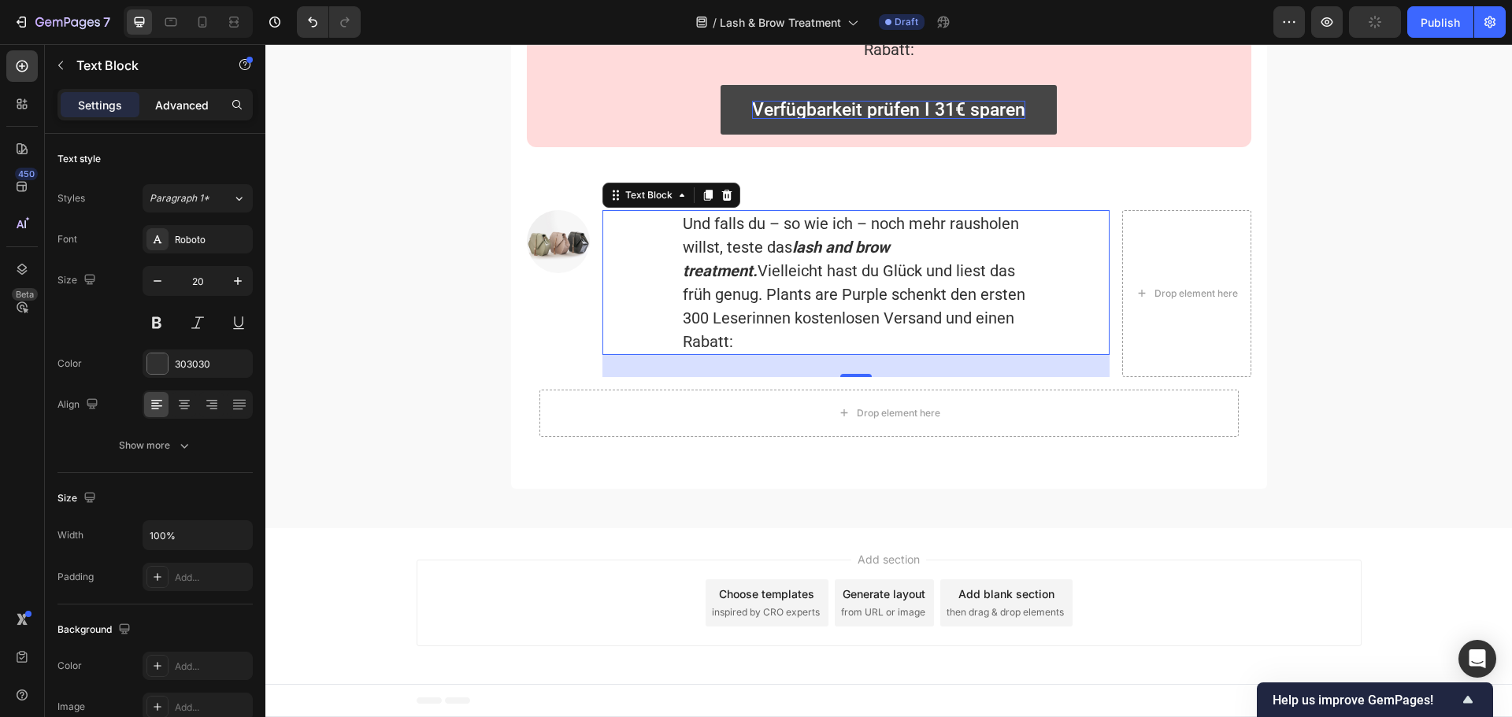
click at [181, 105] on p "Advanced" at bounding box center [182, 105] width 54 height 17
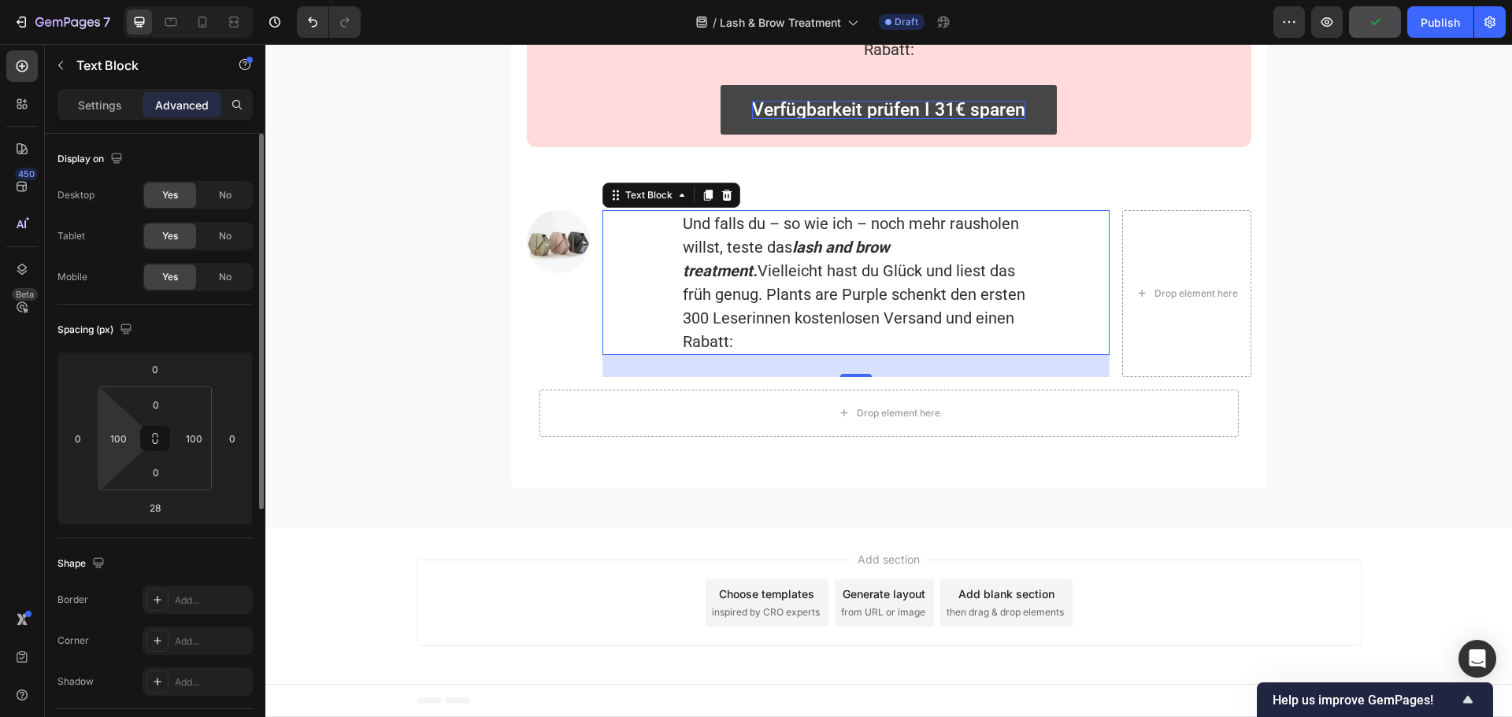
click at [121, 0] on html "7 Version history / Lash & Brow Treatment Draft Preview Publish 450 Beta Sectio…" at bounding box center [756, 0] width 1512 height 0
type input "0"
click at [204, 436] on input "100" at bounding box center [194, 439] width 24 height 24
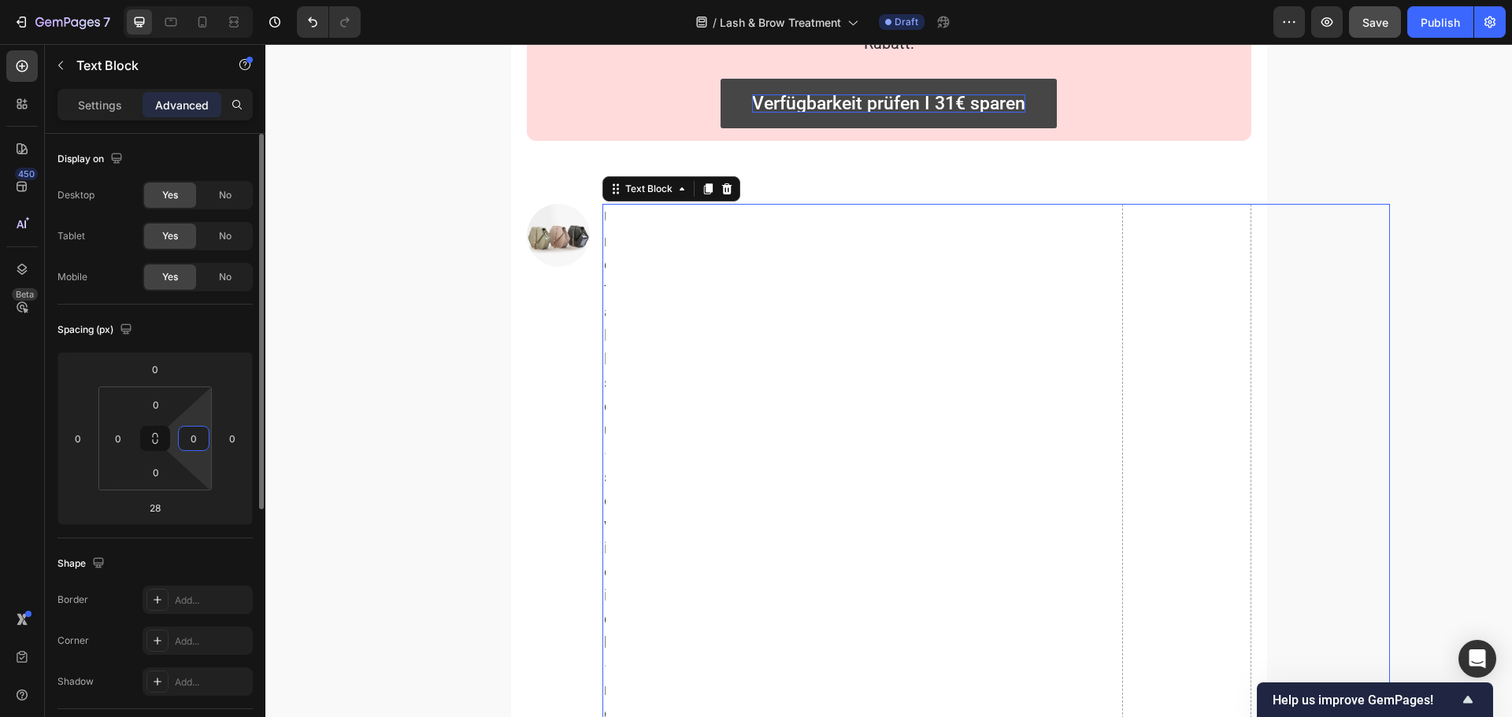
type input "0"
drag, startPoint x: 165, startPoint y: 309, endPoint x: 165, endPoint y: 300, distance: 8.7
click at [165, 308] on div "Spacing (px) 0 0 28 0 0 0 0 0" at bounding box center [154, 422] width 195 height 234
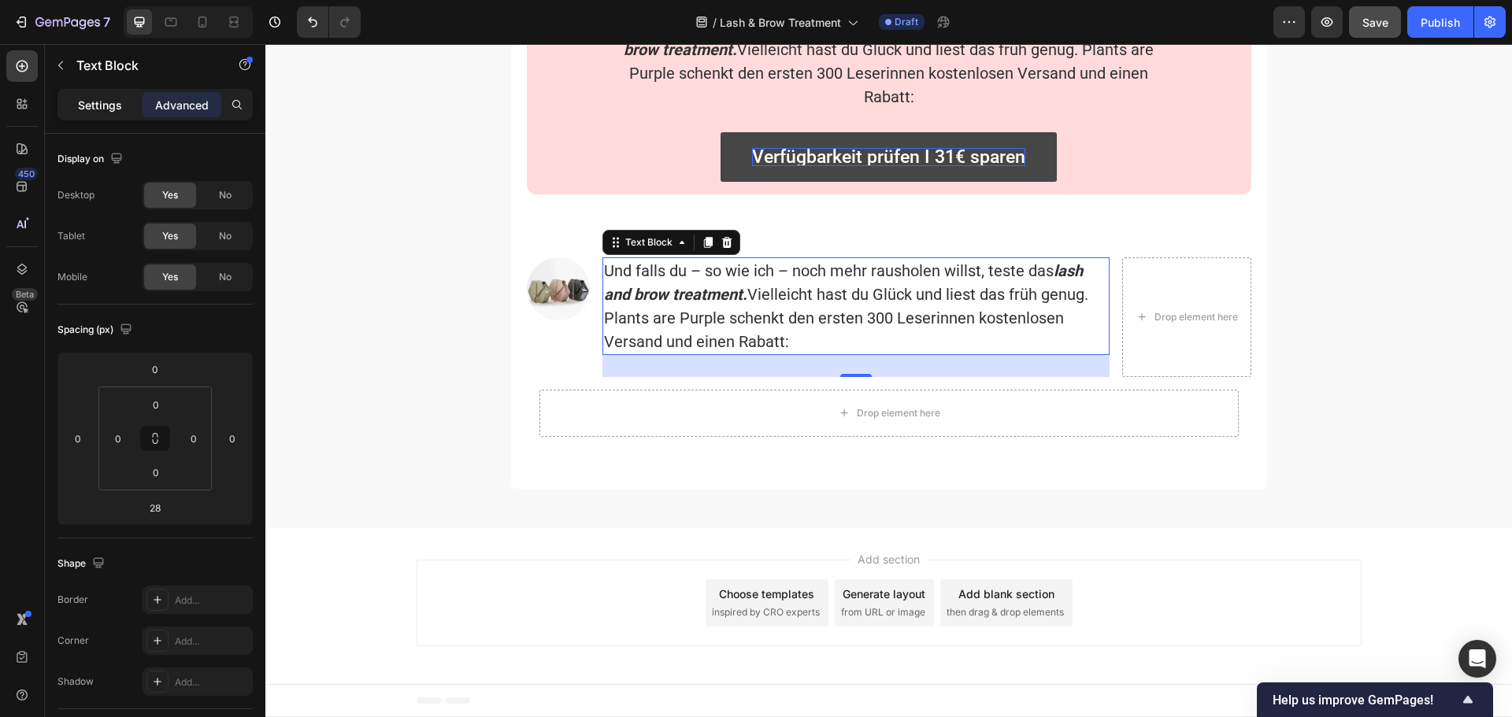
scroll to position [4326, 0]
click at [668, 291] on strong "lash and brow treatment." at bounding box center [843, 282] width 479 height 43
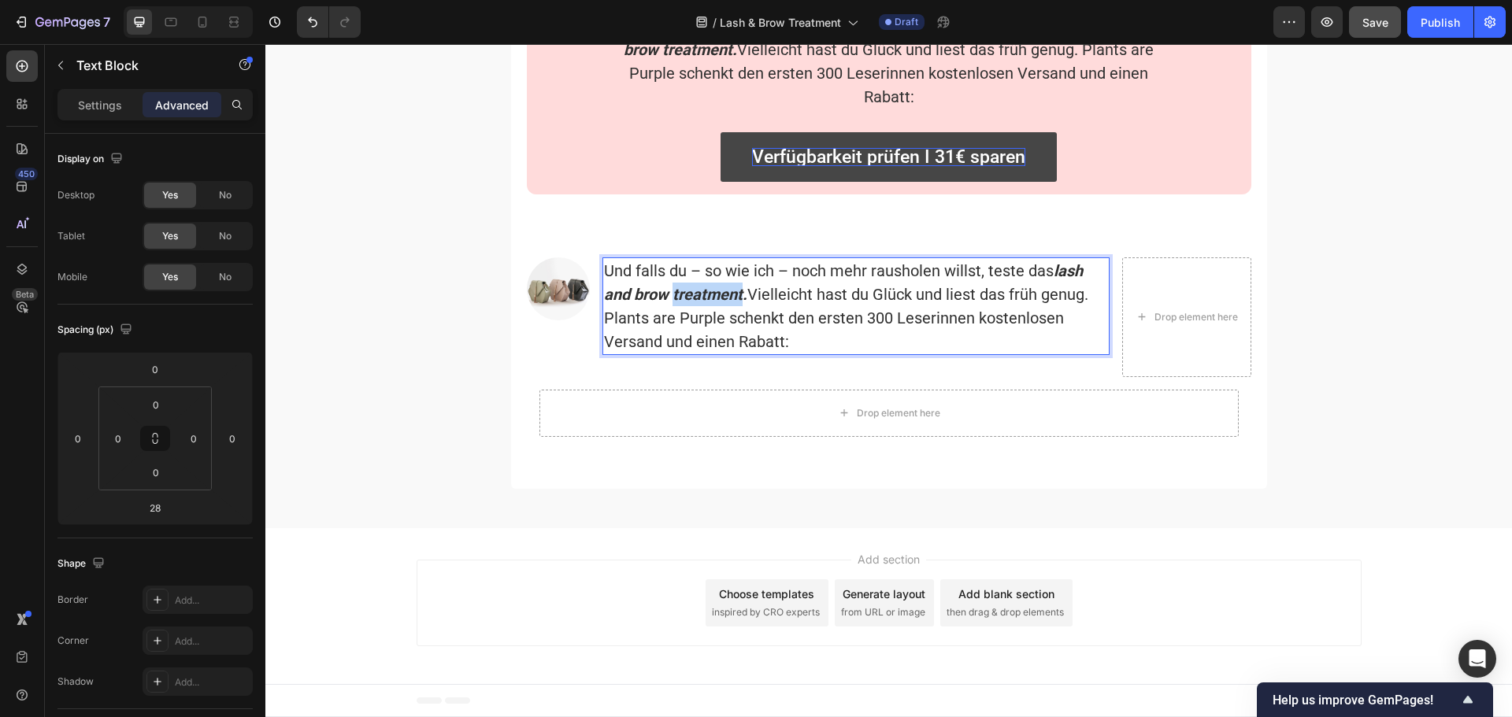
click at [668, 291] on strong "lash and brow treatment." at bounding box center [843, 282] width 479 height 43
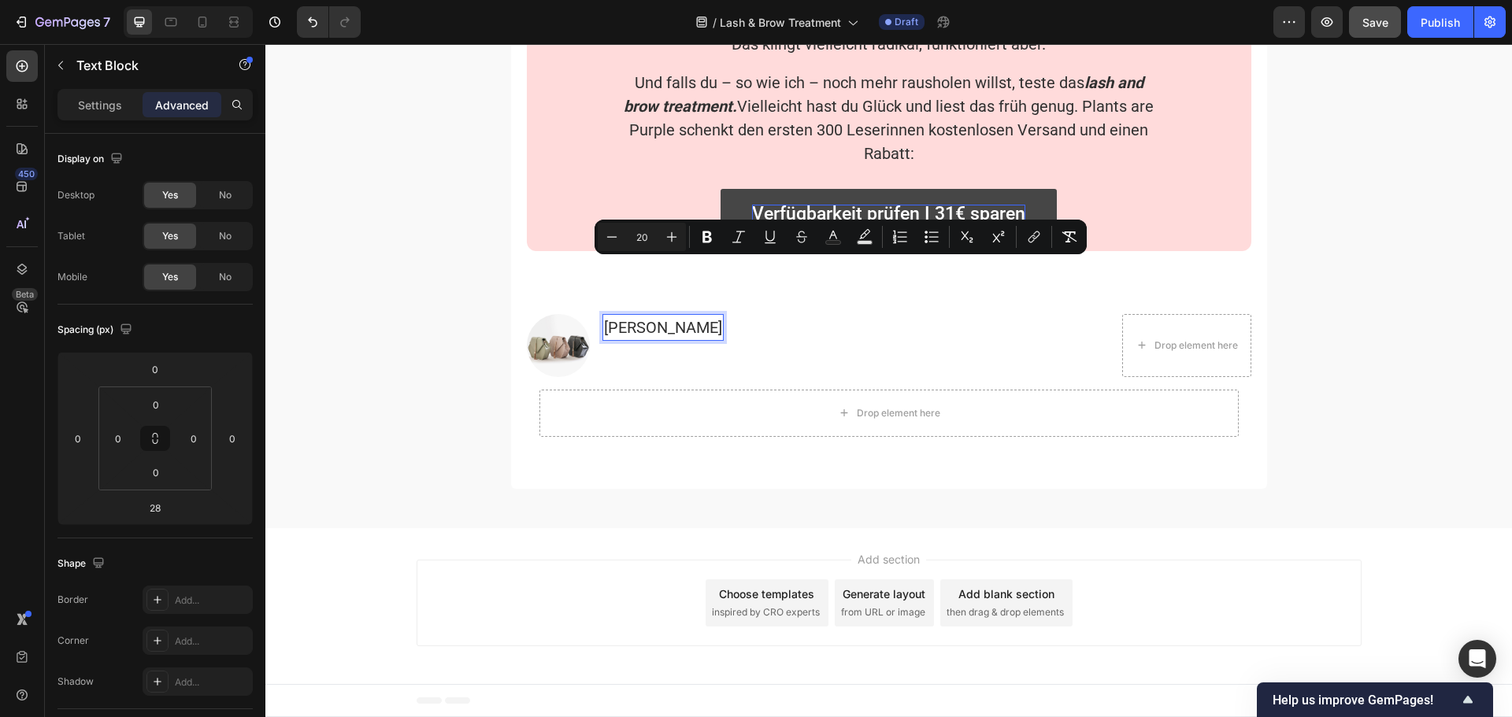
scroll to position [4270, 0]
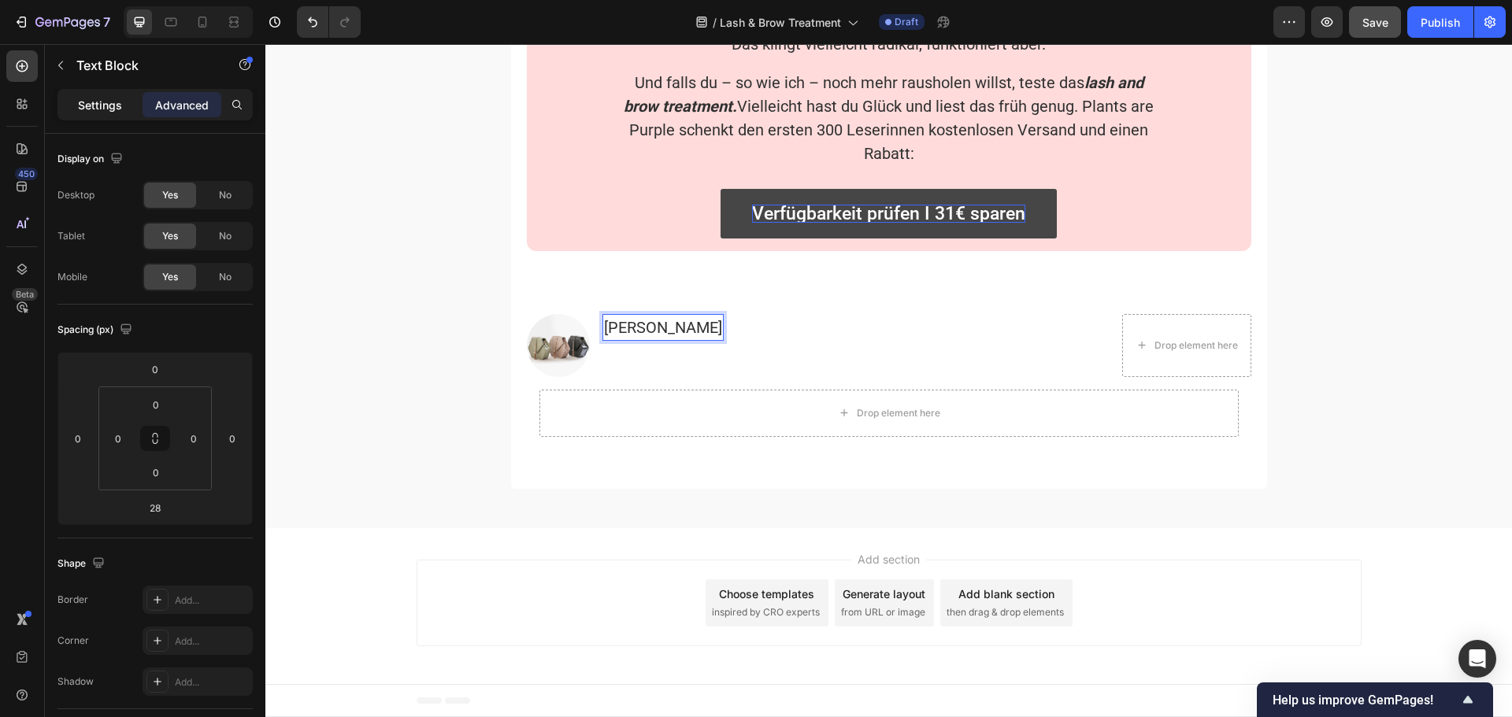
click at [85, 115] on div "Settings" at bounding box center [100, 104] width 79 height 25
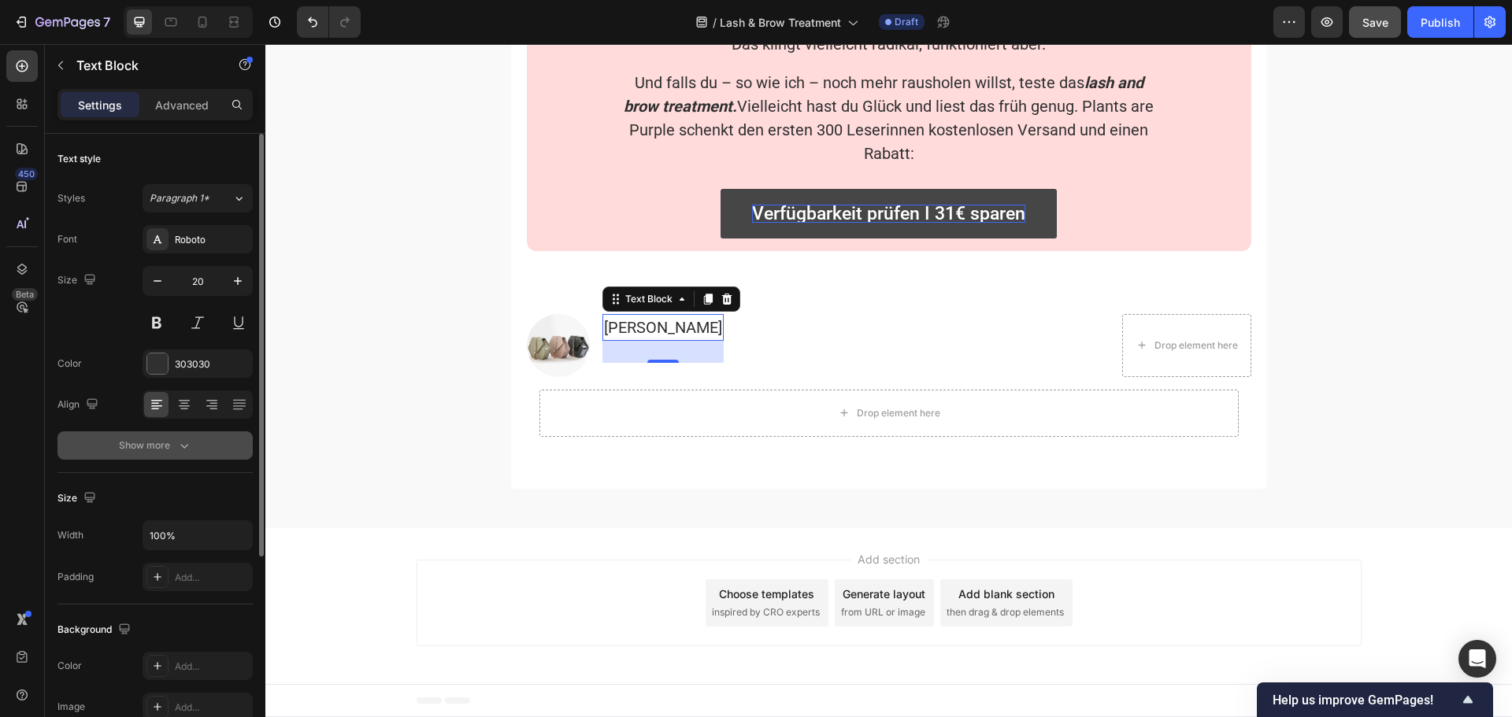
click at [161, 450] on div "Show more" at bounding box center [155, 446] width 73 height 16
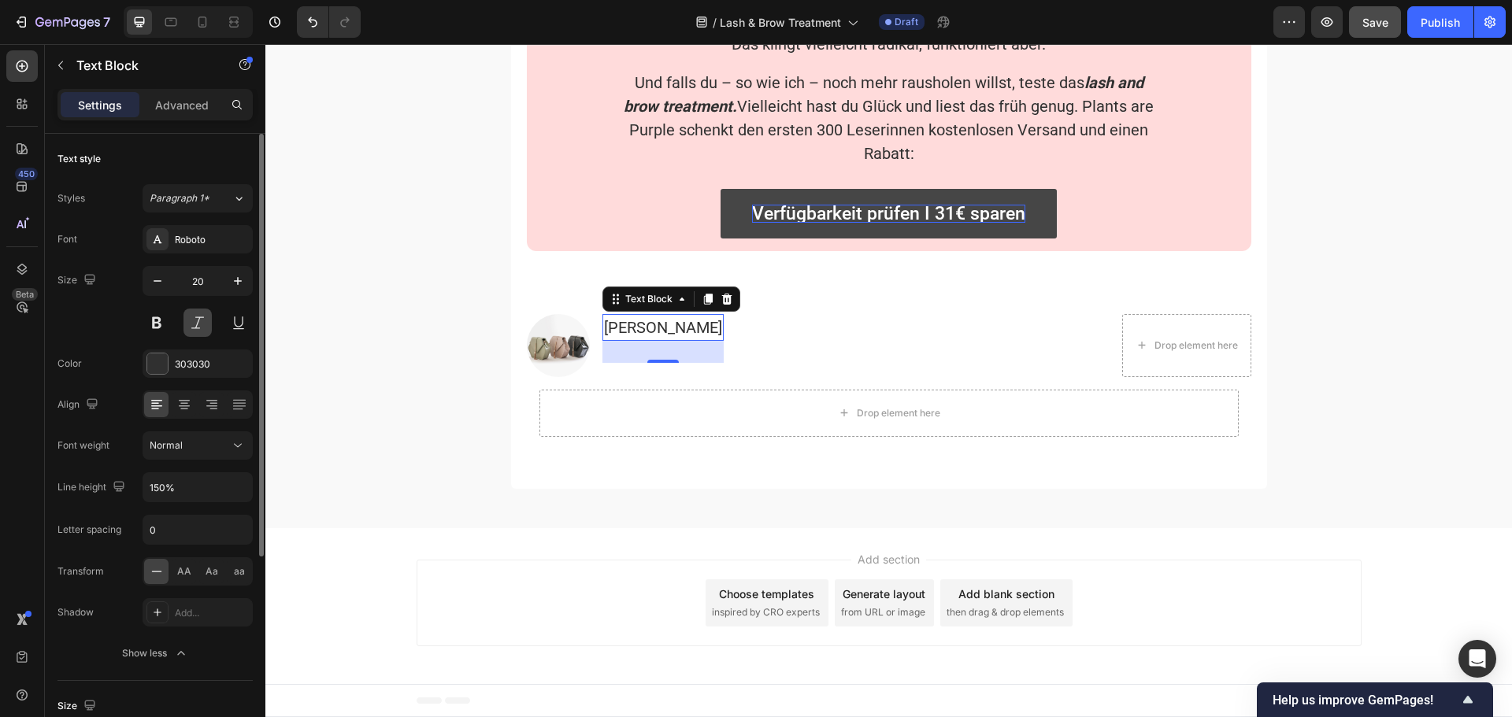
click at [196, 320] on button at bounding box center [197, 323] width 28 height 28
click at [187, 374] on div "303030" at bounding box center [198, 364] width 110 height 28
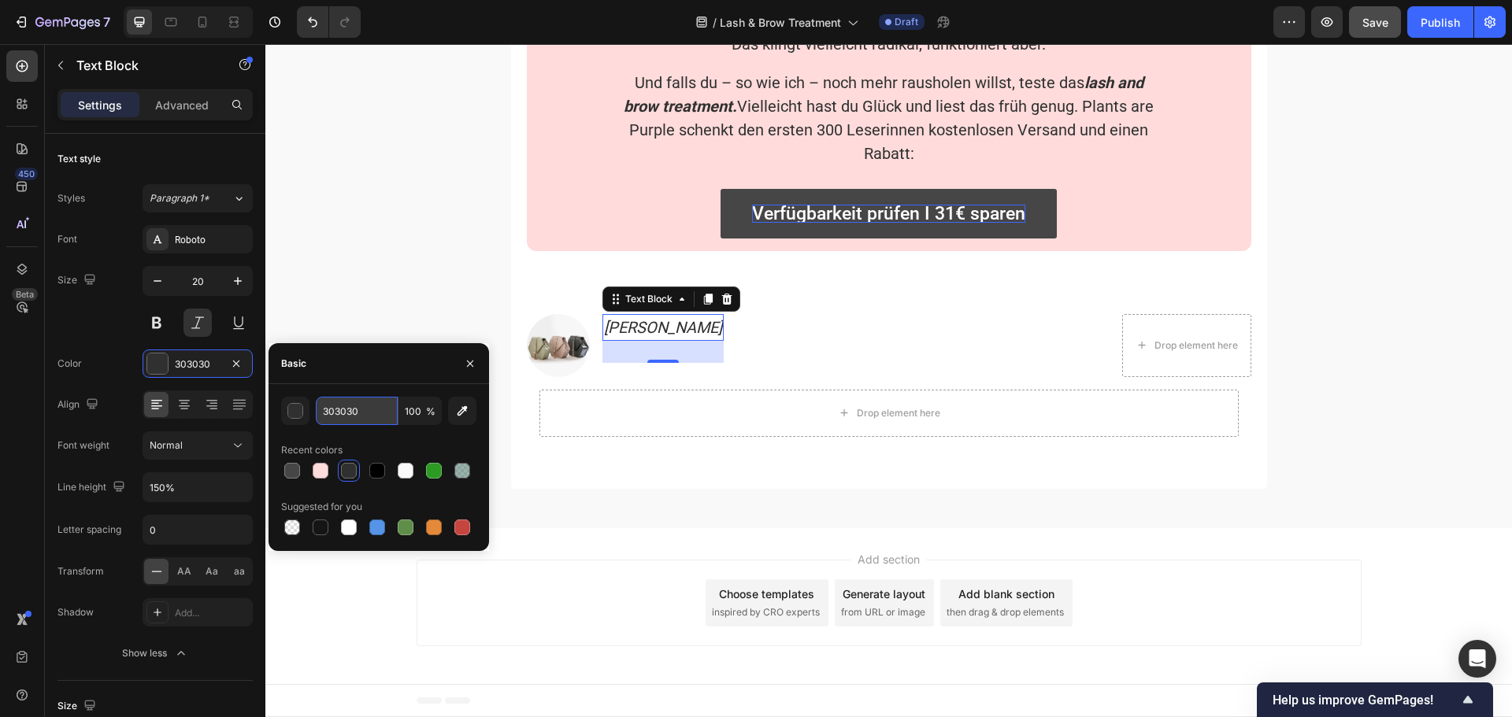
click at [343, 412] on input "303030" at bounding box center [357, 411] width 82 height 28
type input "272727"
click at [342, 439] on div "Recent colors" at bounding box center [378, 450] width 195 height 25
click at [120, 378] on div "Font Roboto Size 20 Color 272727 Align Font weight Normal Line height 150% Lett…" at bounding box center [154, 446] width 195 height 442
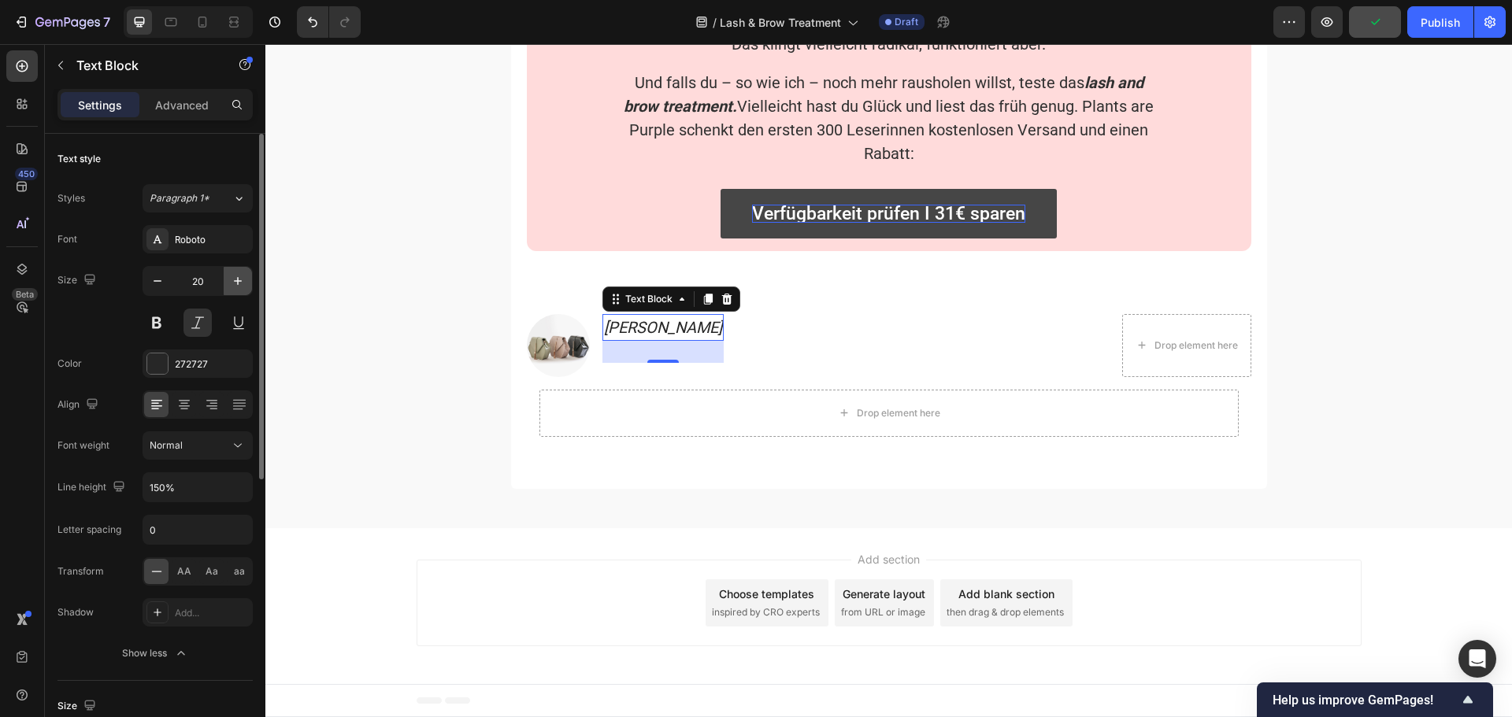
click at [239, 279] on icon "button" at bounding box center [238, 281] width 16 height 16
type input "21"
drag, startPoint x: 631, startPoint y: 362, endPoint x: 643, endPoint y: 335, distance: 29.3
click at [643, 335] on div "[PERSON_NAME] Text Block 0" at bounding box center [666, 328] width 128 height 28
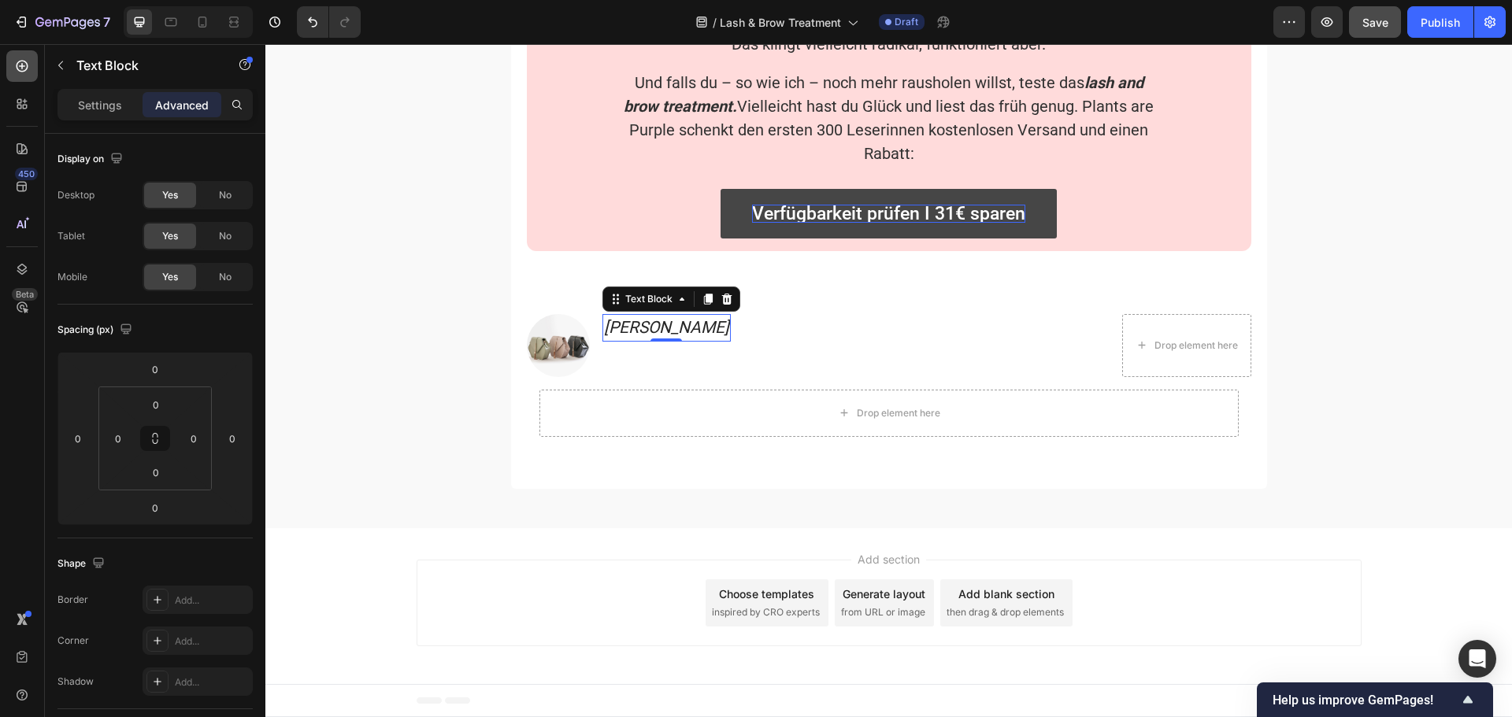
click at [21, 67] on icon at bounding box center [22, 66] width 16 height 16
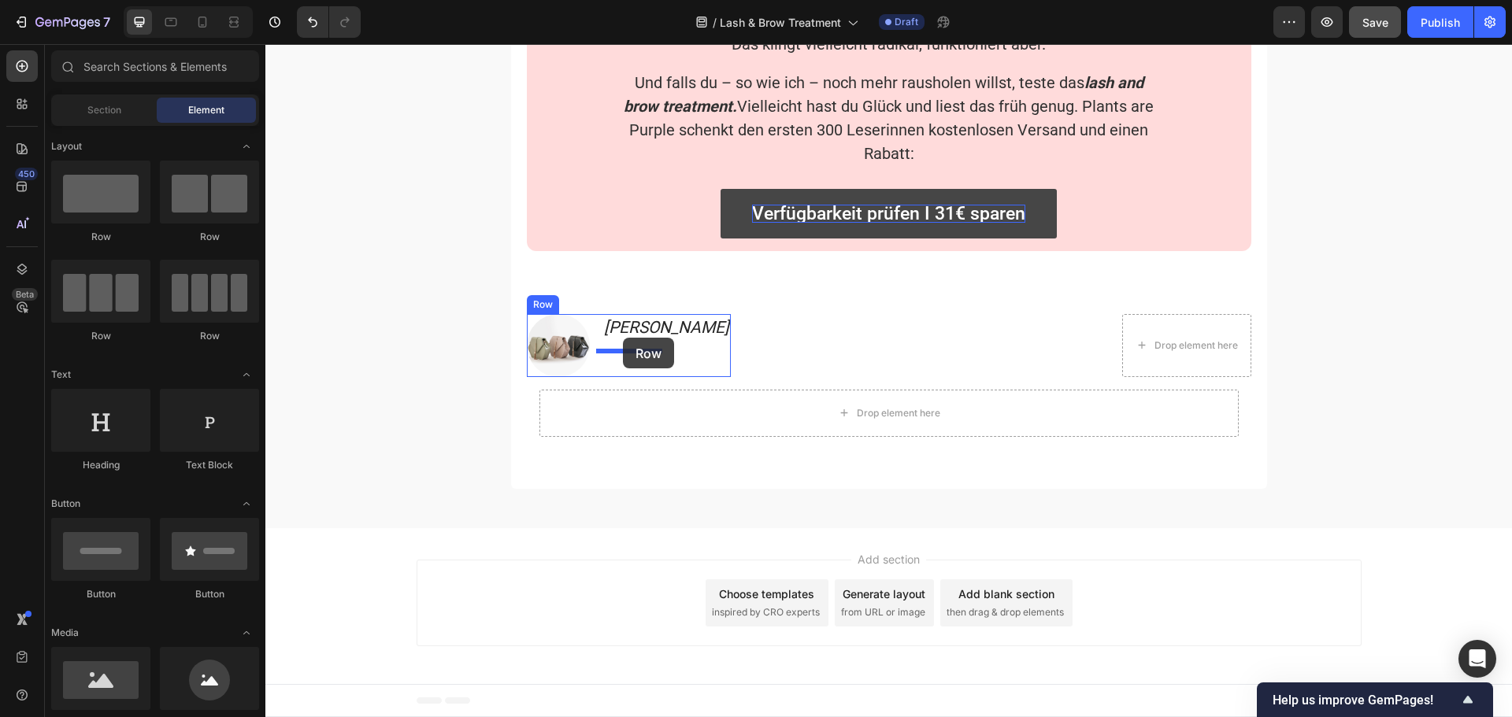
drag, startPoint x: 474, startPoint y: 346, endPoint x: 623, endPoint y: 338, distance: 149.0
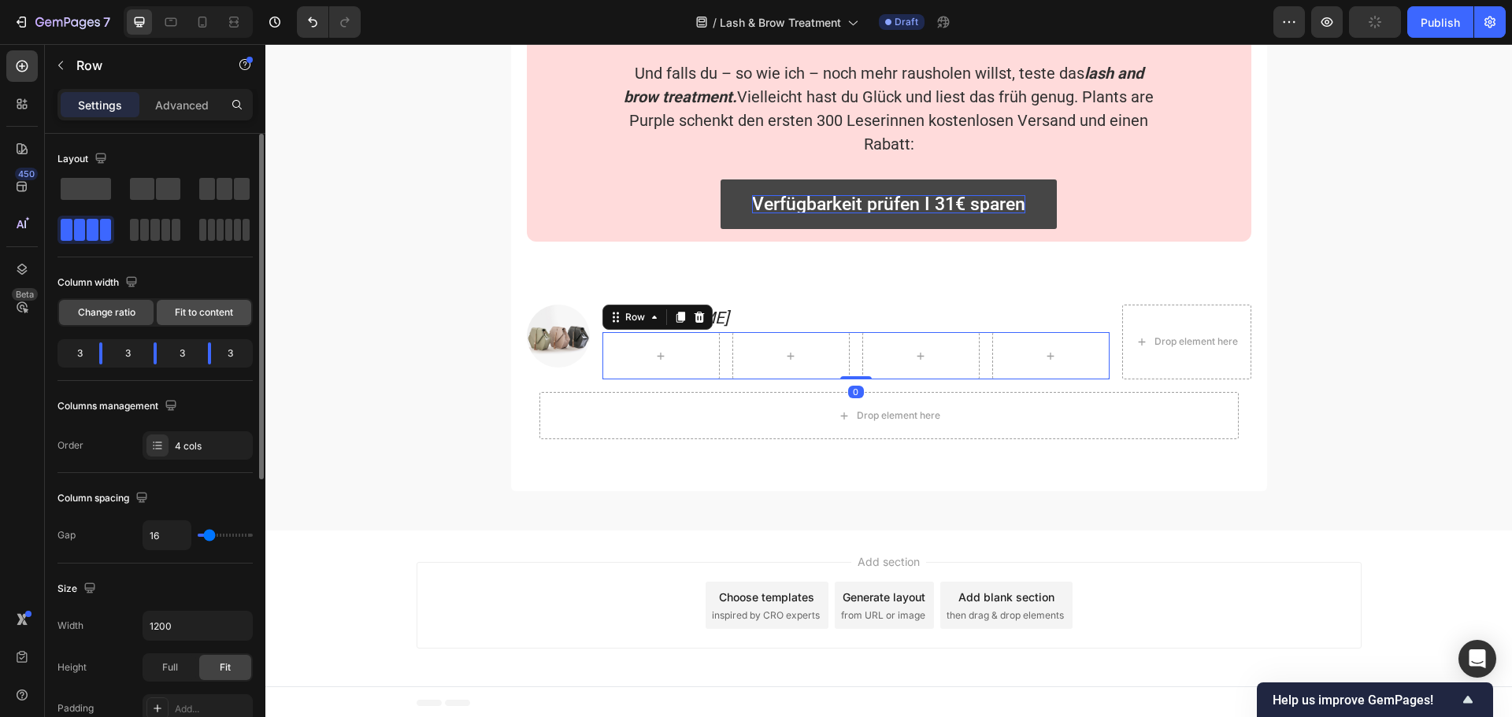
click at [202, 314] on span "Fit to content" at bounding box center [204, 312] width 58 height 14
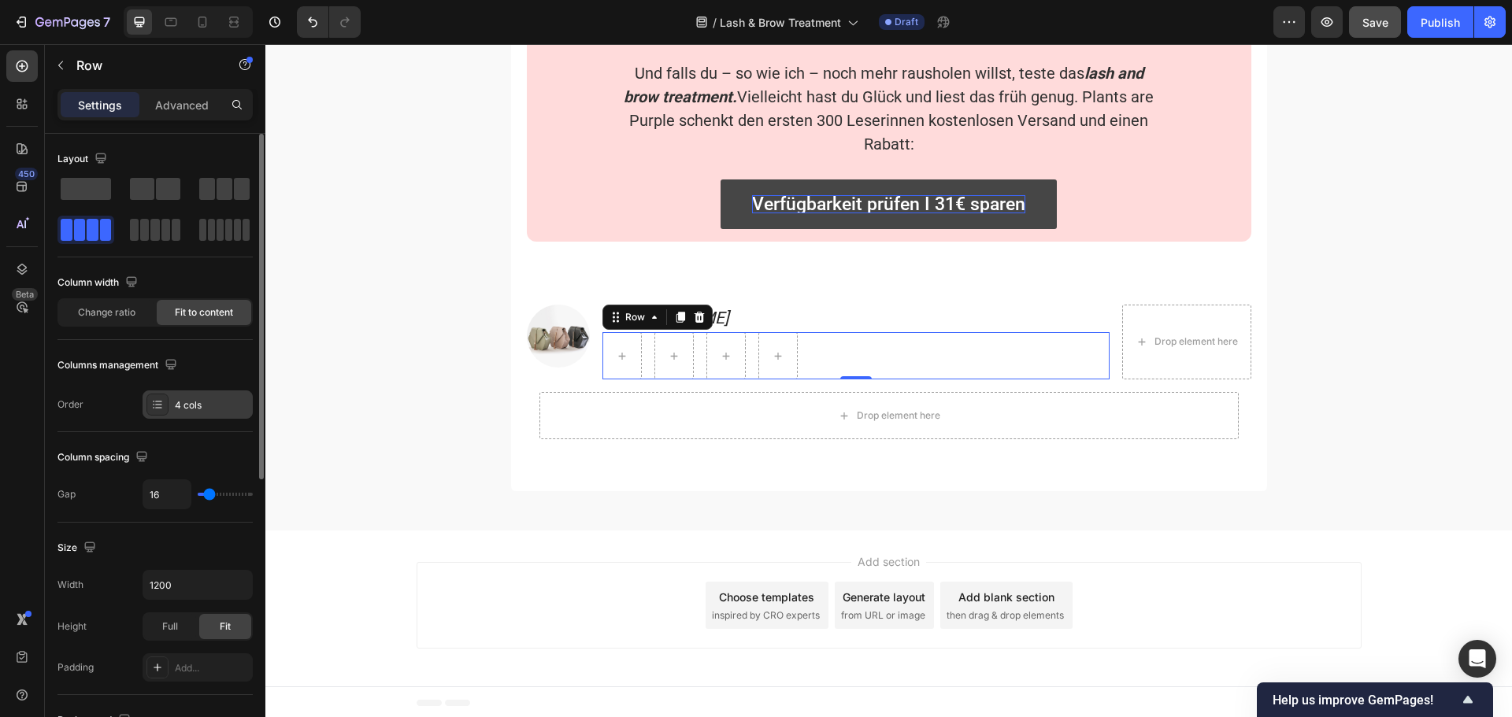
click at [202, 410] on div "4 cols" at bounding box center [212, 405] width 74 height 14
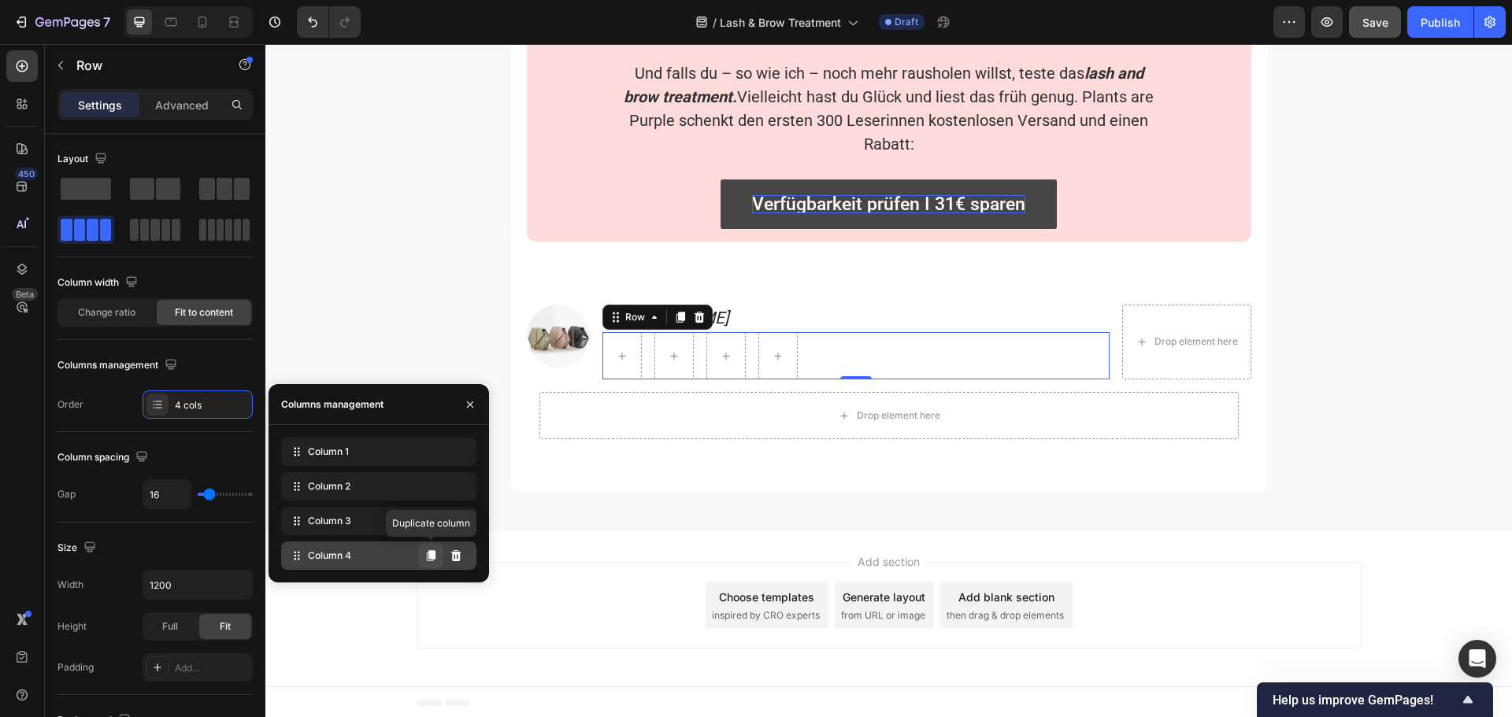
click at [435, 552] on icon at bounding box center [431, 555] width 9 height 11
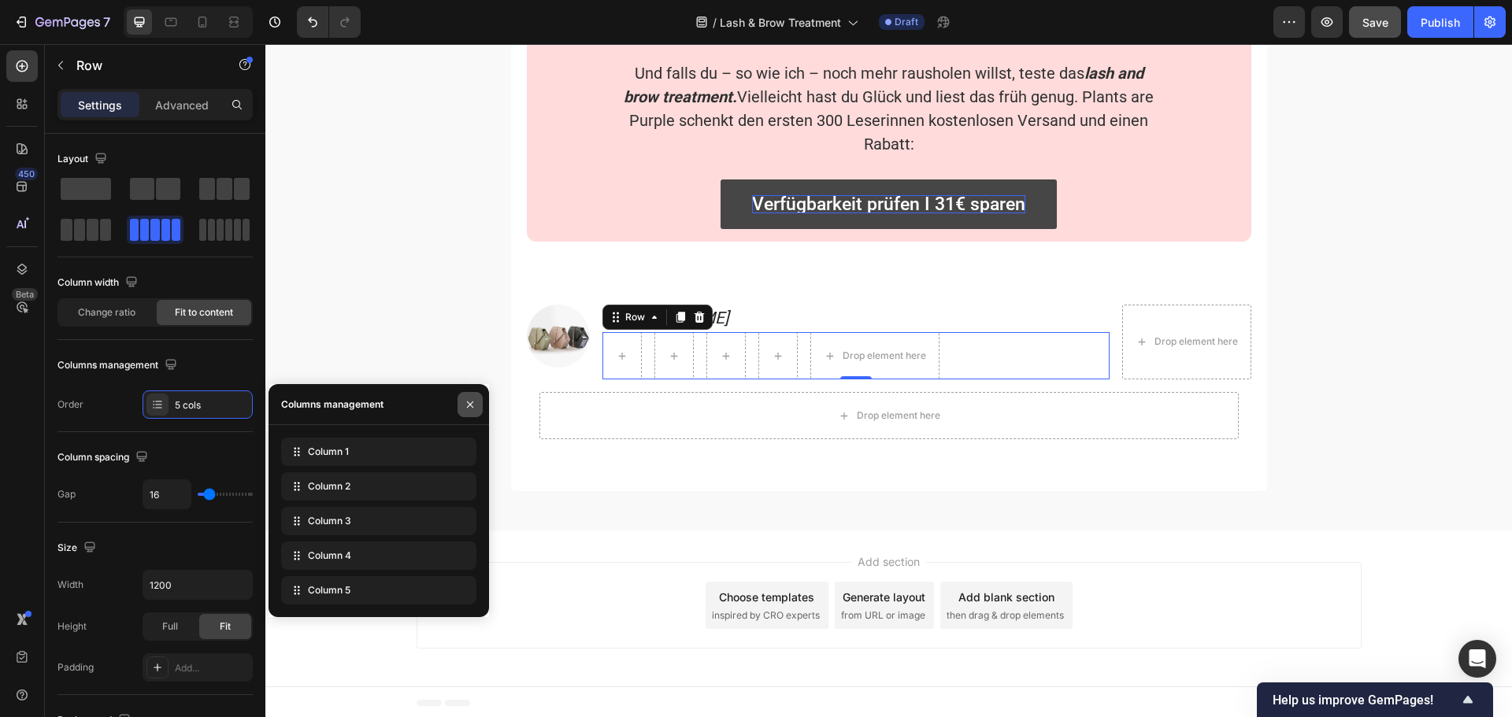
click at [471, 401] on icon "button" at bounding box center [470, 404] width 13 height 13
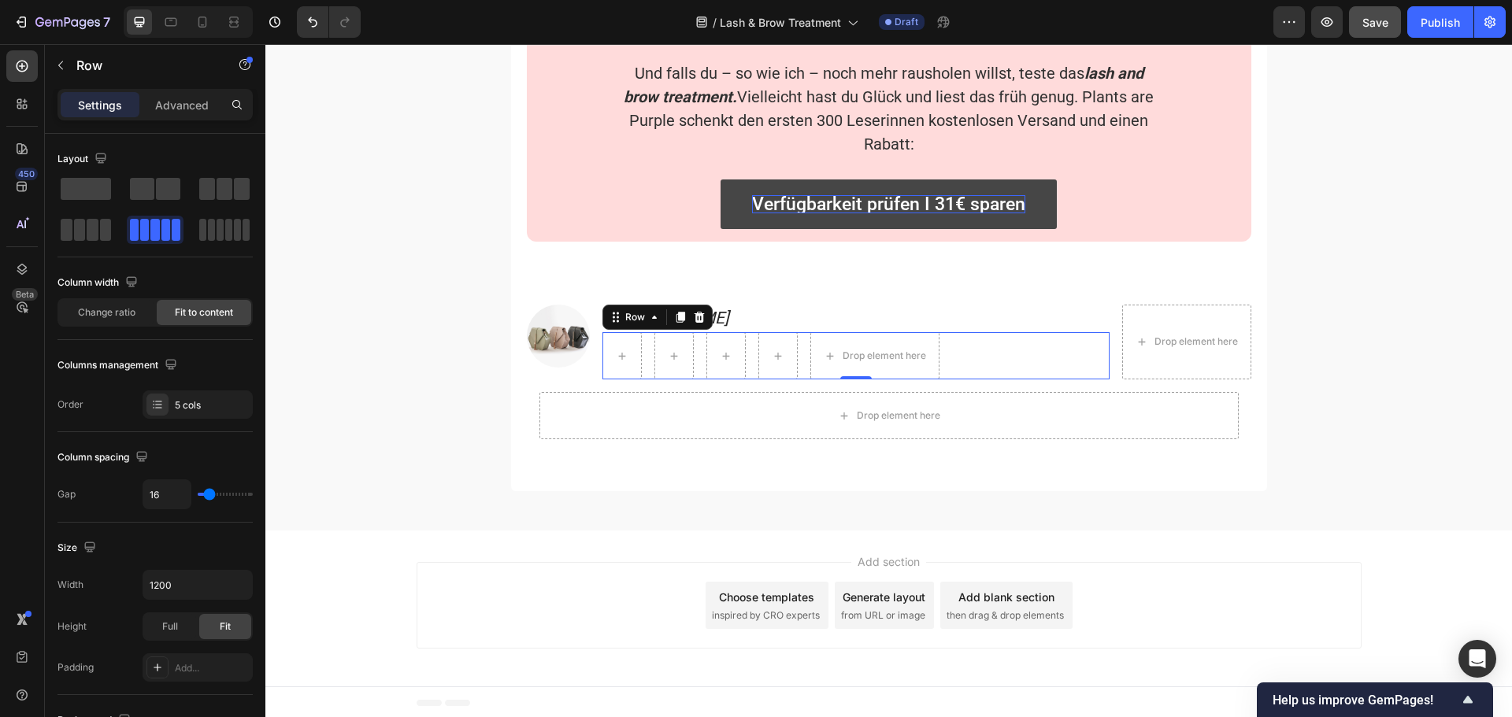
click at [795, 366] on div "Drop element here Row 0" at bounding box center [855, 355] width 507 height 47
click at [211, 224] on span at bounding box center [211, 230] width 7 height 22
click at [158, 228] on span at bounding box center [154, 230] width 9 height 22
click at [235, 581] on icon "button" at bounding box center [238, 585] width 16 height 16
click at [211, 646] on div "Full 100%" at bounding box center [181, 655] width 129 height 30
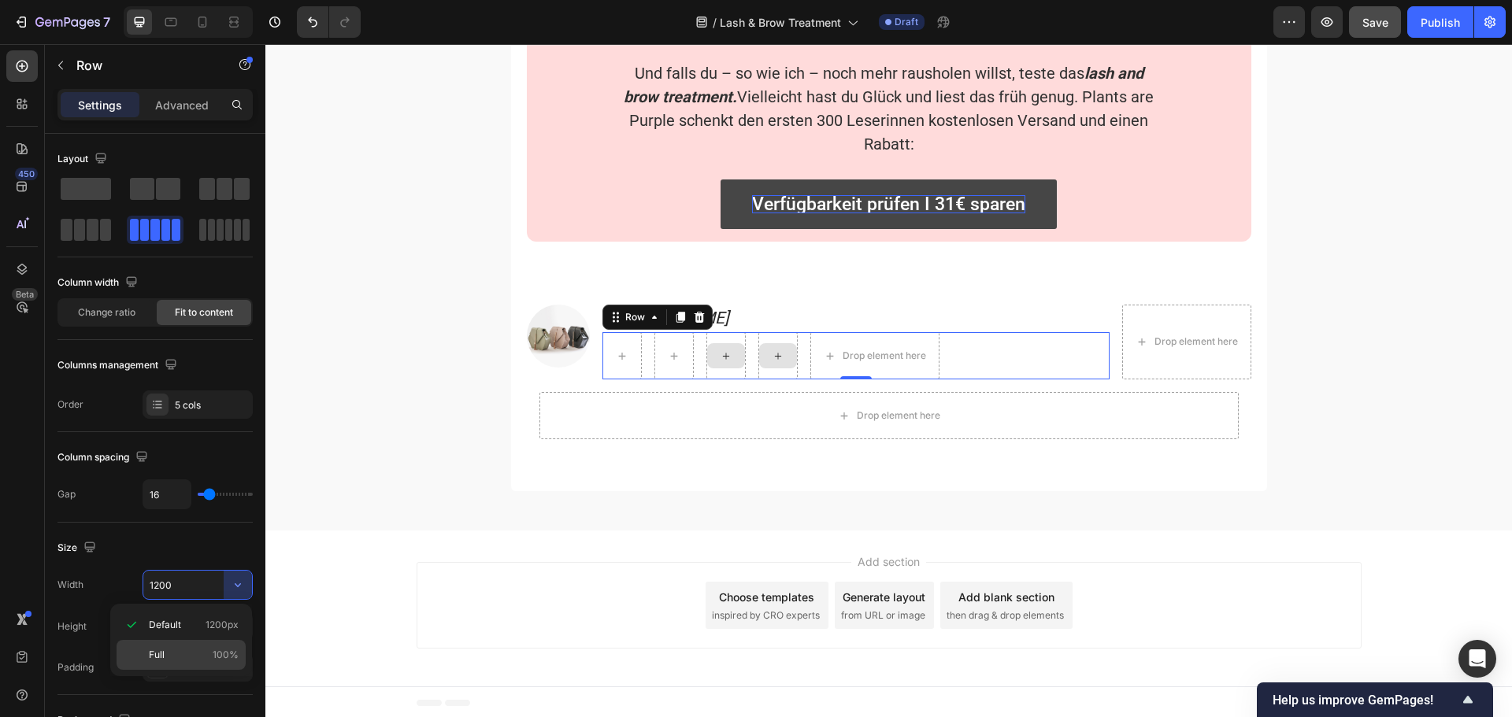
type input "100%"
click at [693, 321] on icon at bounding box center [699, 317] width 13 height 13
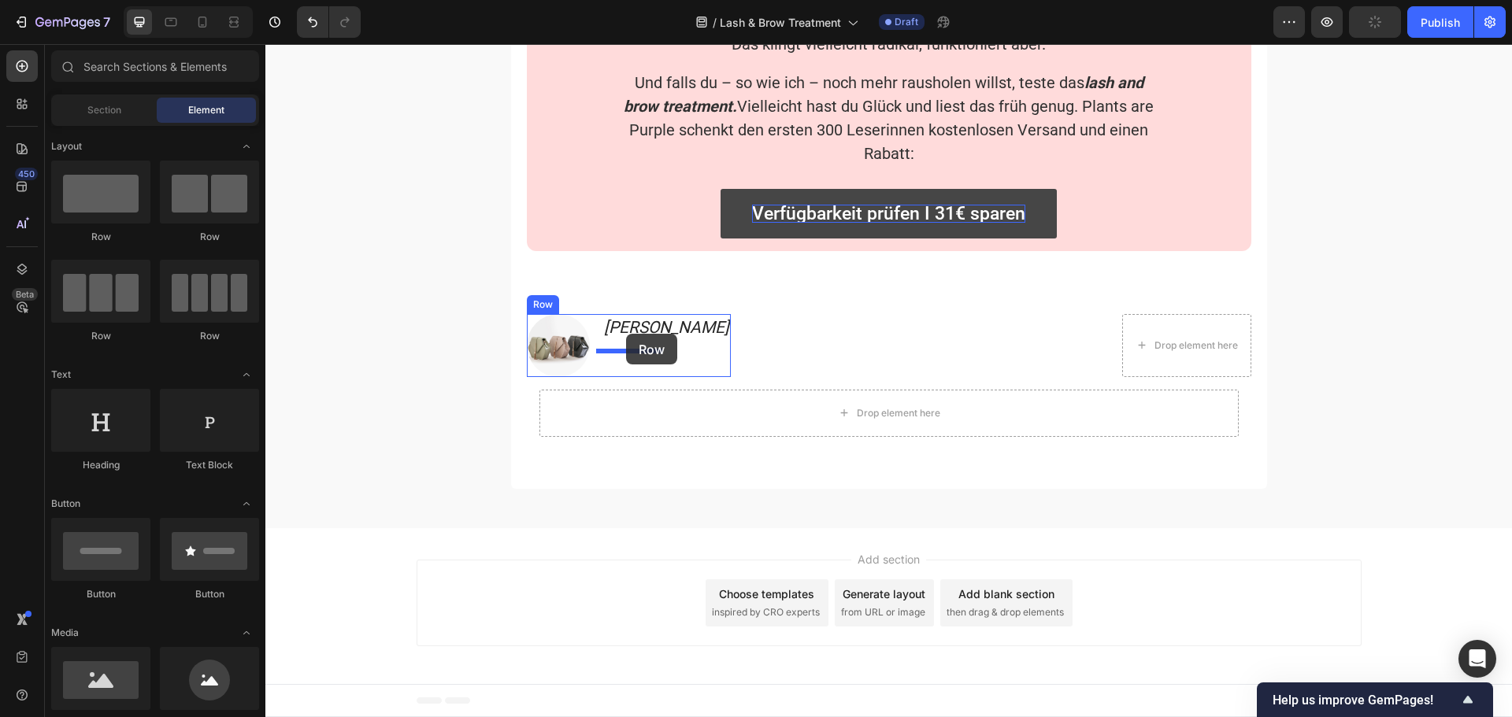
drag, startPoint x: 475, startPoint y: 336, endPoint x: 626, endPoint y: 334, distance: 151.2
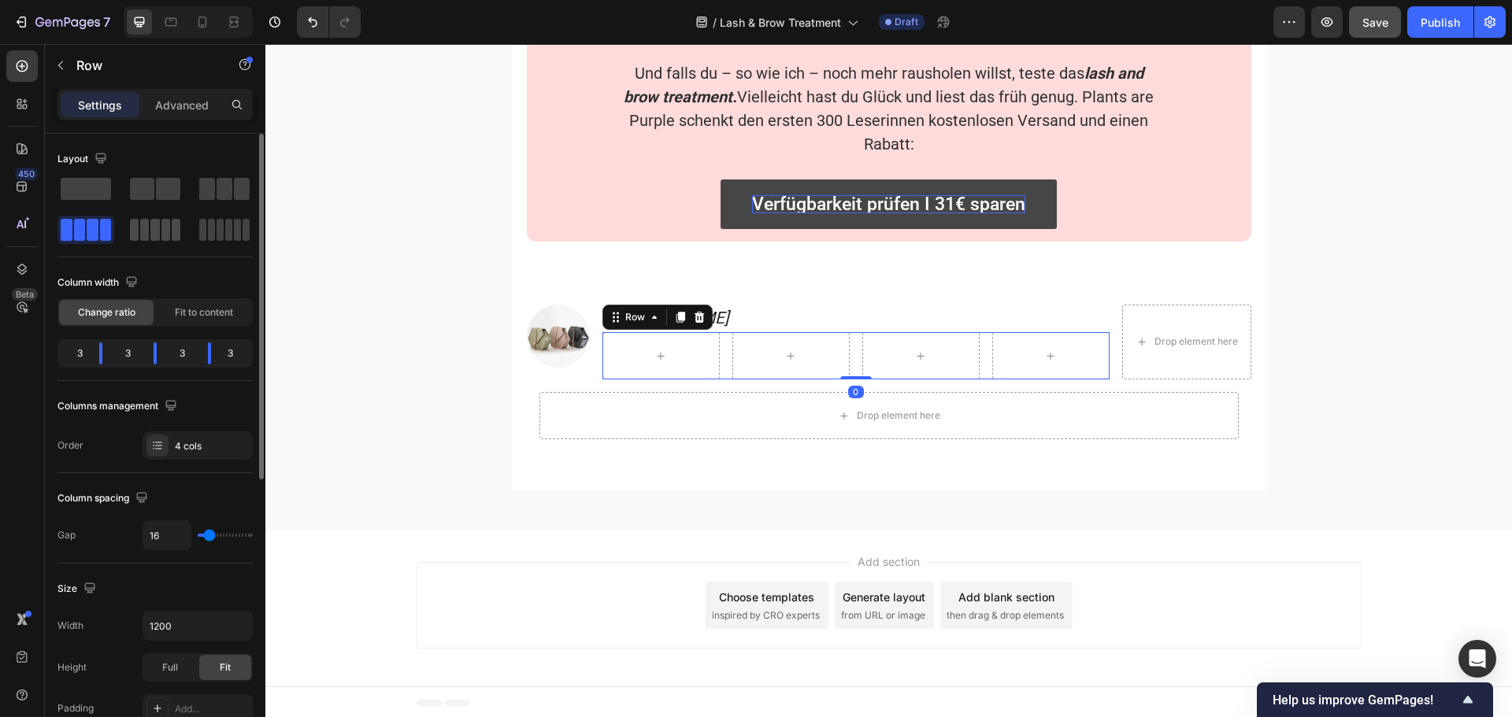
click at [159, 224] on span at bounding box center [154, 230] width 9 height 22
click at [207, 308] on span "Fit to content" at bounding box center [204, 312] width 58 height 14
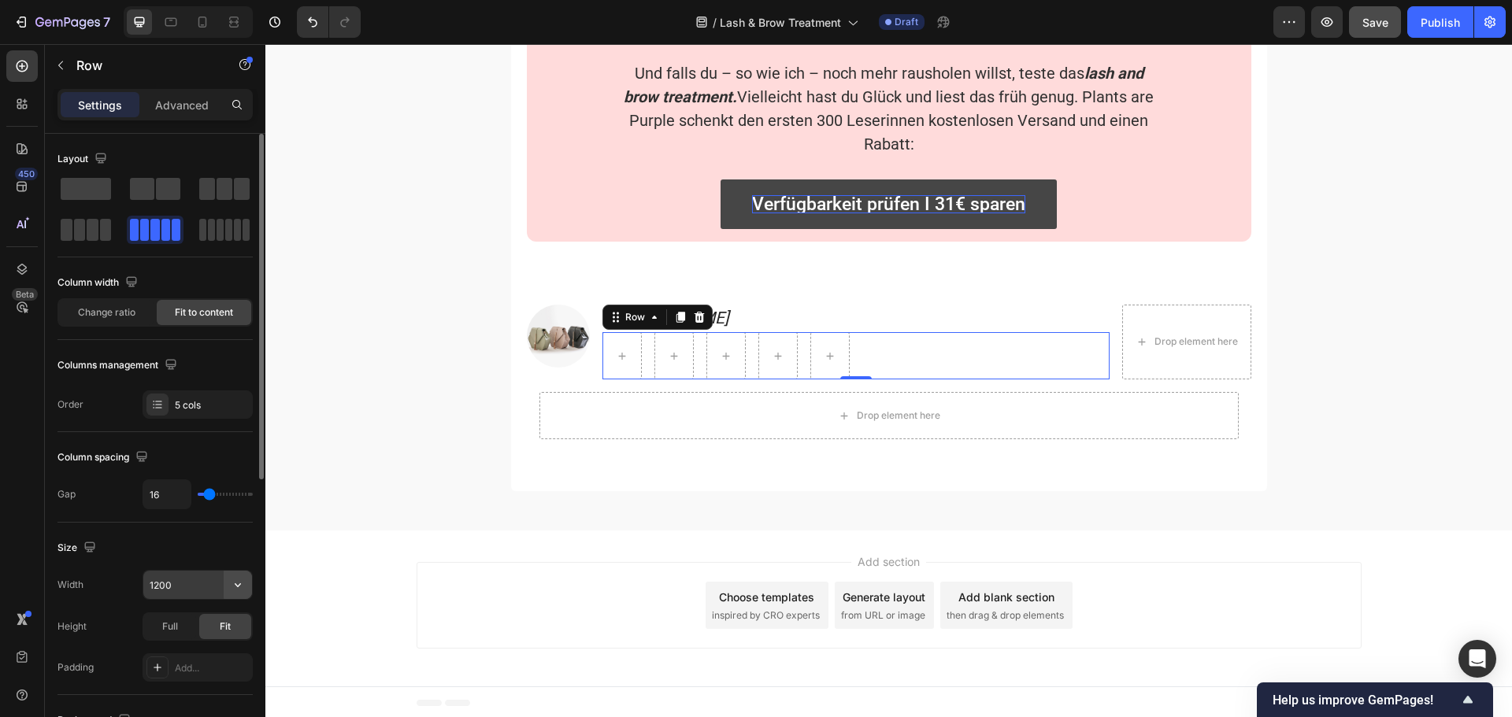
click at [239, 584] on icon "button" at bounding box center [238, 585] width 16 height 16
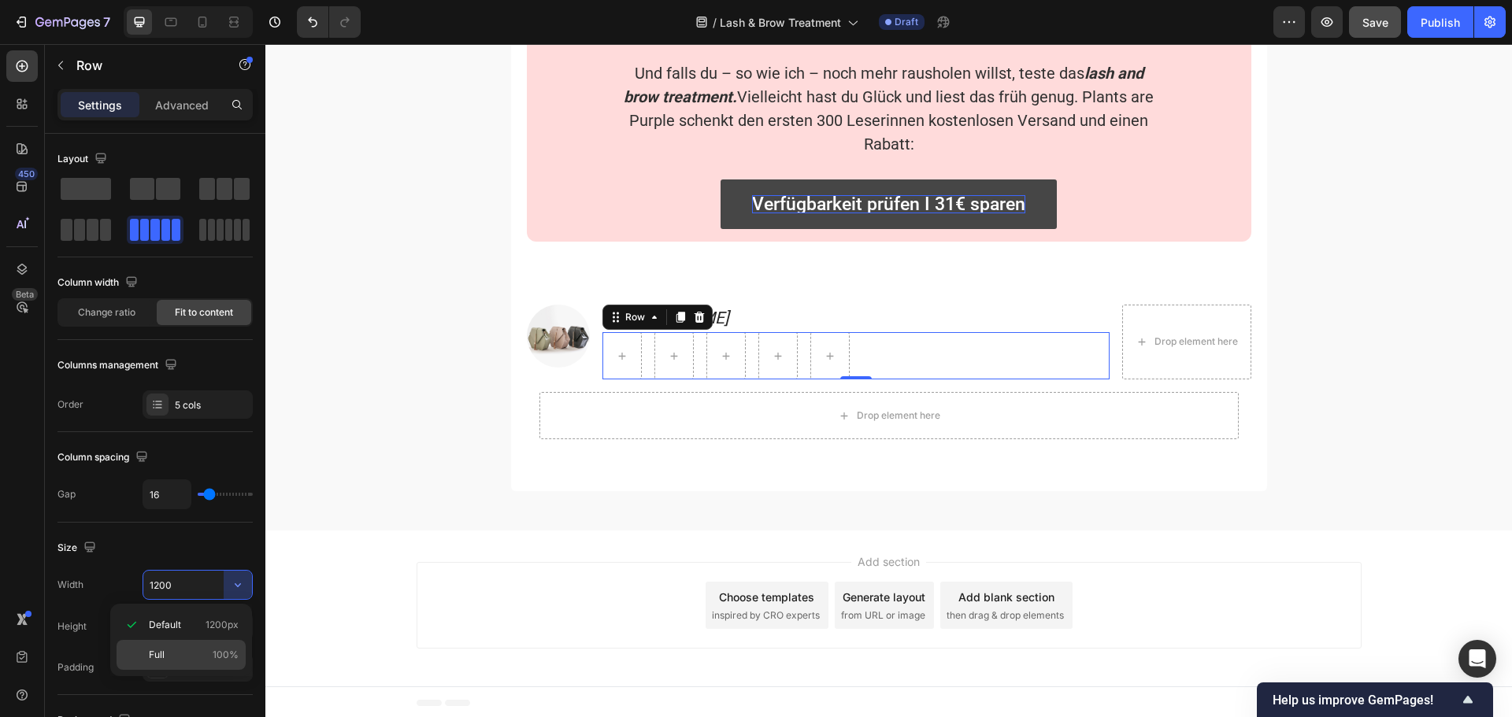
click at [205, 654] on p "Full 100%" at bounding box center [194, 655] width 90 height 14
type input "100%"
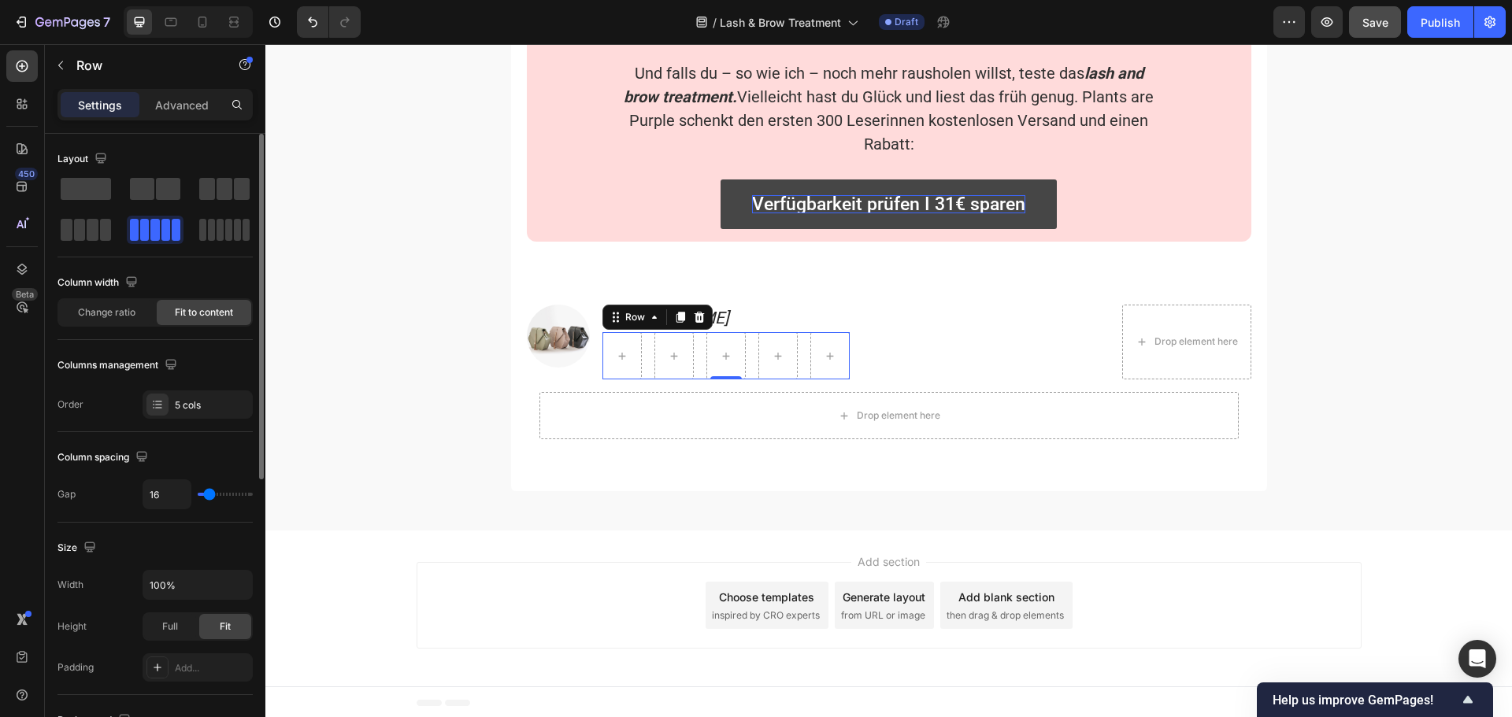
click at [177, 517] on div "Column spacing Gap 16" at bounding box center [154, 477] width 195 height 91
click at [23, 59] on icon at bounding box center [22, 66] width 16 height 16
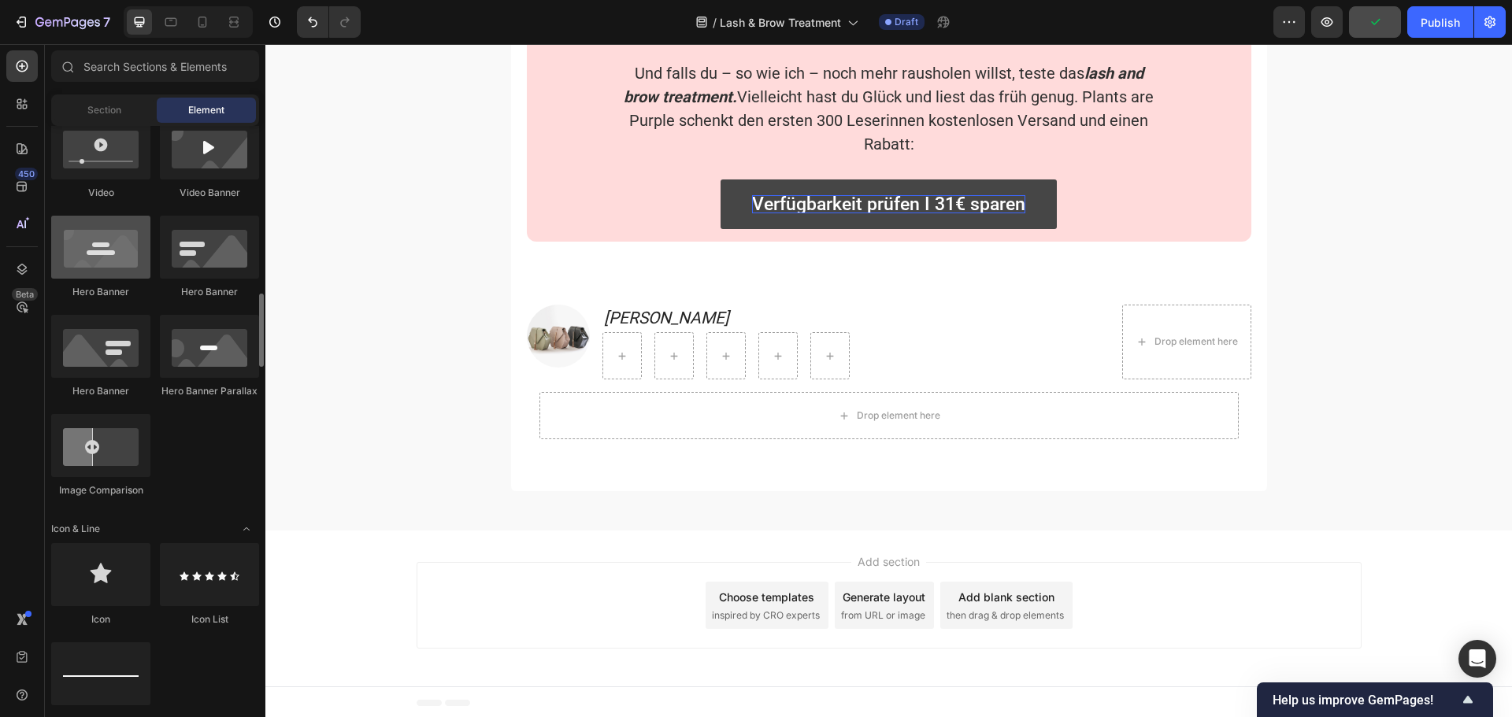
scroll to position [709, 0]
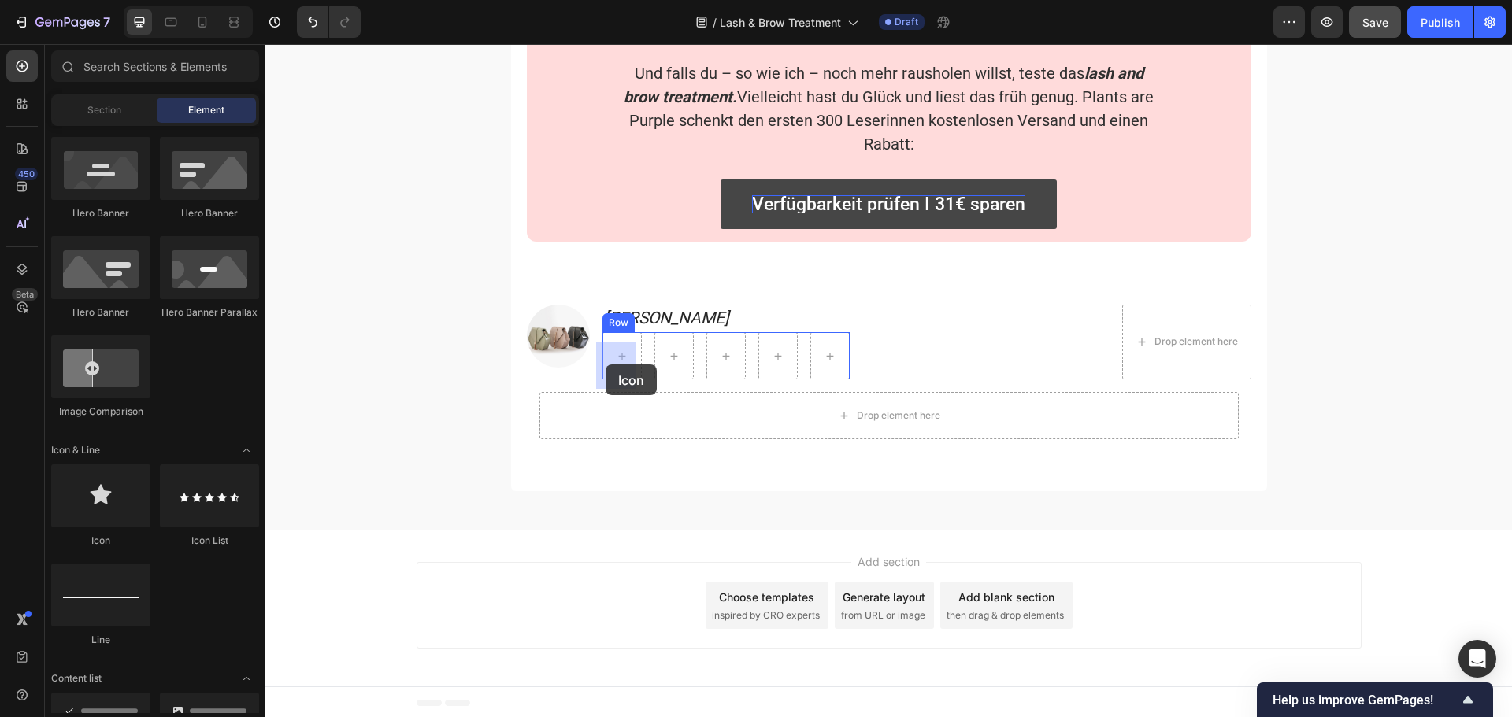
drag, startPoint x: 370, startPoint y: 543, endPoint x: 605, endPoint y: 365, distance: 295.6
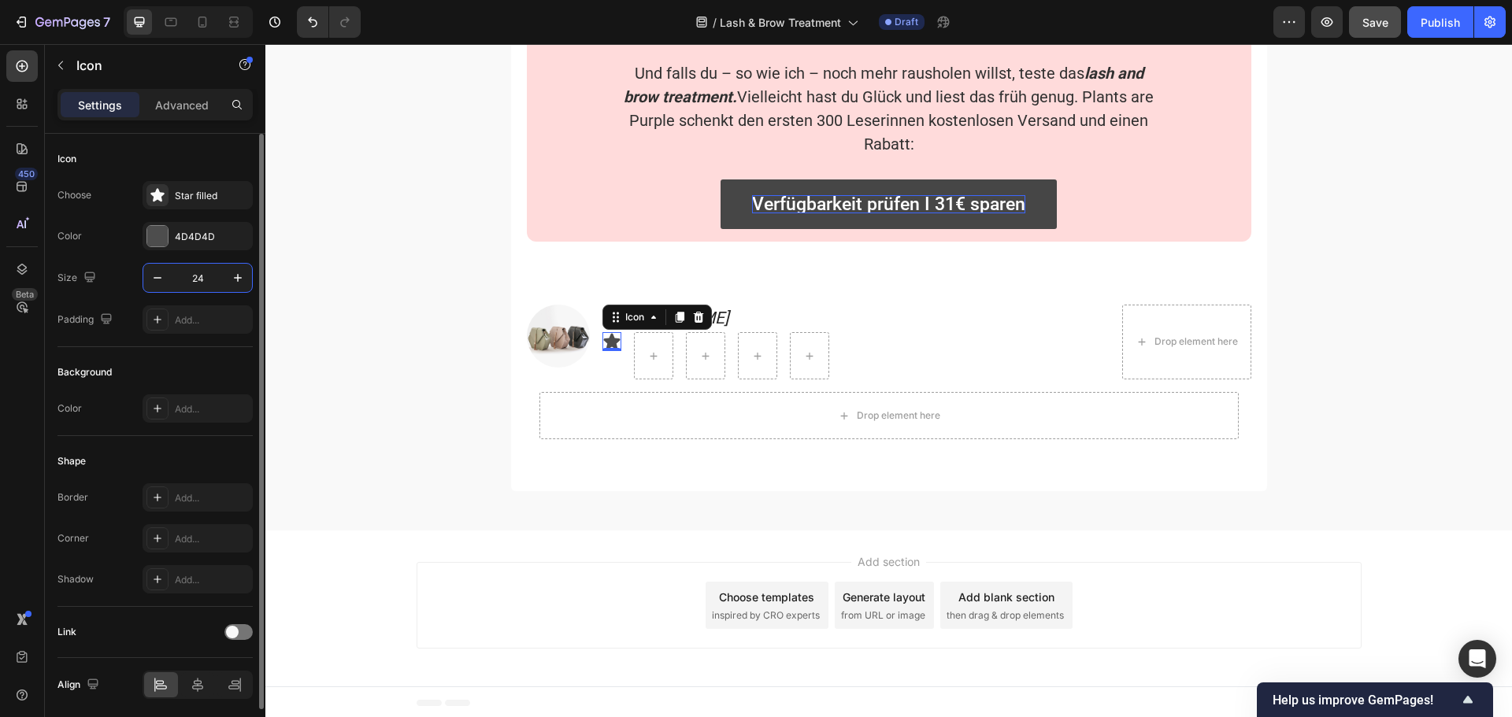
click at [205, 276] on input "24" at bounding box center [198, 278] width 52 height 28
click at [195, 235] on div "4D4D4D" at bounding box center [198, 237] width 46 height 14
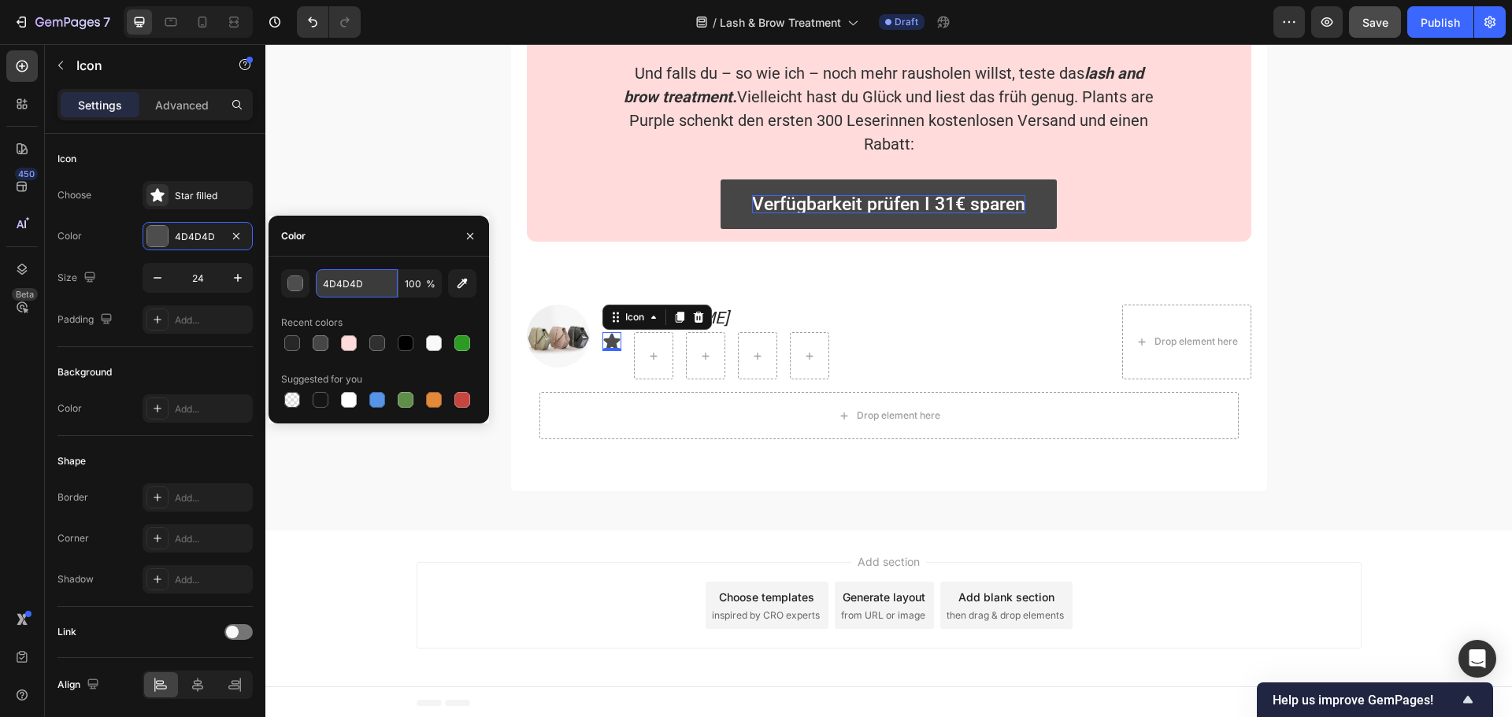
click at [365, 286] on input "4D4D4D" at bounding box center [357, 283] width 82 height 28
paste input "F2B01E"
type input "F2B01E"
click at [382, 311] on div "Recent colors" at bounding box center [378, 322] width 195 height 25
click at [621, 355] on div "Icon Row 0" at bounding box center [715, 355] width 227 height 47
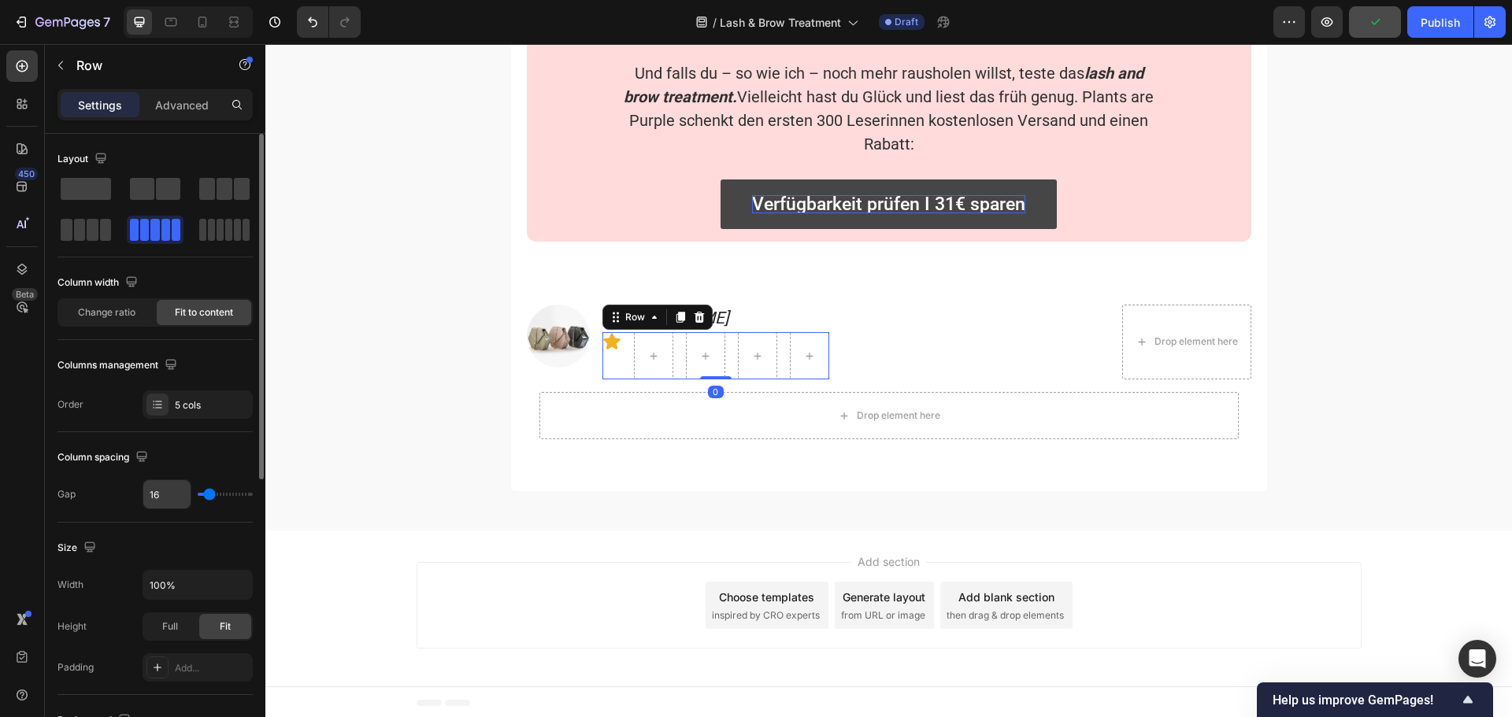
click at [157, 494] on input "16" at bounding box center [166, 494] width 47 height 28
type input "2"
click at [603, 350] on icon at bounding box center [611, 342] width 17 height 16
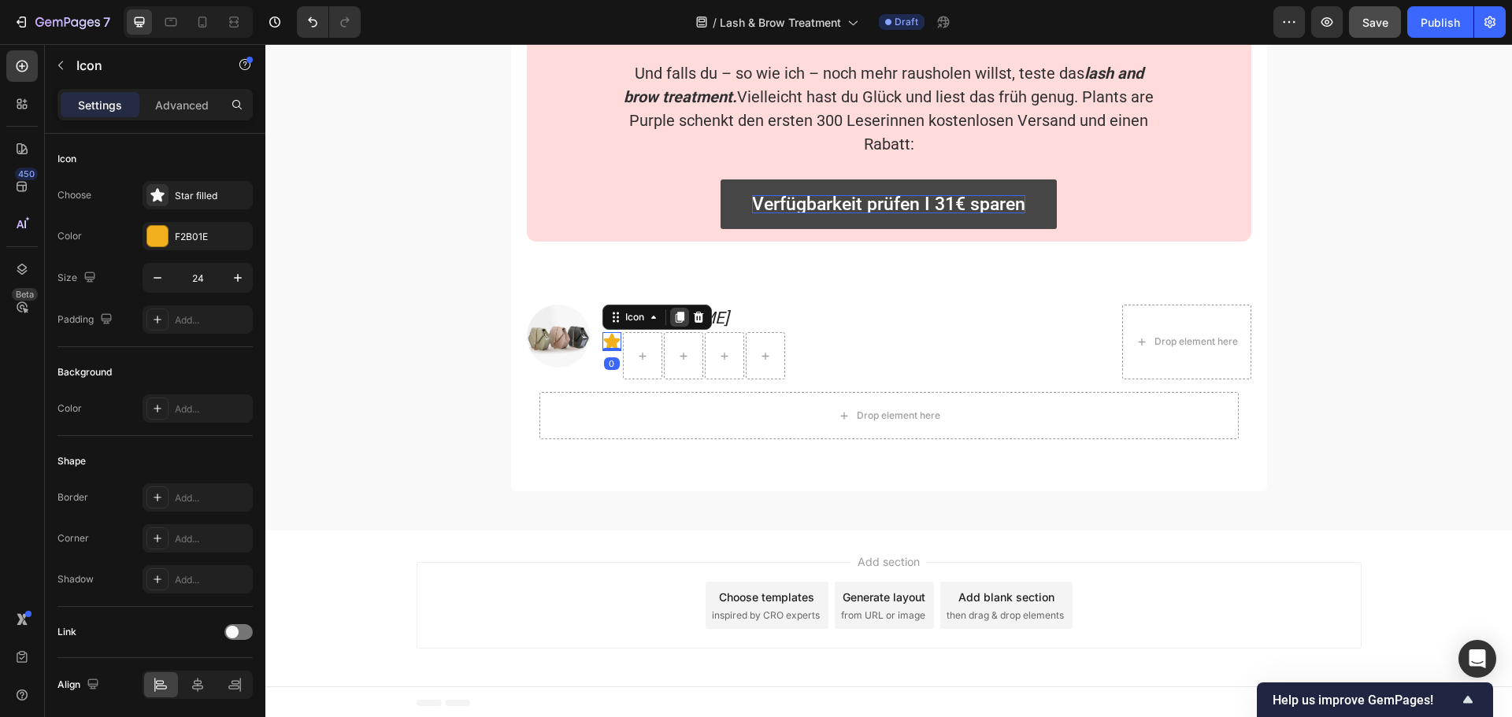
click at [675, 323] on icon at bounding box center [679, 317] width 9 height 11
drag, startPoint x: 612, startPoint y: 349, endPoint x: 631, endPoint y: 362, distance: 23.8
click at [695, 323] on icon at bounding box center [699, 317] width 9 height 11
drag, startPoint x: 627, startPoint y: 350, endPoint x: 654, endPoint y: 367, distance: 32.1
click at [716, 323] on icon at bounding box center [720, 317] width 9 height 11
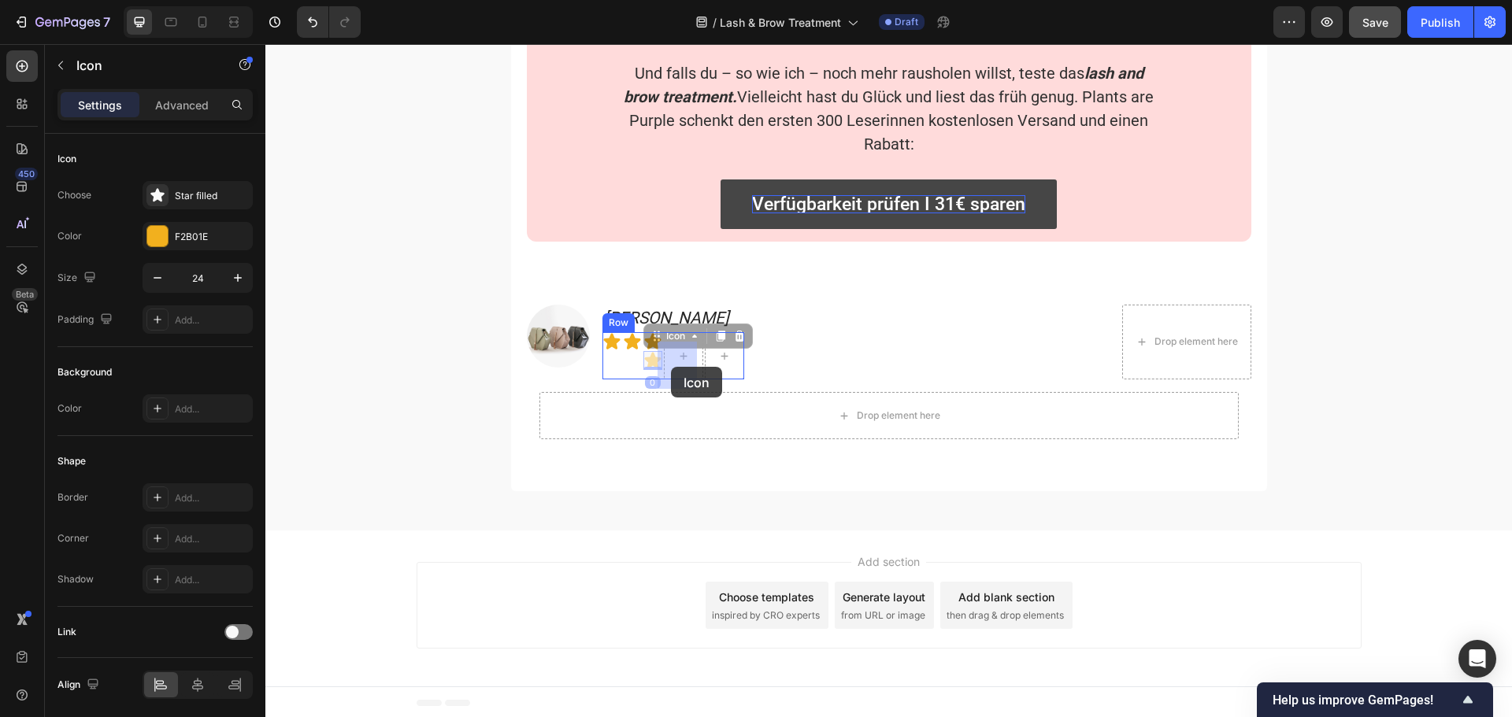
drag, startPoint x: 648, startPoint y: 346, endPoint x: 671, endPoint y: 367, distance: 31.2
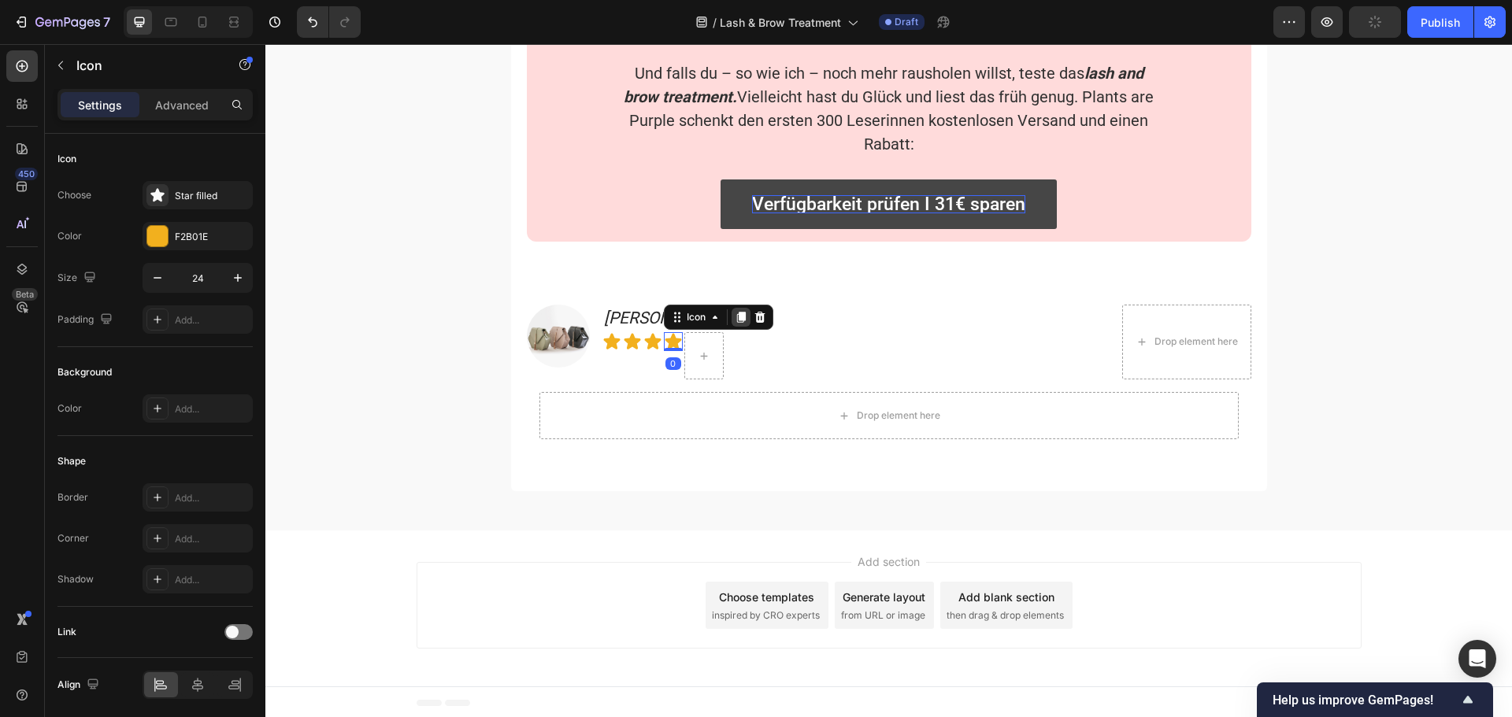
click at [736, 323] on icon at bounding box center [740, 317] width 9 height 11
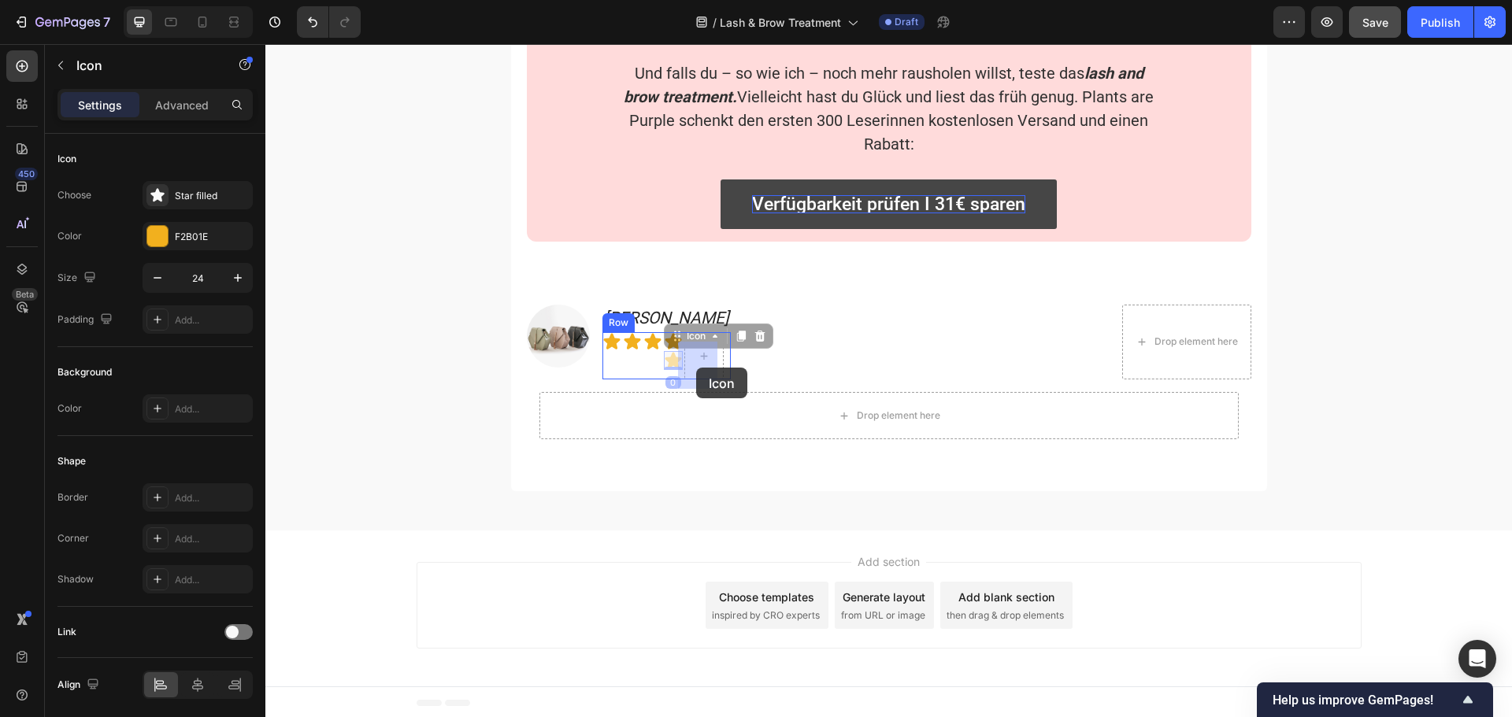
drag, startPoint x: 673, startPoint y: 346, endPoint x: 696, endPoint y: 368, distance: 31.7
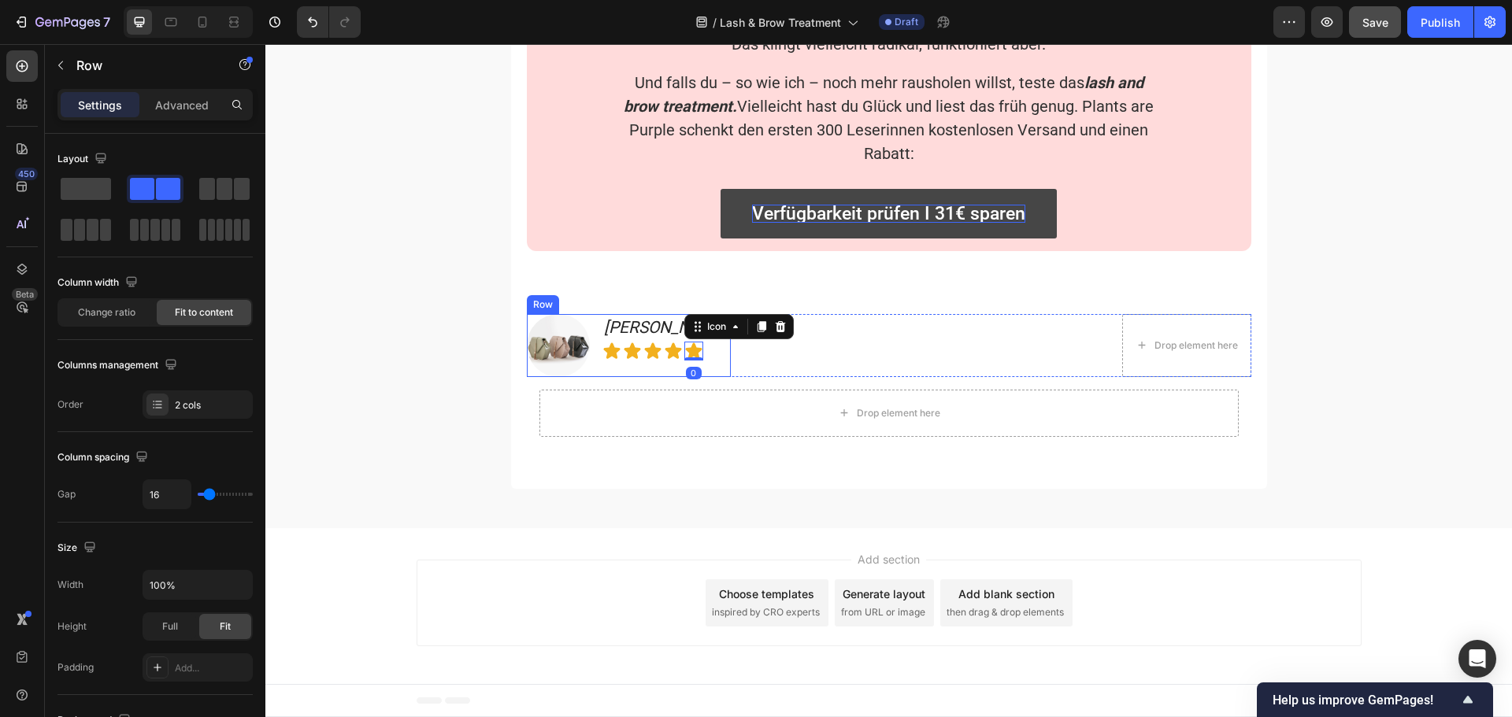
click at [592, 360] on div "Image [PERSON_NAME] Text Block Icon Icon Icon Icon Icon 0 Row Row" at bounding box center [629, 345] width 204 height 63
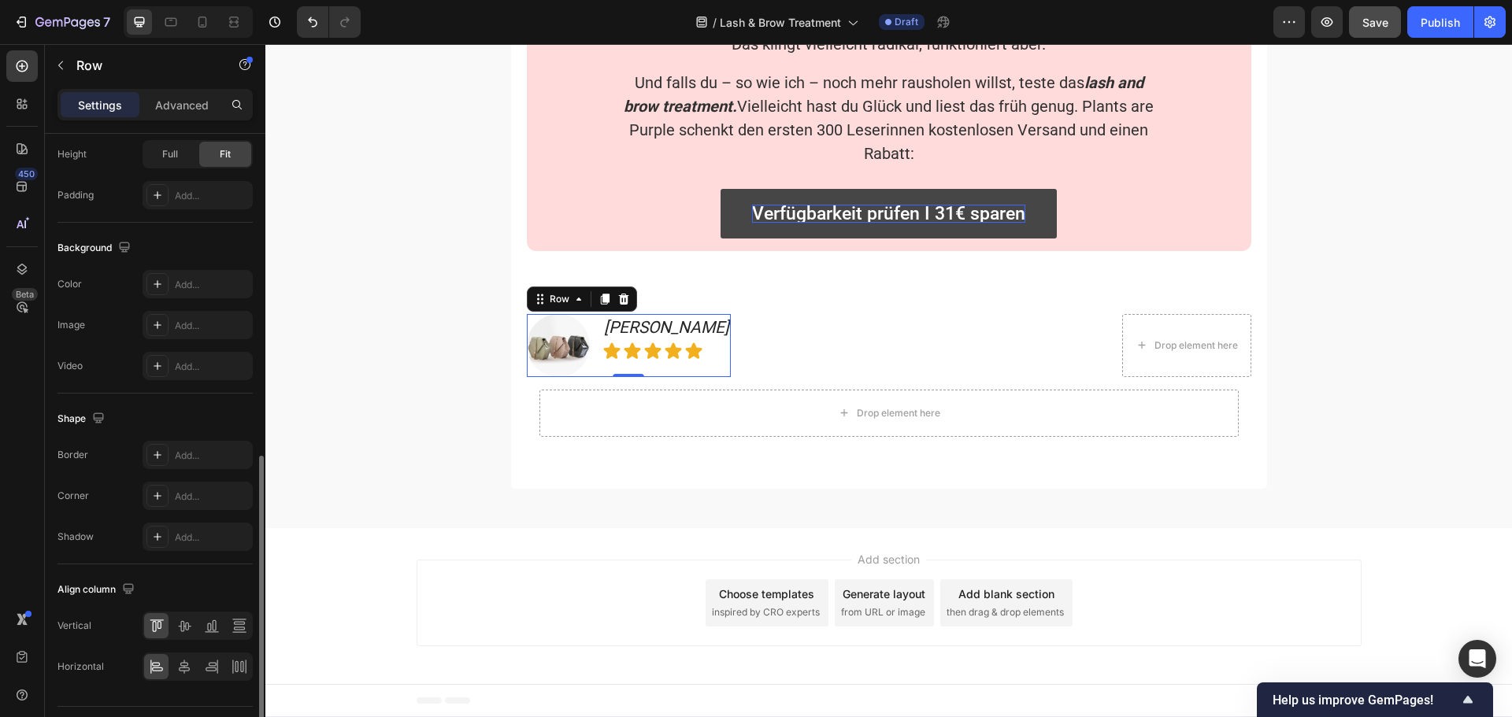
scroll to position [512, 0]
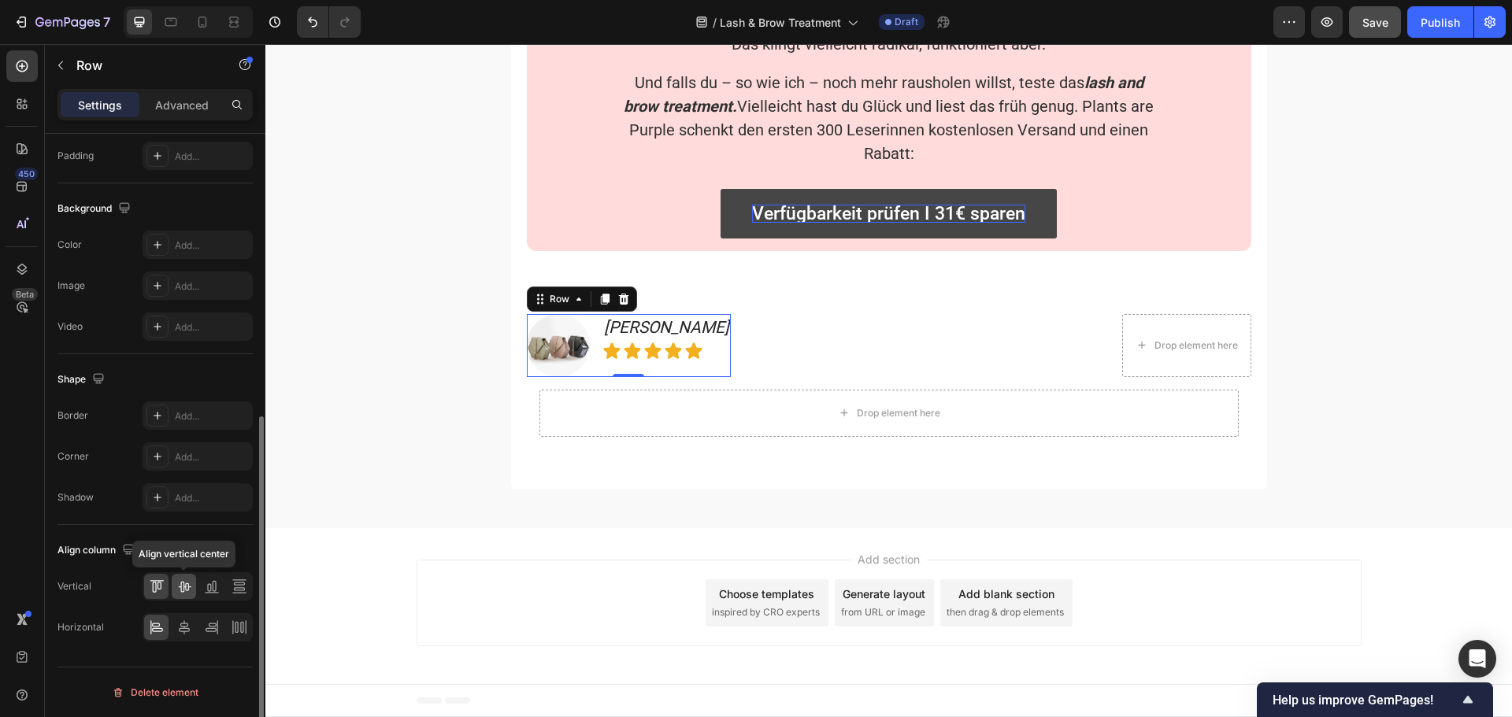
click at [185, 579] on icon at bounding box center [184, 587] width 16 height 16
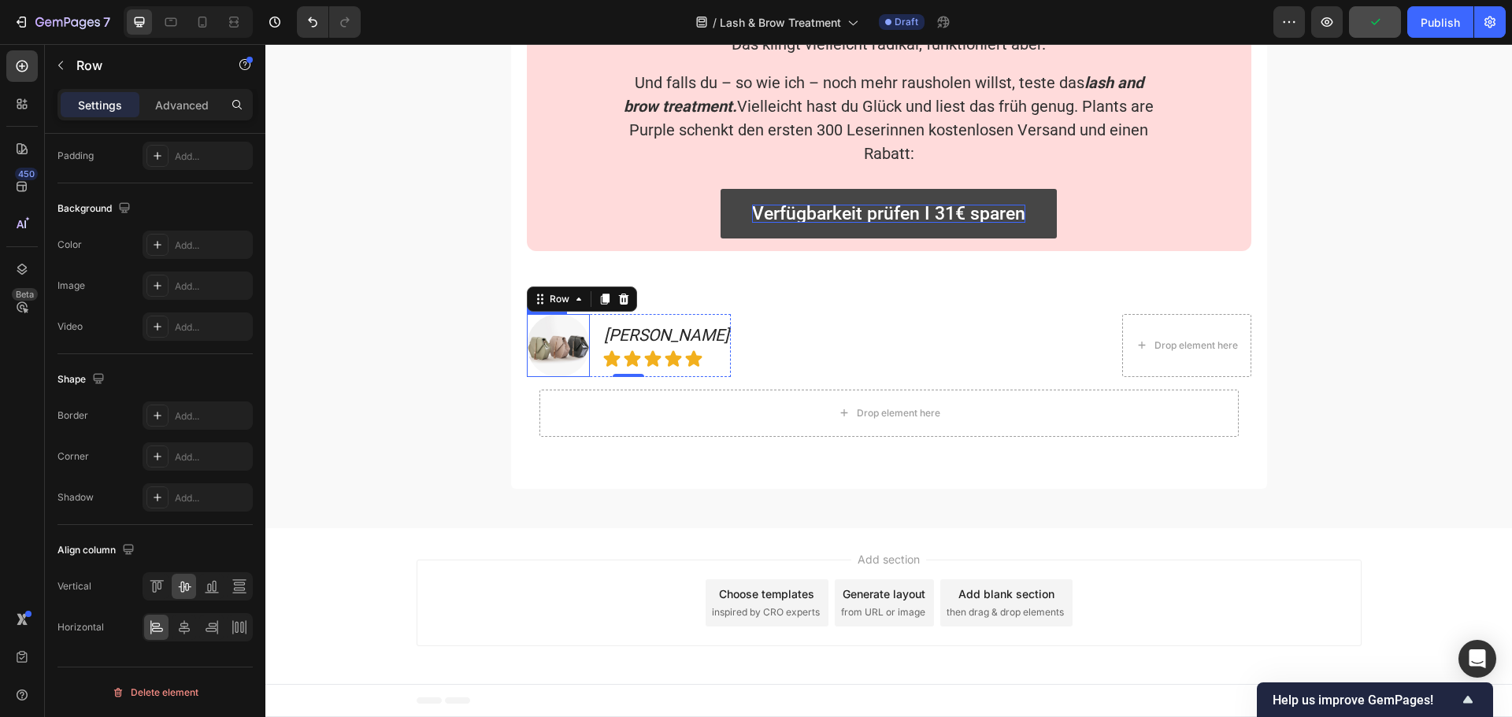
click at [551, 340] on img at bounding box center [558, 345] width 63 height 63
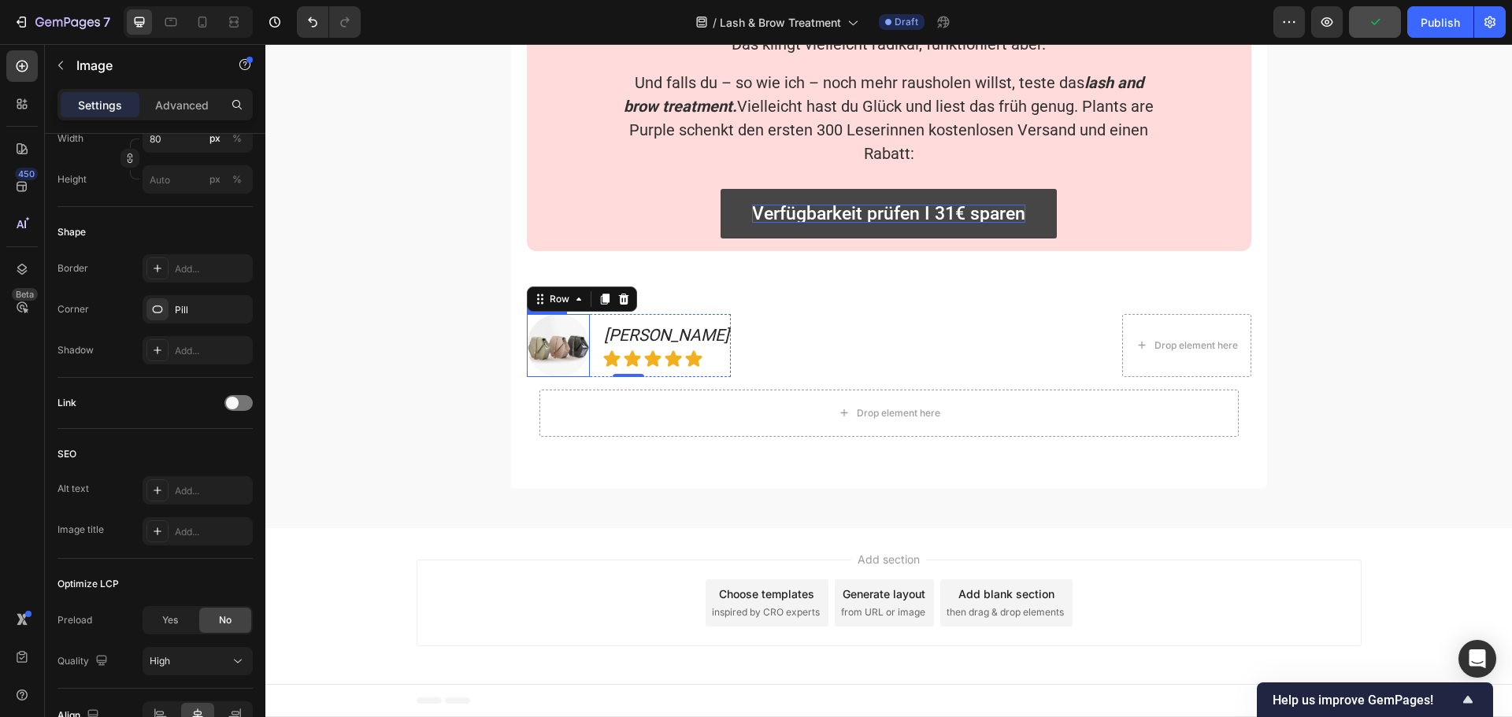
scroll to position [0, 0]
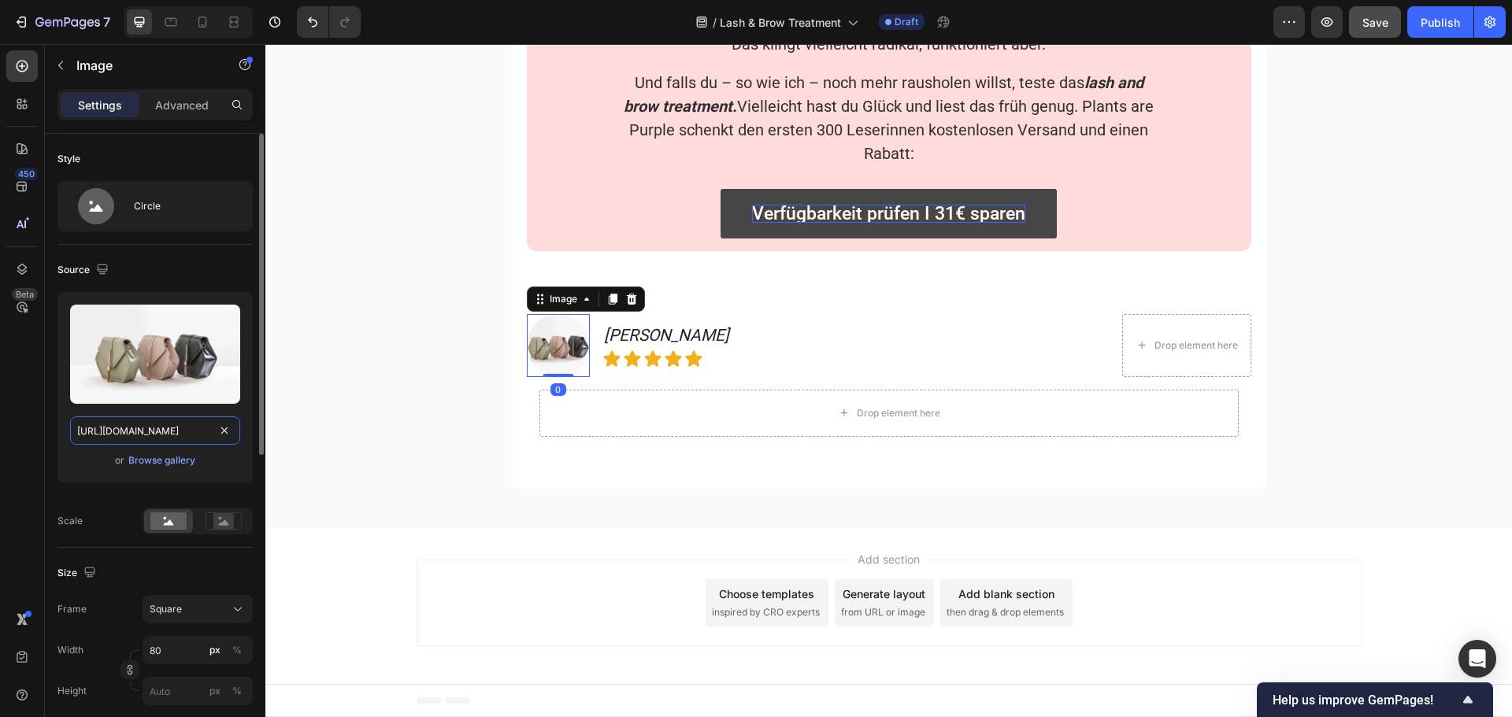
click at [141, 431] on input "[URL][DOMAIN_NAME]" at bounding box center [155, 430] width 170 height 28
paste input "[DOMAIN_NAME][URL]"
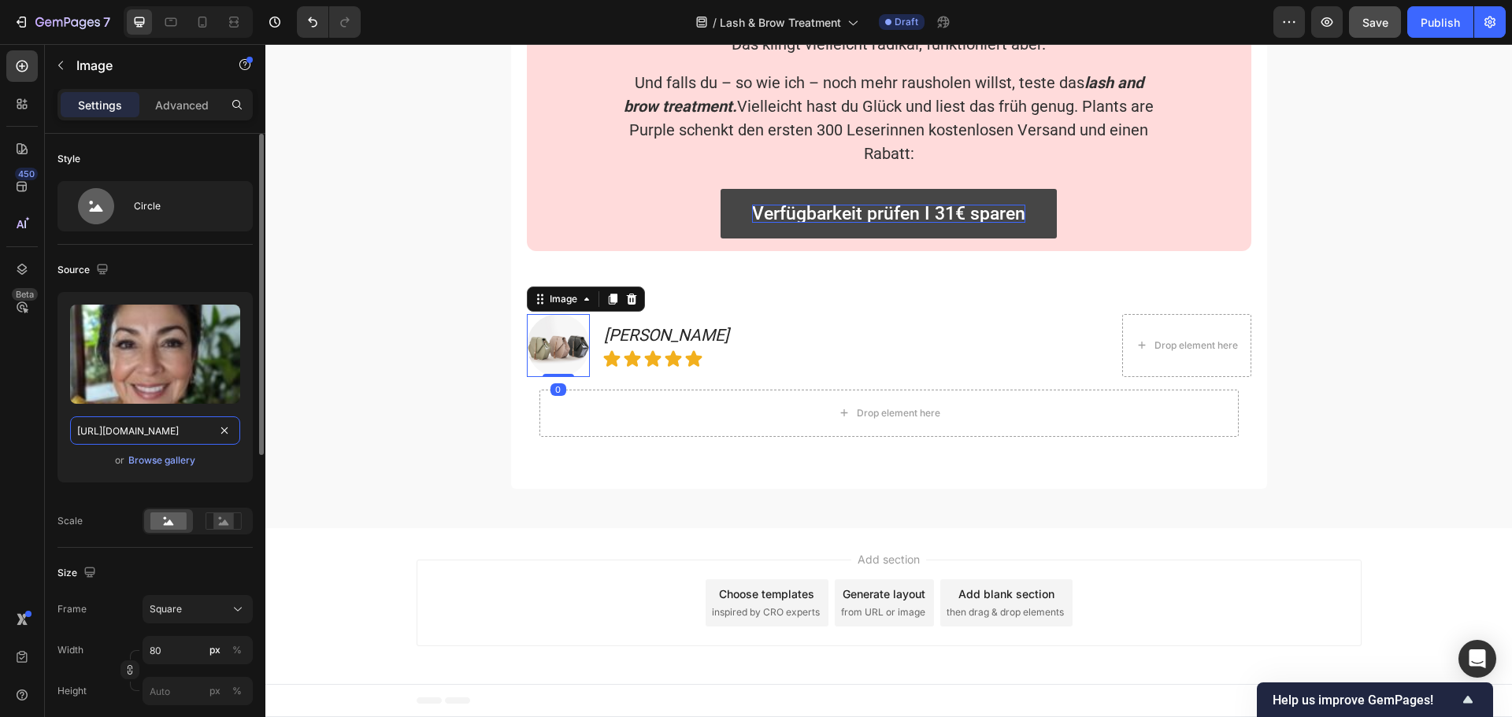
scroll to position [0, 274]
type input "[URL][DOMAIN_NAME]"
click at [72, 461] on div "or Browse gallery" at bounding box center [155, 460] width 170 height 19
click at [782, 344] on div "Image [PERSON_NAME] Text Block Icon Icon Icon Icon Icon Row Row Drop element he…" at bounding box center [889, 345] width 724 height 63
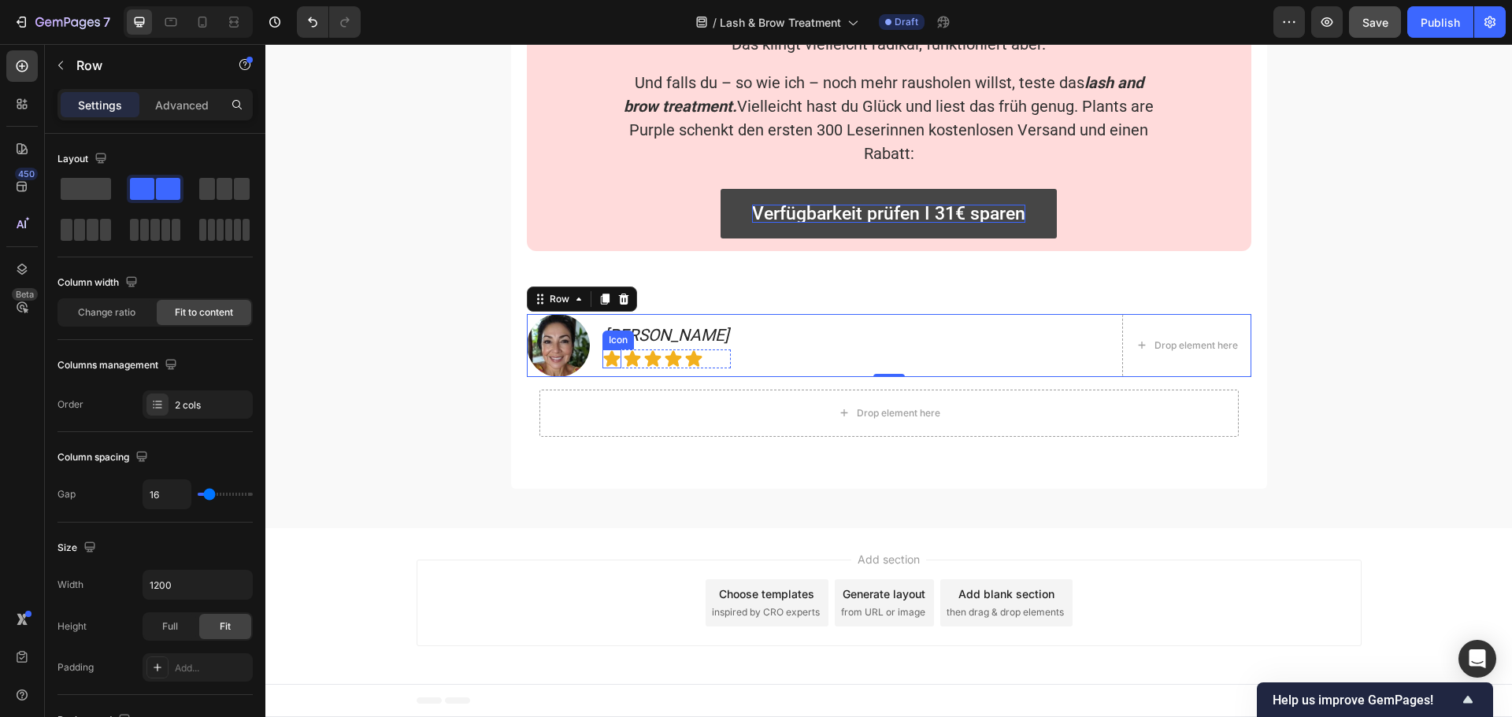
click at [608, 363] on icon at bounding box center [611, 359] width 17 height 16
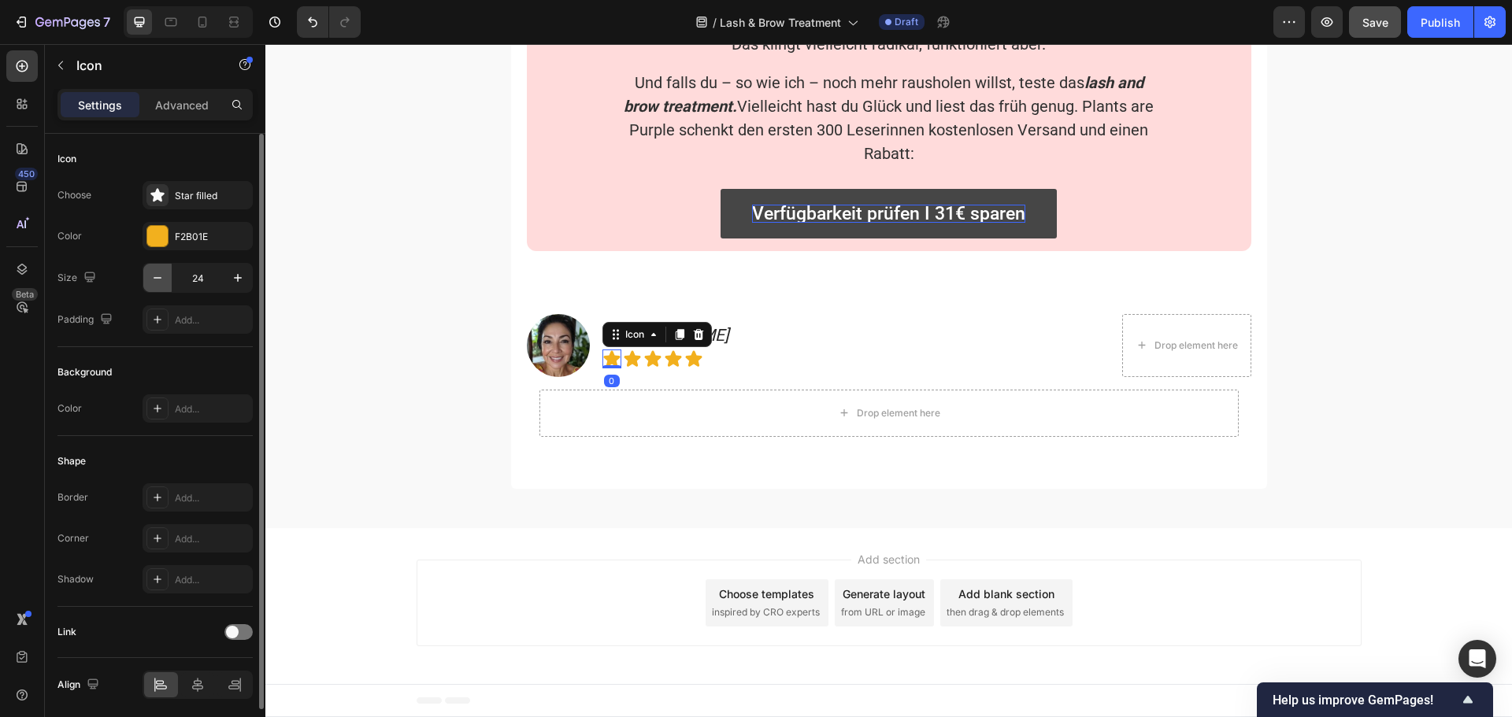
click at [160, 279] on icon "button" at bounding box center [158, 278] width 16 height 16
type input "22"
click at [625, 363] on icon at bounding box center [630, 359] width 17 height 16
click at [147, 270] on button "button" at bounding box center [157, 278] width 28 height 28
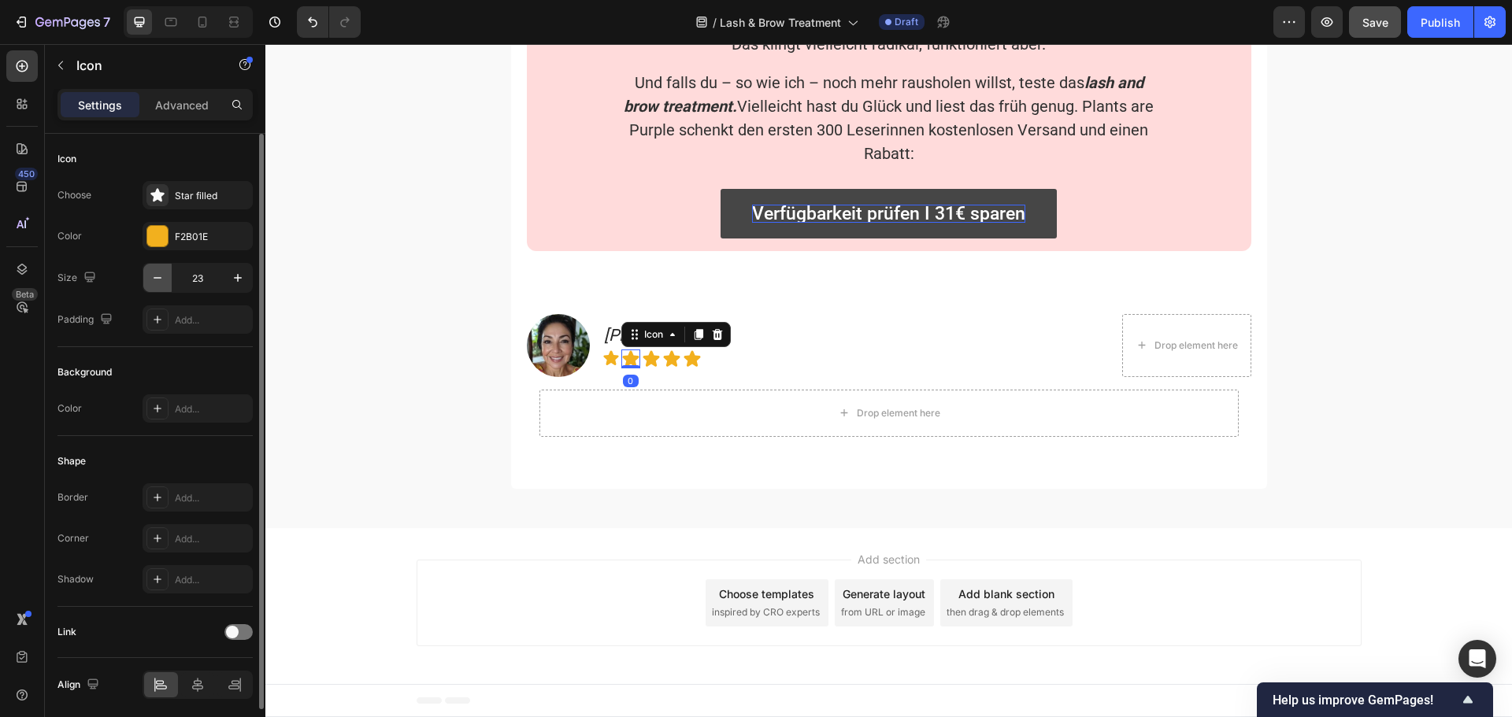
click at [147, 270] on button "button" at bounding box center [157, 278] width 28 height 28
type input "22"
click at [641, 357] on icon at bounding box center [649, 359] width 17 height 16
click at [161, 283] on icon "button" at bounding box center [158, 278] width 16 height 16
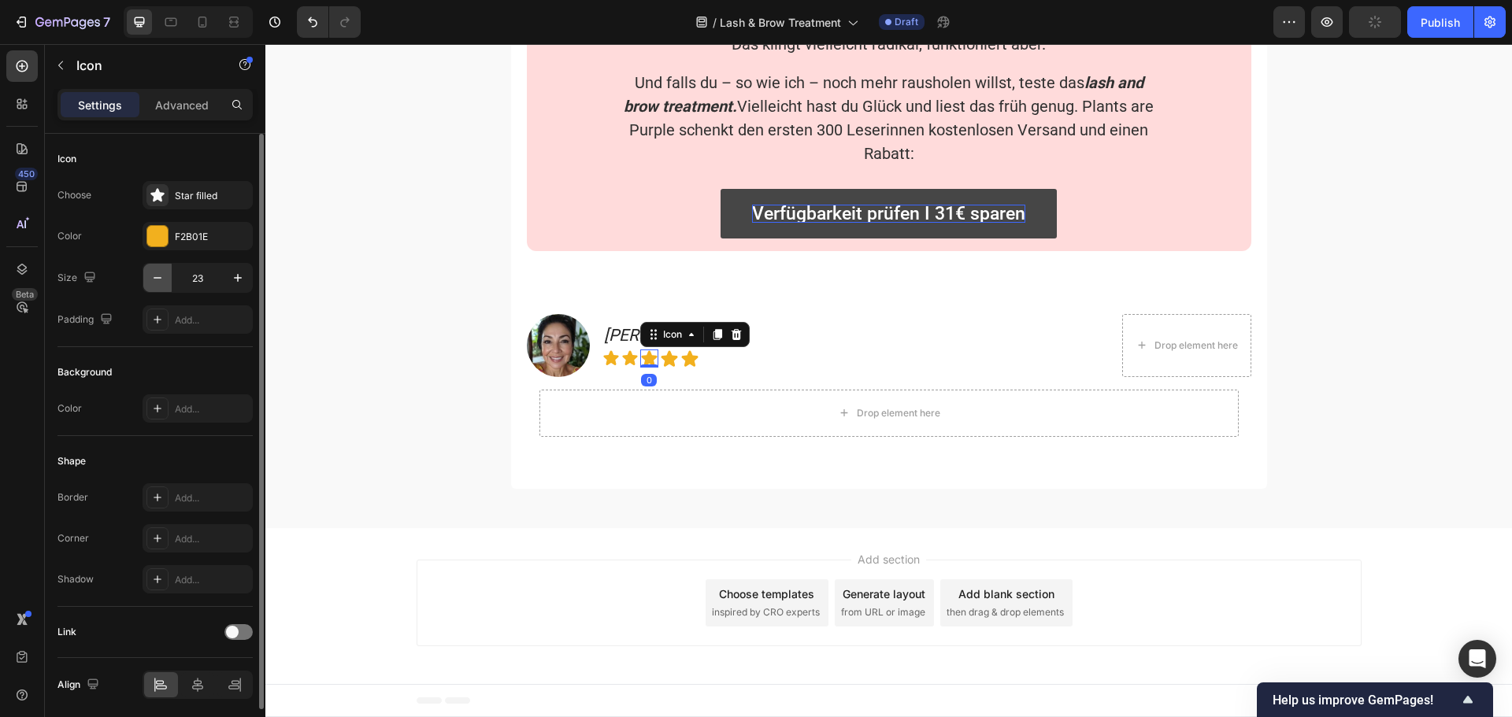
type input "22"
click at [661, 359] on icon at bounding box center [668, 359] width 17 height 16
click at [165, 274] on icon "button" at bounding box center [158, 278] width 16 height 16
type input "22"
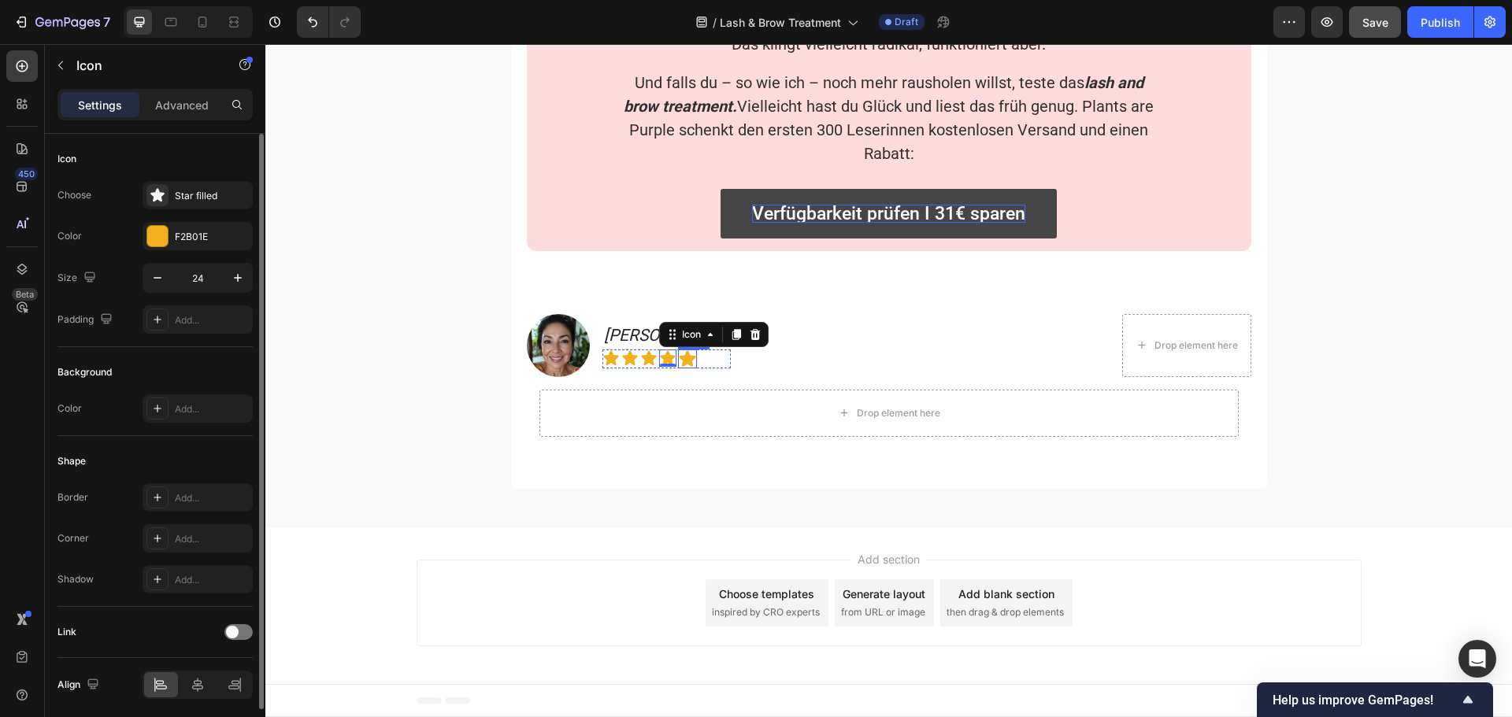
click at [679, 357] on icon at bounding box center [687, 359] width 17 height 16
click at [146, 277] on button "button" at bounding box center [157, 278] width 28 height 28
type input "22"
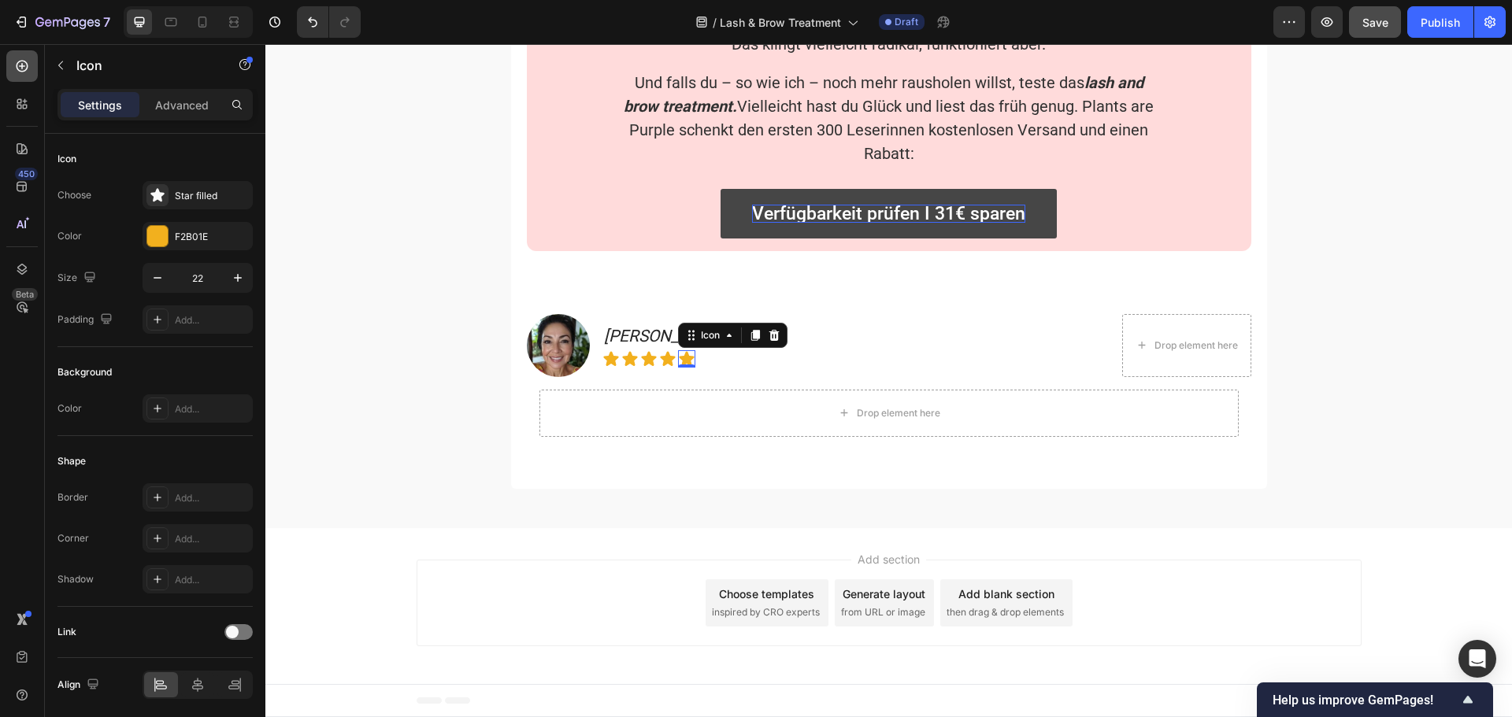
click at [24, 71] on icon at bounding box center [23, 67] width 12 height 12
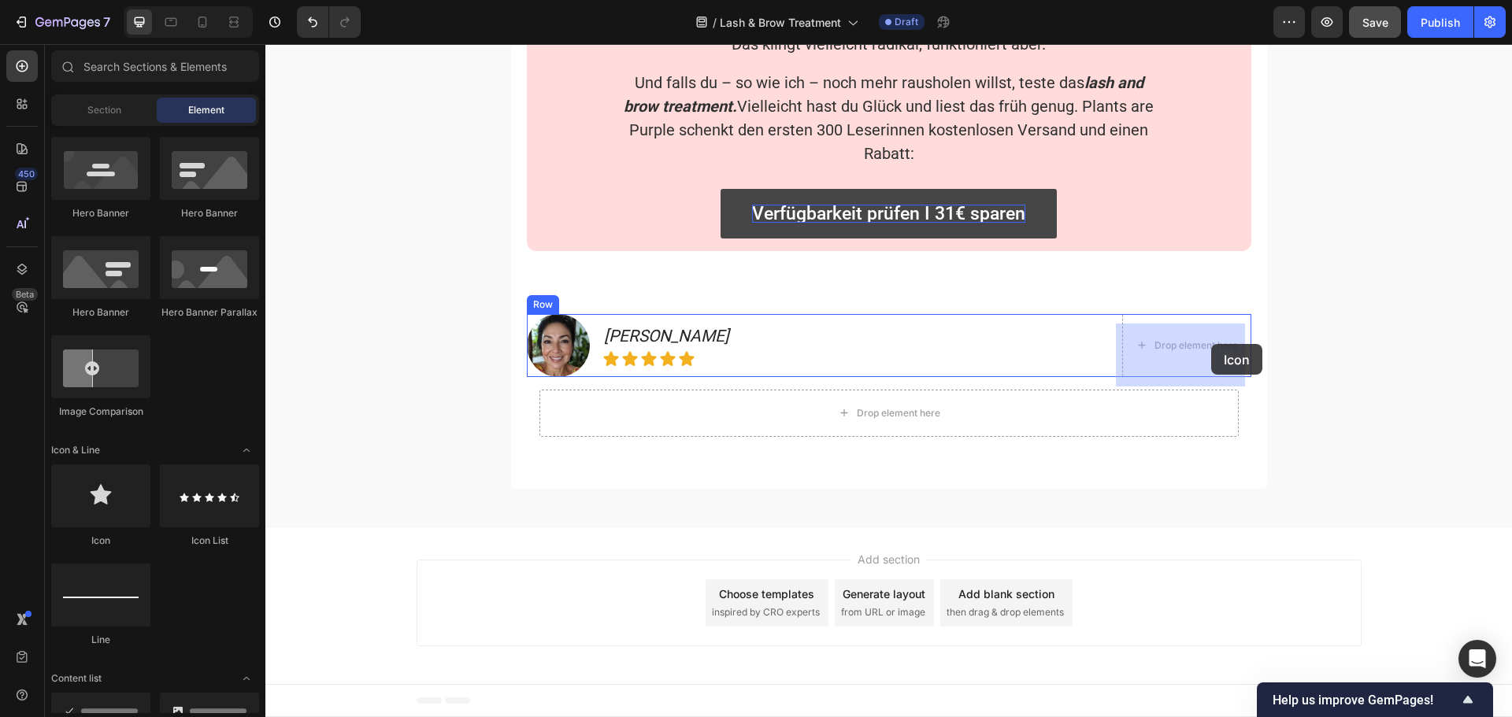
drag, startPoint x: 412, startPoint y: 528, endPoint x: 1211, endPoint y: 344, distance: 819.9
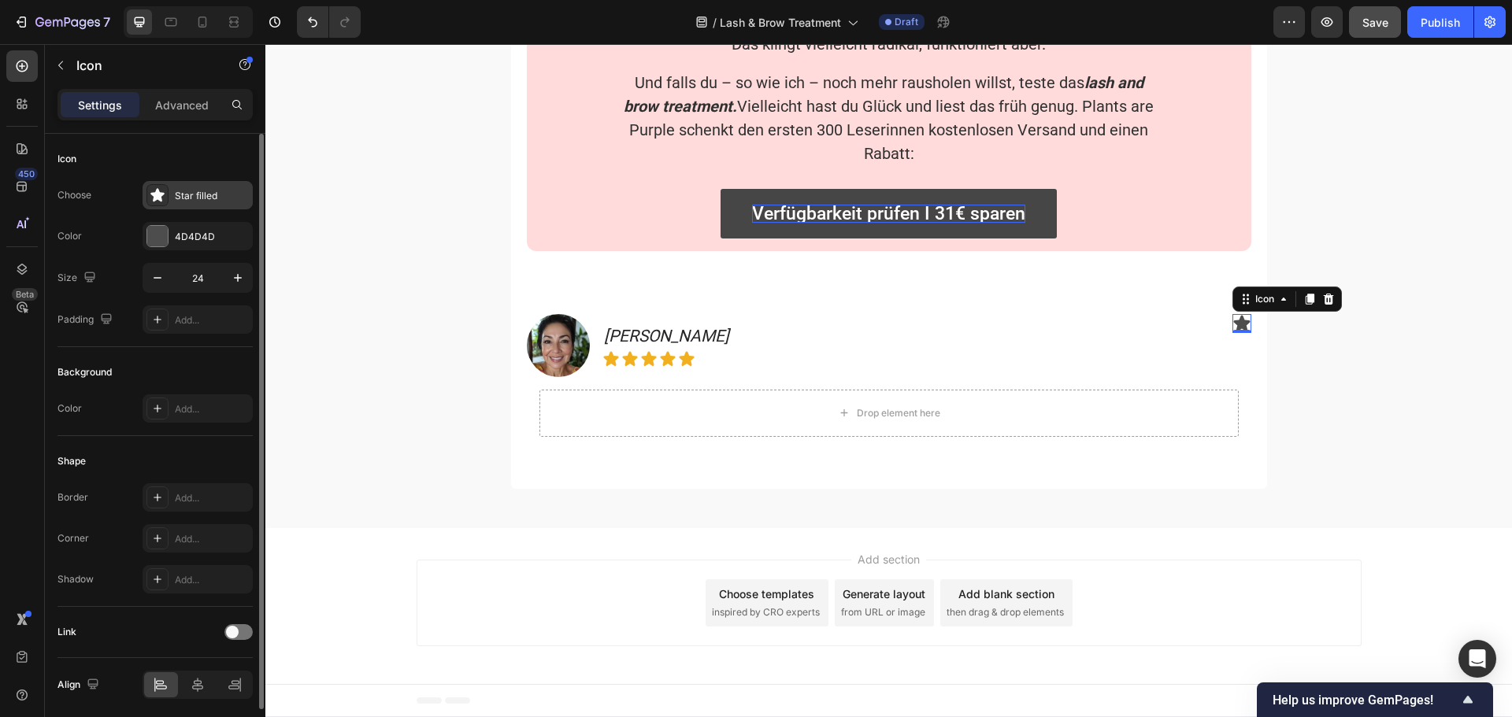
click at [187, 203] on div "Star filled" at bounding box center [198, 195] width 110 height 28
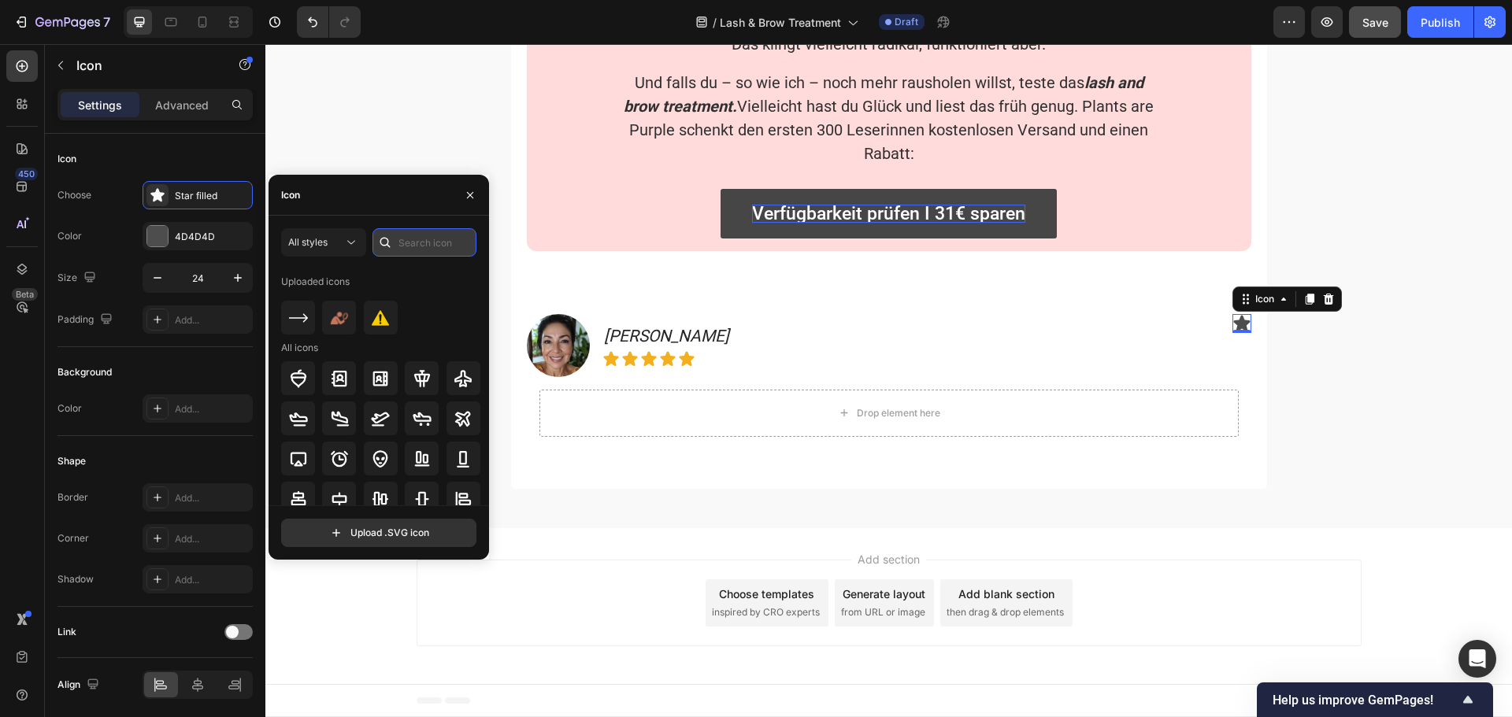
click at [406, 239] on input "text" at bounding box center [424, 242] width 104 height 28
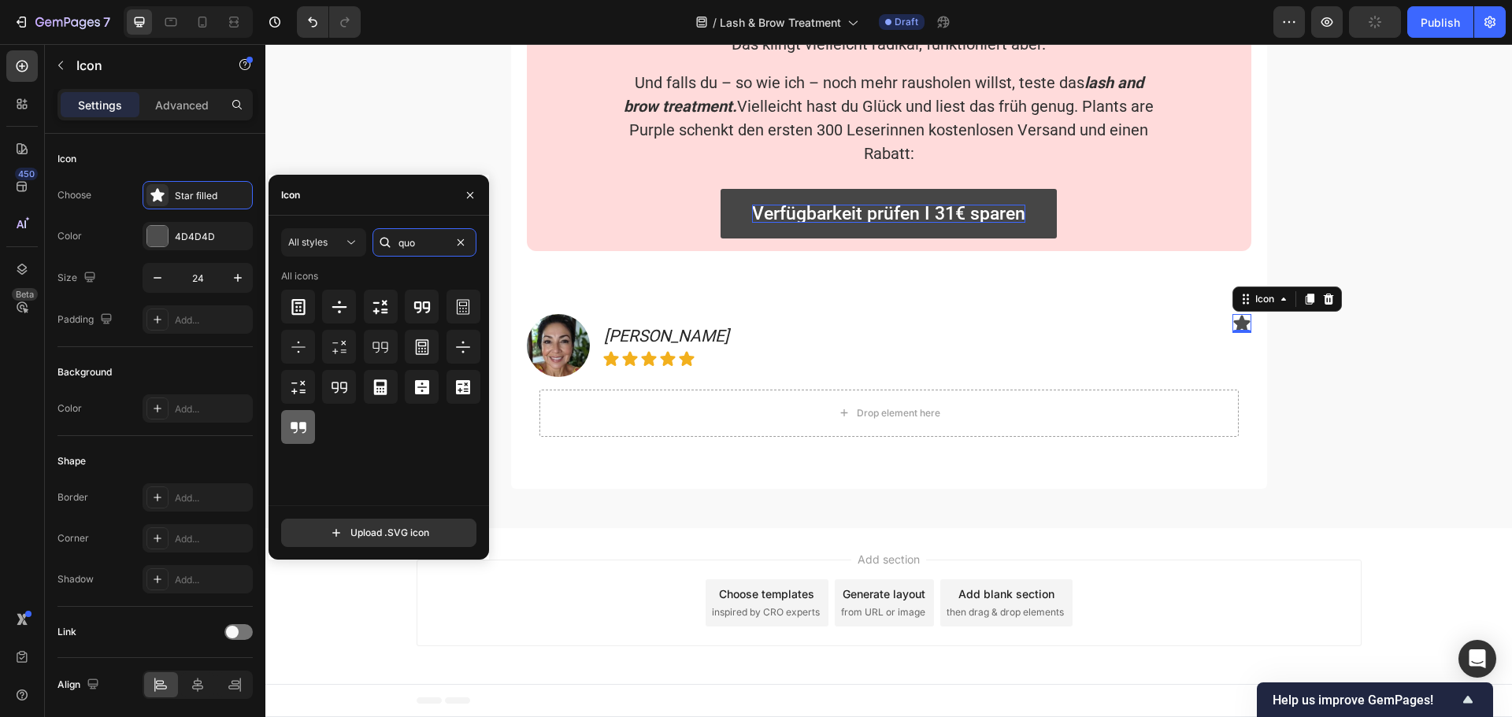
type input "quo"
click at [294, 427] on icon at bounding box center [299, 427] width 16 height 11
click at [397, 453] on div "All icons" at bounding box center [384, 387] width 206 height 236
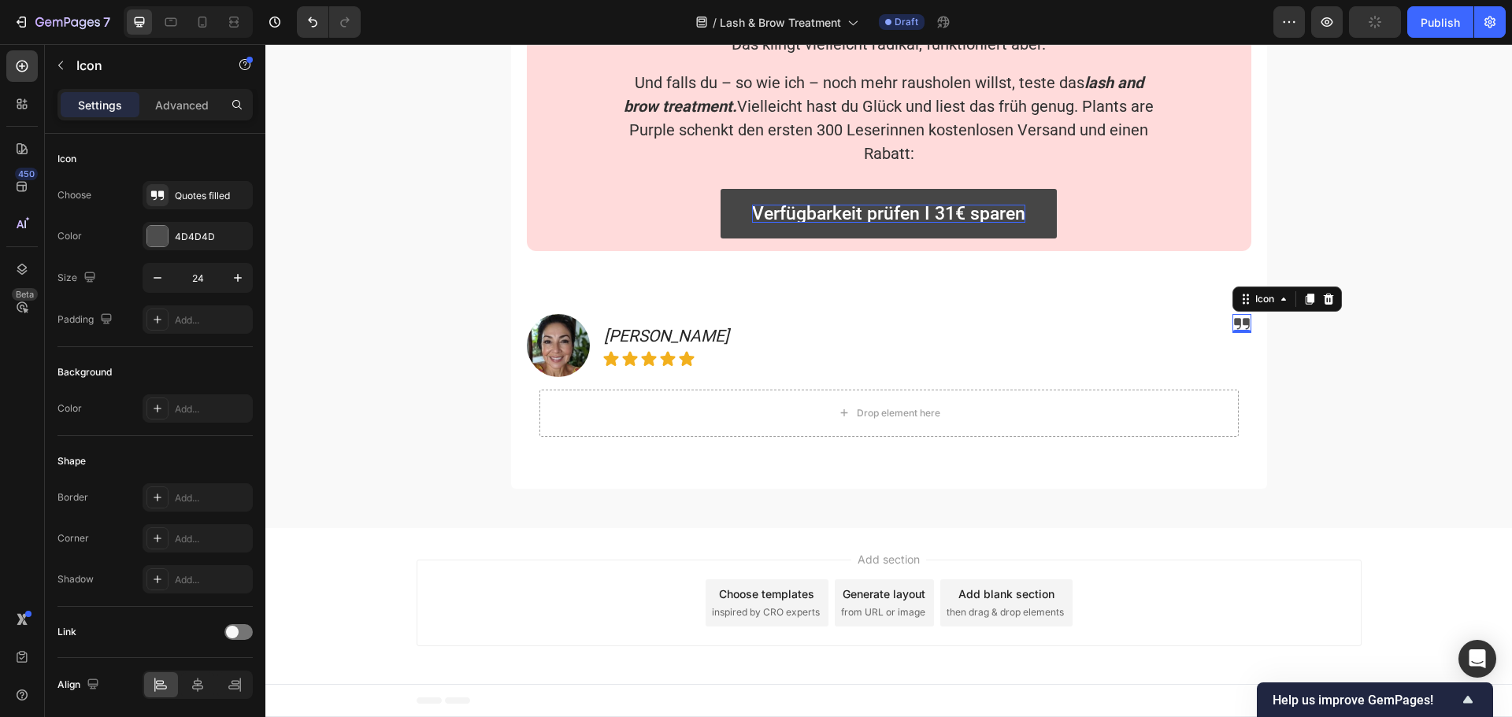
click at [1238, 324] on icon at bounding box center [1242, 323] width 16 height 11
click at [200, 274] on input "24" at bounding box center [198, 278] width 52 height 28
type input "40"
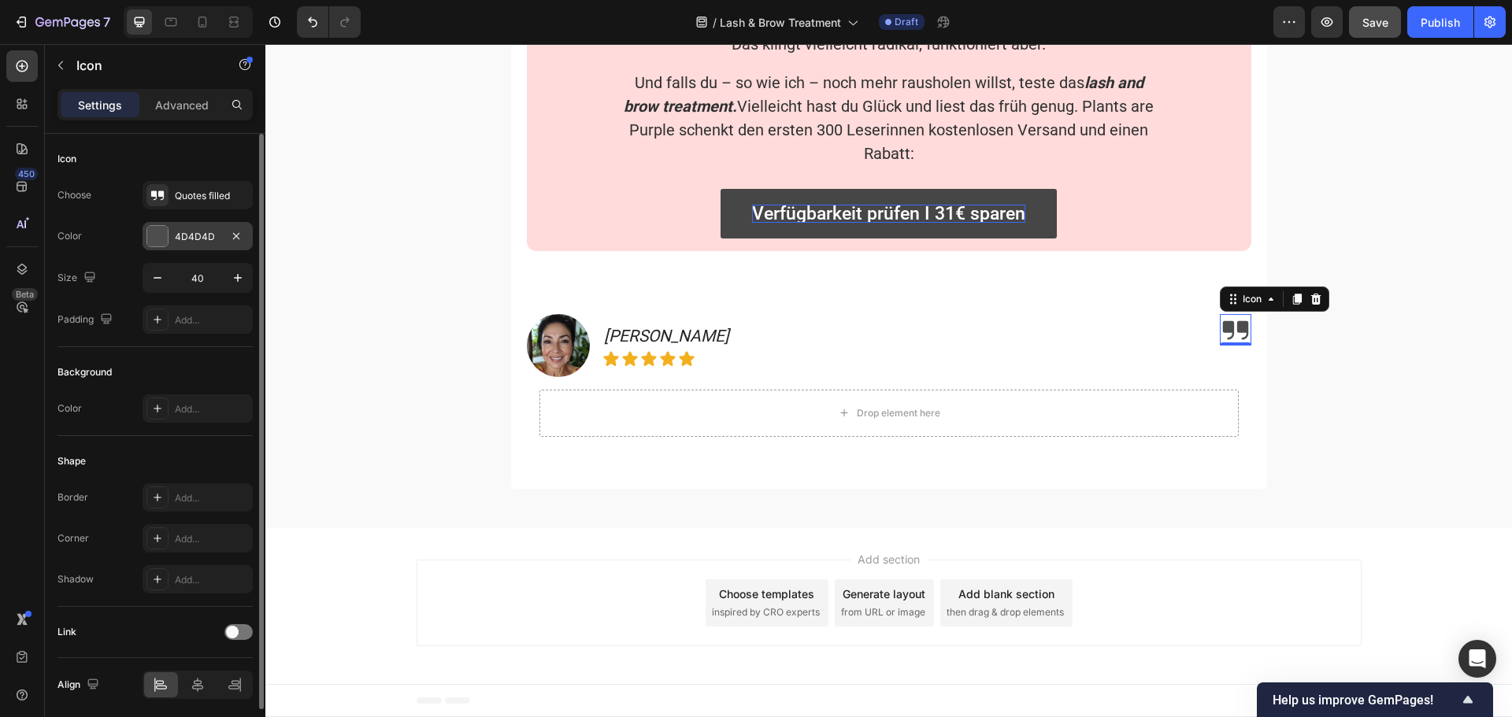
click at [176, 231] on div "4D4D4D" at bounding box center [198, 237] width 46 height 14
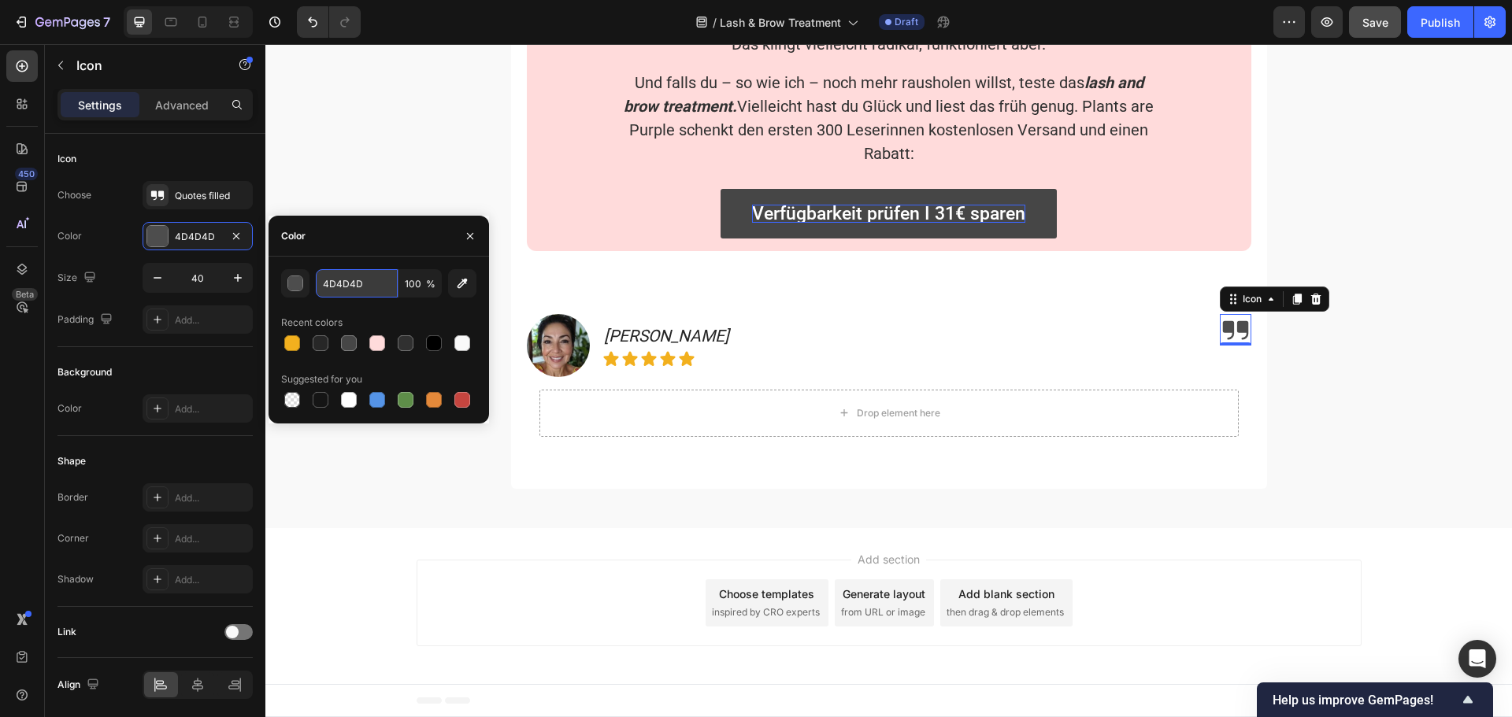
click at [337, 287] on input "4D4D4D" at bounding box center [357, 283] width 82 height 28
paste input "D9D9D9"
type input "D9D9D9"
click at [347, 306] on div "D9D9D9 100 % Recent colors Suggested for you" at bounding box center [378, 340] width 195 height 142
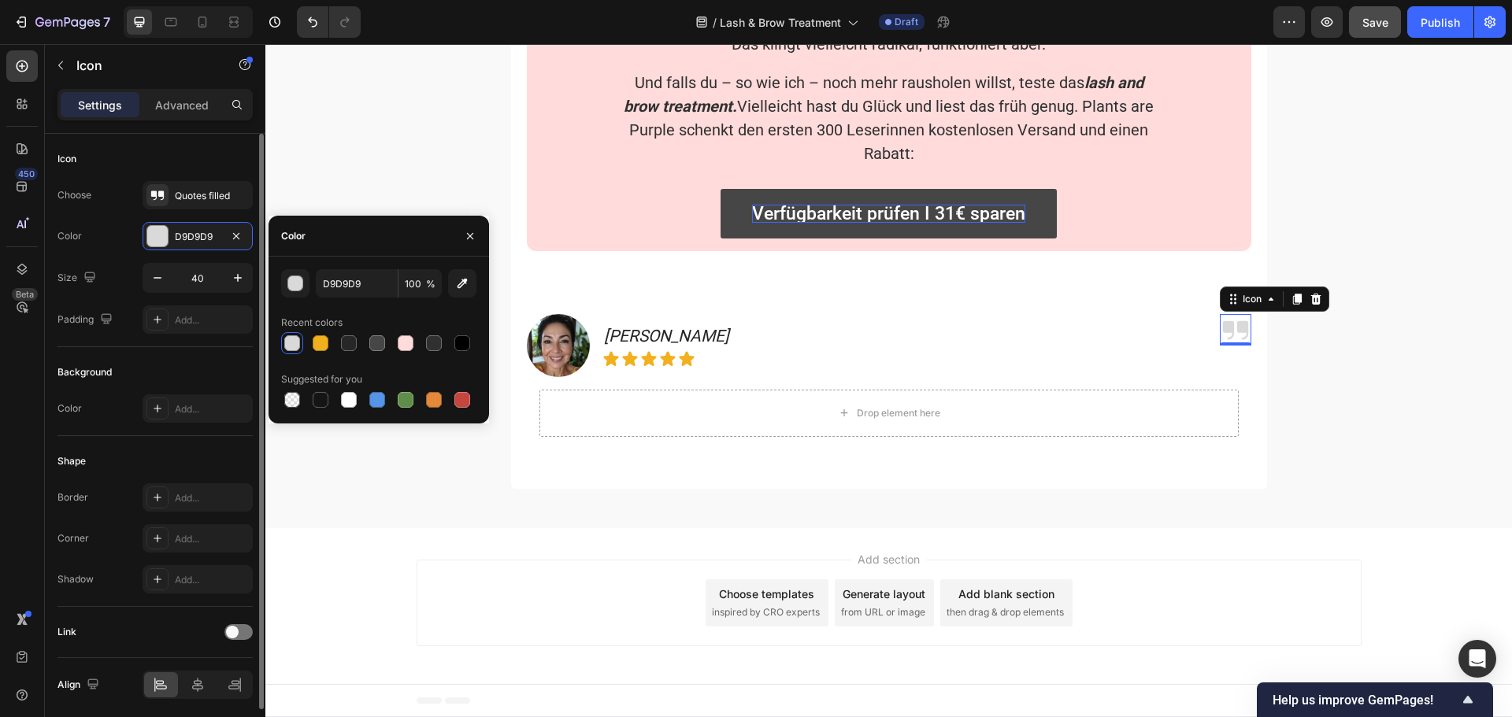
click at [102, 232] on div "Color D9D9D9" at bounding box center [154, 236] width 195 height 28
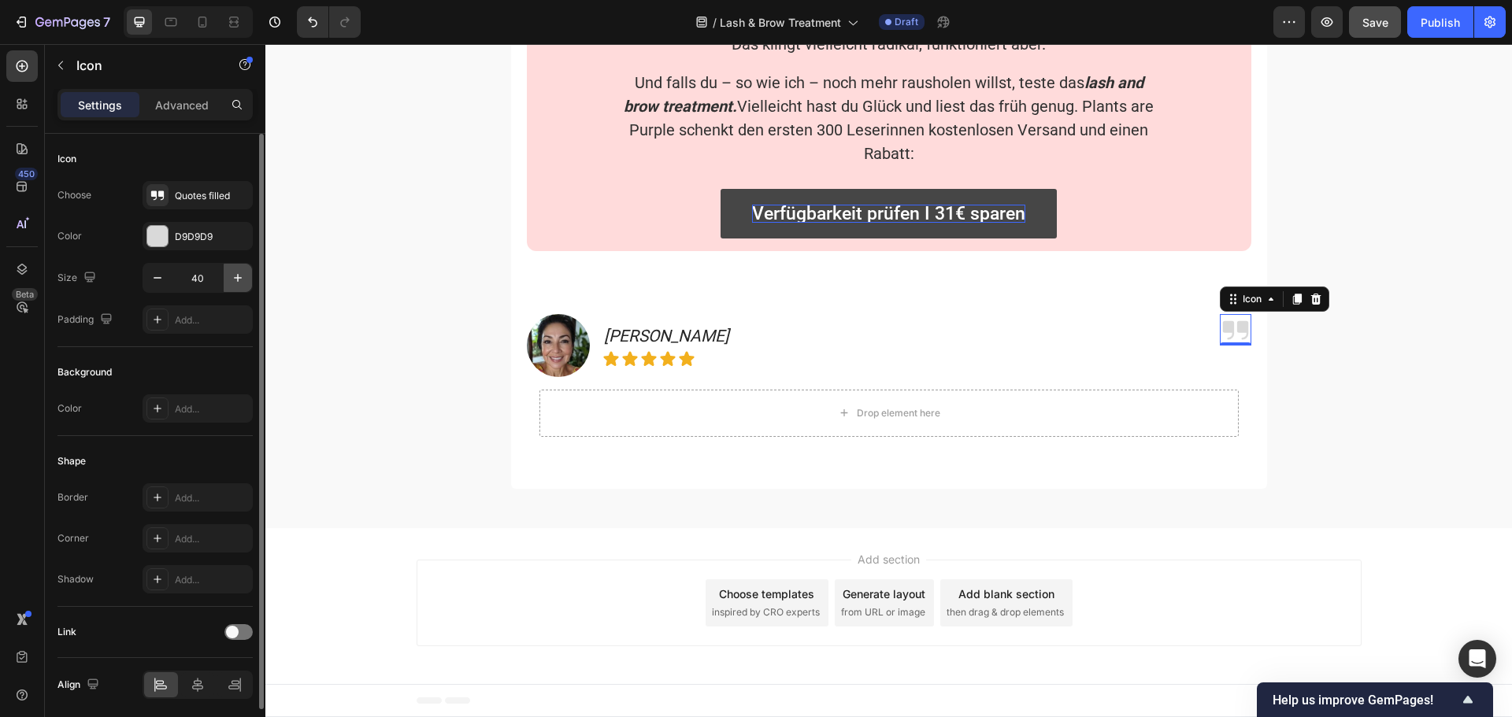
click at [242, 271] on icon "button" at bounding box center [238, 278] width 16 height 16
type input "42"
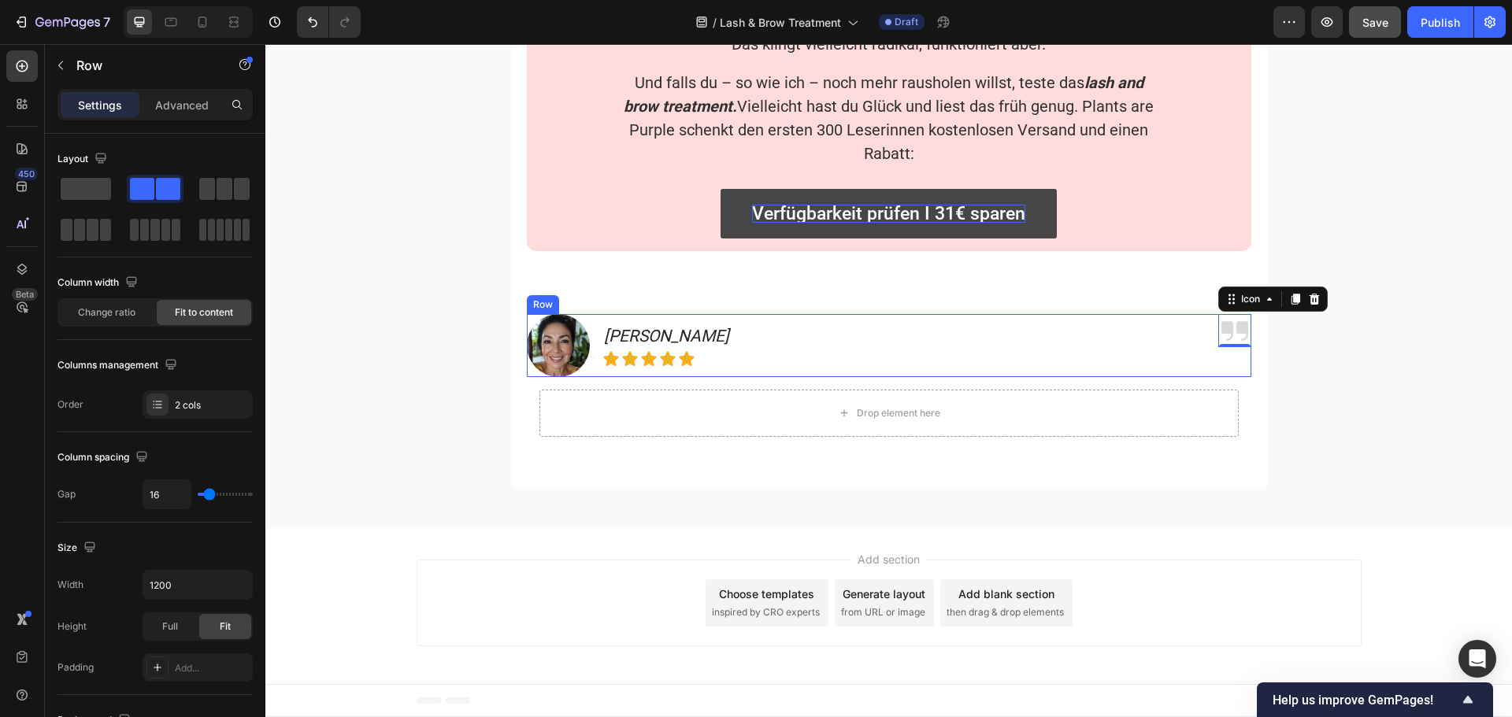
click at [752, 363] on div "Image [PERSON_NAME] Text Block Icon Icon Icon Icon Icon Row Row Icon 0 Row" at bounding box center [889, 345] width 724 height 63
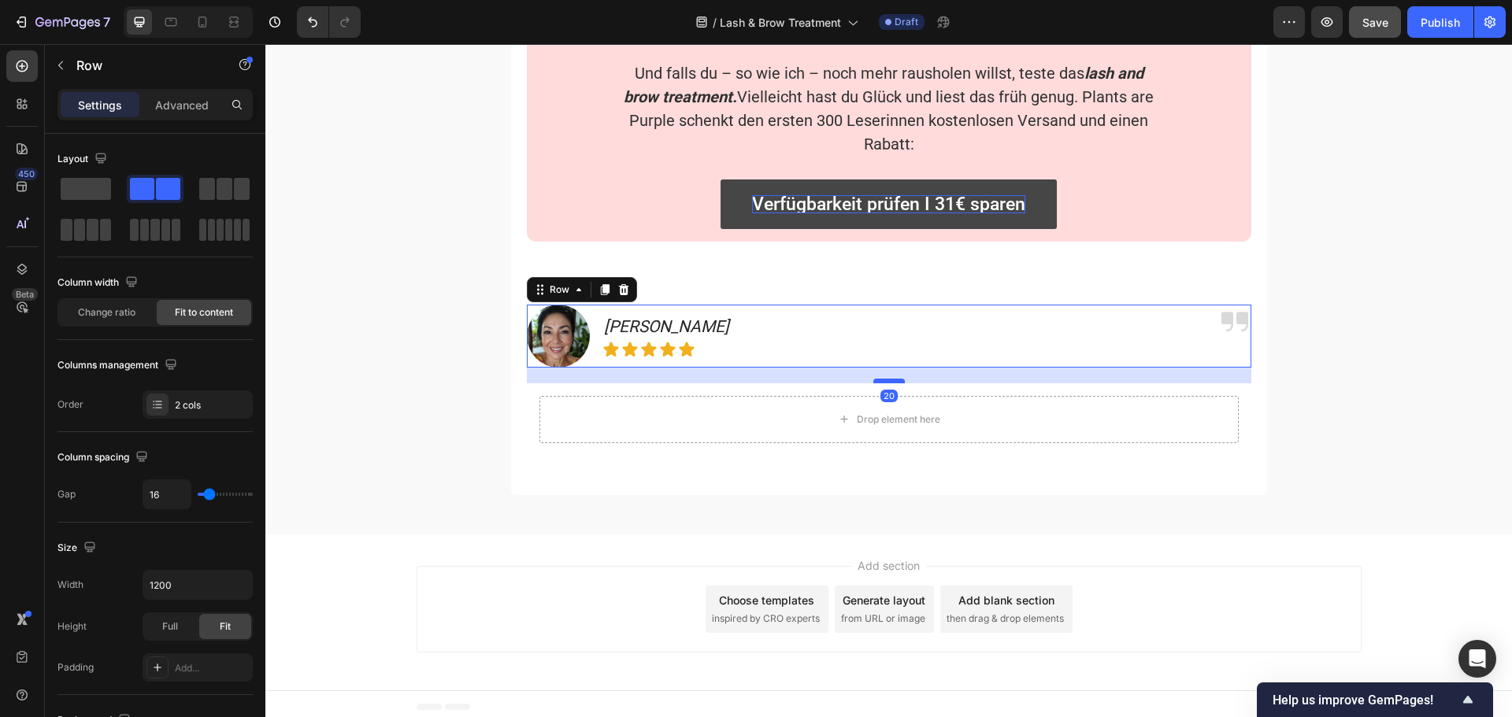
drag, startPoint x: 887, startPoint y: 375, endPoint x: 887, endPoint y: 391, distance: 15.7
click at [887, 383] on div at bounding box center [888, 381] width 31 height 5
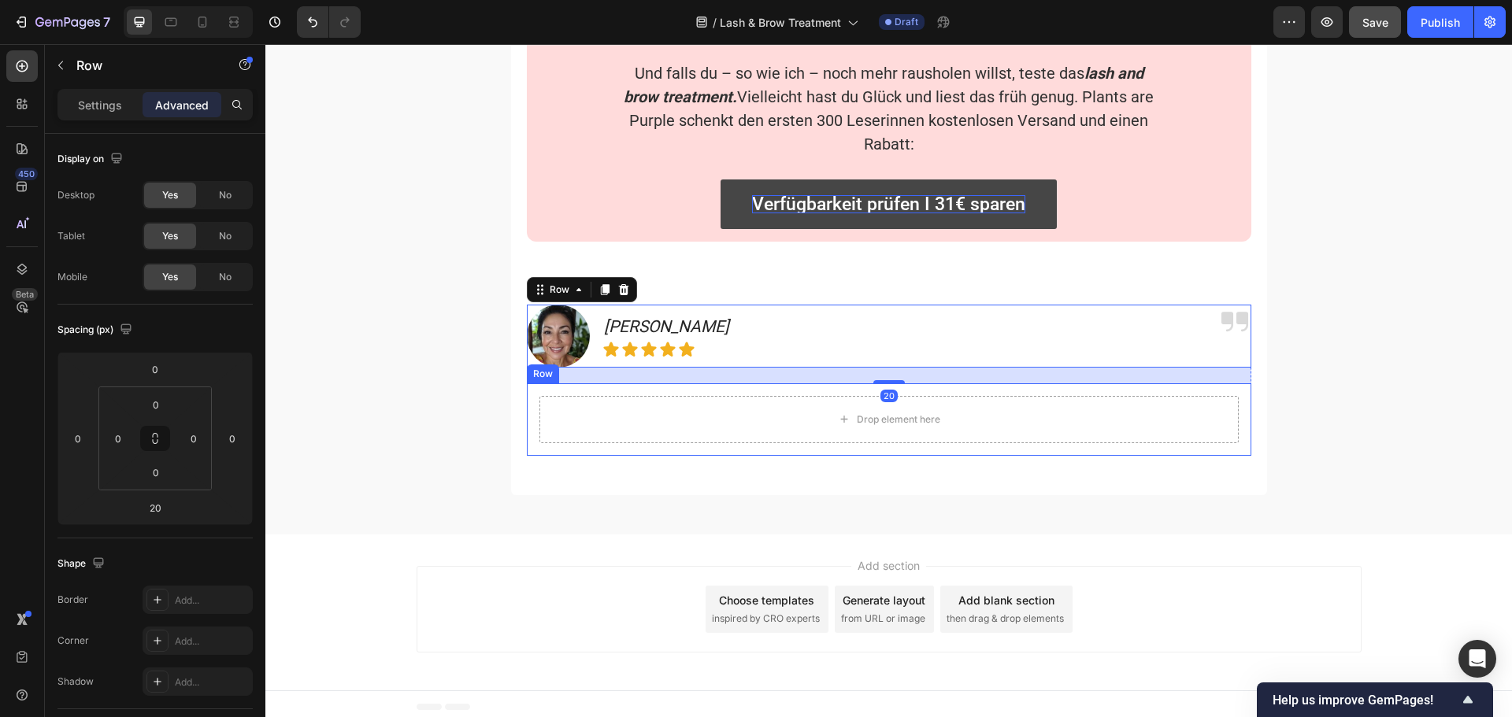
click at [531, 404] on div "Drop element here Row" at bounding box center [889, 419] width 724 height 72
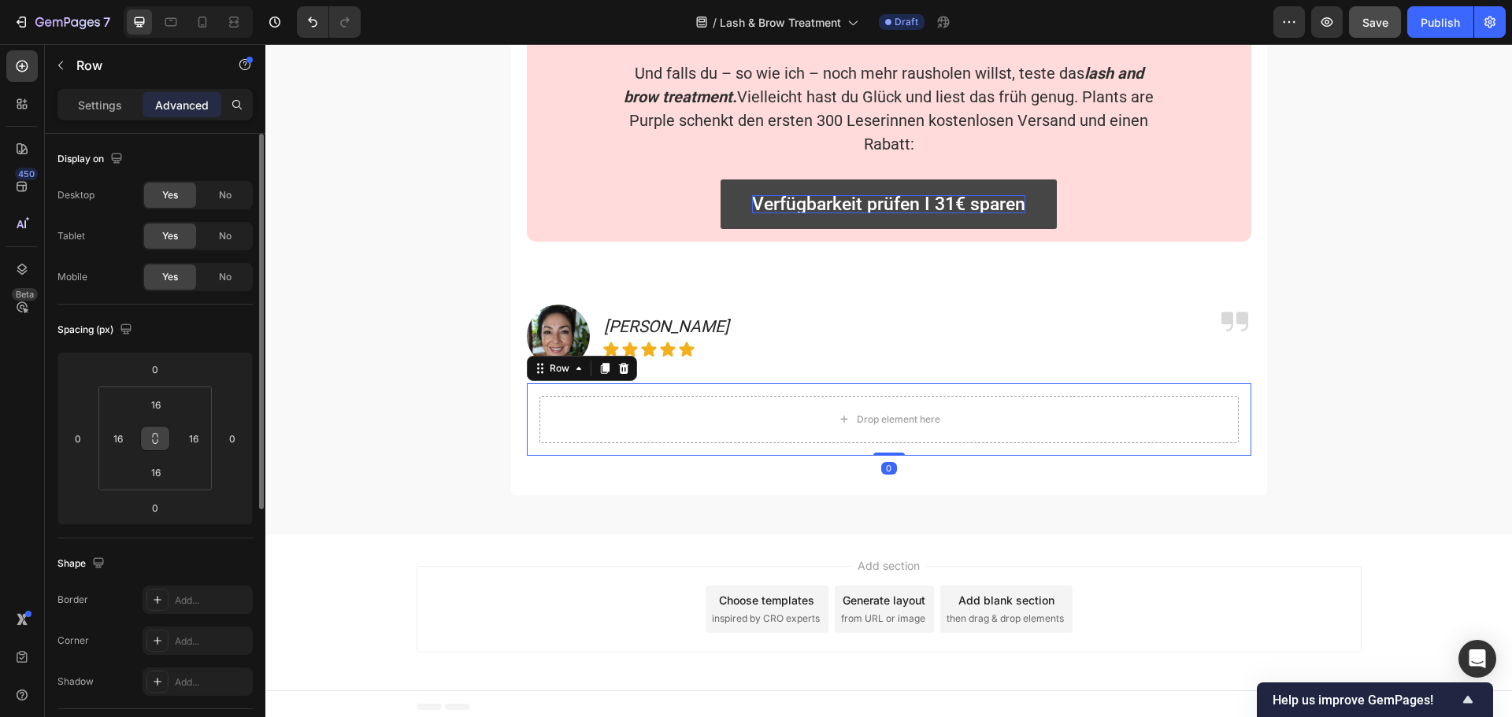
click at [151, 437] on icon at bounding box center [155, 438] width 13 height 13
click at [153, 413] on input "16" at bounding box center [155, 405] width 31 height 24
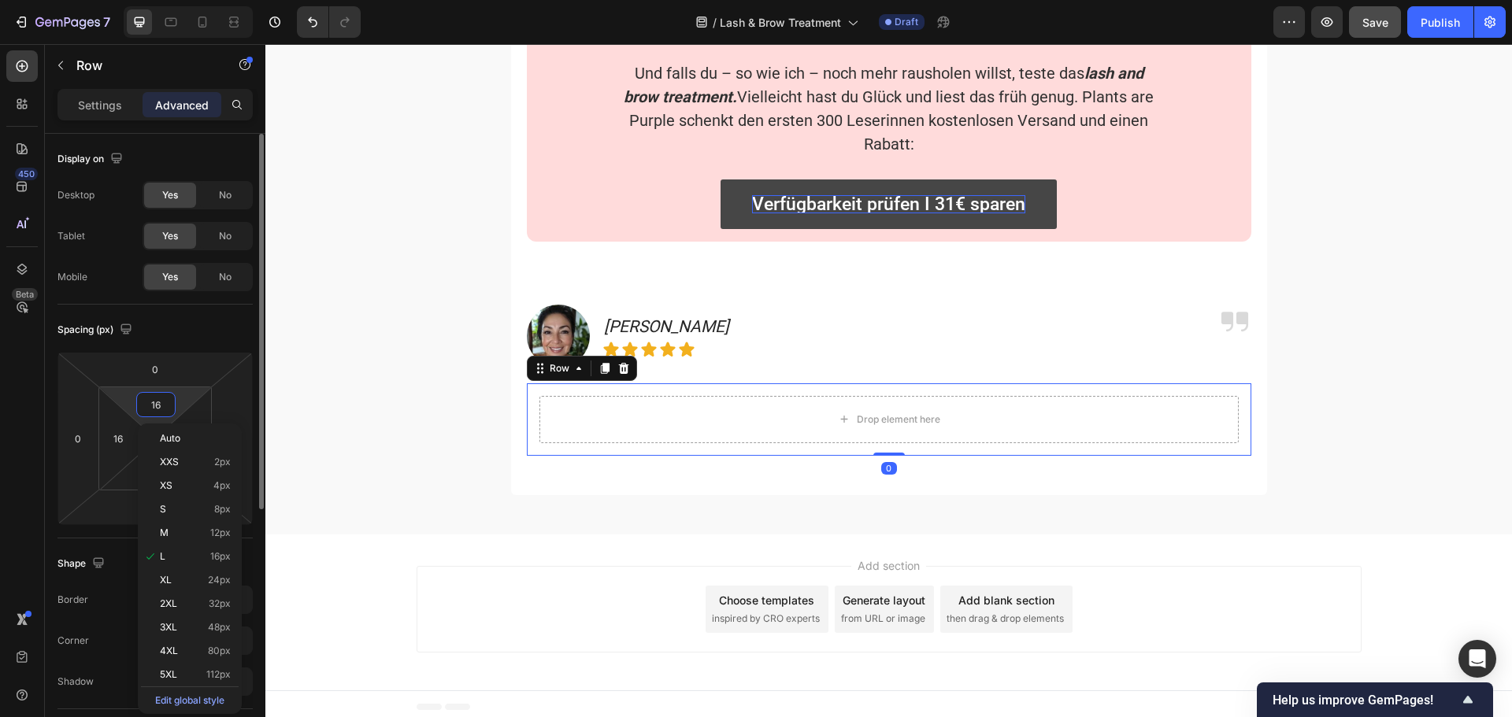
type input "0"
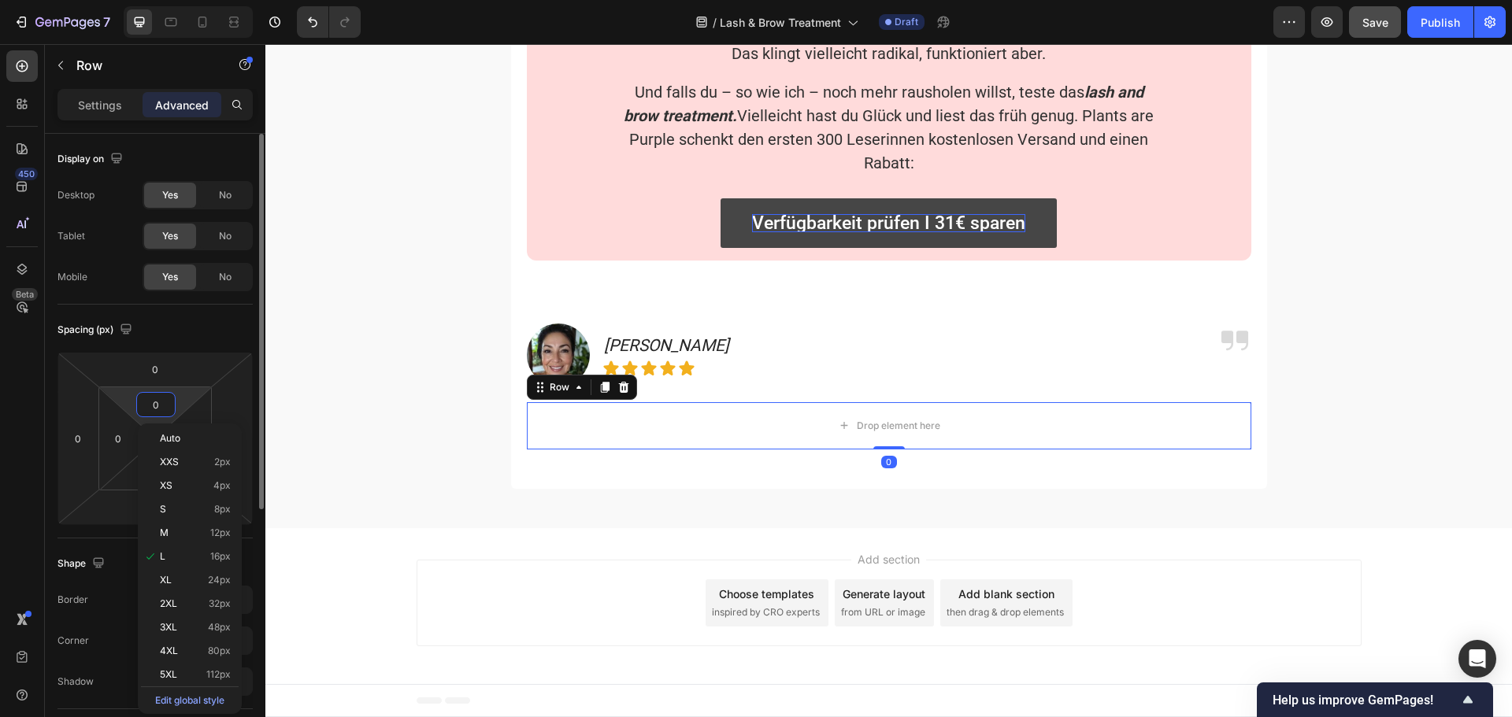
scroll to position [4260, 0]
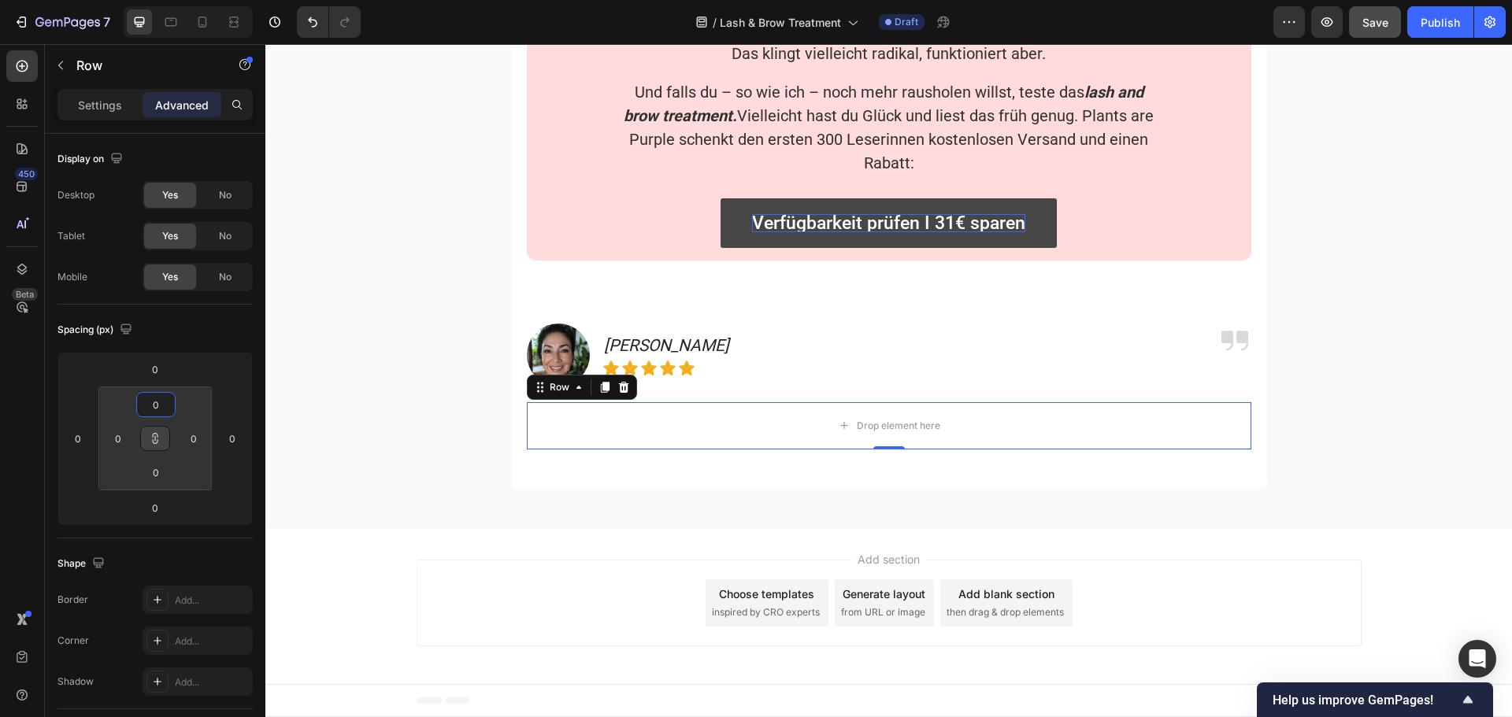
type input "0"
click at [27, 439] on div "450 Beta" at bounding box center [21, 326] width 31 height 553
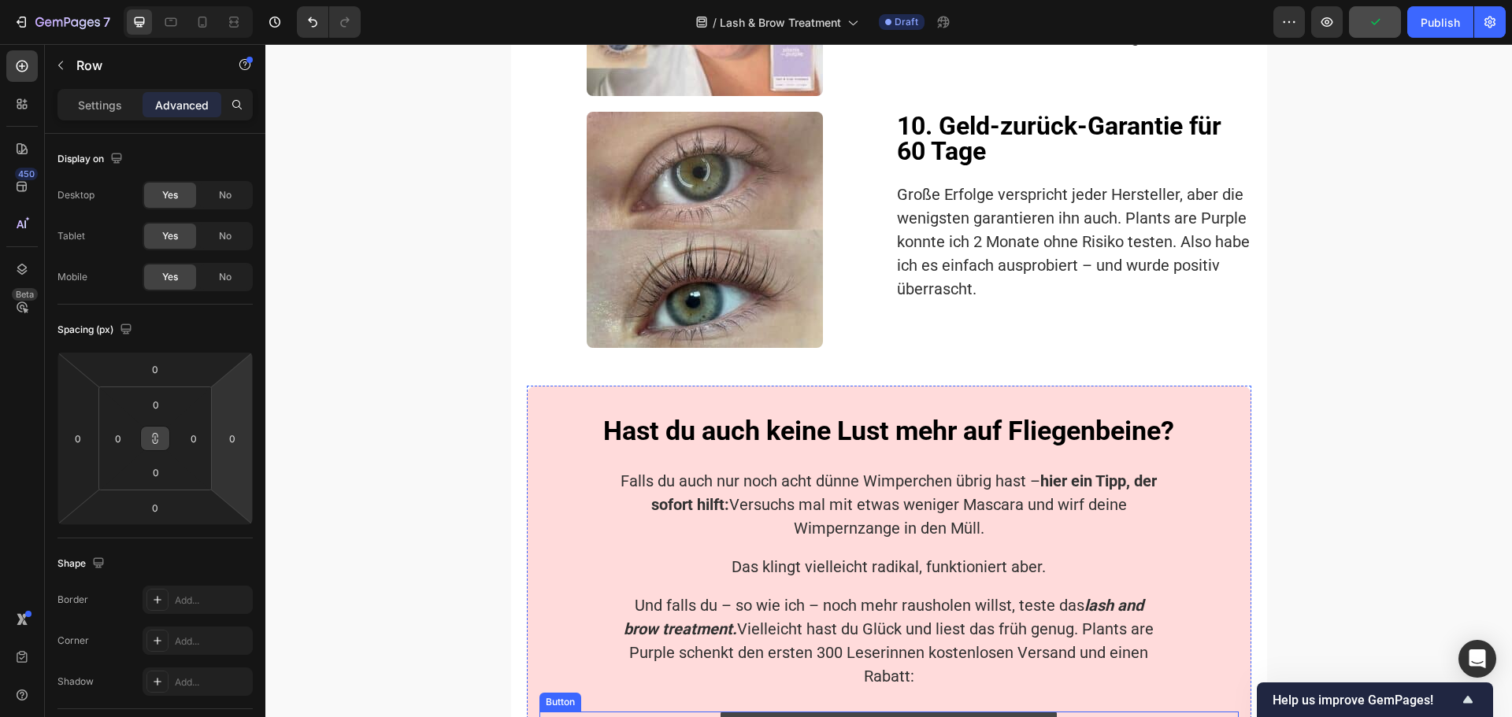
scroll to position [3709, 0]
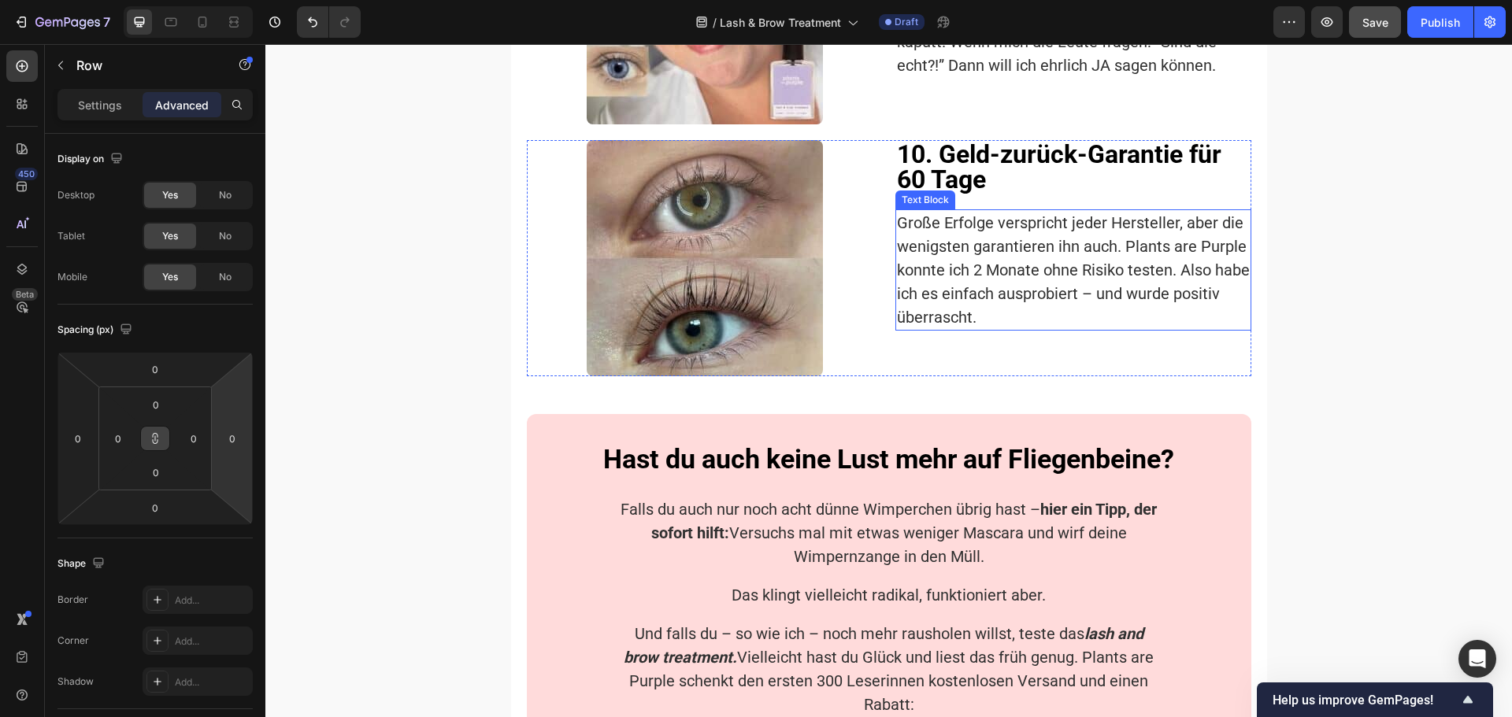
click at [987, 261] on p "Große Erfolge verspricht jeder Hersteller, aber die wenigsten garantieren ihn a…" at bounding box center [1073, 270] width 353 height 118
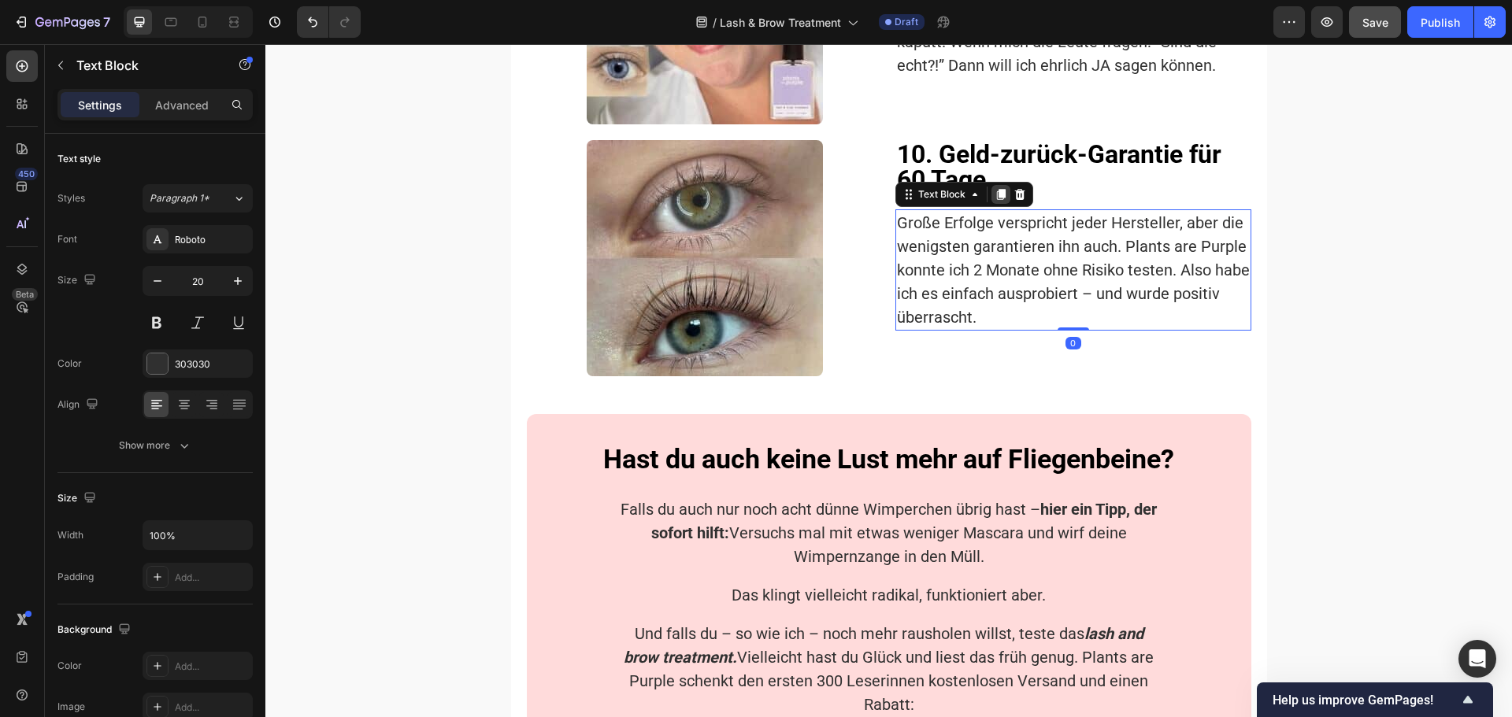
click at [998, 200] on icon at bounding box center [1000, 194] width 9 height 11
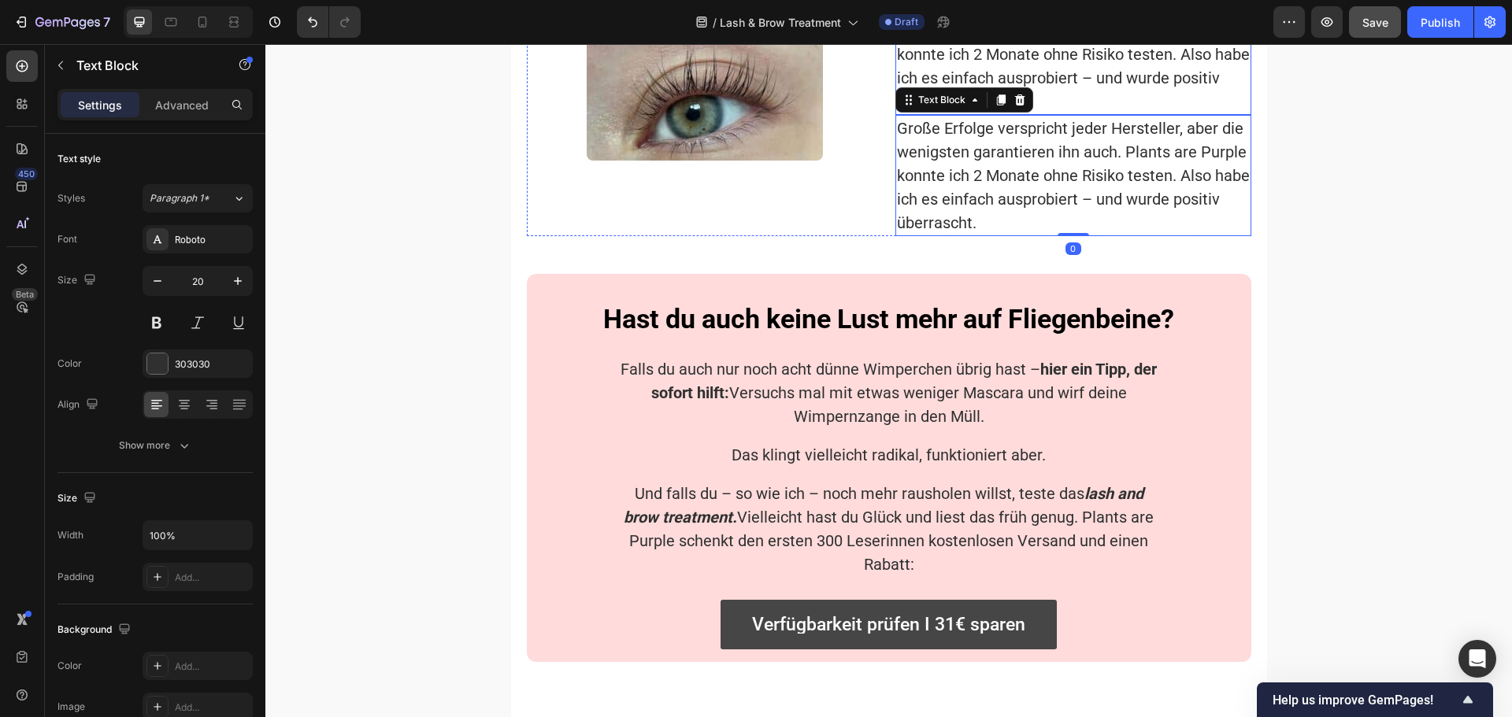
scroll to position [3945, 0]
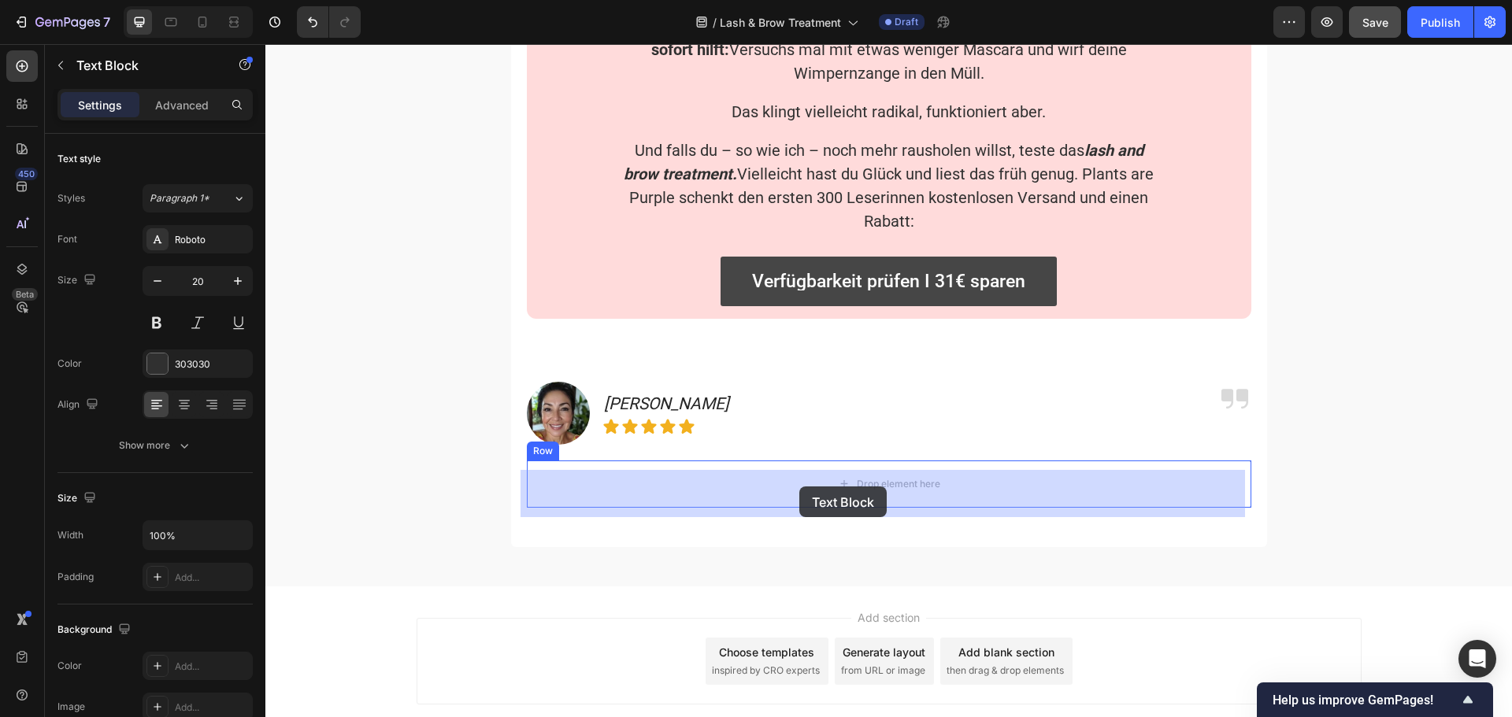
drag, startPoint x: 901, startPoint y: 91, endPoint x: 799, endPoint y: 487, distance: 409.0
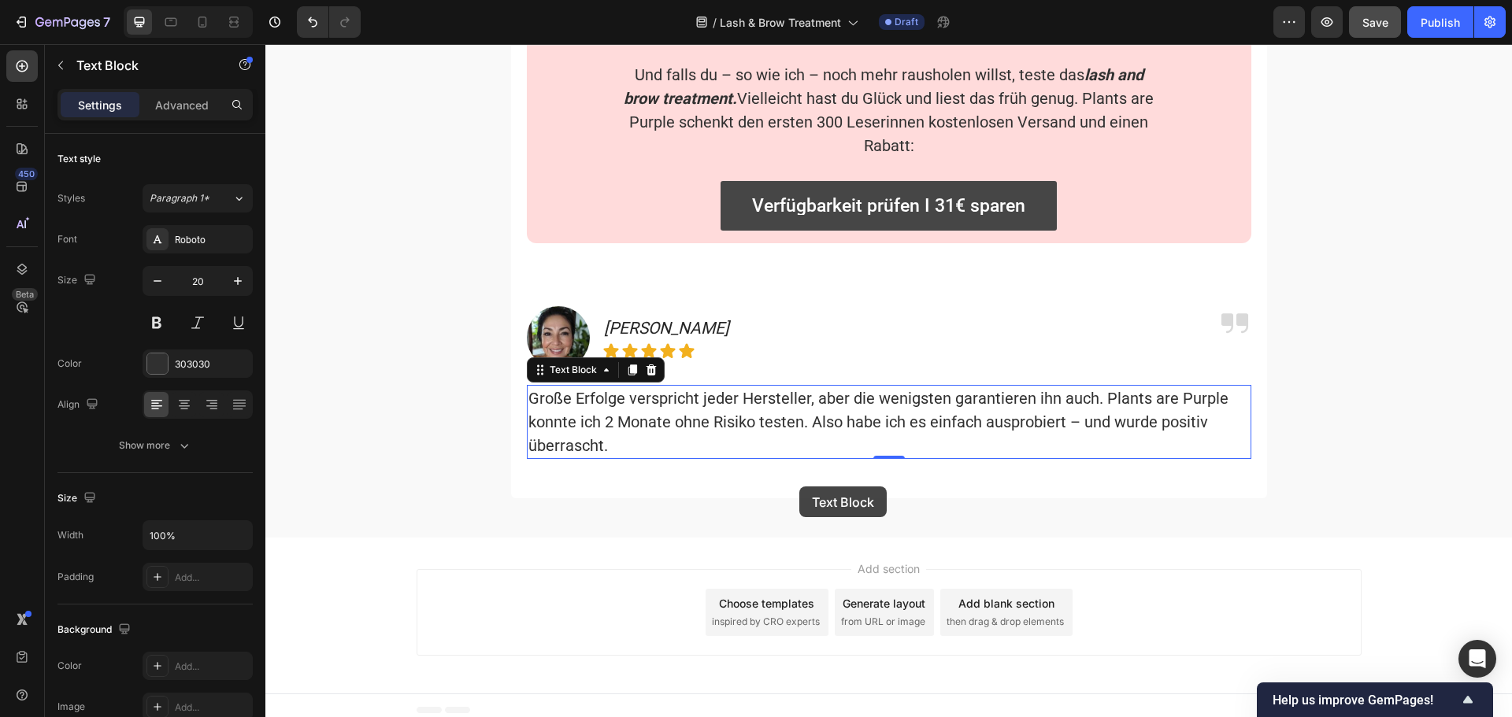
scroll to position [4192, 0]
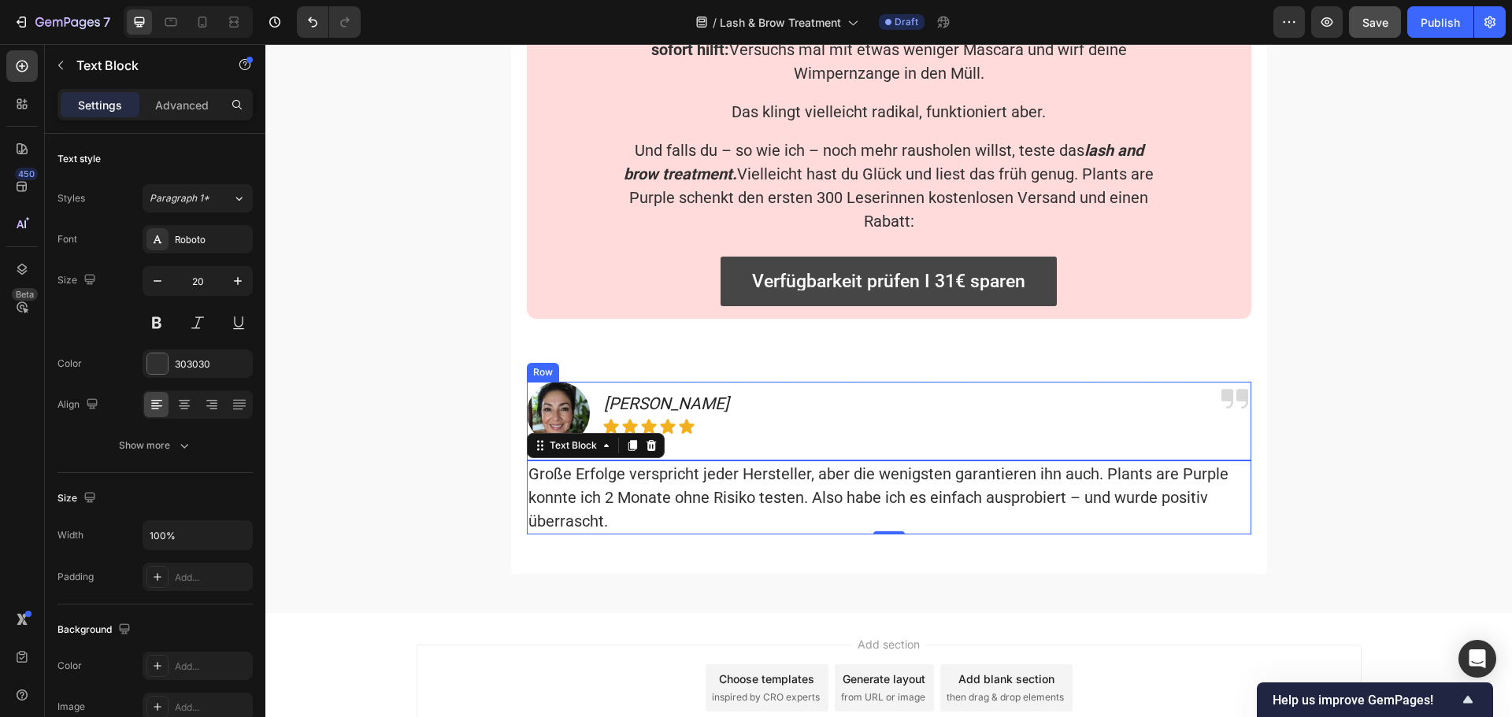
click at [750, 456] on div "Image [PERSON_NAME] Text Block Icon Icon Icon Icon Icon Row Row Icon Row" at bounding box center [889, 421] width 724 height 79
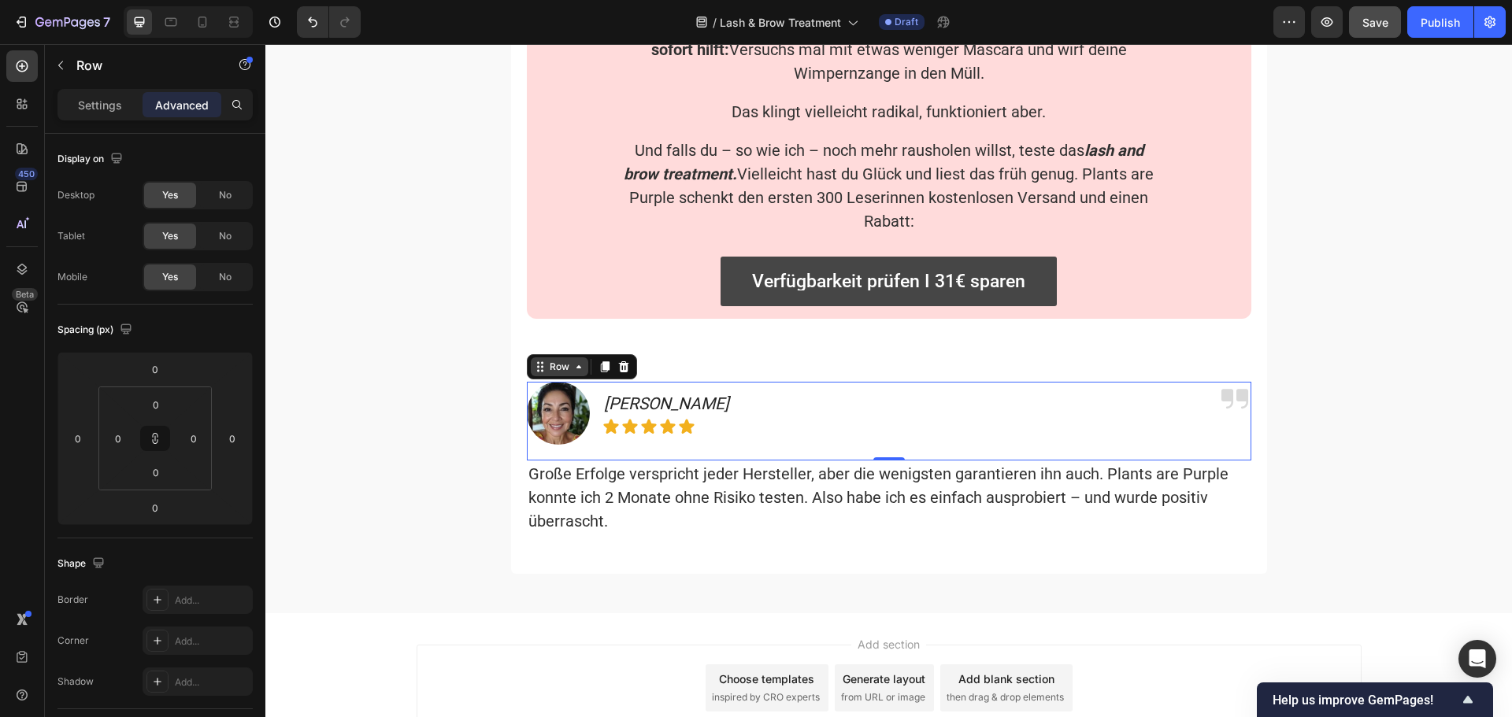
click at [559, 374] on div "Row" at bounding box center [559, 367] width 26 height 14
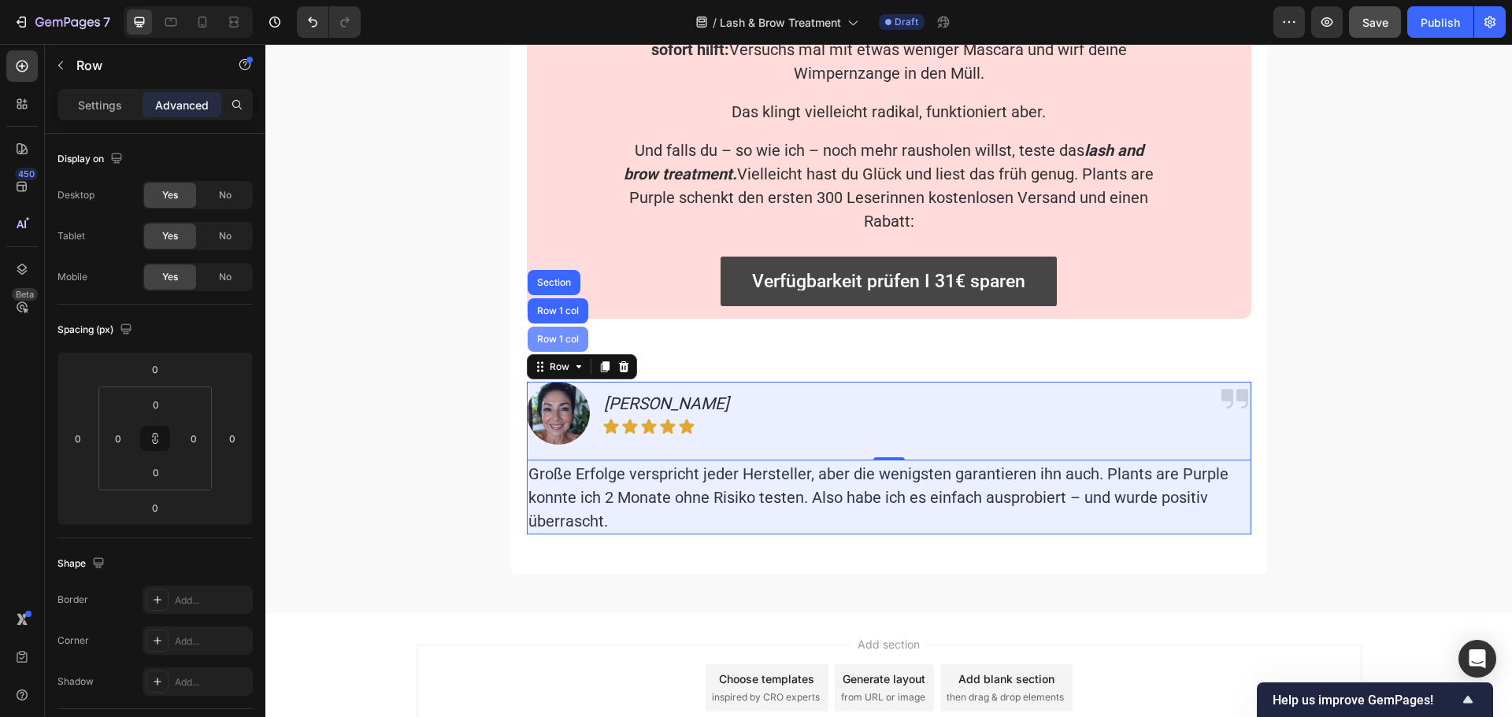
click at [556, 344] on div "Row 1 col" at bounding box center [558, 339] width 48 height 9
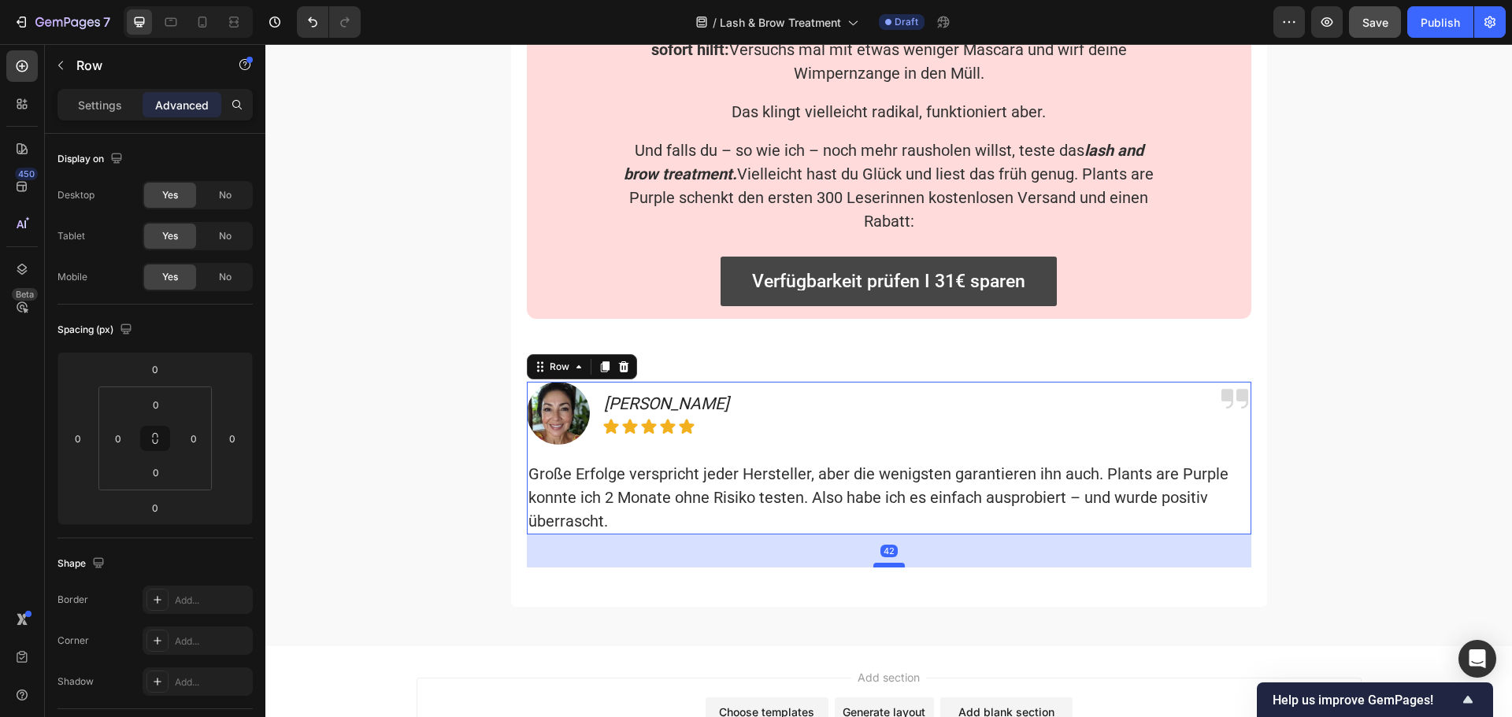
drag, startPoint x: 884, startPoint y: 540, endPoint x: 886, endPoint y: 573, distance: 33.1
click at [886, 568] on div at bounding box center [888, 565] width 31 height 5
type input "42"
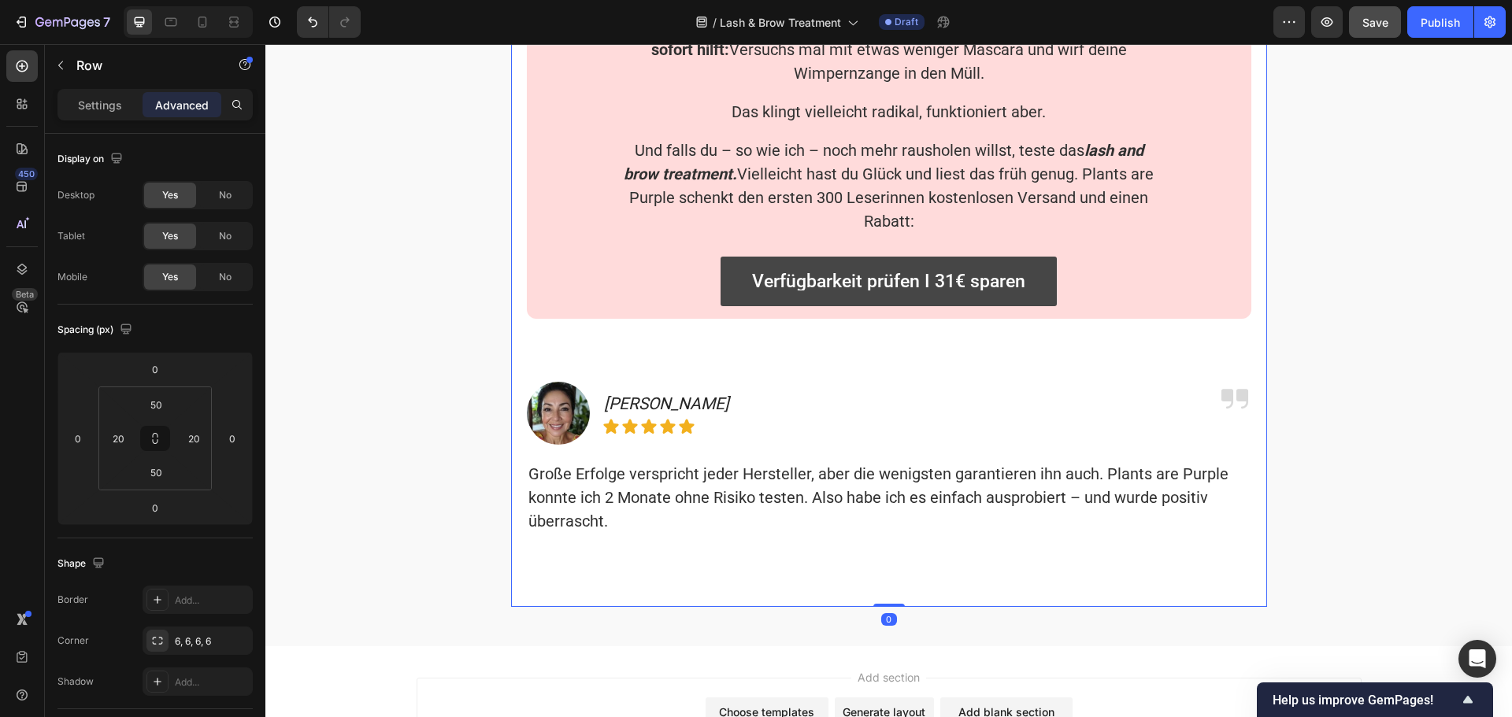
click at [1379, 9] on button "Save" at bounding box center [1375, 21] width 52 height 31
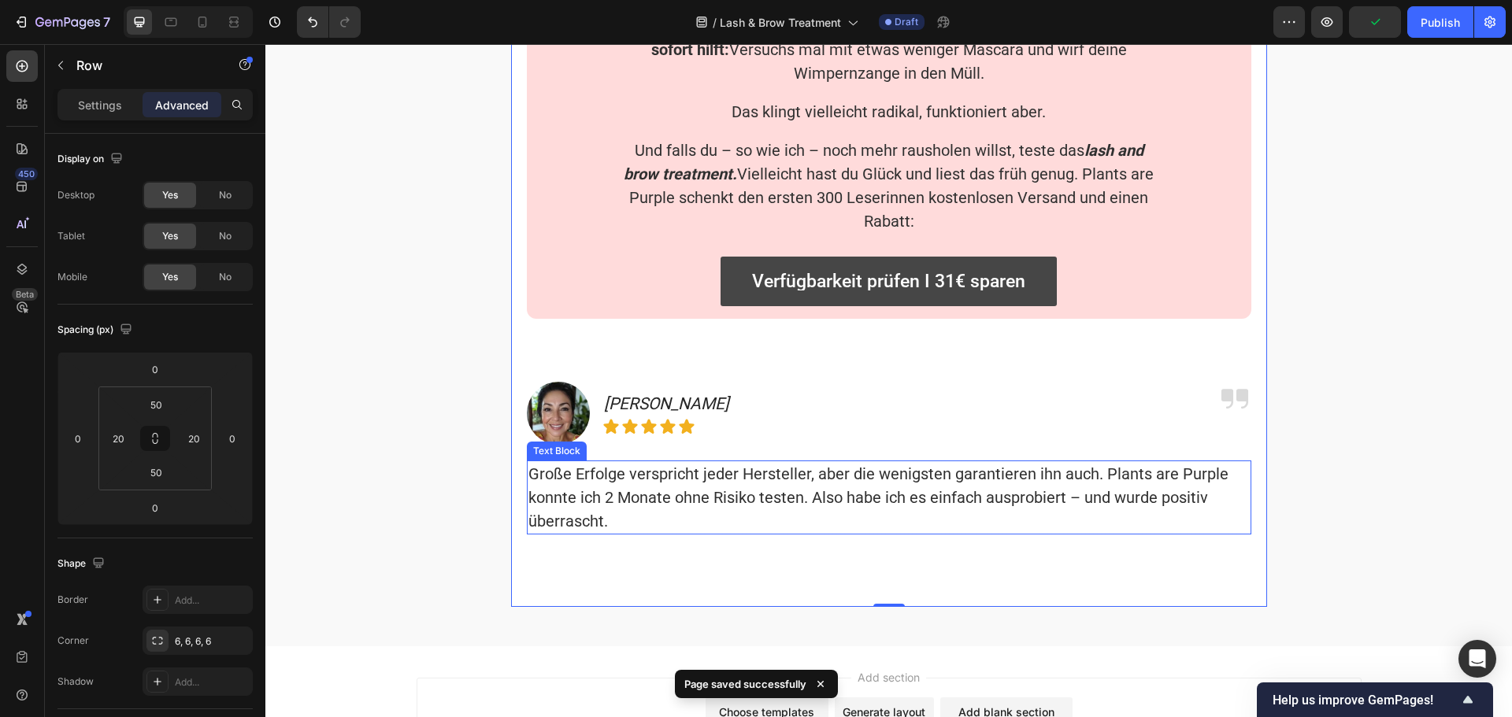
click at [677, 499] on p "Große Erfolge verspricht jeder Hersteller, aber die wenigsten garantieren ihn a…" at bounding box center [888, 497] width 721 height 71
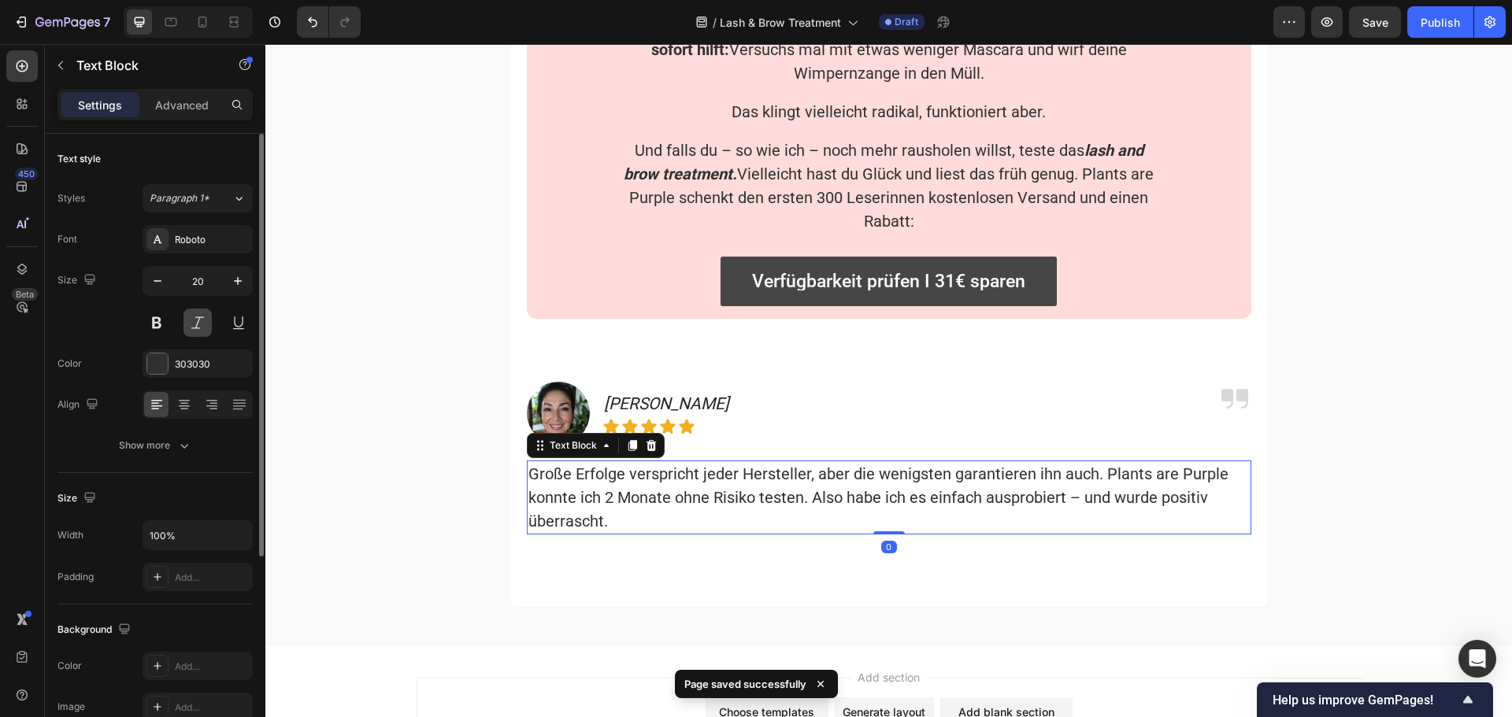
click at [200, 325] on button at bounding box center [197, 323] width 28 height 28
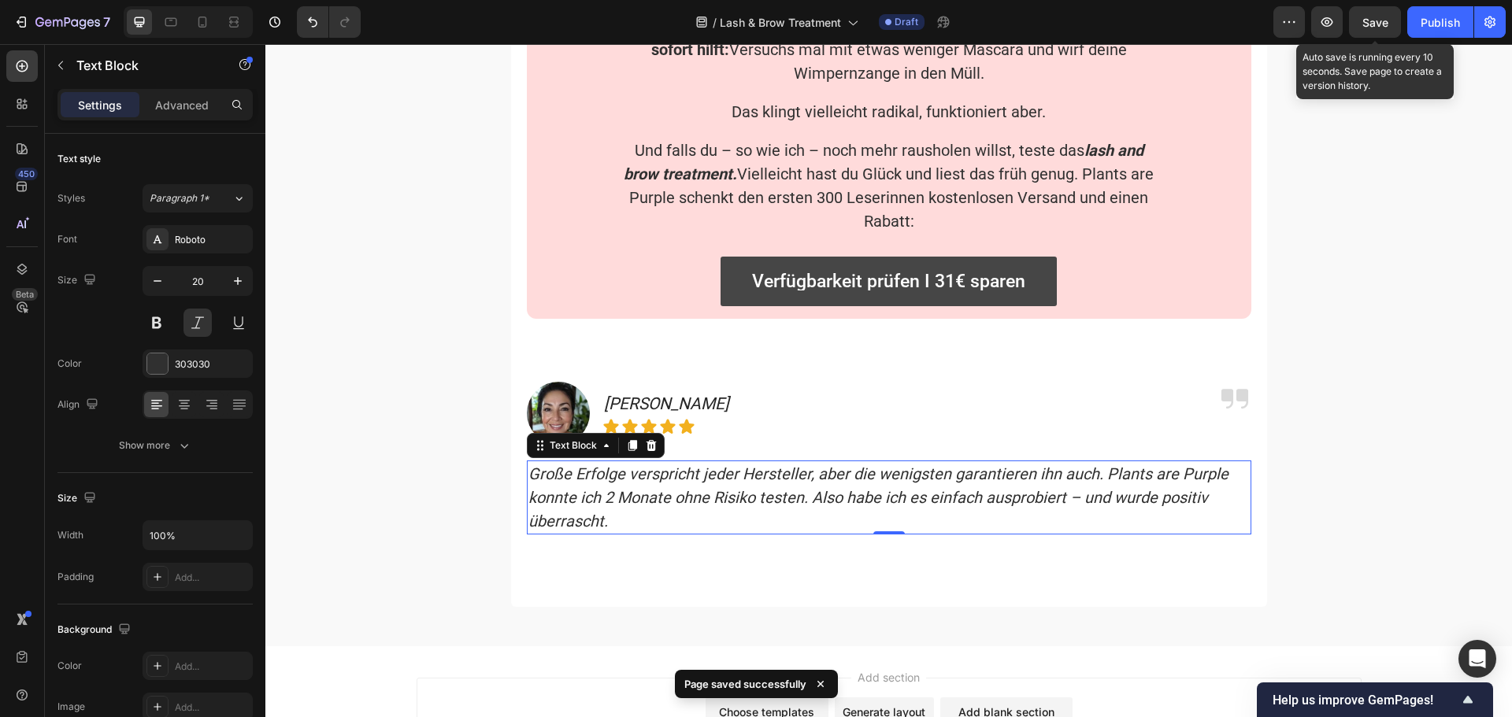
click at [1370, 24] on span "Save" at bounding box center [1375, 22] width 26 height 13
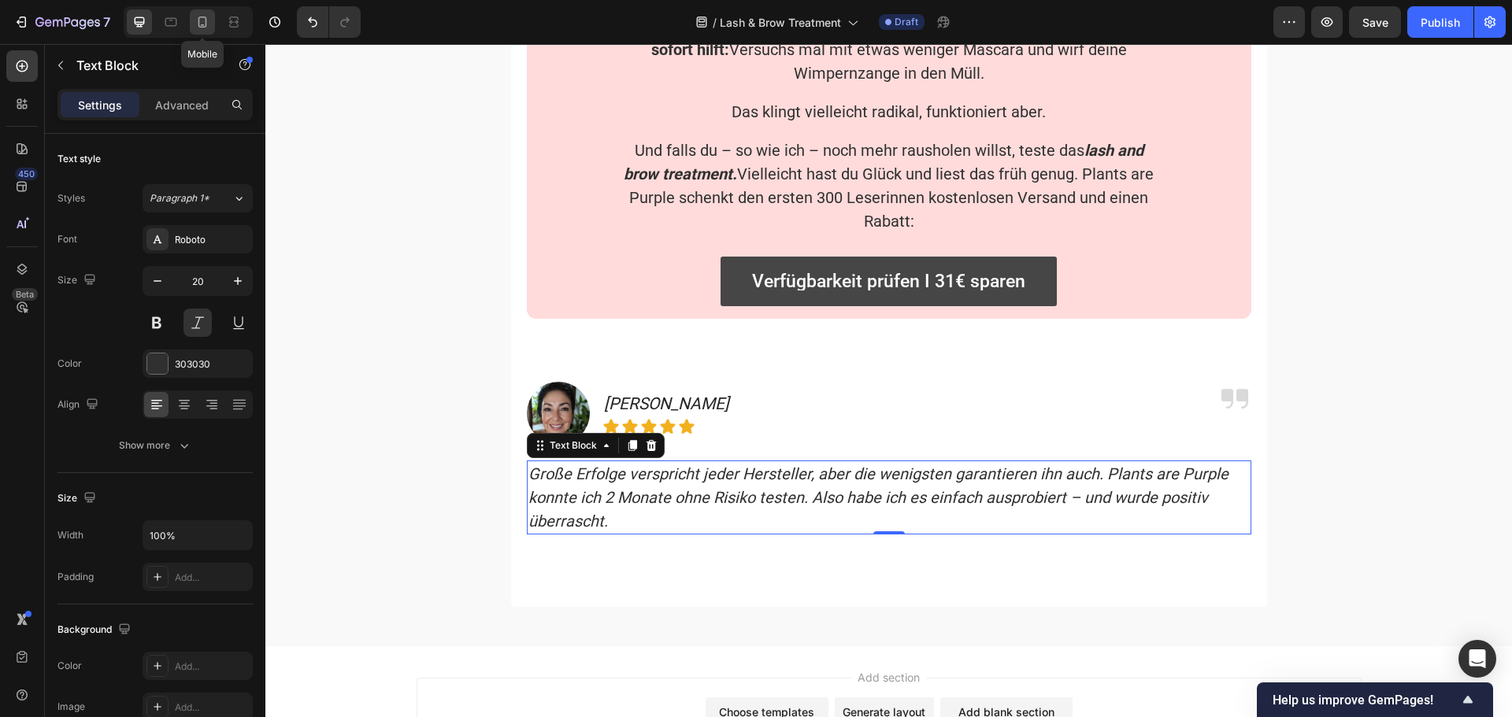
click at [201, 17] on icon at bounding box center [202, 22] width 9 height 11
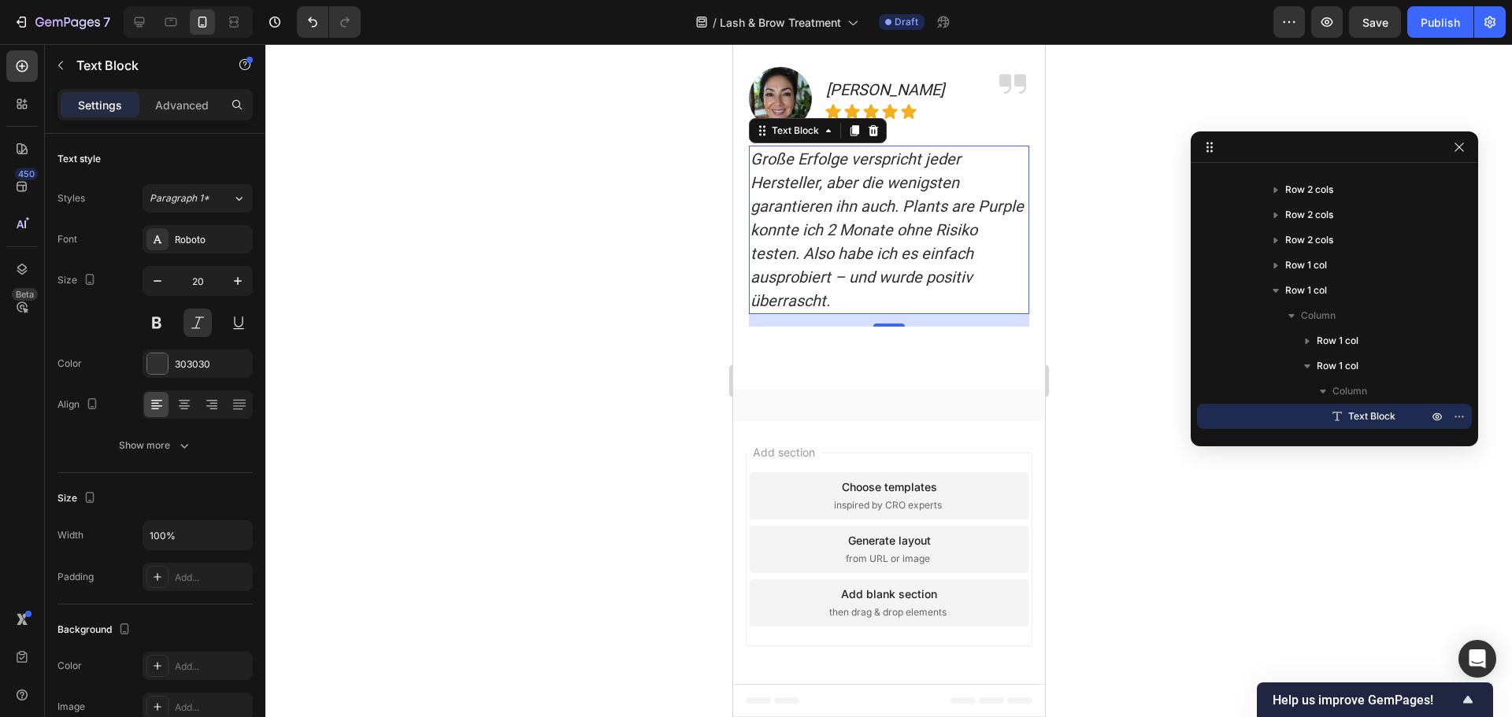
scroll to position [8200, 0]
click at [959, 131] on div "Image [PERSON_NAME] Text Block Icon Icon Icon Icon Icon Row Row Icon Row" at bounding box center [888, 106] width 280 height 79
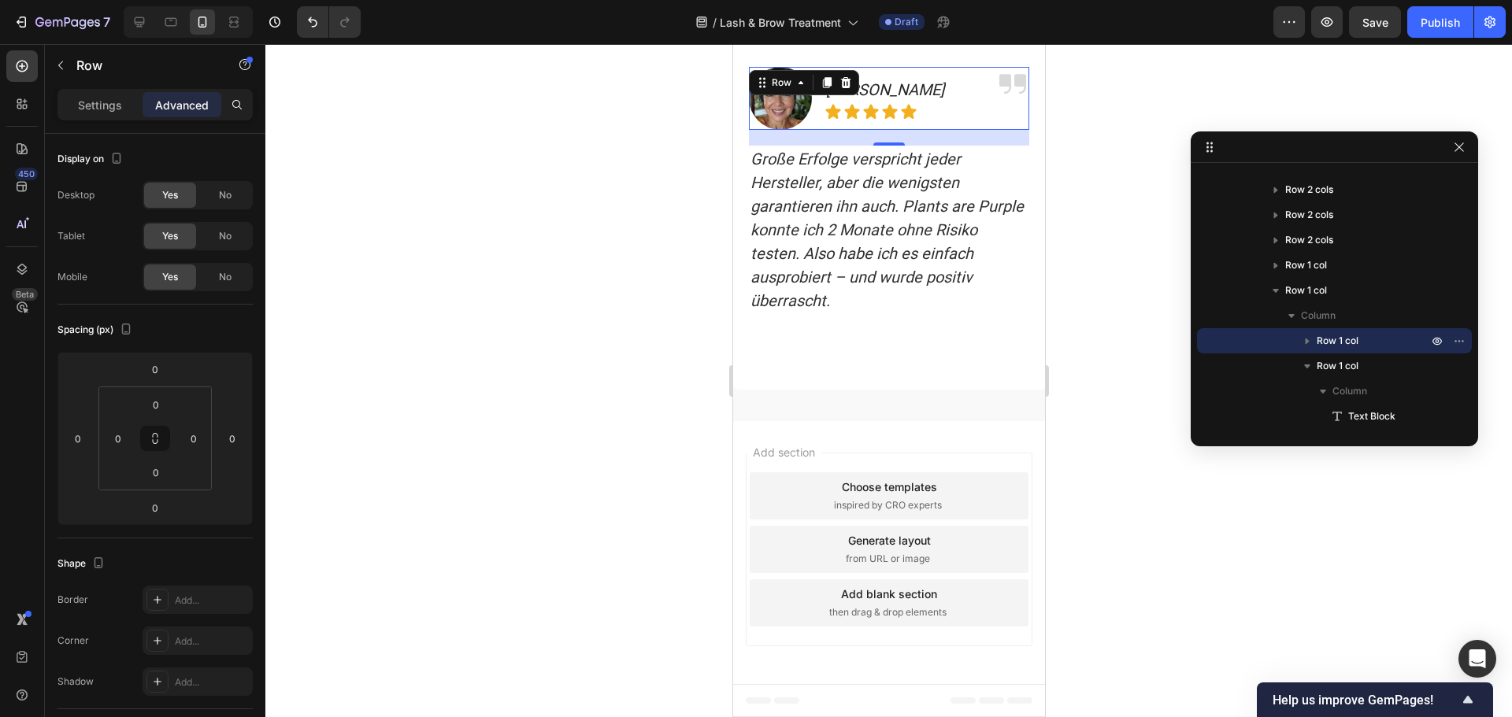
click at [942, 109] on div "Image [PERSON_NAME] Text Block Icon Icon Icon Icon Icon Row Row Icon Row 0" at bounding box center [888, 98] width 280 height 63
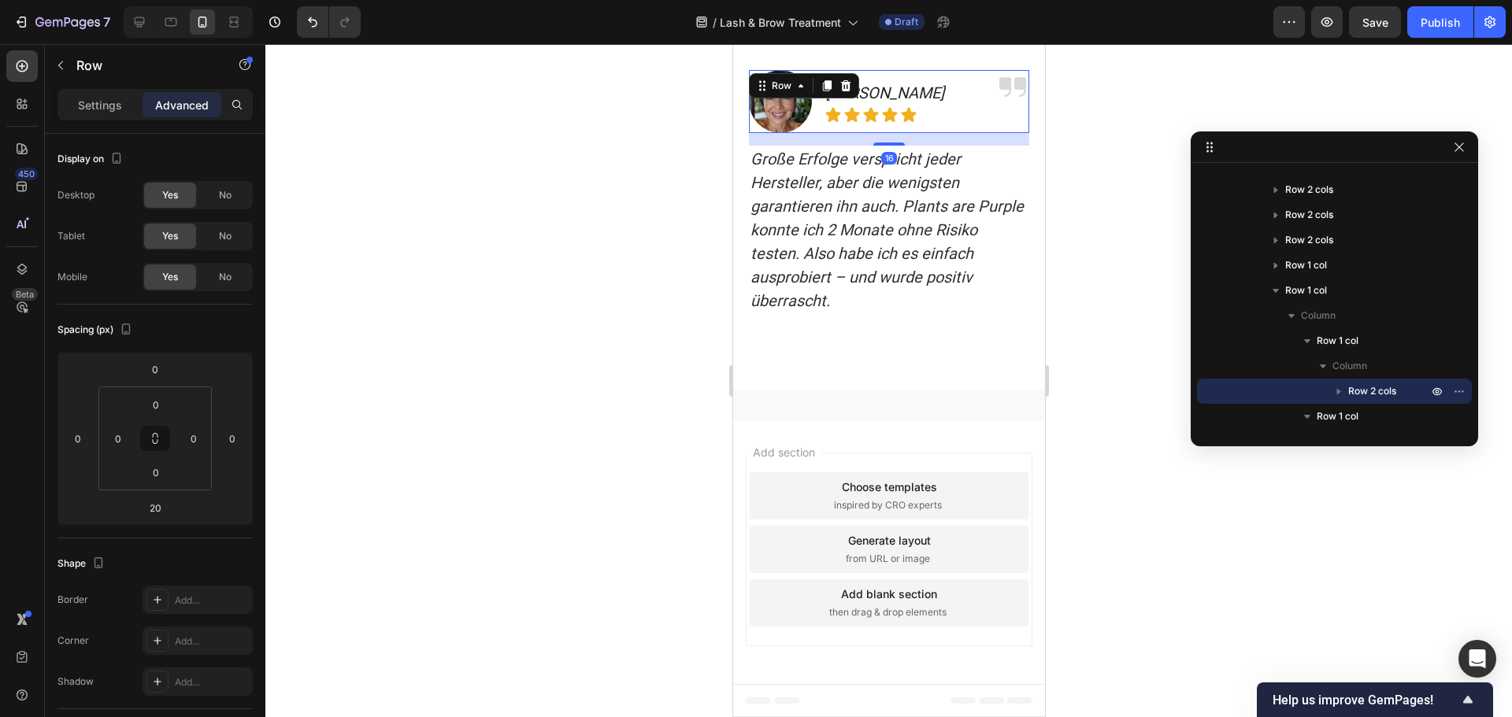
scroll to position [8197, 0]
drag, startPoint x: 891, startPoint y: 145, endPoint x: 899, endPoint y: 142, distance: 8.5
click at [899, 133] on div "16" at bounding box center [888, 133] width 280 height 0
type input "16"
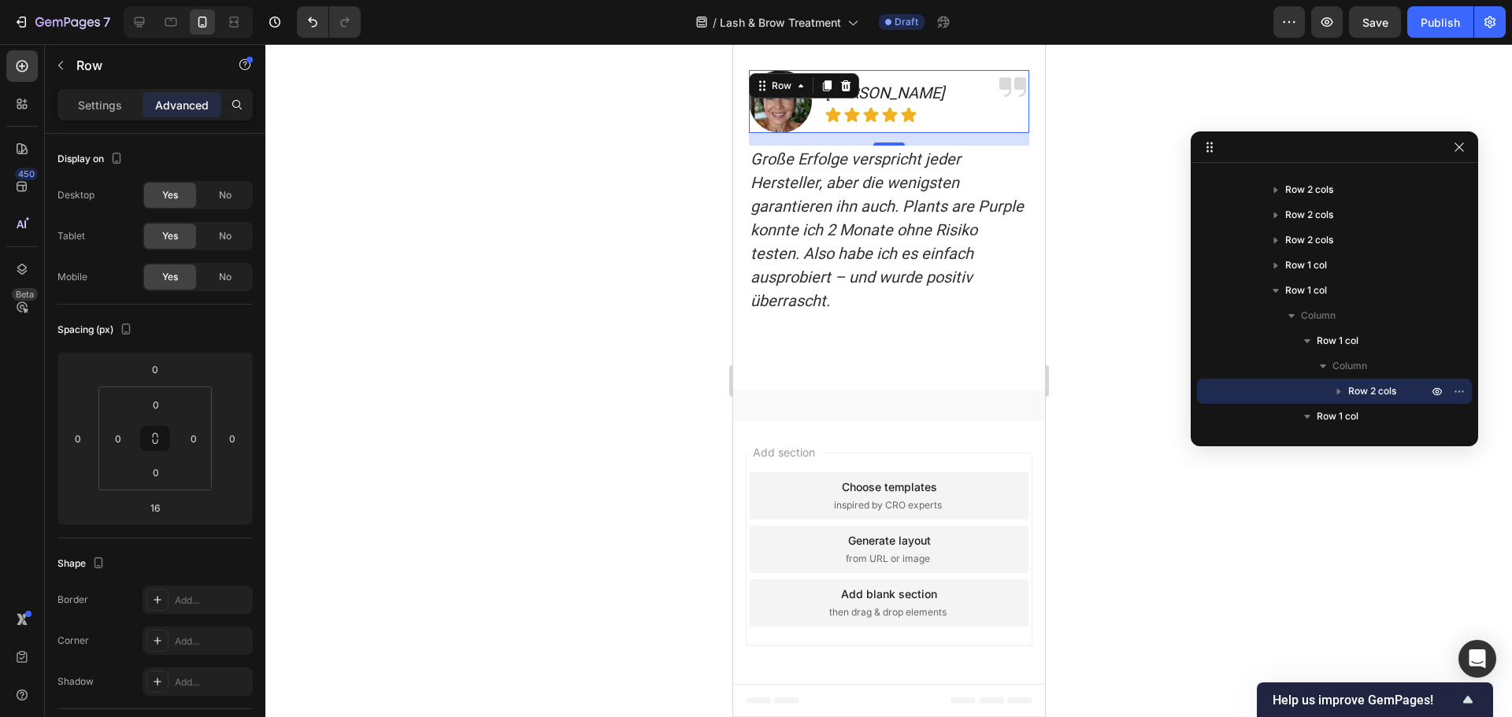
click at [946, 133] on div "Image [PERSON_NAME] Text Block Icon Icon Icon Icon Icon Row Row Icon Row 16" at bounding box center [888, 101] width 280 height 63
click at [886, 105] on p "[PERSON_NAME]" at bounding box center [884, 93] width 118 height 24
